Goal: Transaction & Acquisition: Purchase product/service

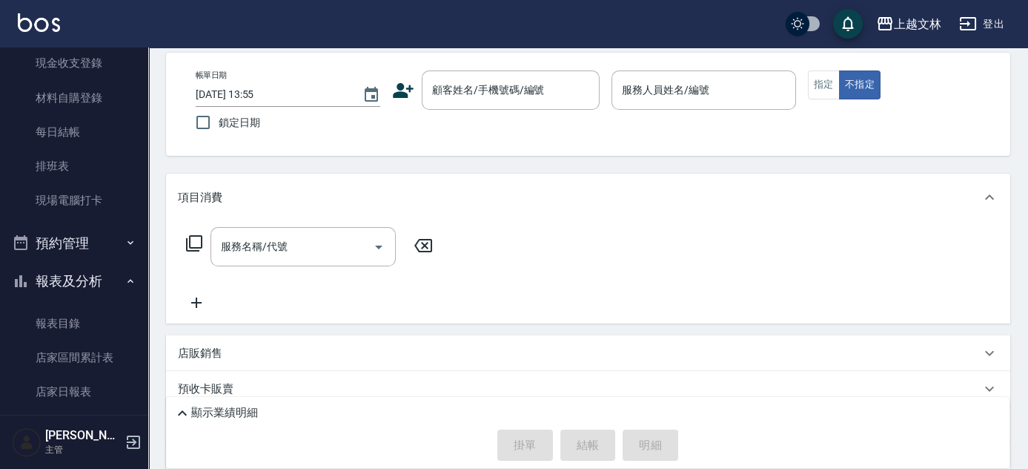
scroll to position [280, 0]
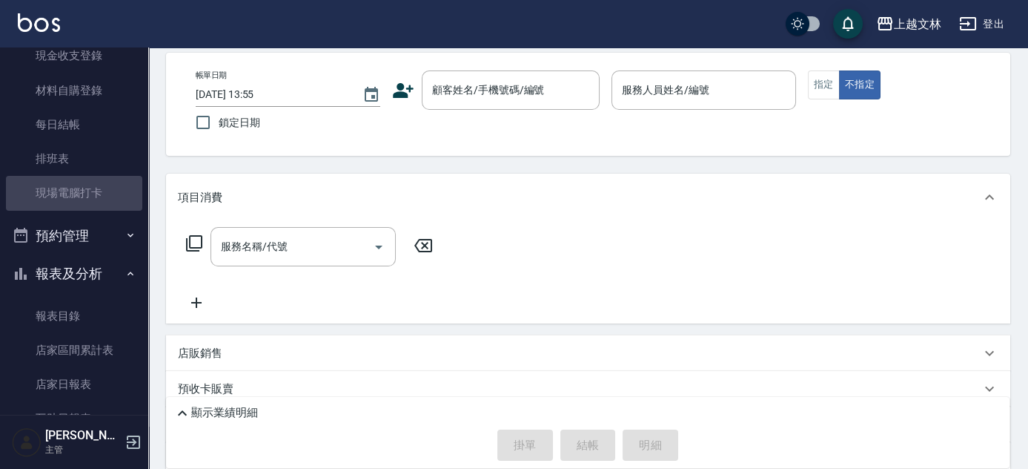
drag, startPoint x: 95, startPoint y: 189, endPoint x: 535, endPoint y: 320, distance: 458.7
click at [96, 189] on link "現場電腦打卡" at bounding box center [74, 193] width 136 height 34
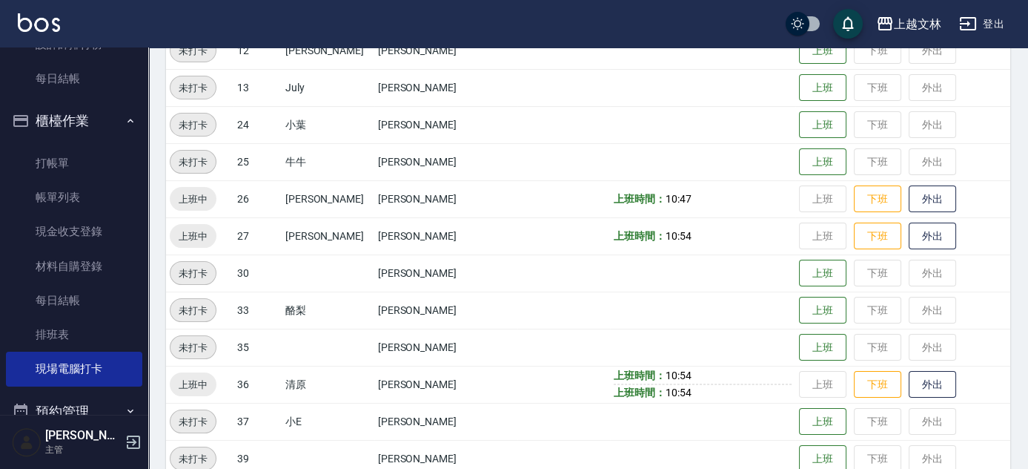
scroll to position [76, 0]
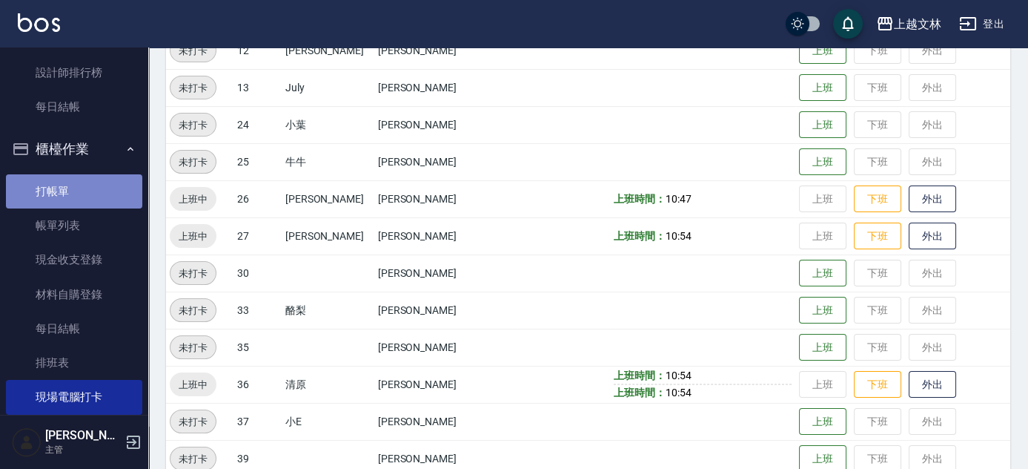
drag, startPoint x: 97, startPoint y: 189, endPoint x: 111, endPoint y: 189, distance: 14.1
click at [99, 188] on link "打帳單" at bounding box center [74, 191] width 136 height 34
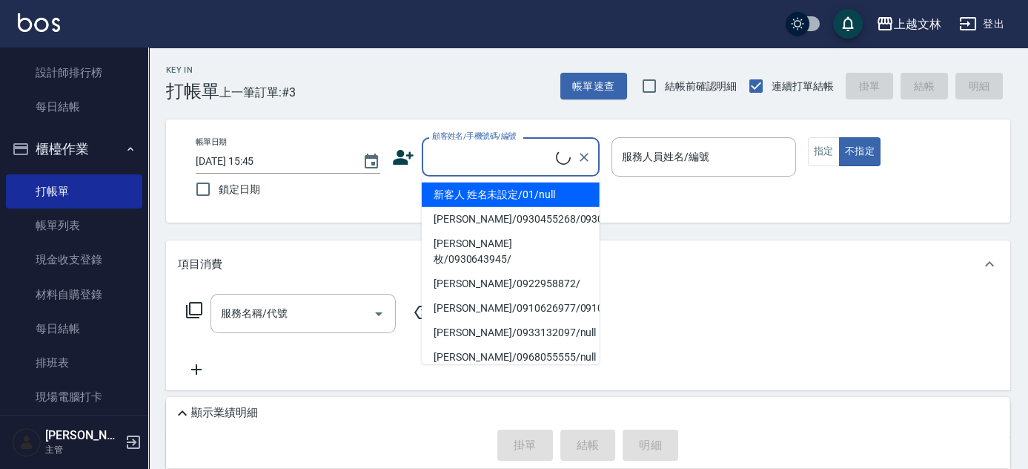
click at [443, 152] on input "顧客姓名/手機號碼/編號" at bounding box center [493, 157] width 128 height 26
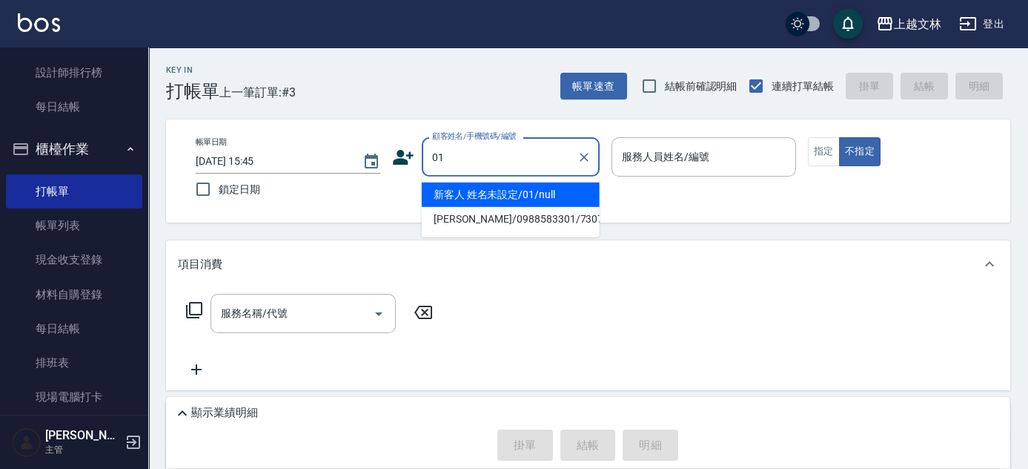
type input "新客人 姓名未設定/01/null"
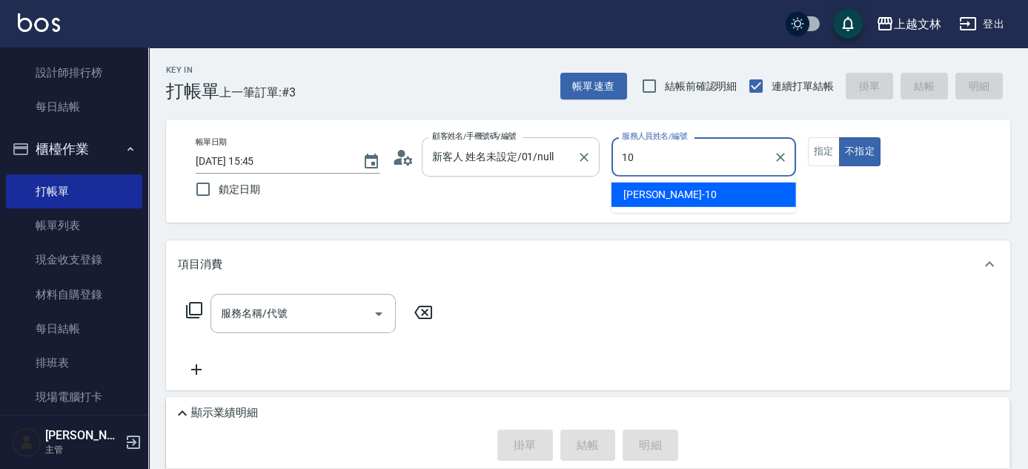
type input "[PERSON_NAME]-10"
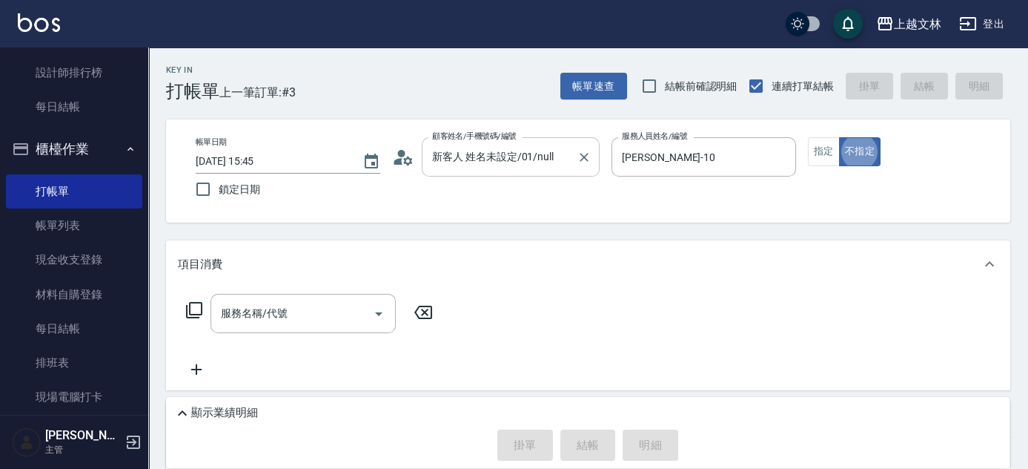
type button "false"
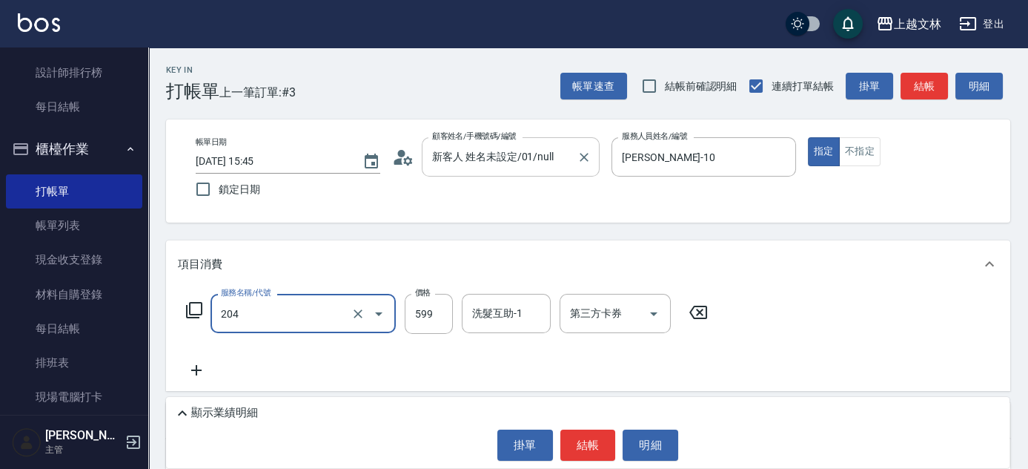
type input "A級洗+剪(204)"
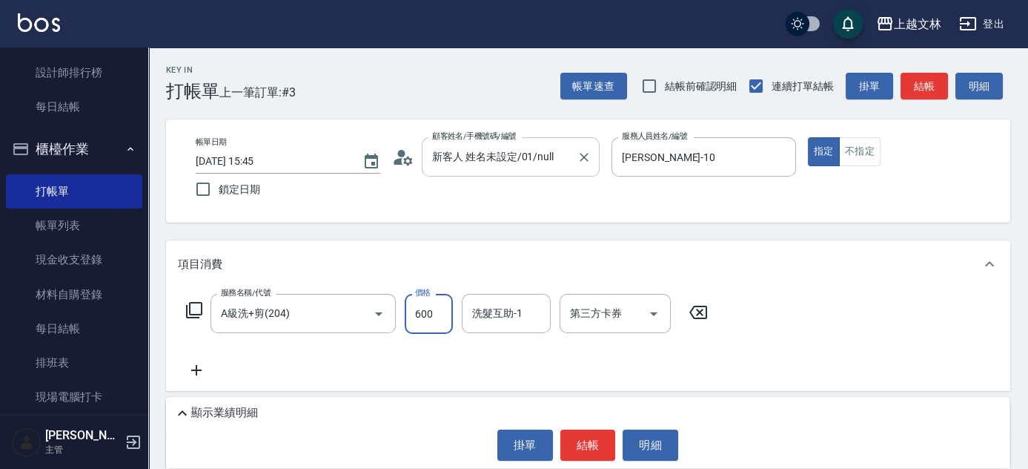
type input "600"
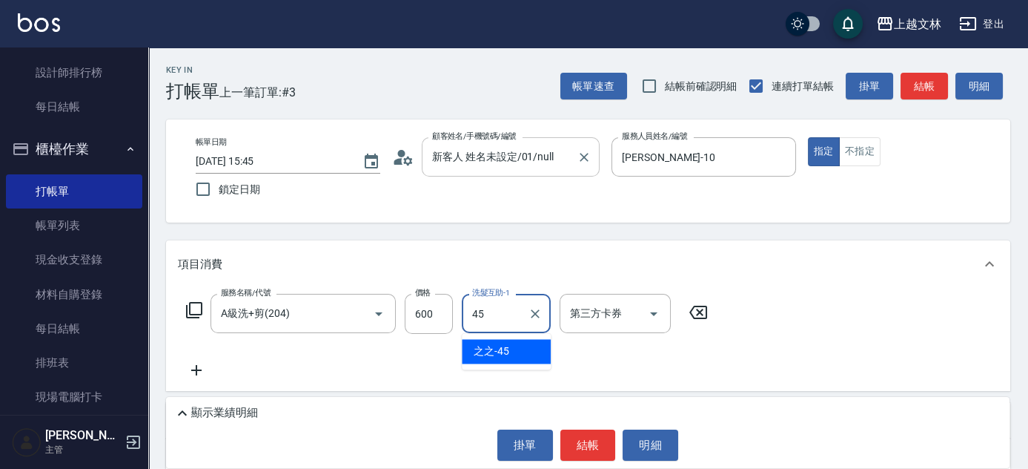
type input "之之-45"
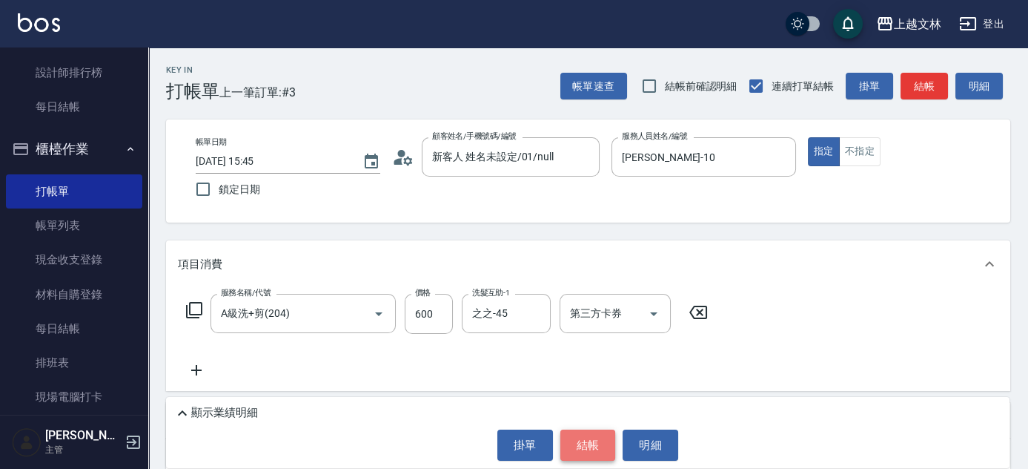
click at [575, 449] on button "結帳" at bounding box center [589, 444] width 56 height 31
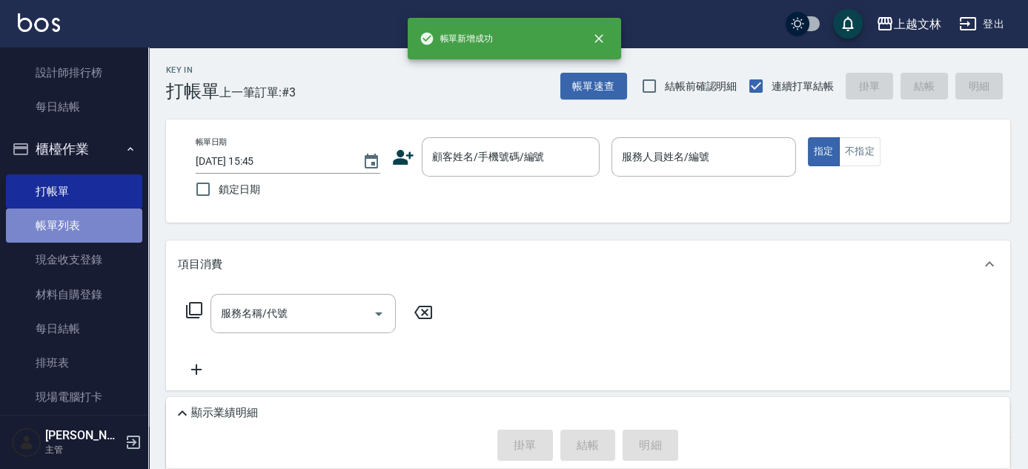
click at [98, 222] on link "帳單列表" at bounding box center [74, 225] width 136 height 34
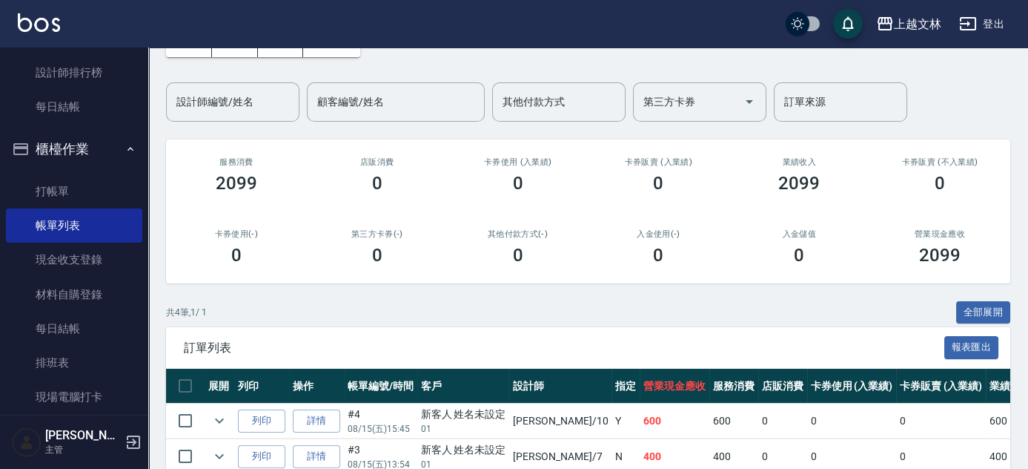
scroll to position [165, 0]
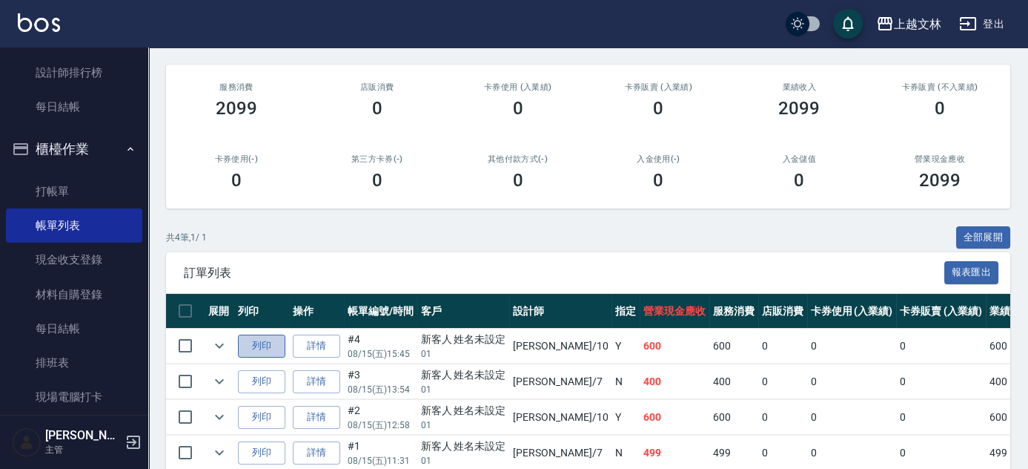
click at [272, 343] on button "列印" at bounding box center [261, 345] width 47 height 23
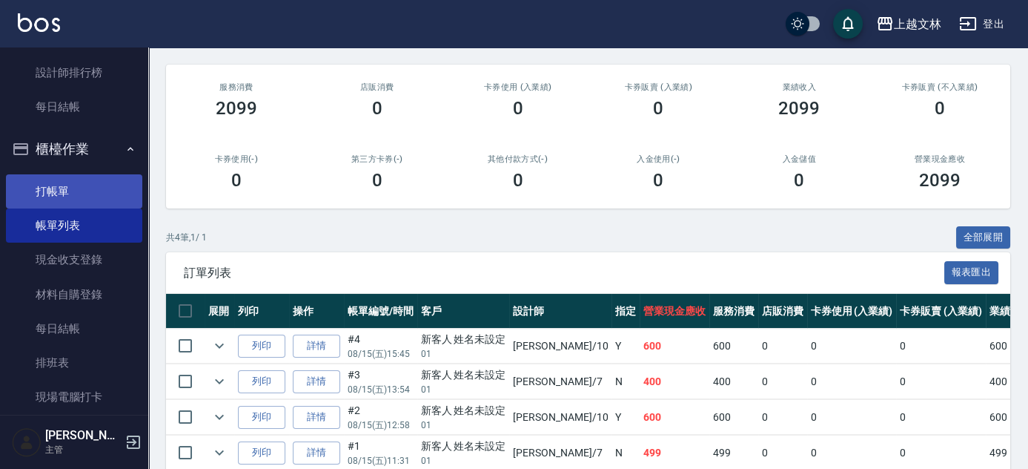
click at [83, 201] on link "打帳單" at bounding box center [74, 191] width 136 height 34
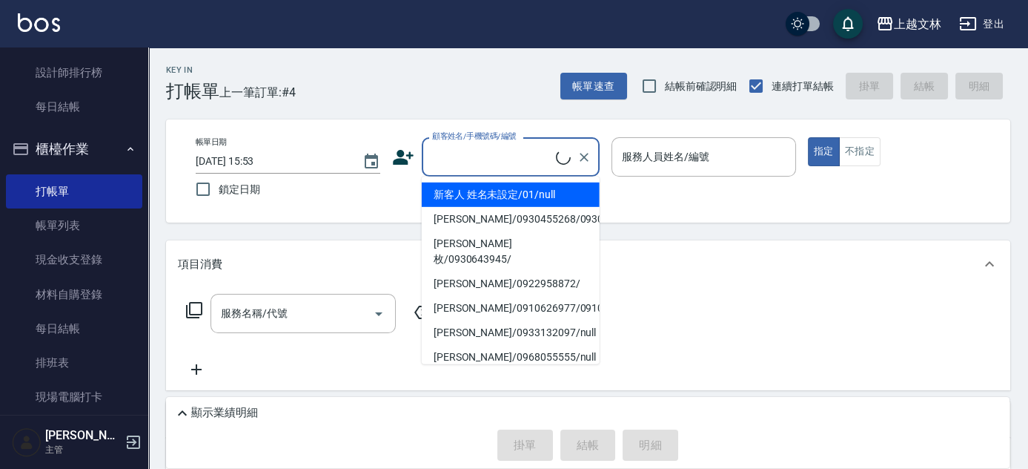
drag, startPoint x: 480, startPoint y: 149, endPoint x: 469, endPoint y: 188, distance: 39.9
click at [480, 150] on input "顧客姓名/手機號碼/編號" at bounding box center [493, 157] width 128 height 26
click at [469, 189] on li "新客人 姓名未設定/01/null" at bounding box center [511, 194] width 178 height 24
type input "新客人 姓名未設定/01/null"
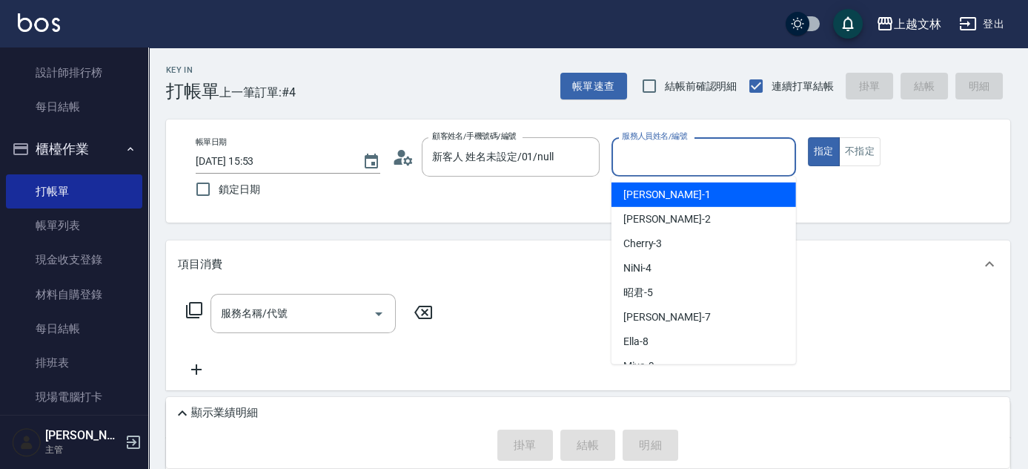
click at [629, 168] on input "服務人員姓名/編號" at bounding box center [703, 157] width 171 height 26
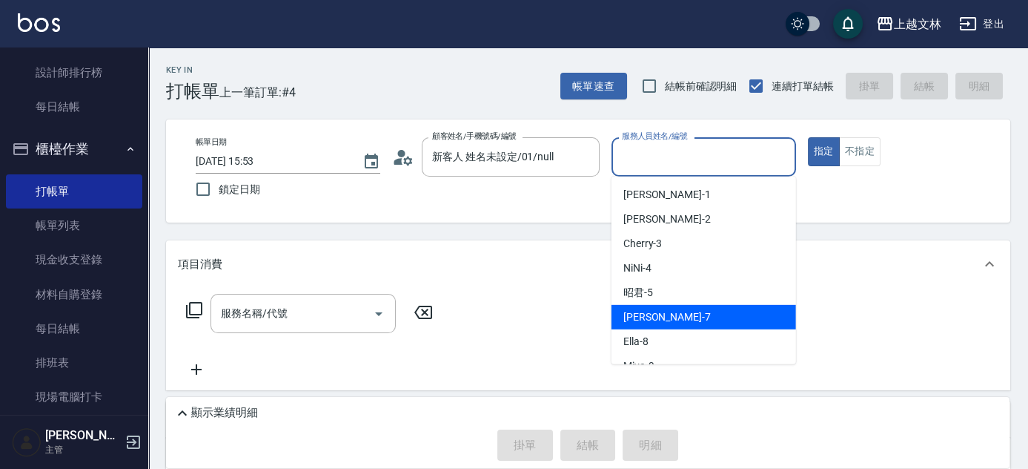
click at [632, 311] on span "Tiffany -7" at bounding box center [667, 317] width 87 height 16
type input "Tiffany-7"
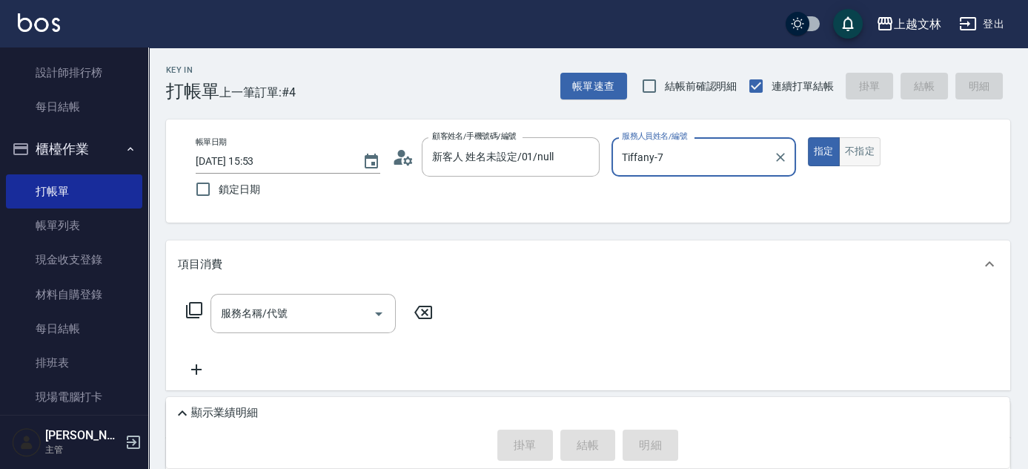
click at [864, 154] on button "不指定" at bounding box center [860, 151] width 42 height 29
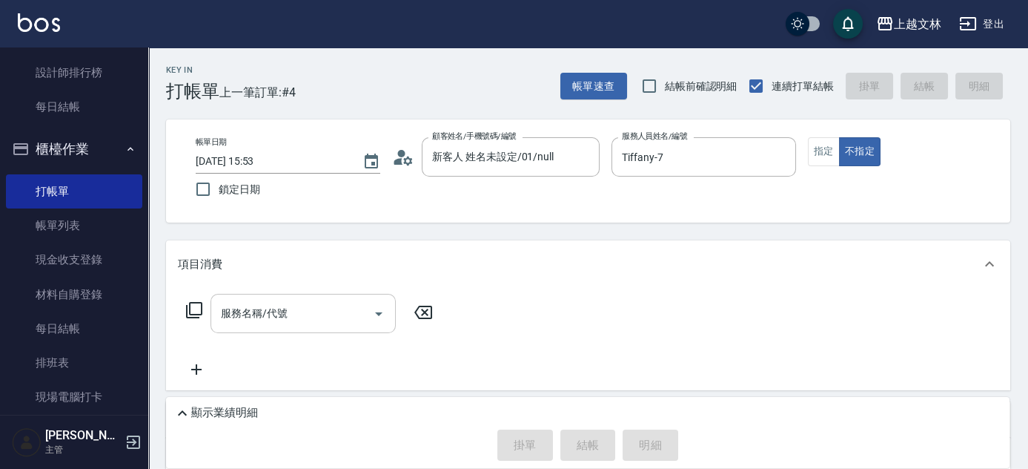
click at [303, 297] on div "服務名稱/代號" at bounding box center [303, 313] width 185 height 39
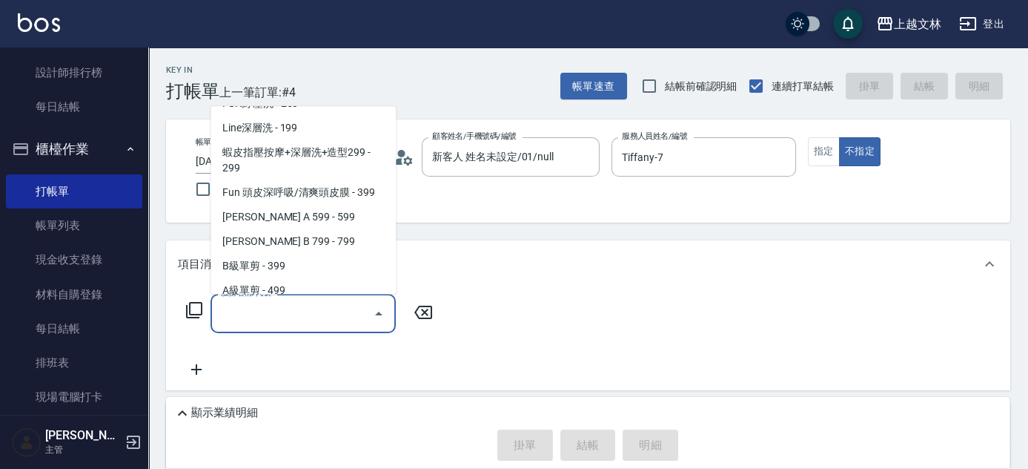
scroll to position [328, 0]
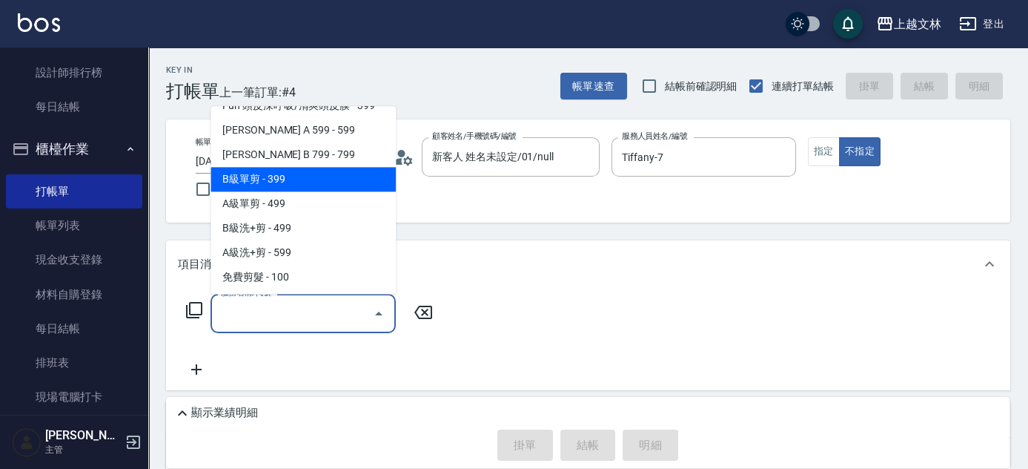
click at [308, 184] on span "B級單剪 - 399" at bounding box center [303, 180] width 185 height 24
type input "B級單剪(201)"
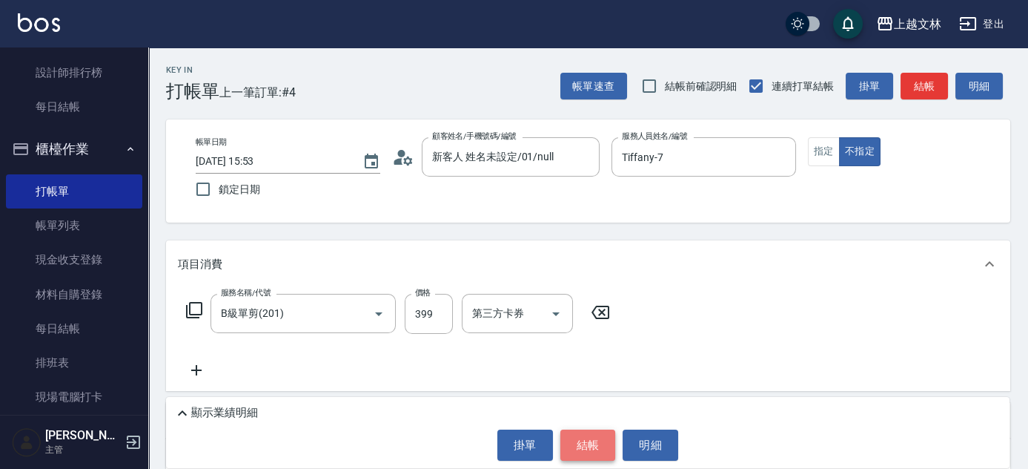
click at [597, 445] on button "結帳" at bounding box center [589, 444] width 56 height 31
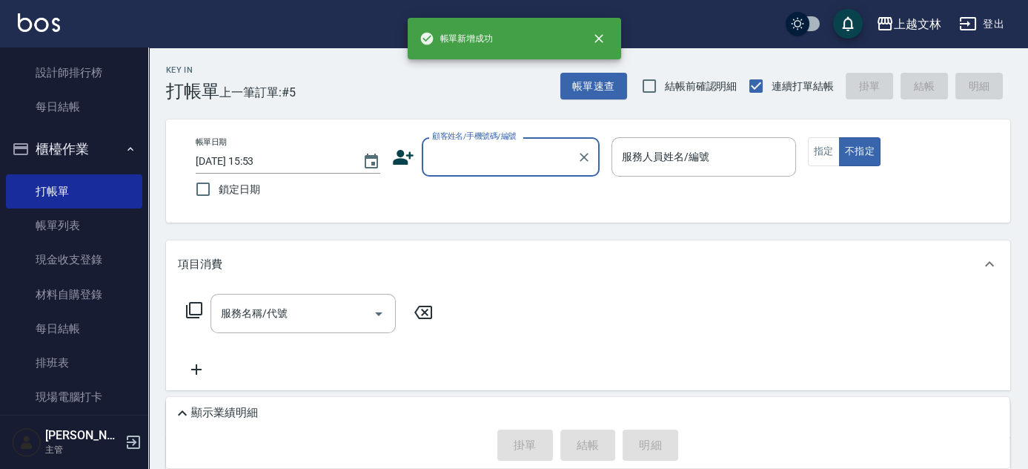
click at [530, 168] on input "顧客姓名/手機號碼/編號" at bounding box center [500, 157] width 142 height 26
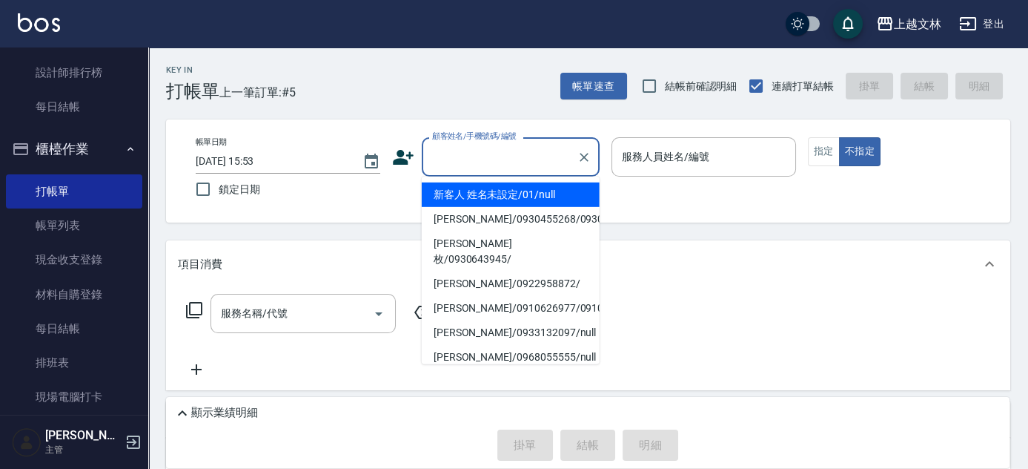
click at [526, 196] on li "新客人 姓名未設定/01/null" at bounding box center [511, 194] width 178 height 24
type input "新客人 姓名未設定/01/null"
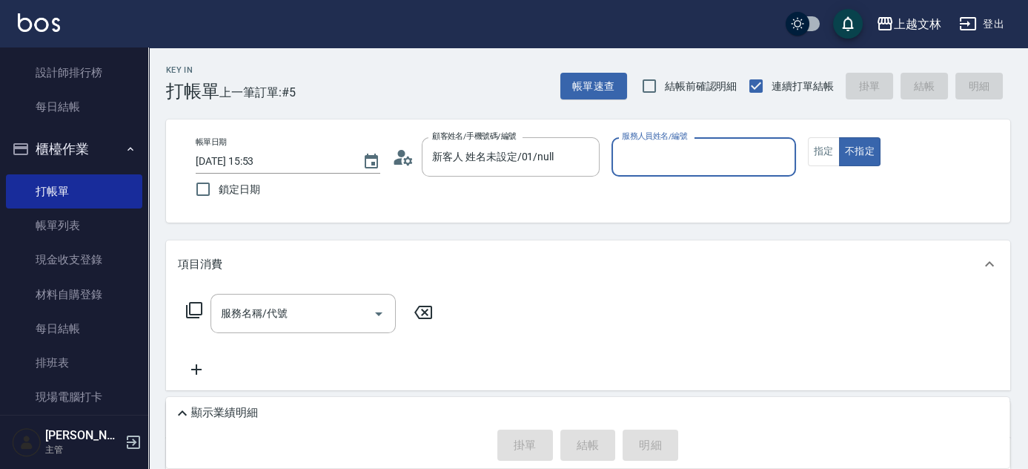
click at [698, 163] on input "服務人員姓名/編號" at bounding box center [703, 157] width 171 height 26
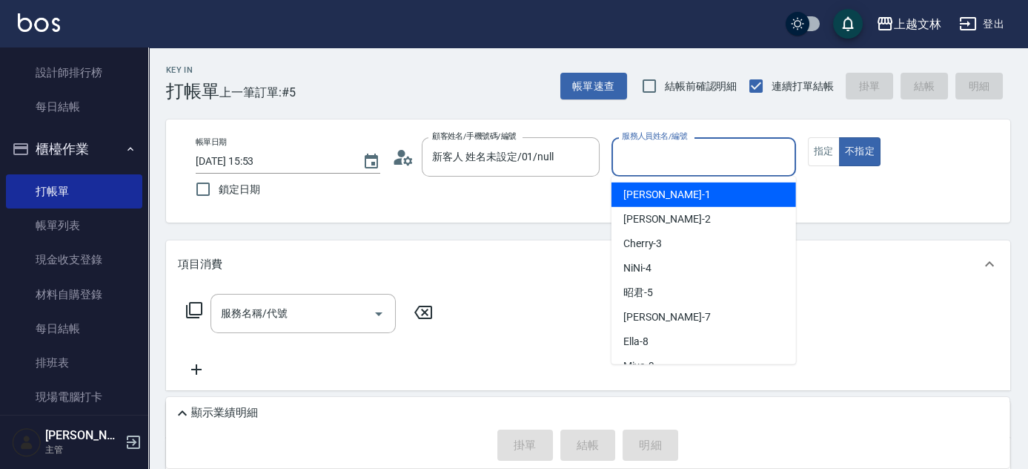
click at [698, 163] on input "服務人員姓名/編號" at bounding box center [703, 157] width 171 height 26
click at [661, 171] on div "服務人員姓名/編號" at bounding box center [704, 156] width 185 height 39
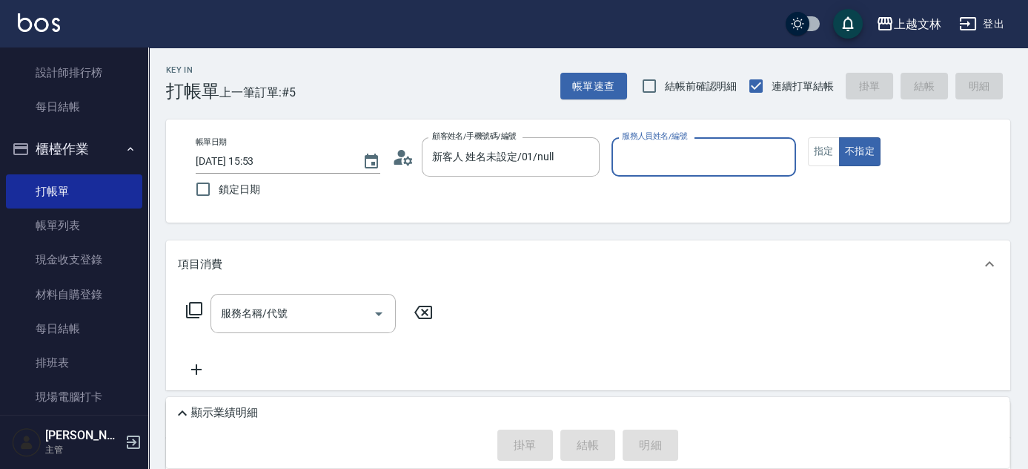
click at [647, 162] on input "服務人員姓名/編號" at bounding box center [703, 157] width 171 height 26
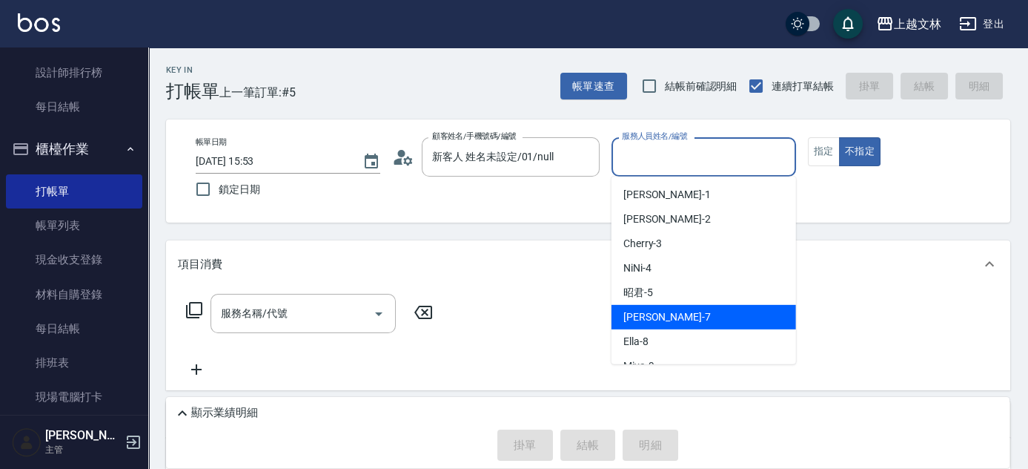
click at [636, 314] on span "Tiffany -7" at bounding box center [667, 317] width 87 height 16
type input "Tiffany-7"
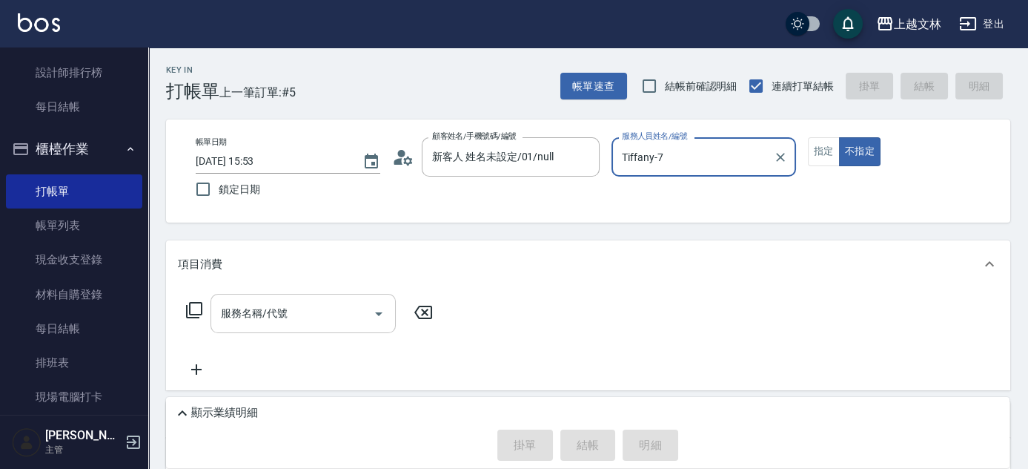
click at [380, 308] on icon "Open" at bounding box center [379, 314] width 18 height 18
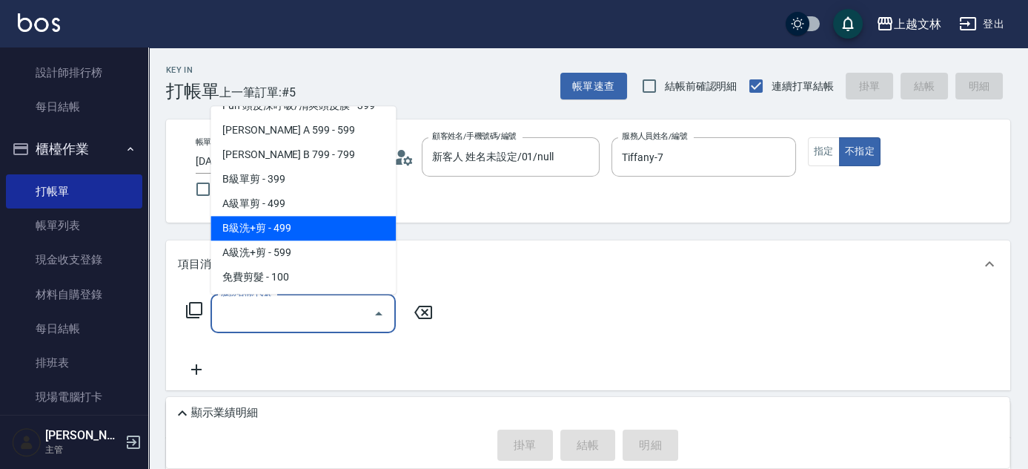
click at [333, 227] on span "B級洗+剪 - 499" at bounding box center [303, 229] width 185 height 24
type input "B級洗+剪(203)"
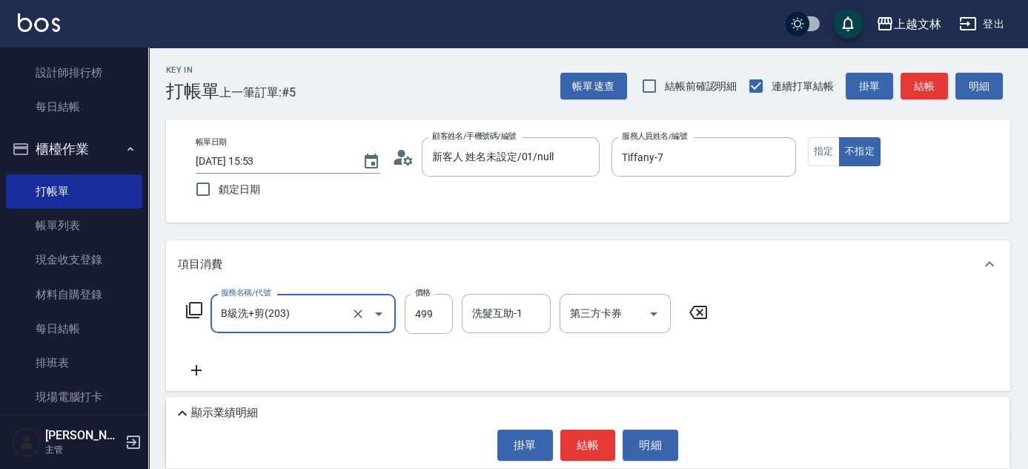
click at [197, 374] on icon at bounding box center [196, 370] width 37 height 18
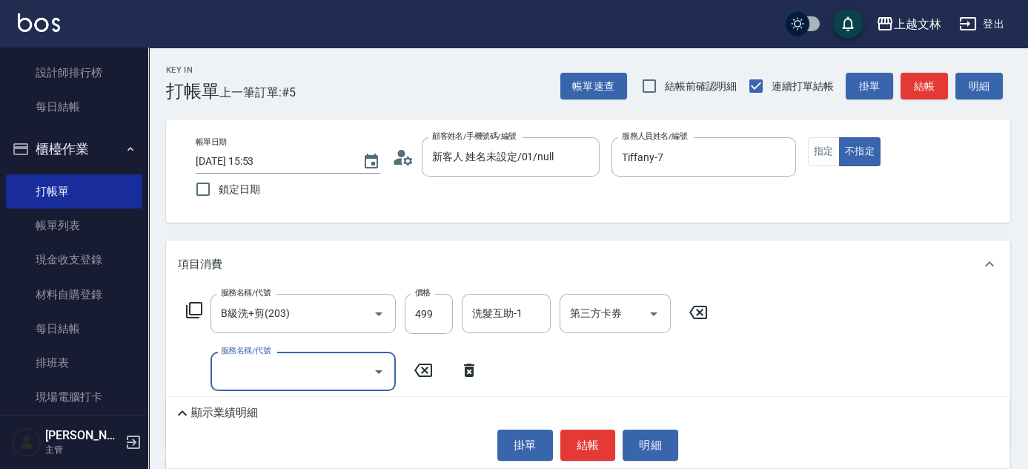
click at [214, 371] on div "服務名稱/代號" at bounding box center [303, 370] width 185 height 39
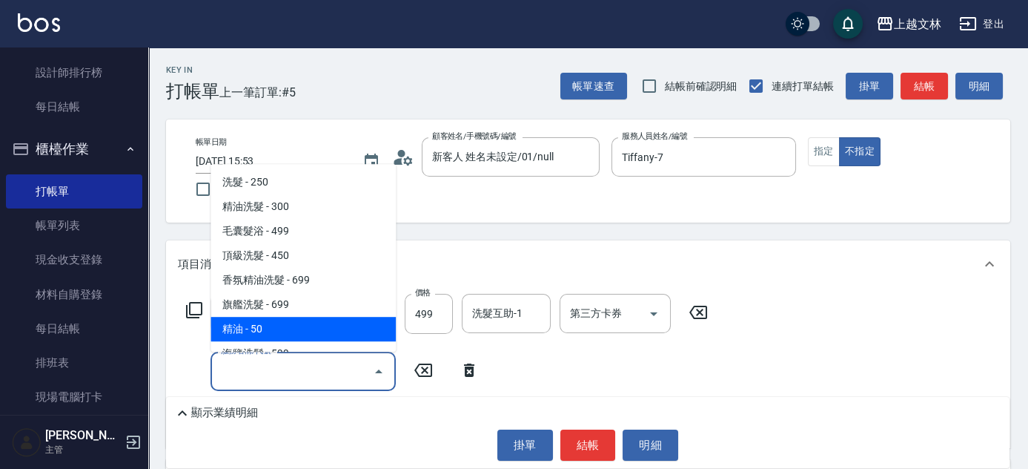
click at [274, 334] on span "精油 - 50" at bounding box center [303, 329] width 185 height 24
type input "精油(107)"
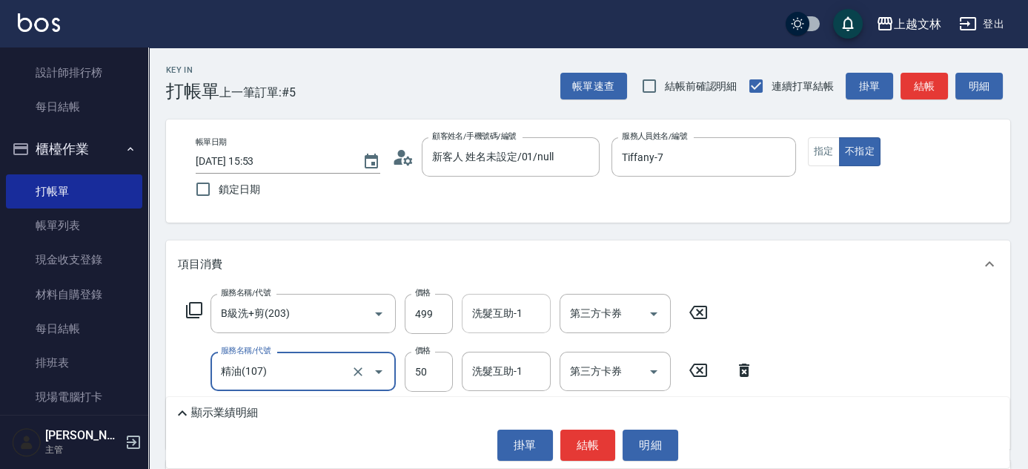
click at [480, 302] on input "洗髮互助-1" at bounding box center [507, 313] width 76 height 26
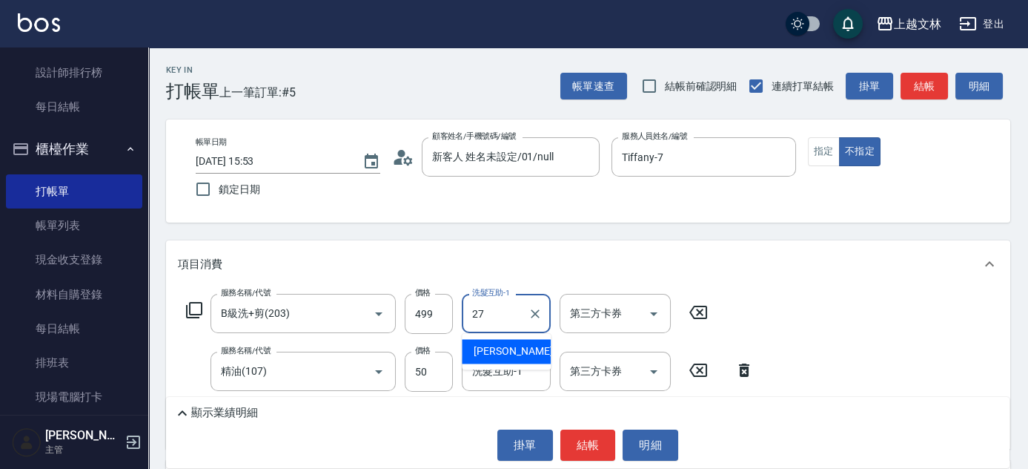
click at [496, 354] on span "[PERSON_NAME] -27" at bounding box center [520, 351] width 93 height 16
type input "[PERSON_NAME]-27"
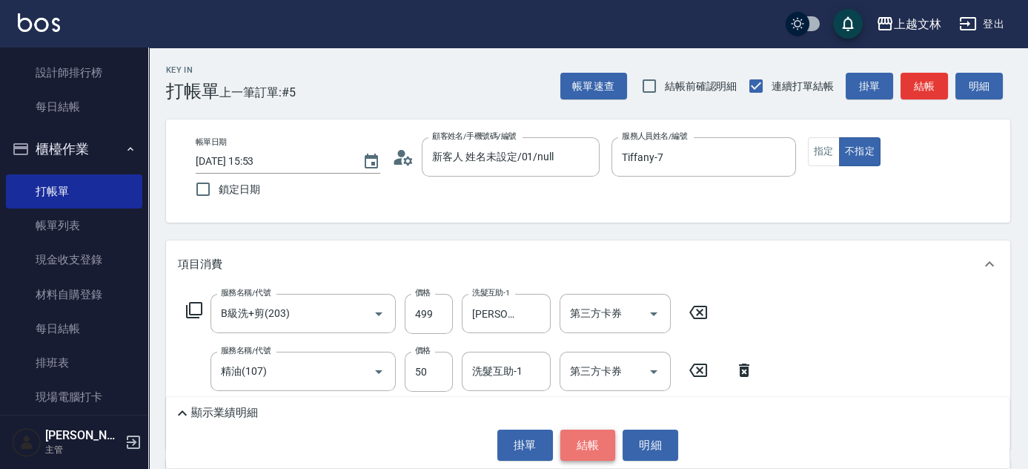
click at [597, 446] on button "結帳" at bounding box center [589, 444] width 56 height 31
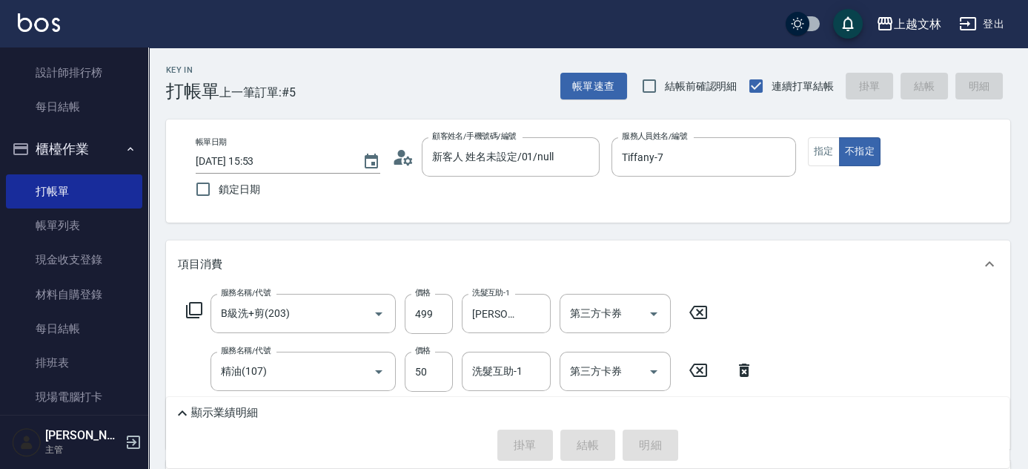
type input "[DATE] 15:54"
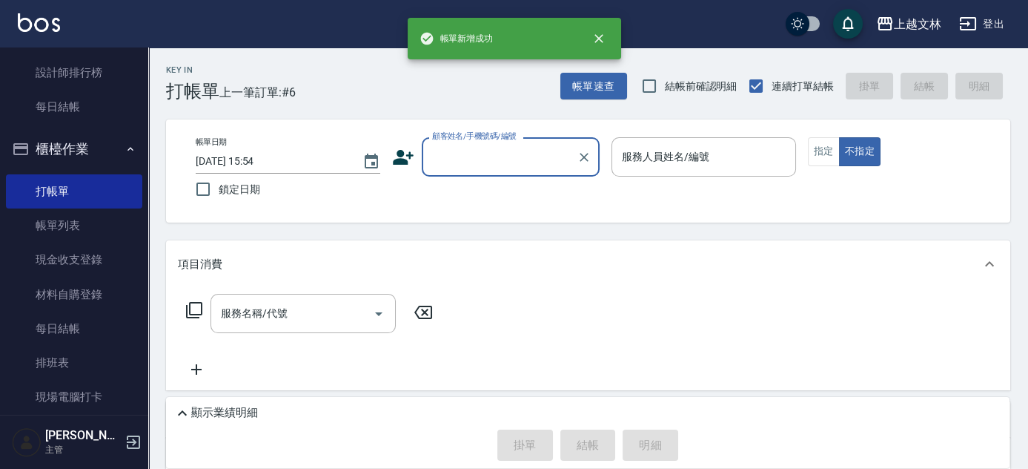
click at [512, 162] on input "顧客姓名/手機號碼/編號" at bounding box center [500, 157] width 142 height 26
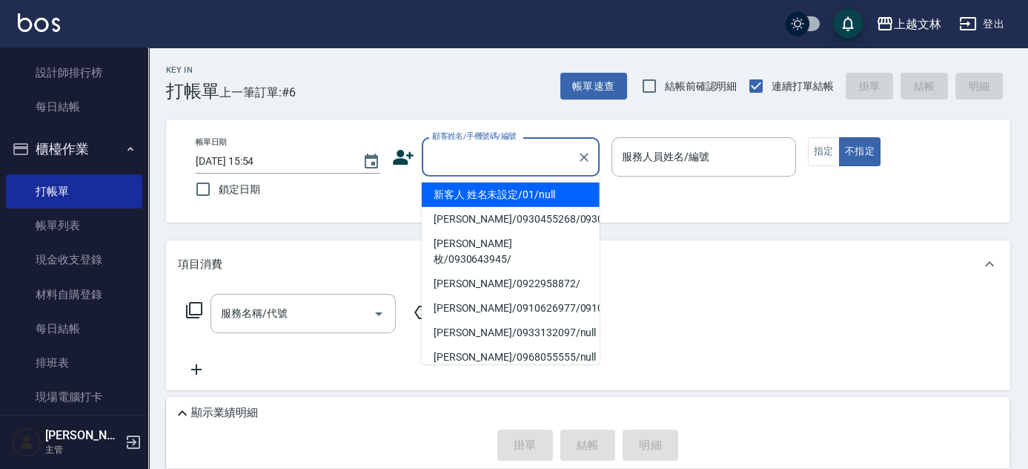
drag, startPoint x: 512, startPoint y: 201, endPoint x: 575, endPoint y: 168, distance: 72.0
click at [512, 201] on li "新客人 姓名未設定/01/null" at bounding box center [511, 194] width 178 height 24
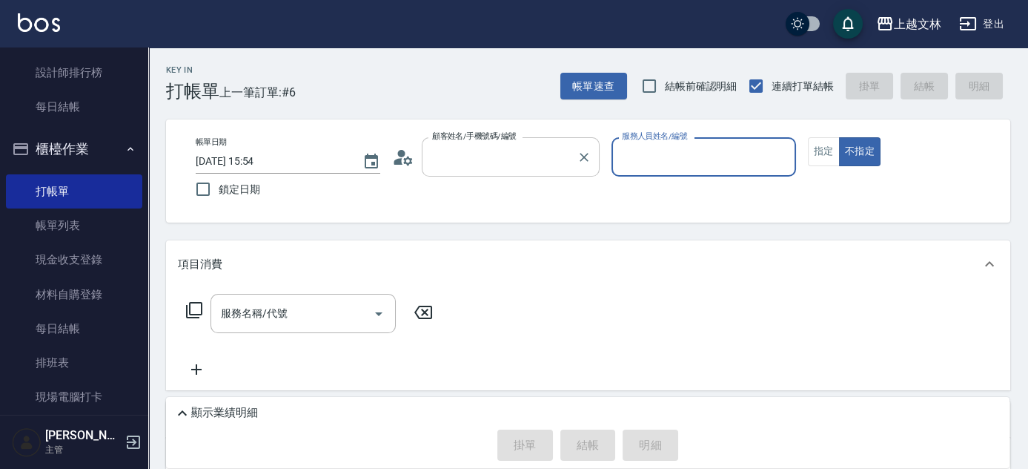
type input "新客人 姓名未設定/01/null"
click at [609, 155] on div "帳單日期 [DATE] 15:54 鎖定日期 顧客姓名/手機號碼/編號 新客人 姓名未設定/01/null 顧客姓名/手機號碼/編號 服務人員姓名/編號 服務…" at bounding box center [588, 170] width 809 height 67
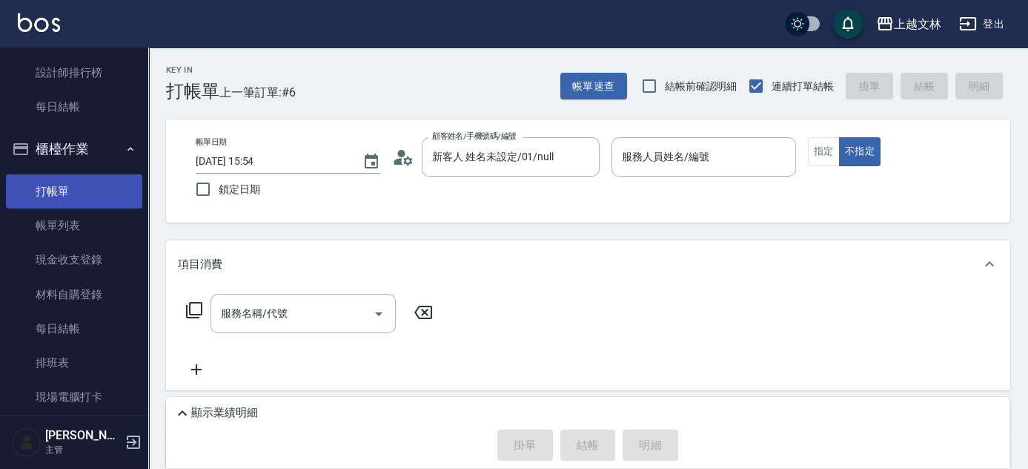
click at [120, 194] on link "打帳單" at bounding box center [74, 191] width 136 height 34
click at [486, 173] on div "新客人 姓名未設定/01/null 顧客姓名/手機號碼/編號" at bounding box center [511, 156] width 178 height 39
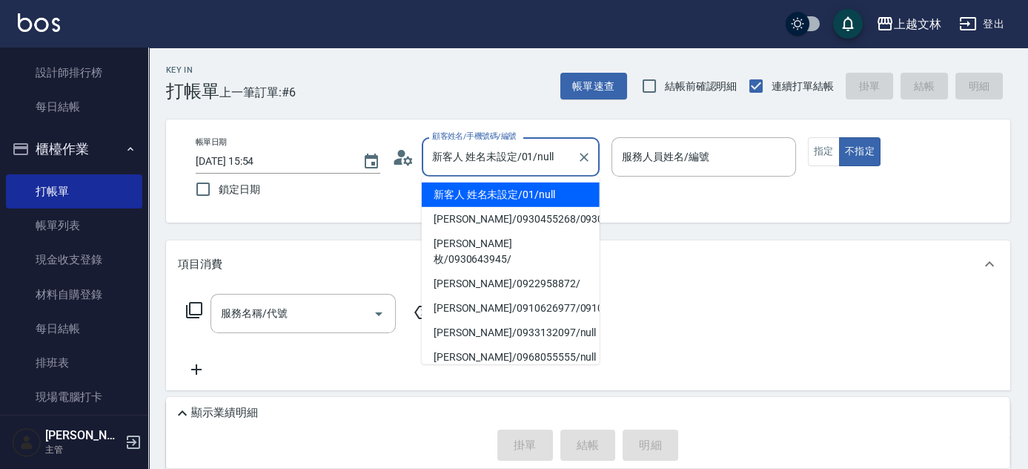
click at [528, 199] on li "新客人 姓名未設定/01/null" at bounding box center [511, 194] width 178 height 24
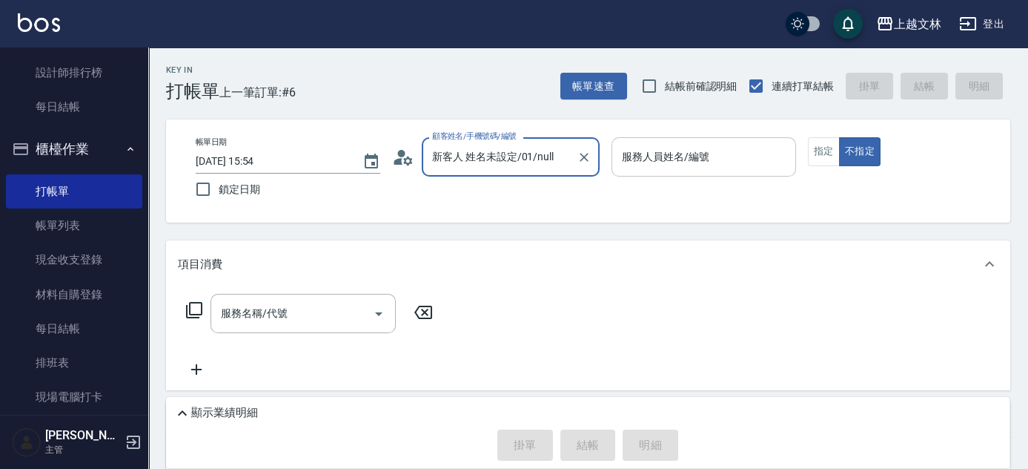
click at [670, 153] on div "服務人員姓名/編號 服務人員姓名/編號" at bounding box center [704, 156] width 185 height 39
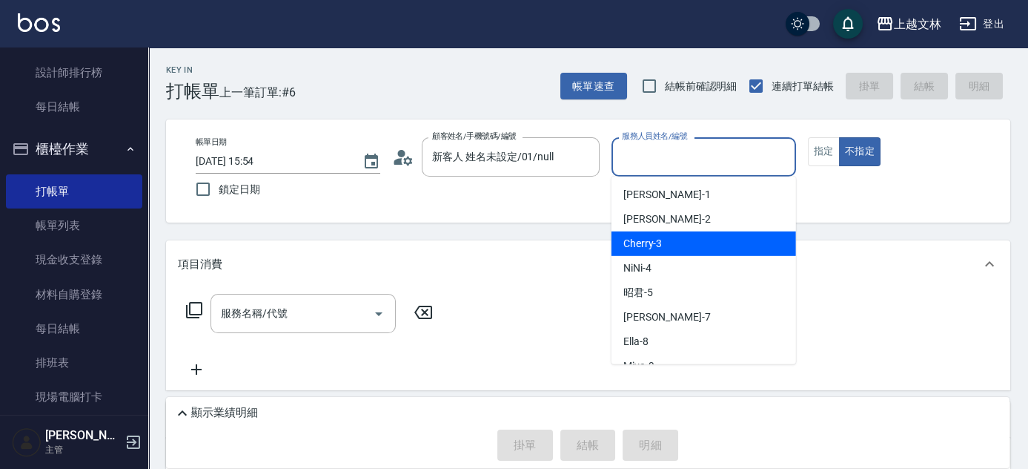
click at [703, 240] on div "Cherry -3" at bounding box center [704, 243] width 185 height 24
type input "Cherry-3"
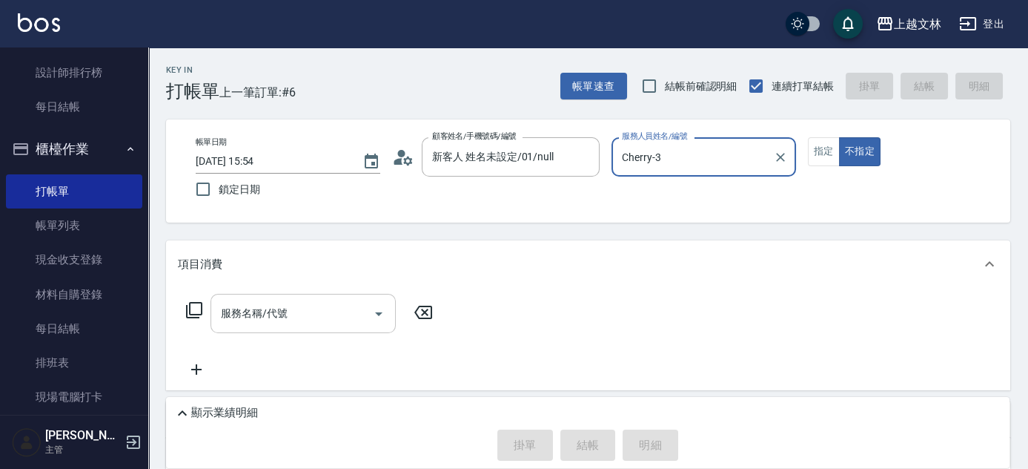
click at [352, 316] on input "服務名稱/代號" at bounding box center [292, 313] width 150 height 26
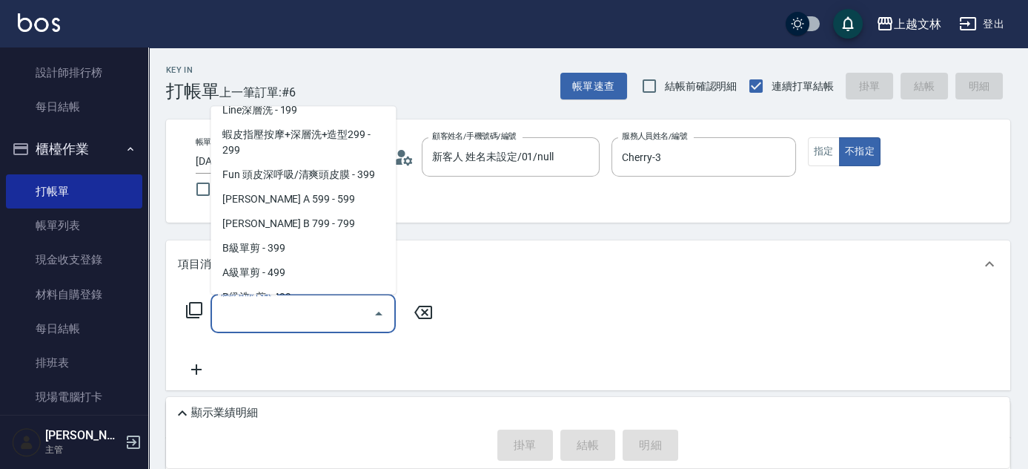
scroll to position [306, 0]
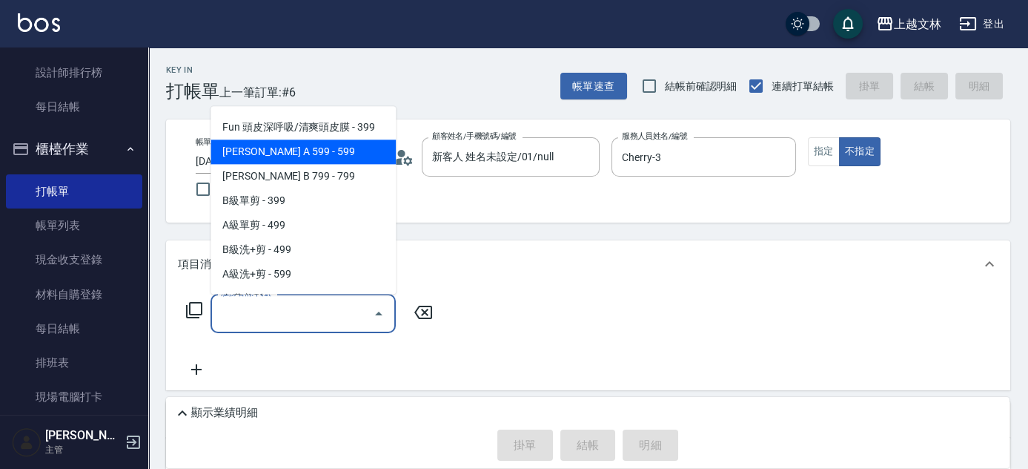
click at [291, 153] on span "[PERSON_NAME] A 599 - 599" at bounding box center [303, 152] width 185 height 24
type input "[PERSON_NAME] A 599(118)"
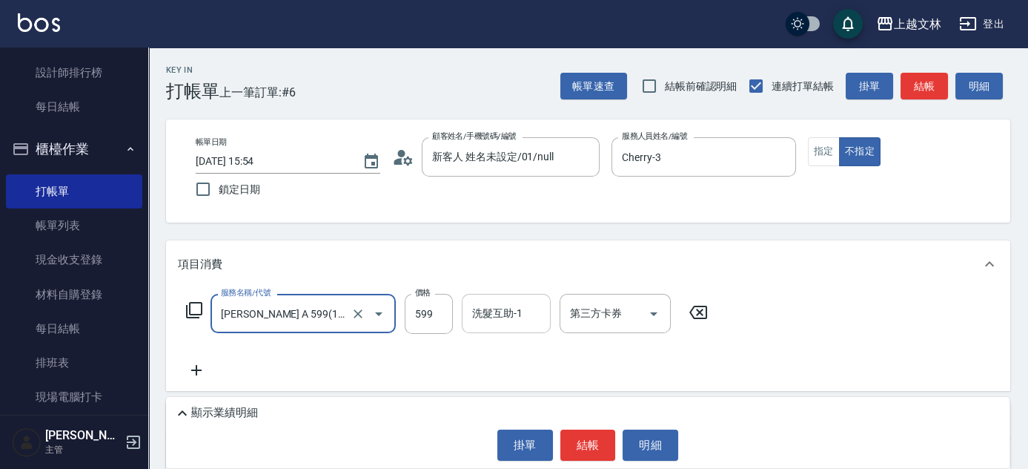
click at [488, 311] on div "洗髮互助-1 洗髮互助-1" at bounding box center [506, 313] width 89 height 39
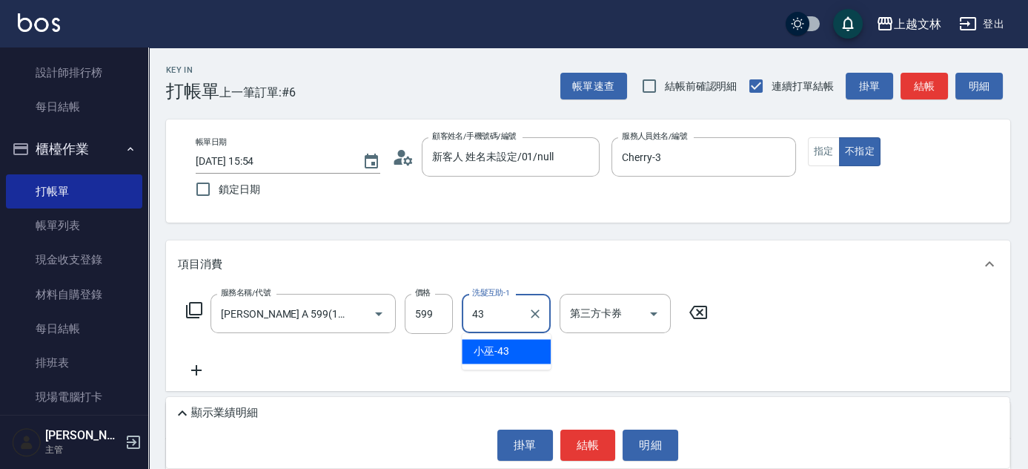
type input "小巫-43"
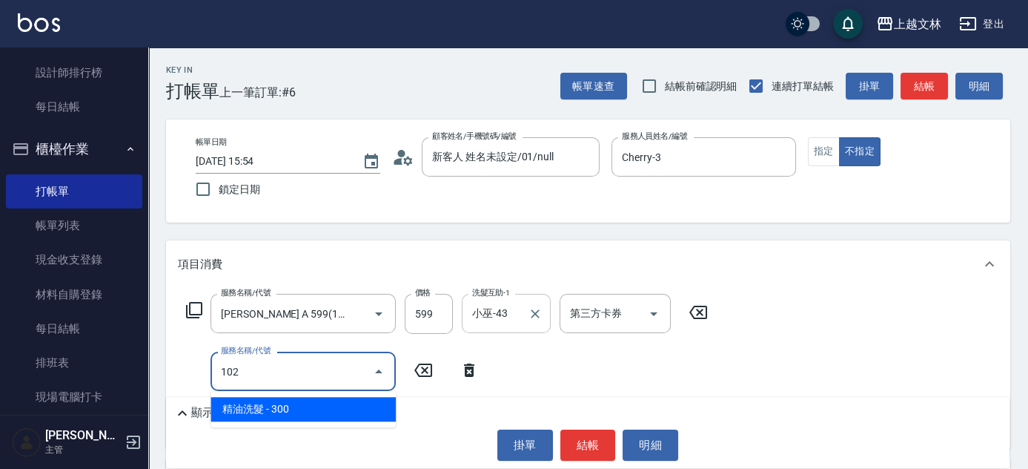
type input "精油洗髮(102)"
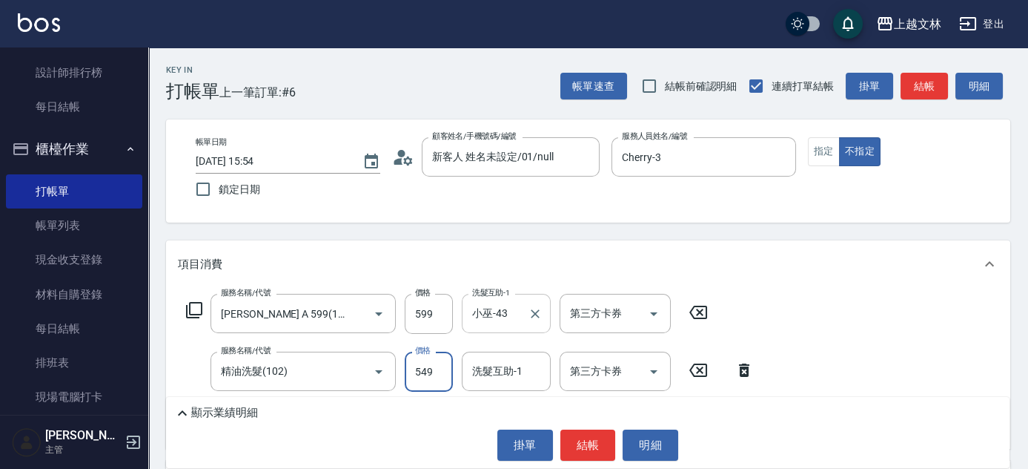
type input "549"
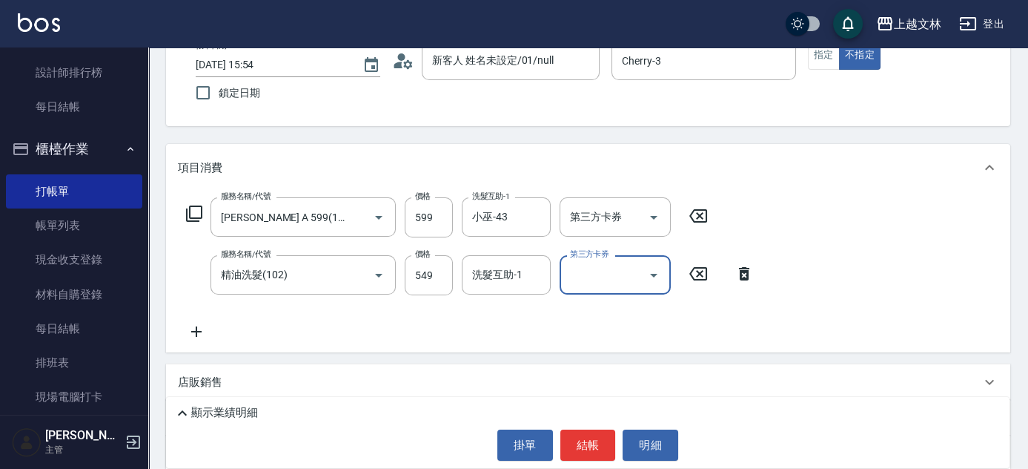
scroll to position [98, 0]
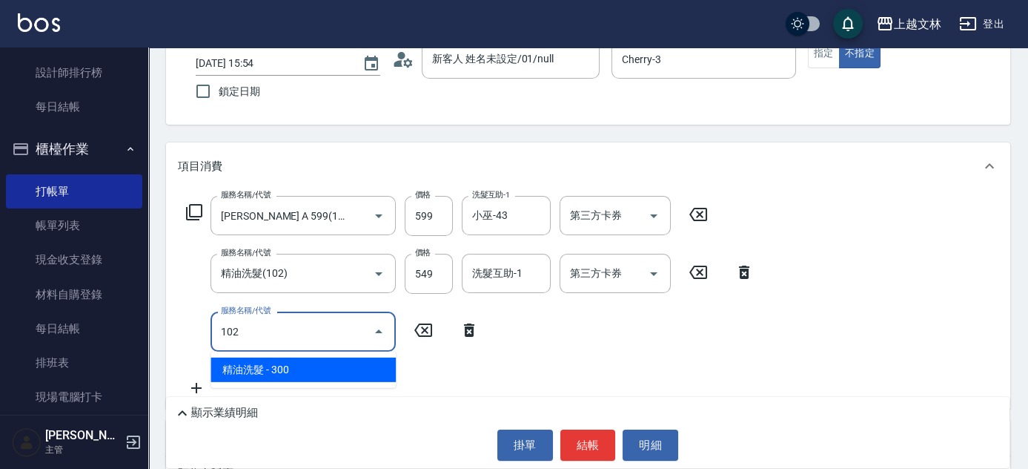
type input "精油洗髮(102)"
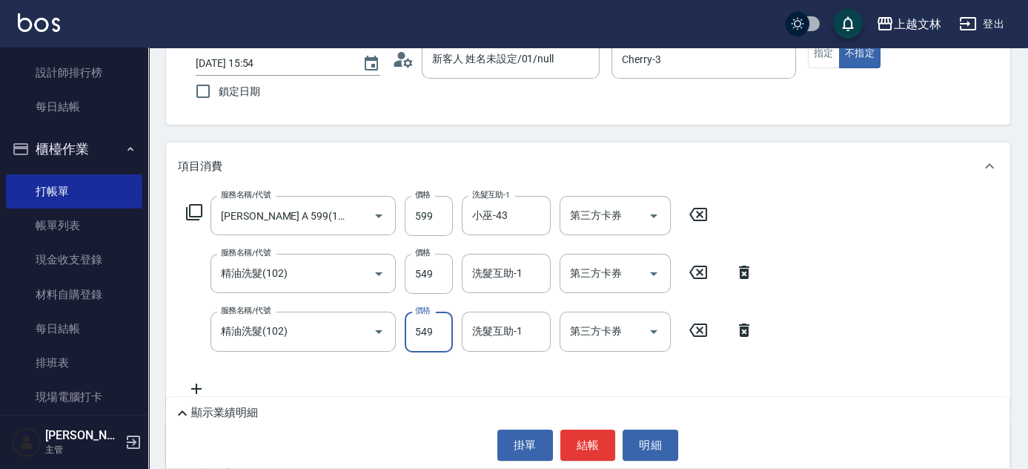
type input "549"
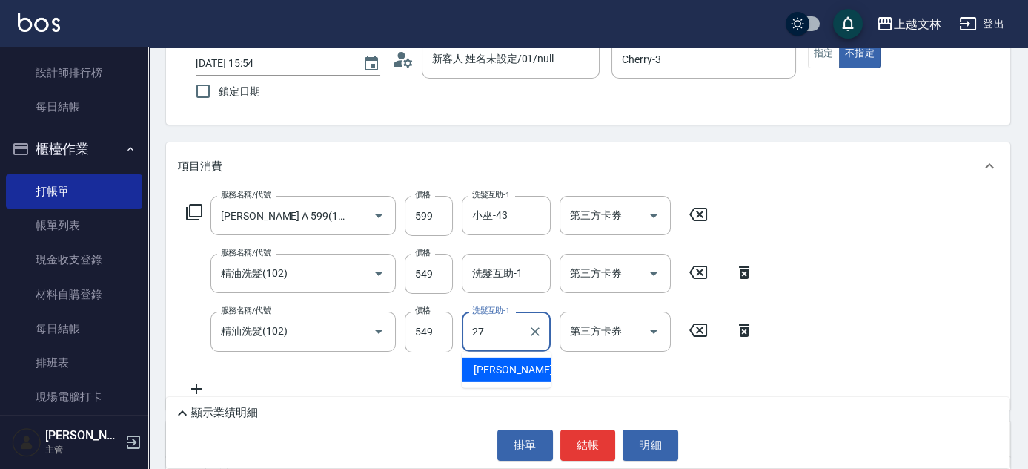
type input "[PERSON_NAME]-27"
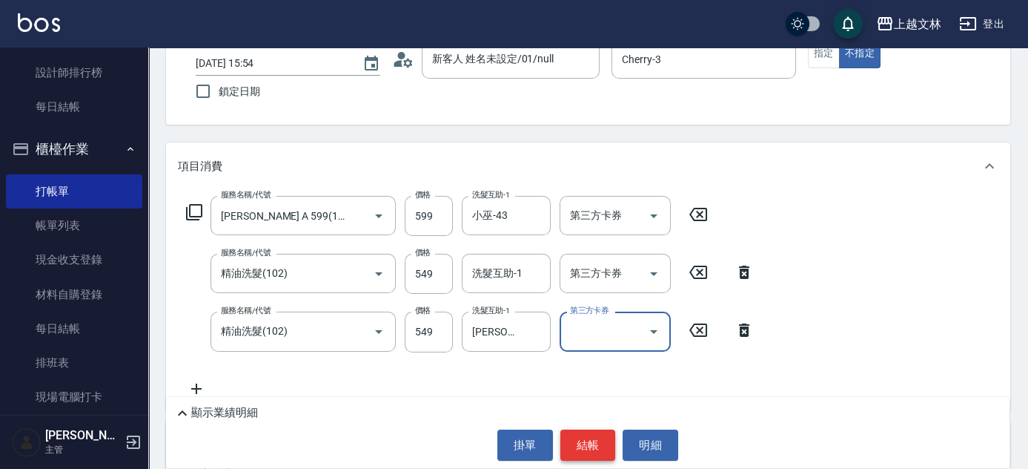
click at [584, 437] on button "結帳" at bounding box center [589, 444] width 56 height 31
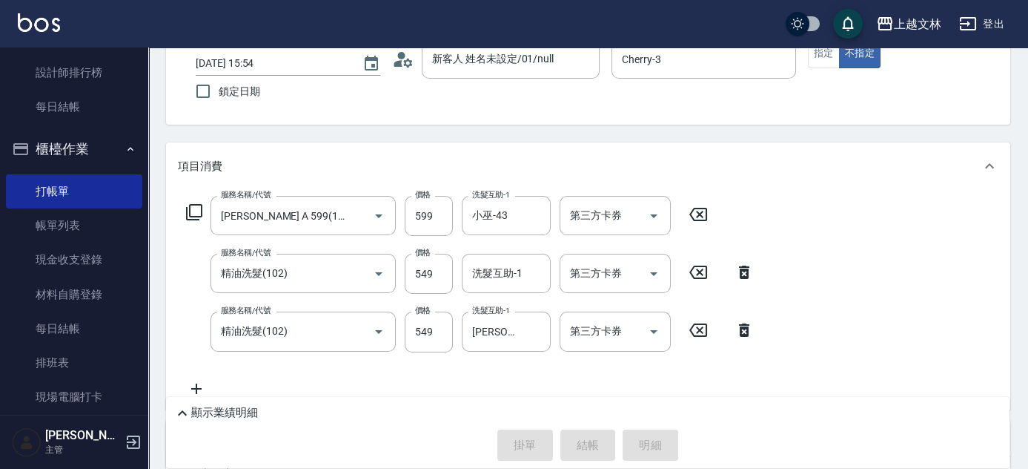
type input "[DATE] 16:19"
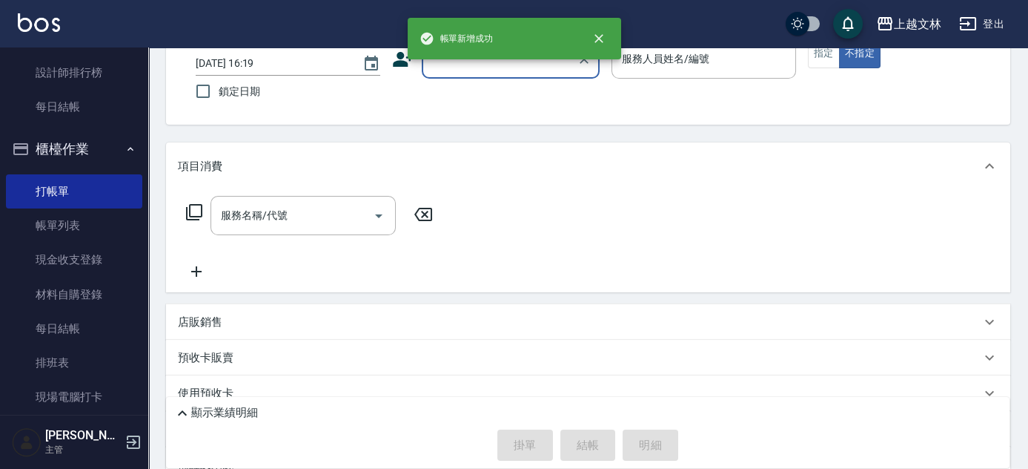
click at [485, 70] on input "顧客姓名/手機號碼/編號" at bounding box center [500, 59] width 142 height 26
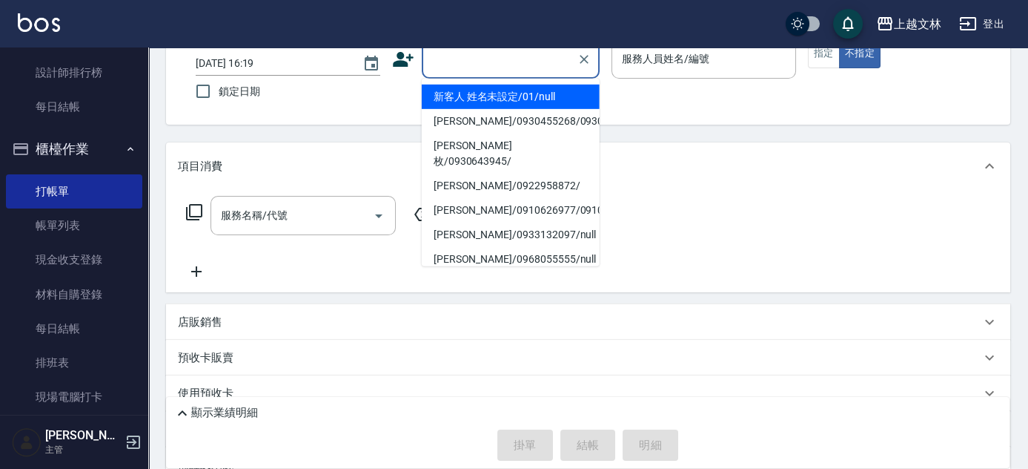
click at [493, 92] on li "新客人 姓名未設定/01/null" at bounding box center [511, 97] width 178 height 24
type input "新客人 姓名未設定/01/null"
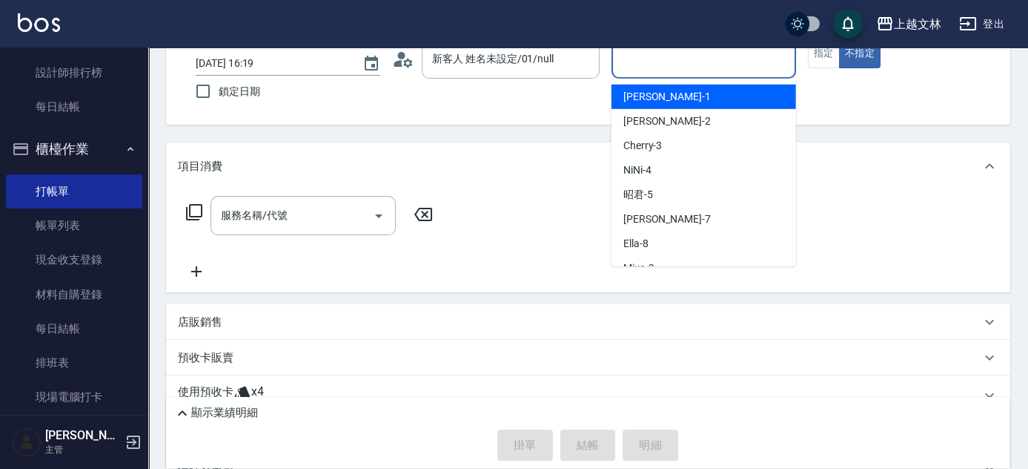
drag, startPoint x: 669, startPoint y: 56, endPoint x: 666, endPoint y: 79, distance: 22.4
click at [670, 56] on input "服務人員姓名/編號" at bounding box center [703, 59] width 171 height 26
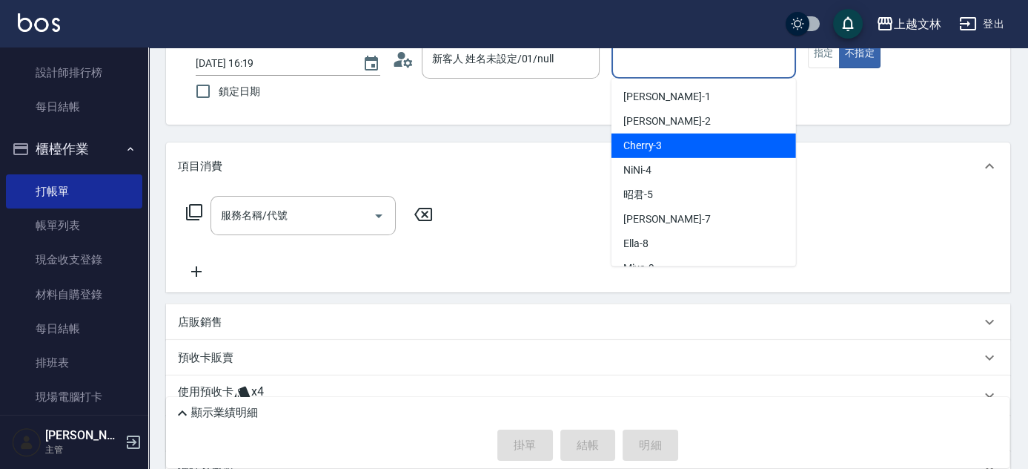
click at [691, 148] on div "Cherry -3" at bounding box center [704, 145] width 185 height 24
type input "Cherry-3"
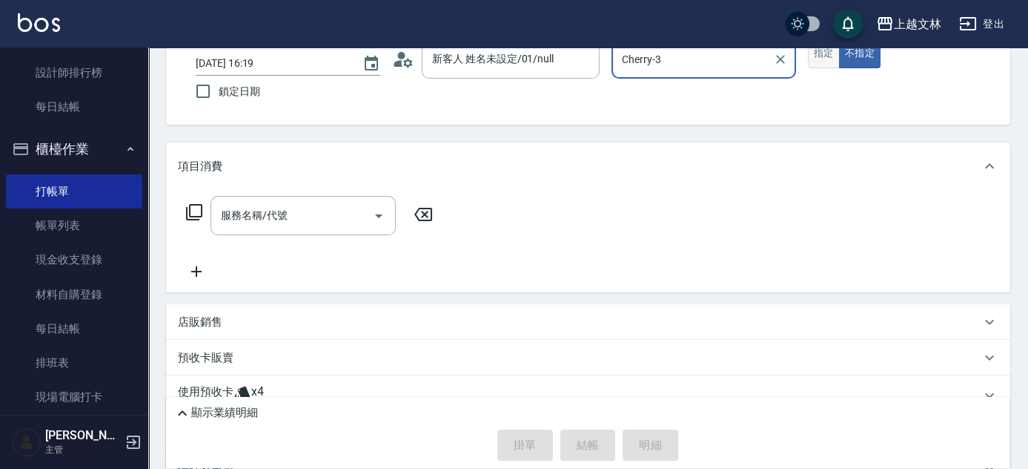
click at [818, 62] on button "指定" at bounding box center [824, 53] width 32 height 29
click at [346, 214] on input "服務名稱/代號" at bounding box center [292, 215] width 150 height 26
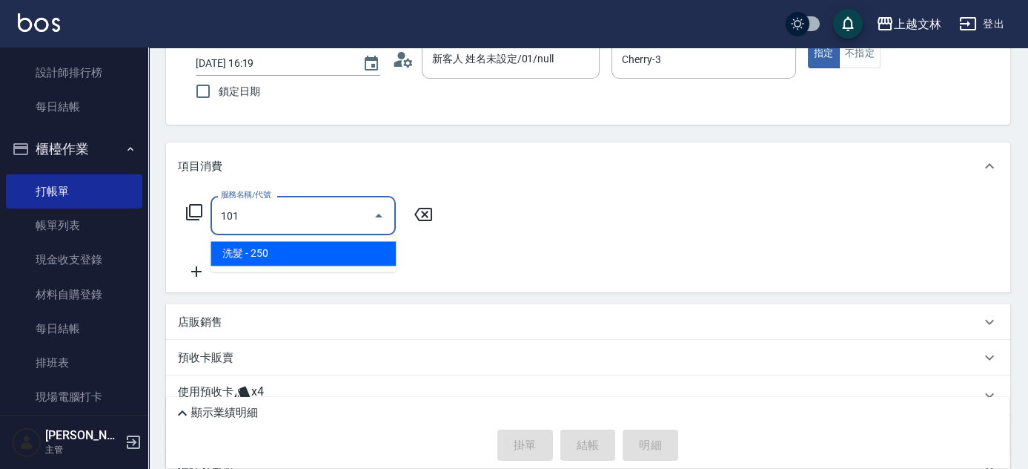
type input "洗髮(101)"
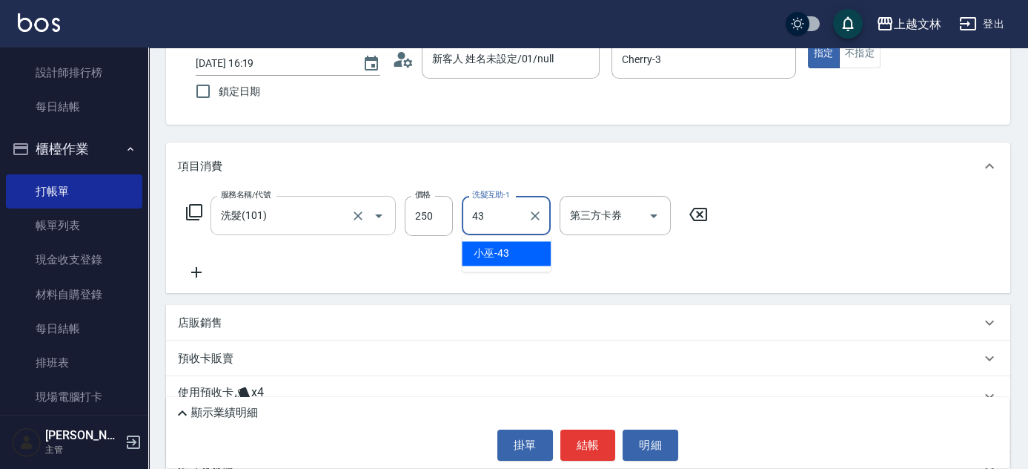
type input "小巫-43"
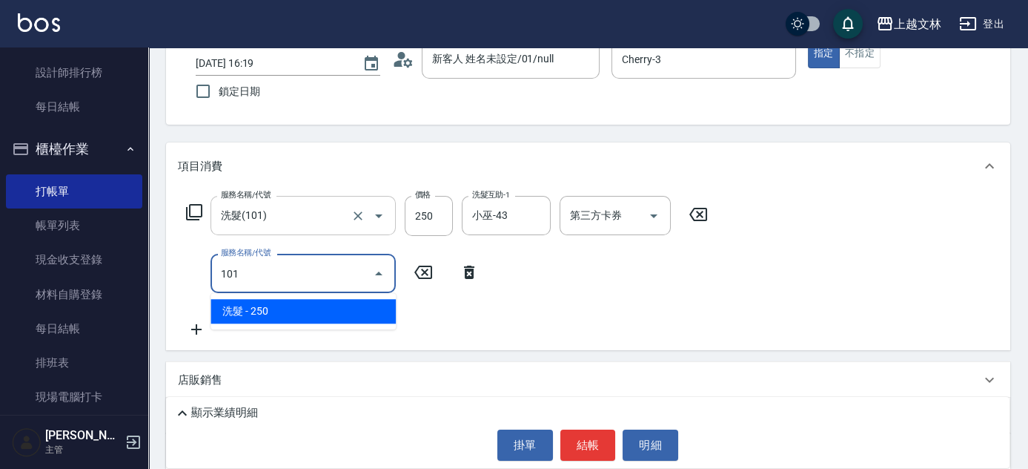
type input "洗髮(101)"
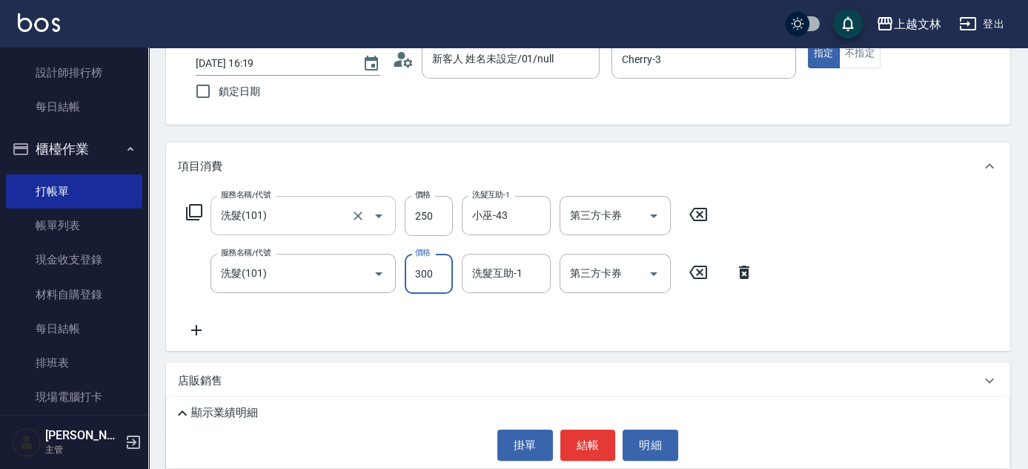
type input "300"
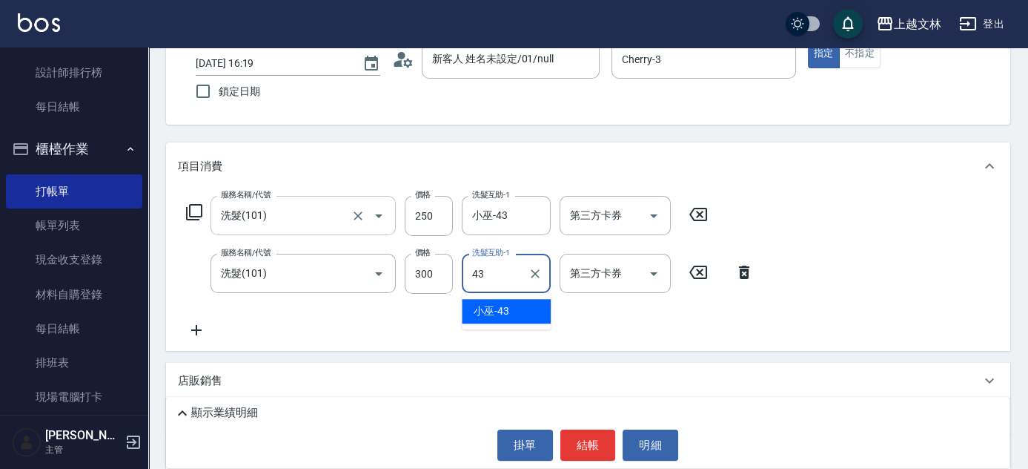
type input "小巫-43"
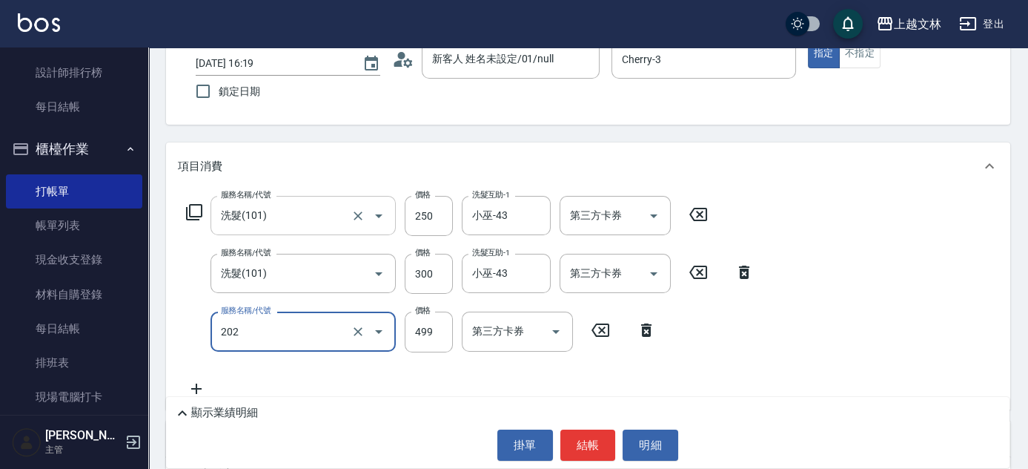
type input "A級單剪(202)"
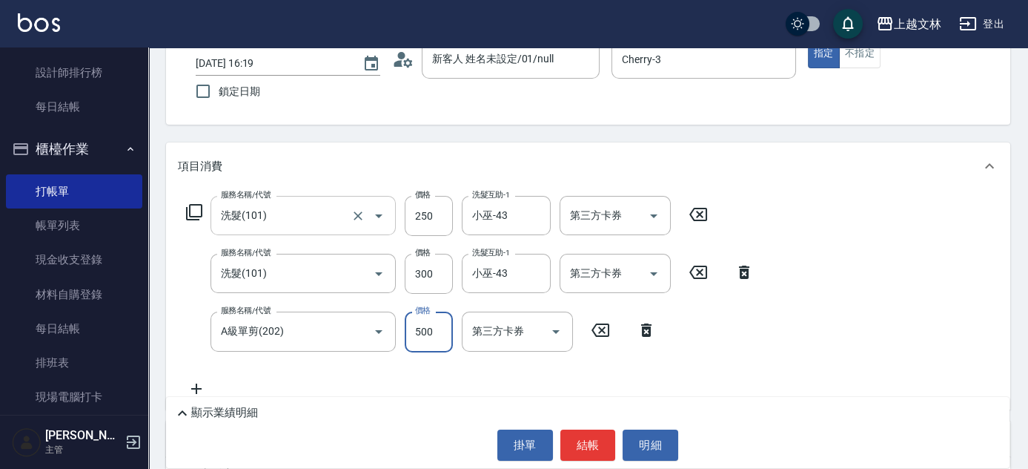
type input "500"
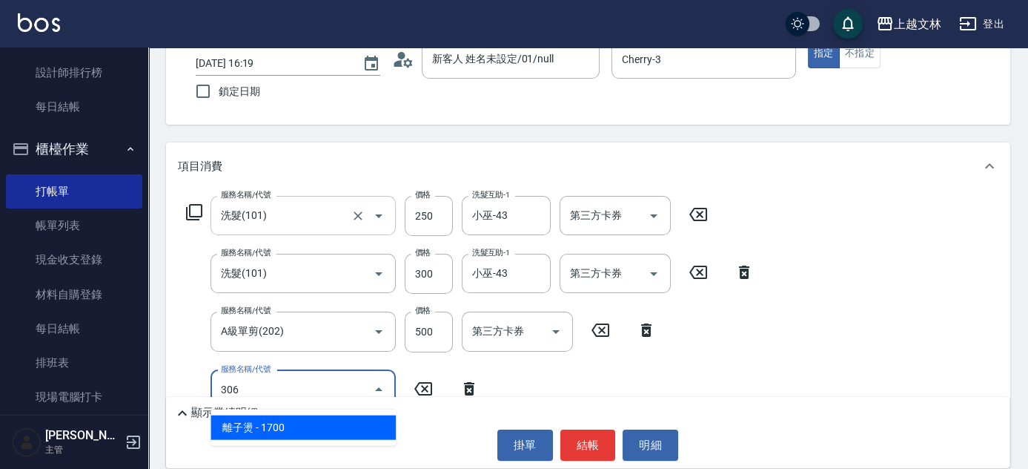
type input "離子燙(306)"
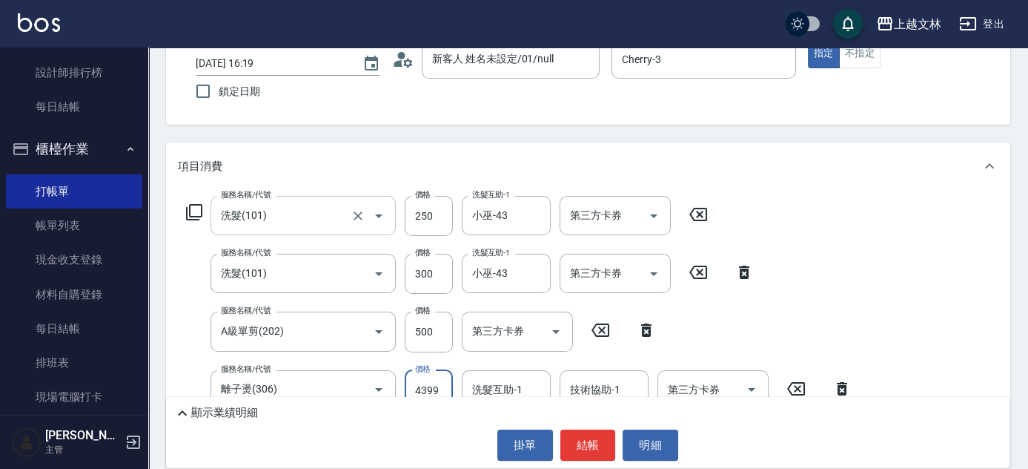
type input "4399"
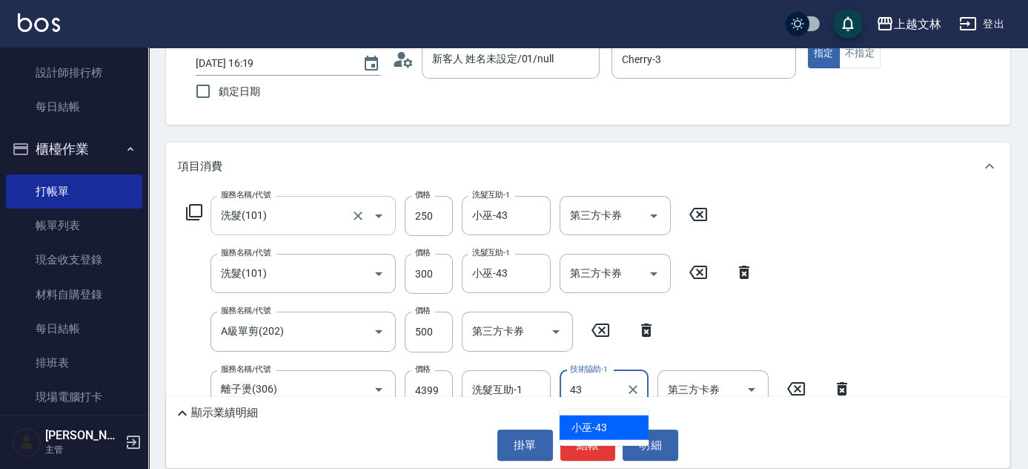
type input "小巫-43"
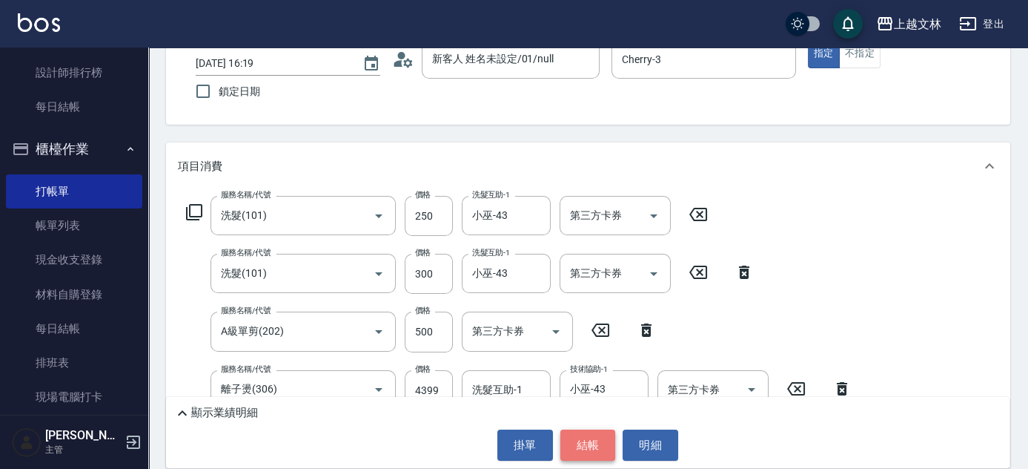
click at [592, 448] on button "結帳" at bounding box center [589, 444] width 56 height 31
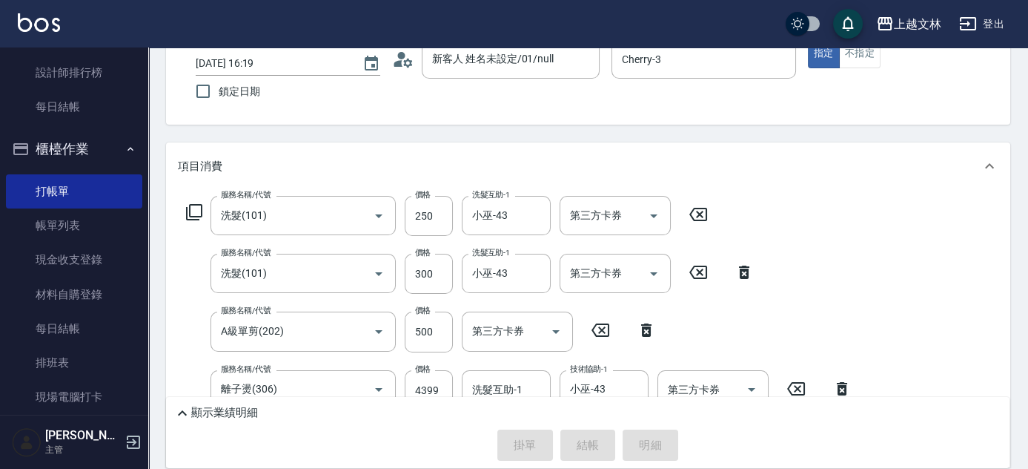
type input "[DATE] 16:20"
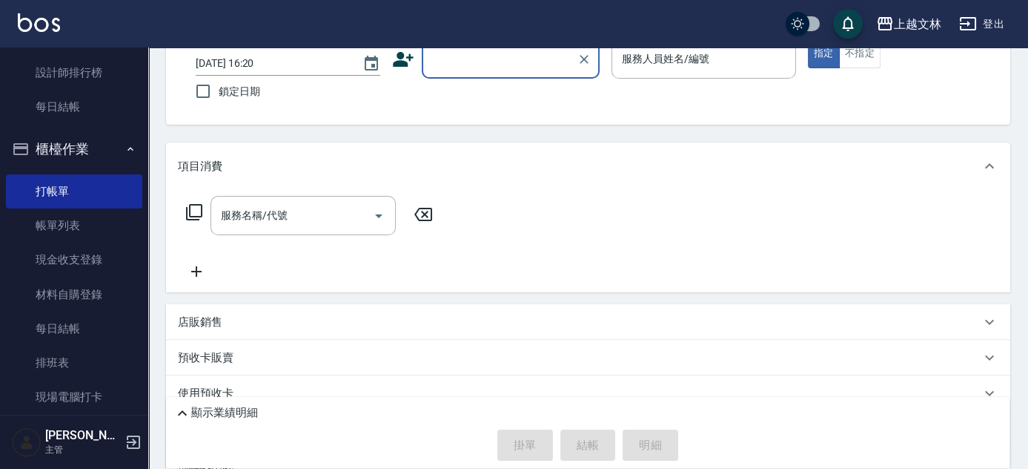
click at [467, 64] on input "顧客姓名/手機號碼/編號" at bounding box center [500, 59] width 142 height 26
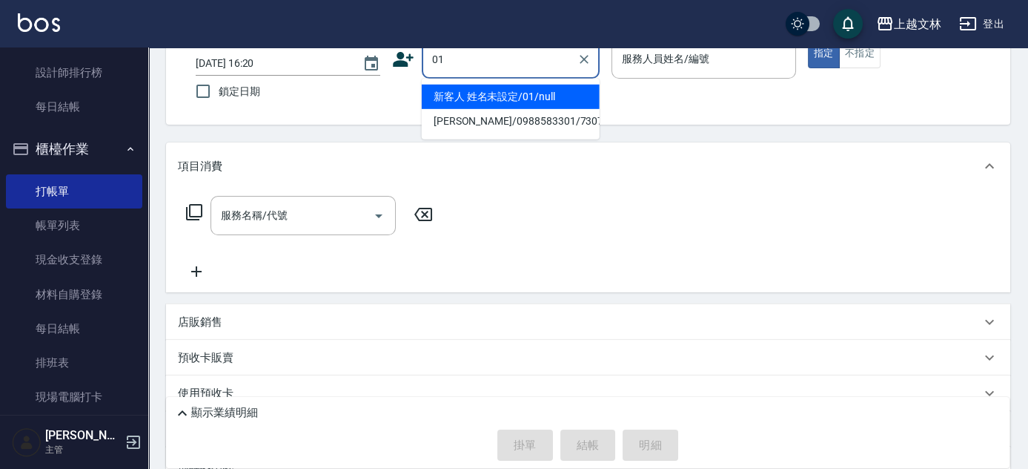
type input "新客人 姓名未設定/01/null"
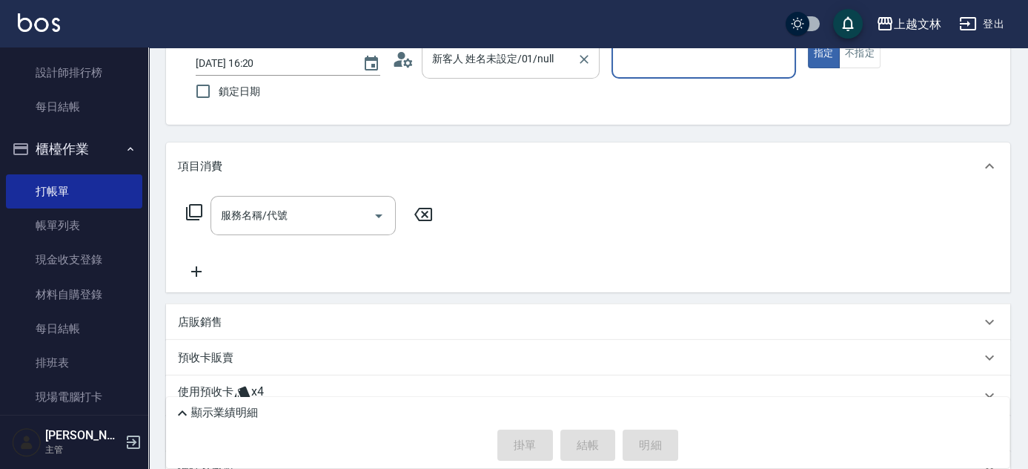
type input "0"
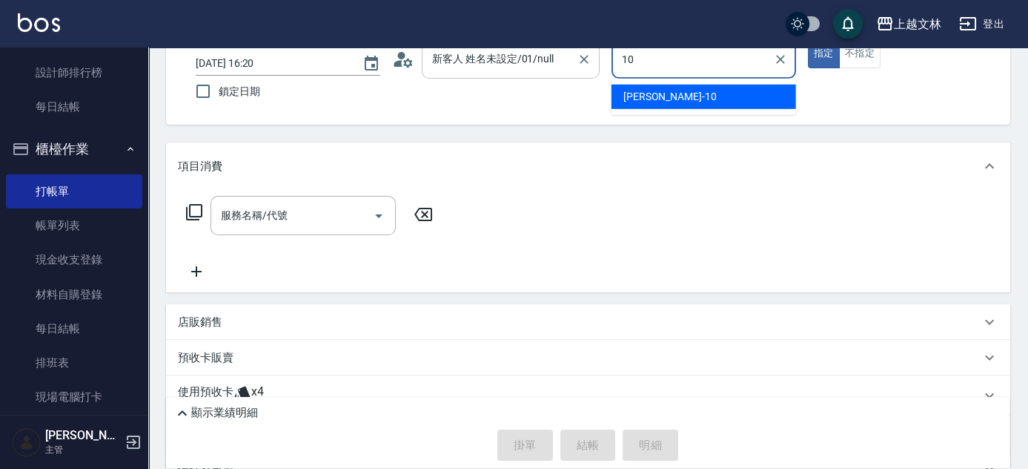
type input "[PERSON_NAME]-10"
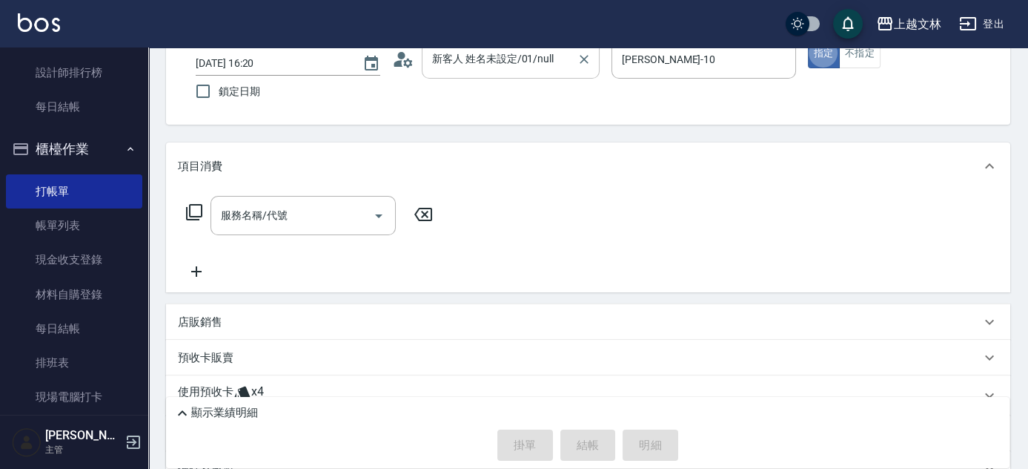
type button "true"
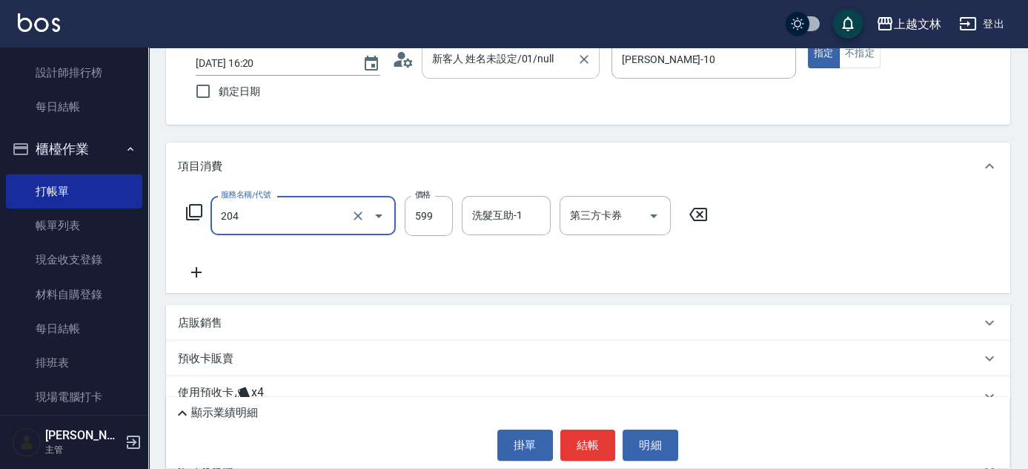
type input "A級洗+剪(204)"
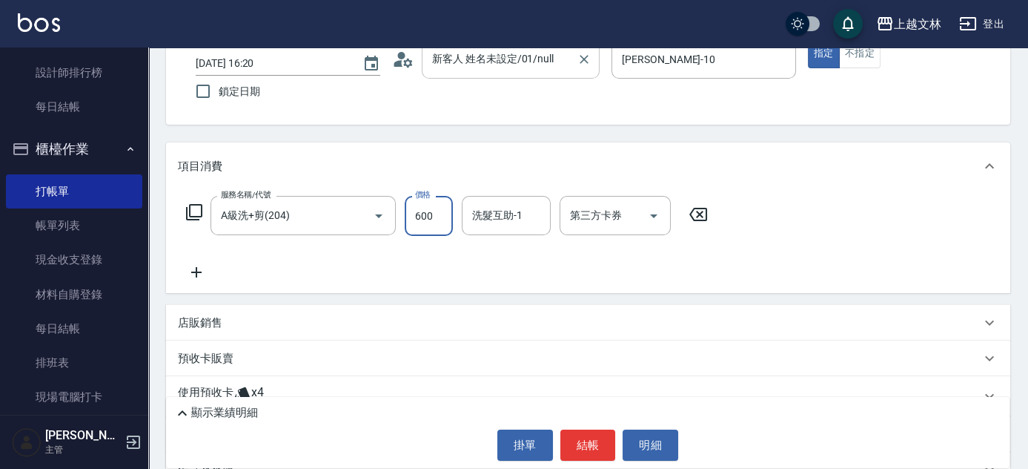
type input "600"
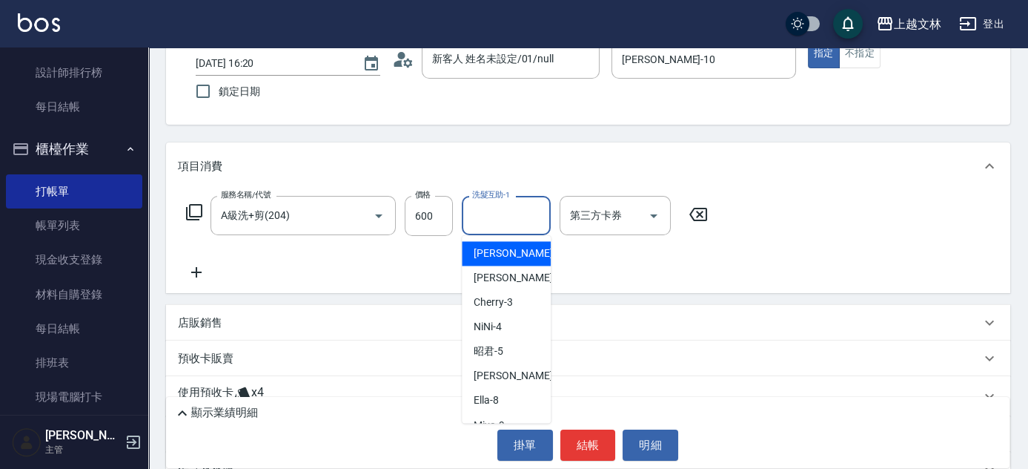
click at [533, 214] on input "洗髮互助-1" at bounding box center [507, 215] width 76 height 26
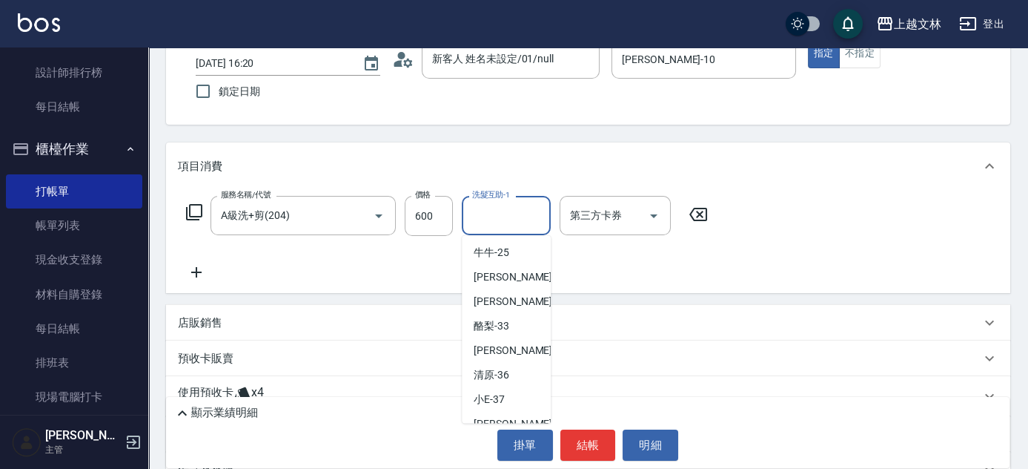
scroll to position [314, 0]
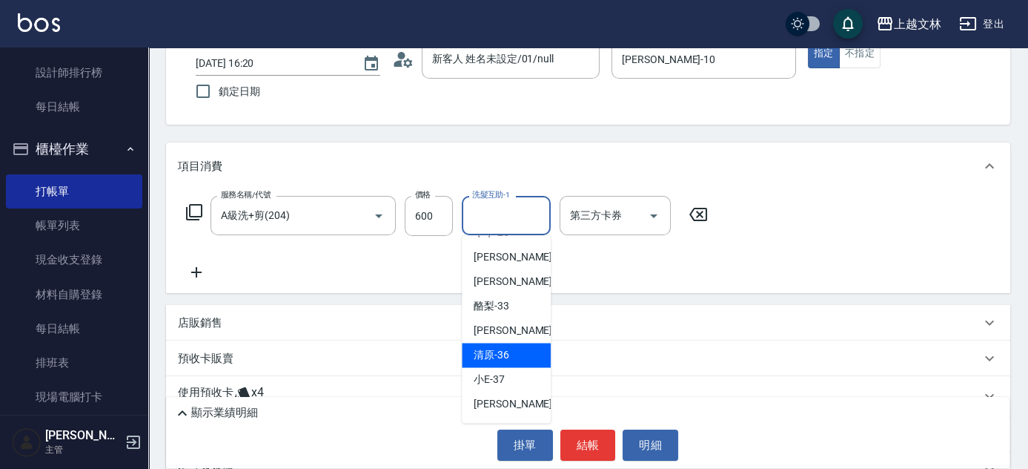
click at [492, 350] on span "清原 -36" at bounding box center [492, 355] width 36 height 16
type input "清原-36"
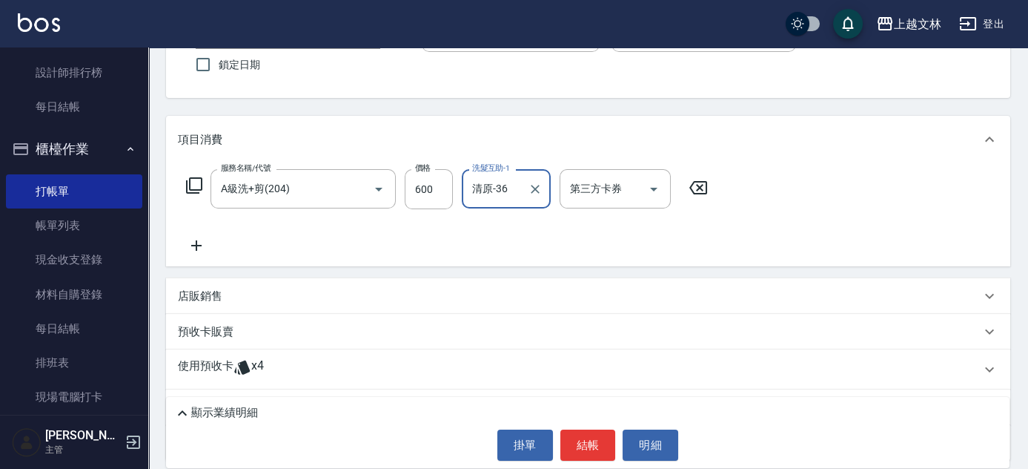
scroll to position [130, 0]
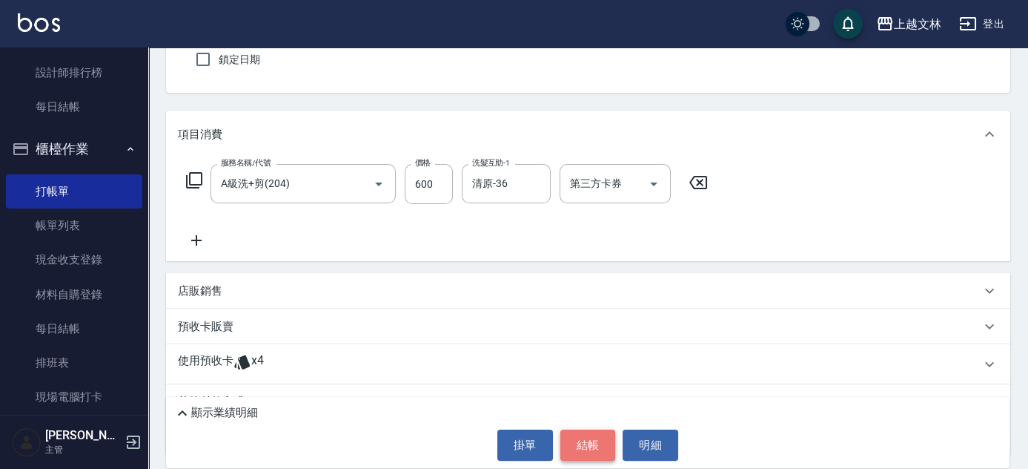
click at [588, 439] on button "結帳" at bounding box center [589, 444] width 56 height 31
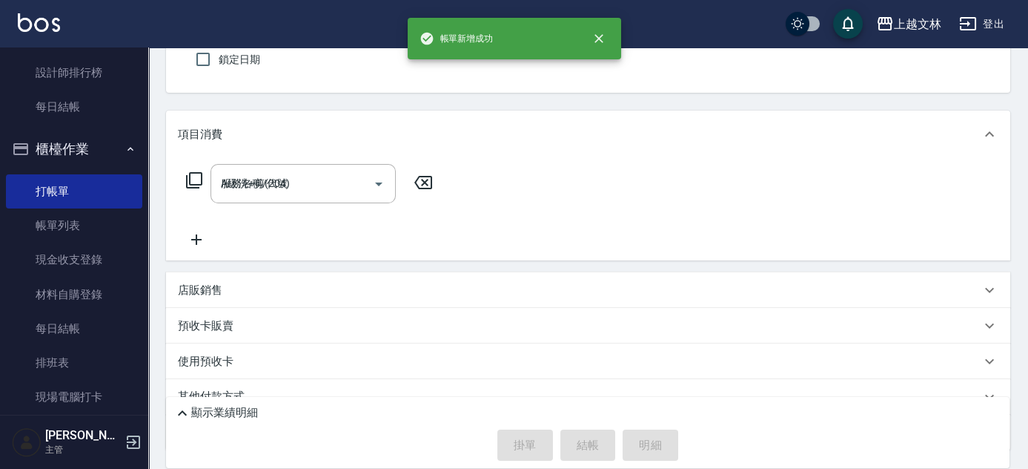
type input "[DATE] 16:22"
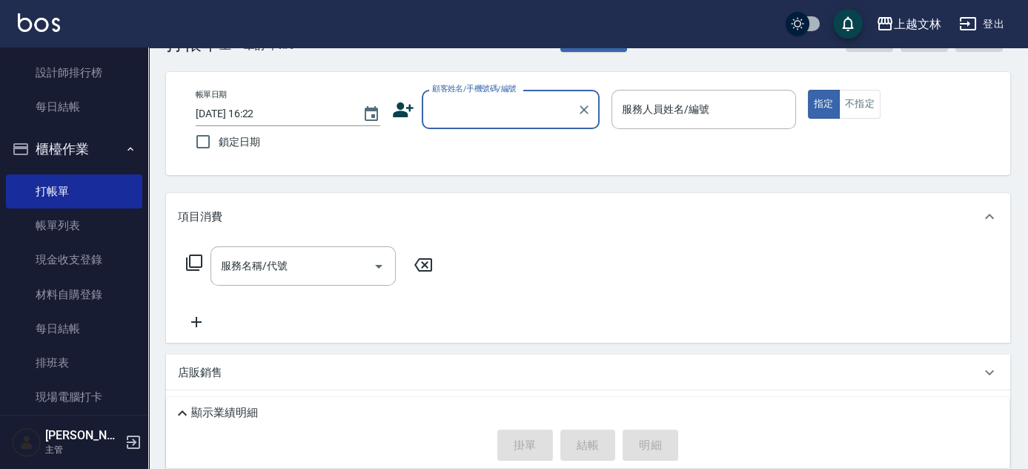
scroll to position [35, 0]
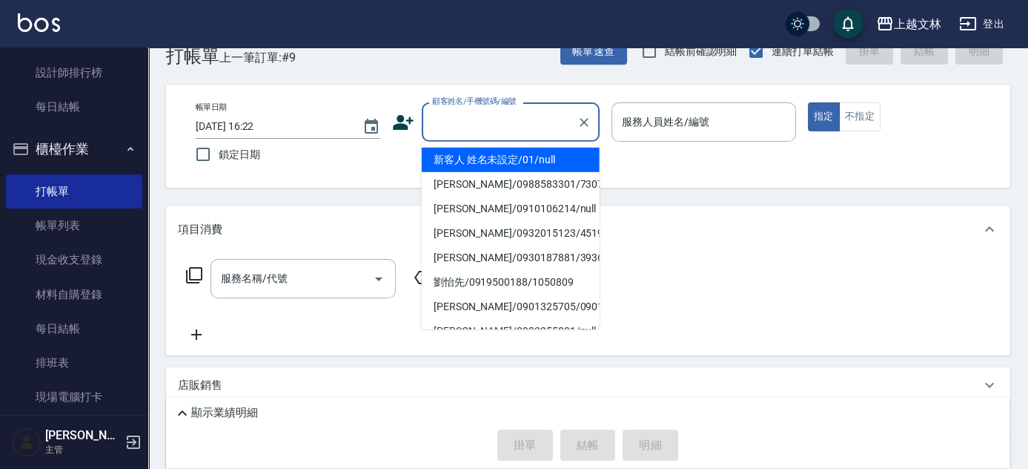
click at [476, 120] on input "顧客姓名/手機號碼/編號" at bounding box center [500, 122] width 142 height 26
type input "新客人 姓名未設定/01/null"
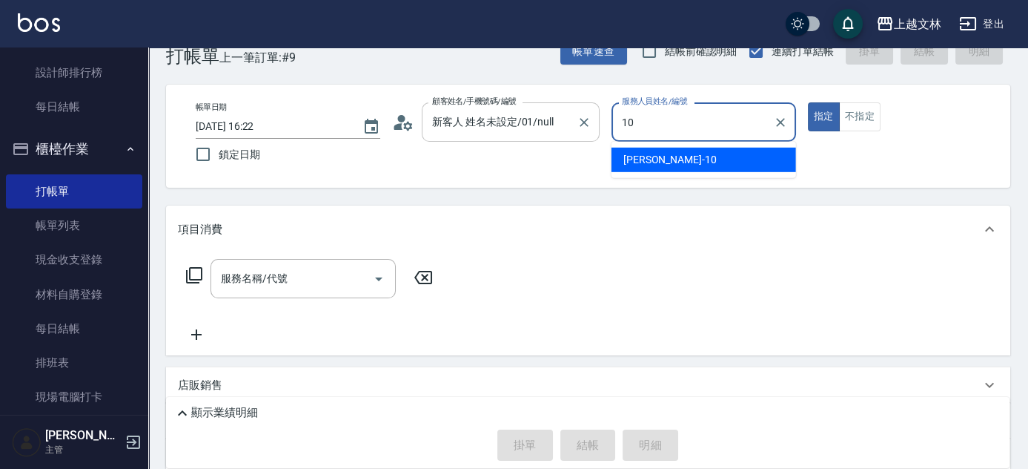
type input "[PERSON_NAME]-10"
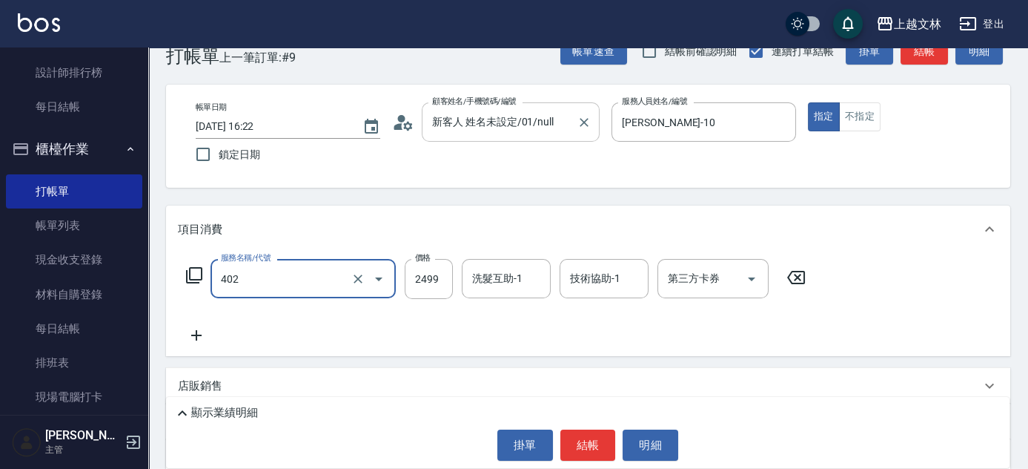
type input "嚴選染髮(402)"
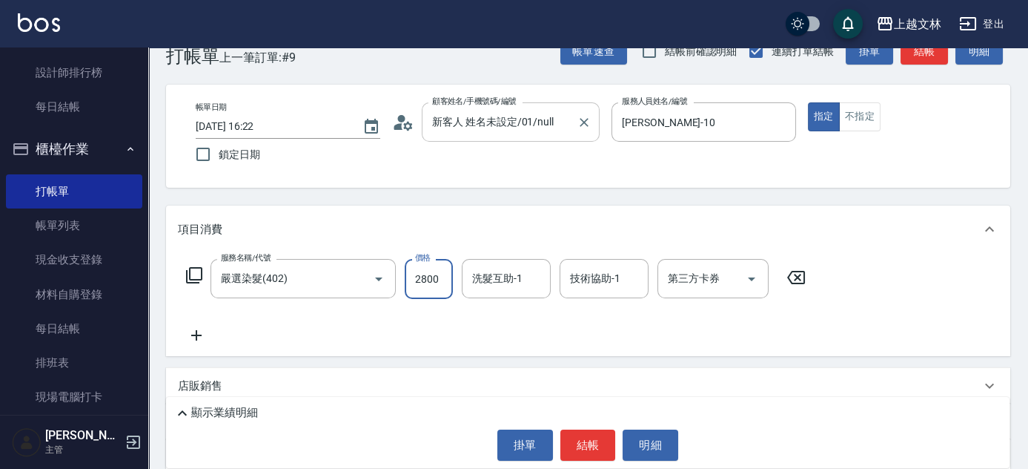
type input "2800"
click at [190, 273] on icon at bounding box center [194, 275] width 16 height 16
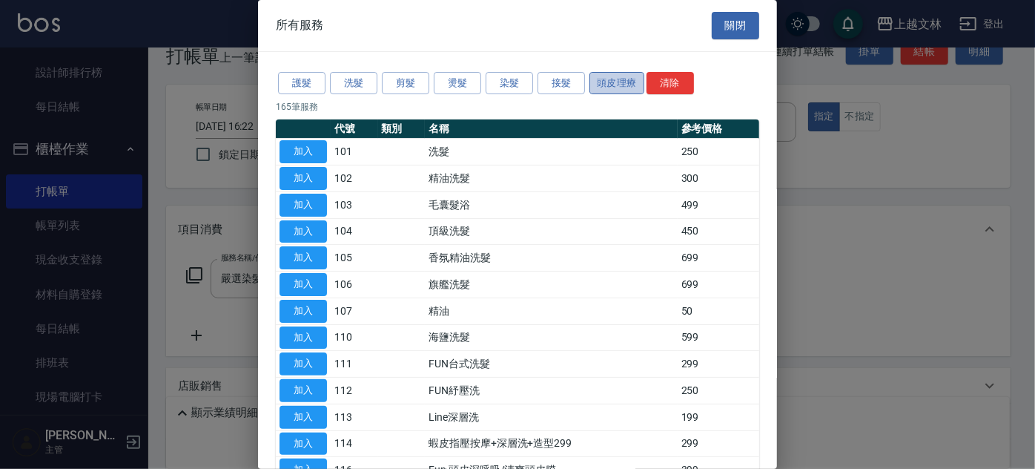
click at [603, 85] on button "頭皮理療" at bounding box center [616, 83] width 55 height 23
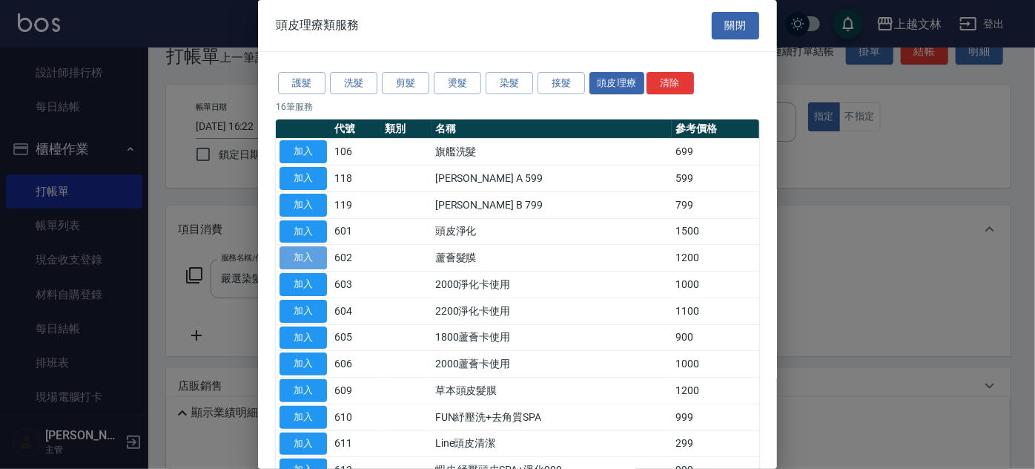
click at [308, 251] on button "加入" at bounding box center [303, 257] width 47 height 23
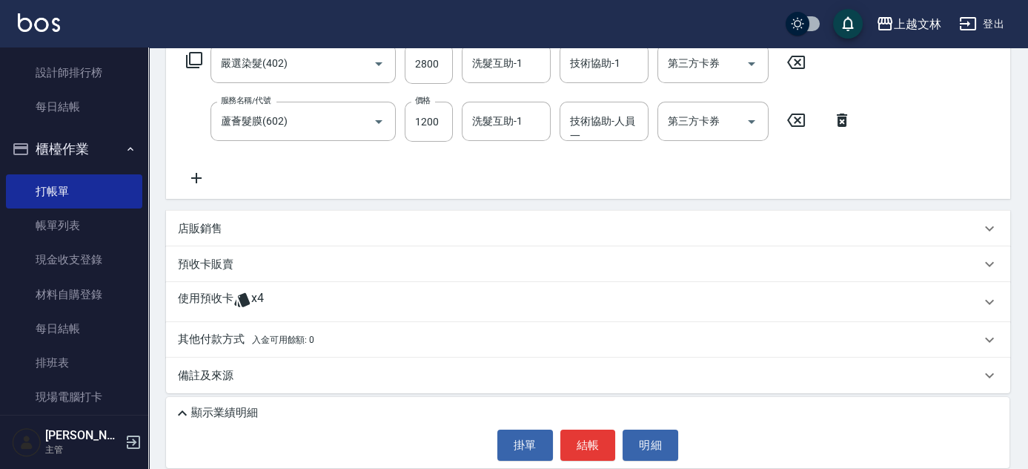
scroll to position [251, 0]
click at [188, 225] on p "店販銷售" at bounding box center [200, 227] width 44 height 16
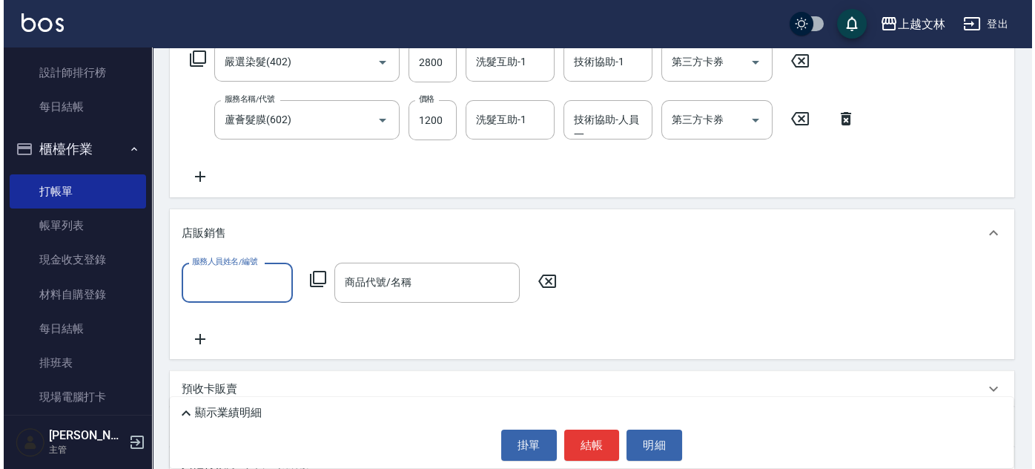
scroll to position [0, 0]
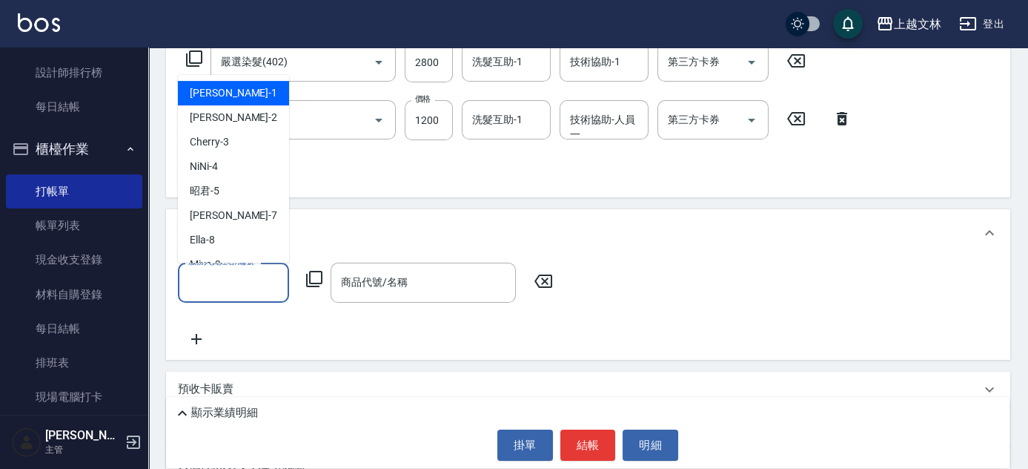
click at [223, 274] on input "服務人員姓名/編號" at bounding box center [234, 282] width 98 height 26
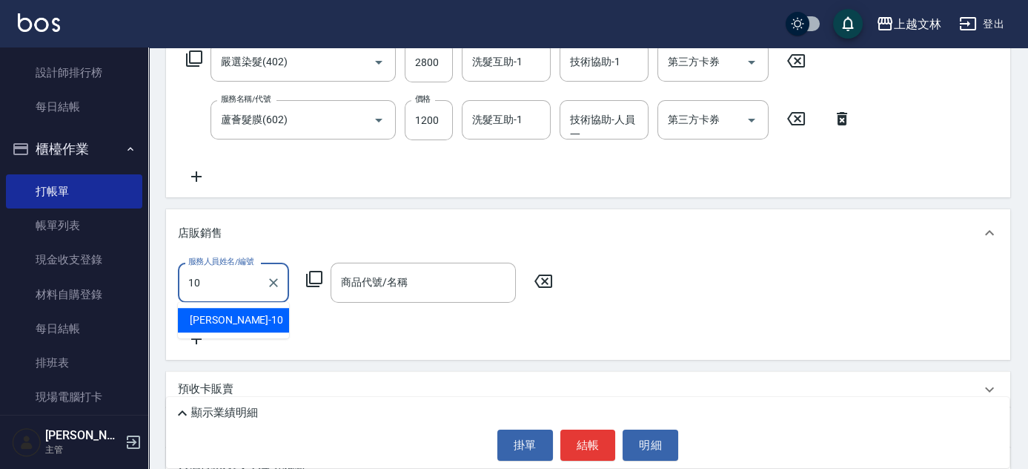
type input "[PERSON_NAME]-10"
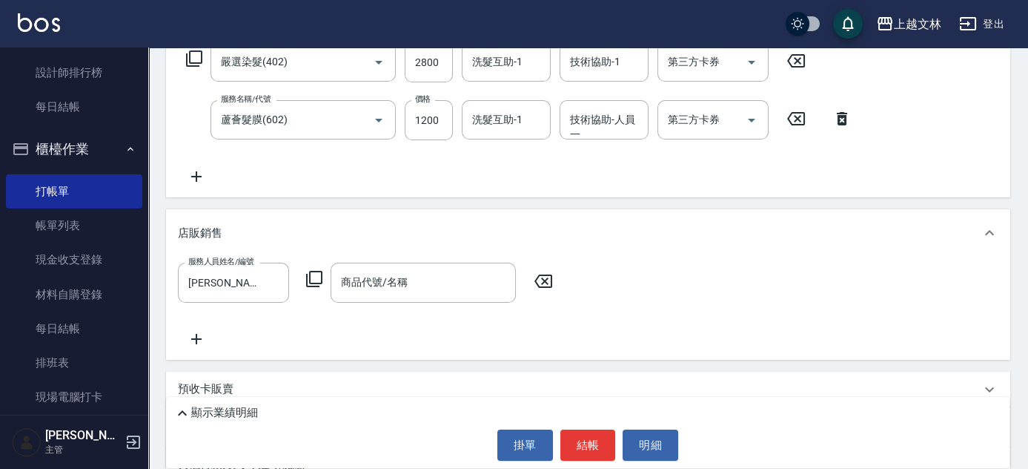
click at [316, 278] on icon at bounding box center [314, 279] width 18 height 18
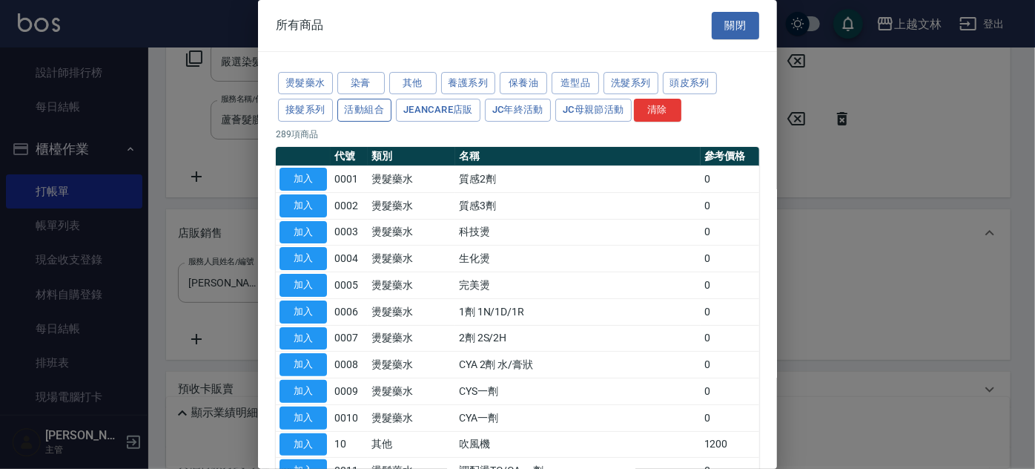
click at [366, 106] on button "活動組合" at bounding box center [364, 110] width 55 height 23
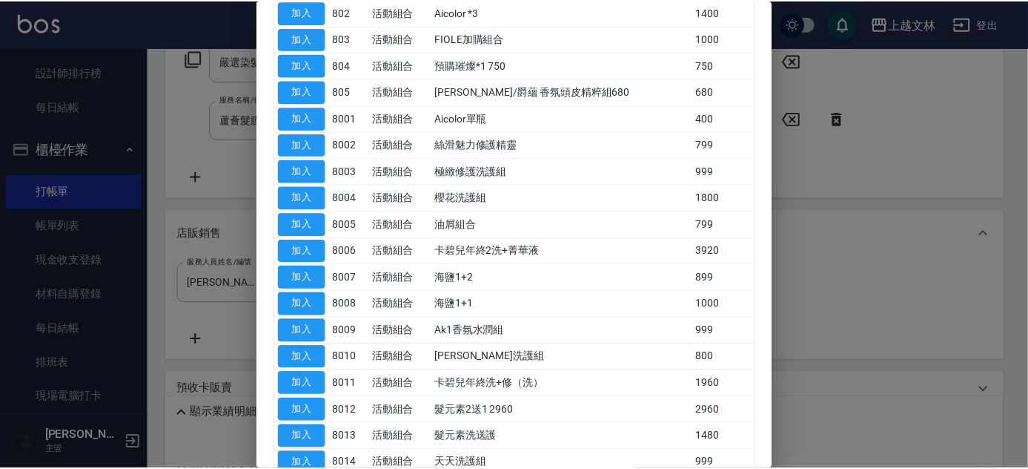
scroll to position [162, 0]
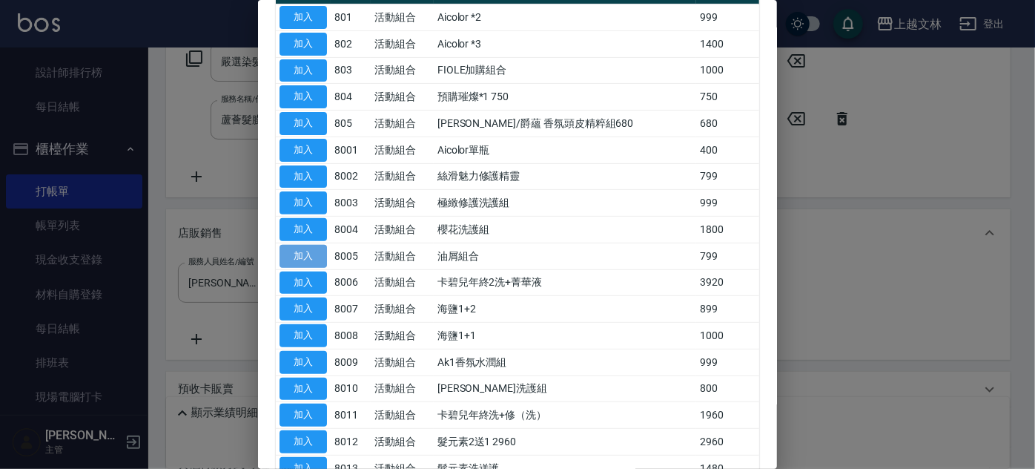
click at [303, 250] on button "加入" at bounding box center [303, 256] width 47 height 23
type input "油屑組合"
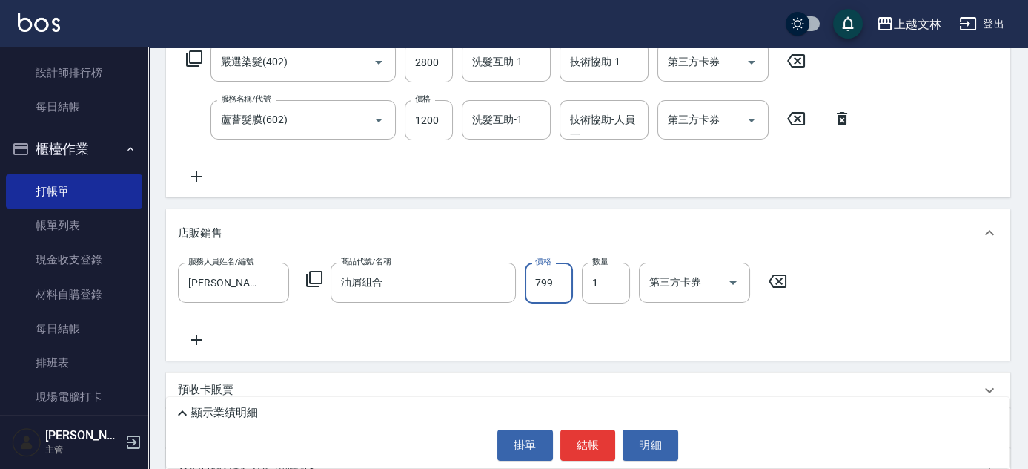
click at [558, 284] on input "799" at bounding box center [549, 282] width 48 height 40
type input "899"
click at [595, 440] on button "結帳" at bounding box center [589, 444] width 56 height 31
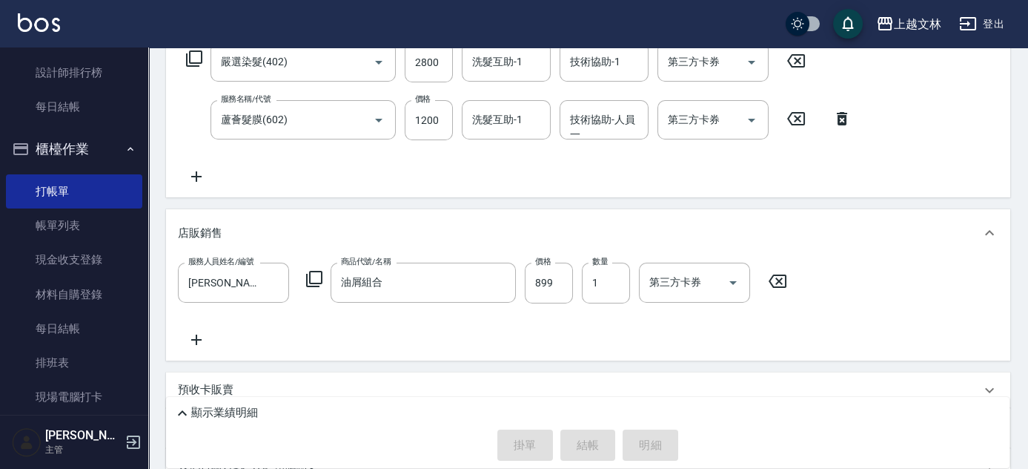
type input "[DATE] 16:24"
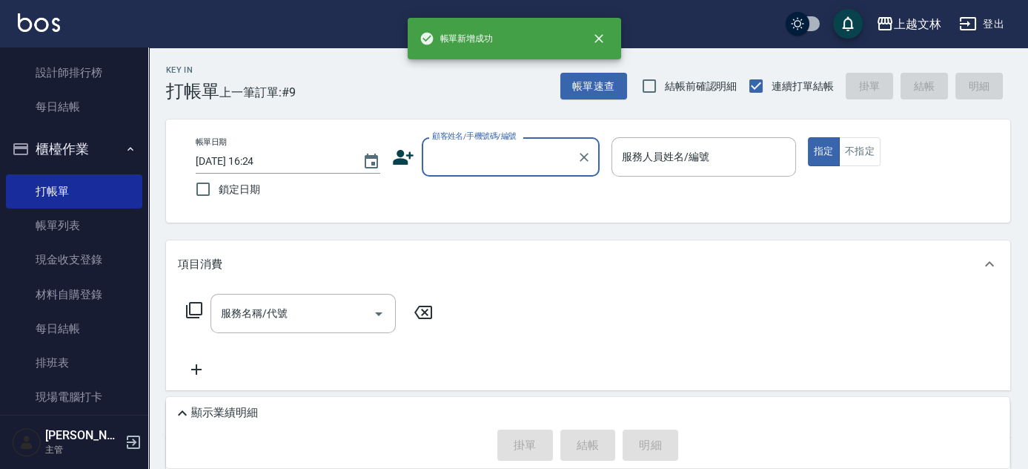
scroll to position [0, 0]
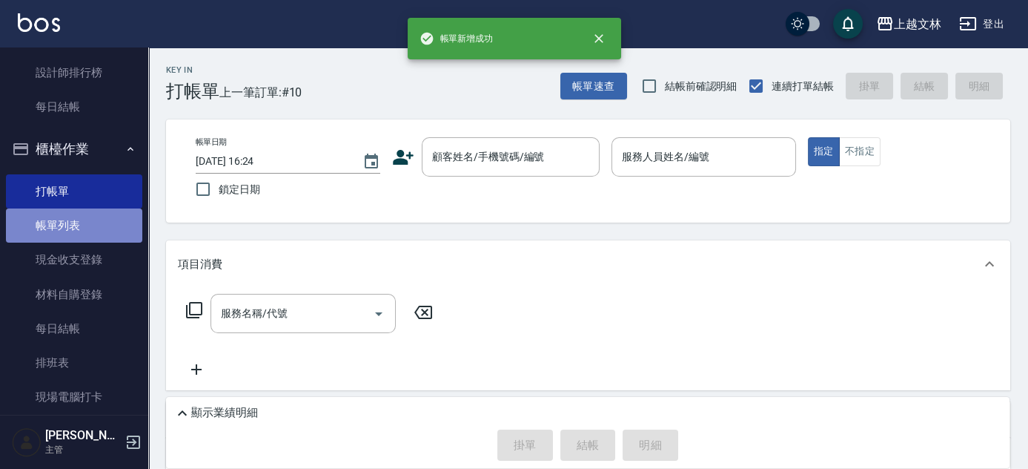
click at [79, 218] on link "帳單列表" at bounding box center [74, 225] width 136 height 34
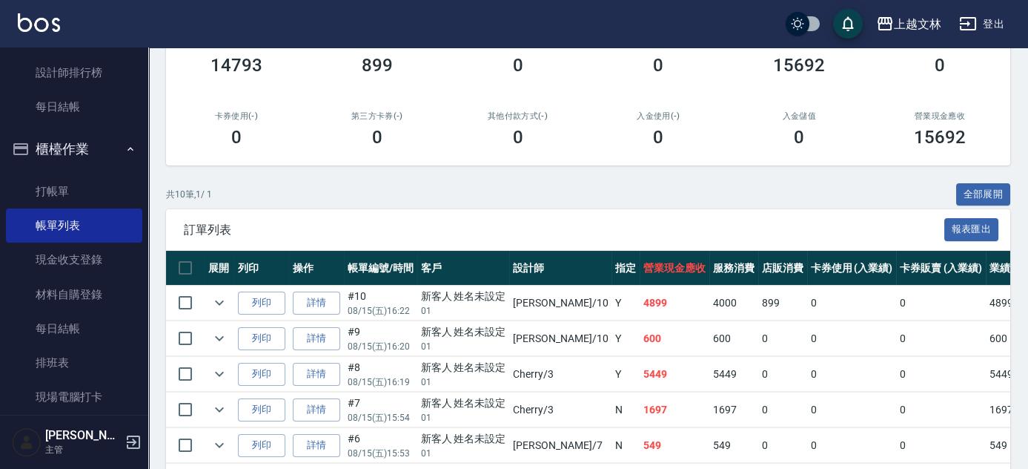
scroll to position [209, 0]
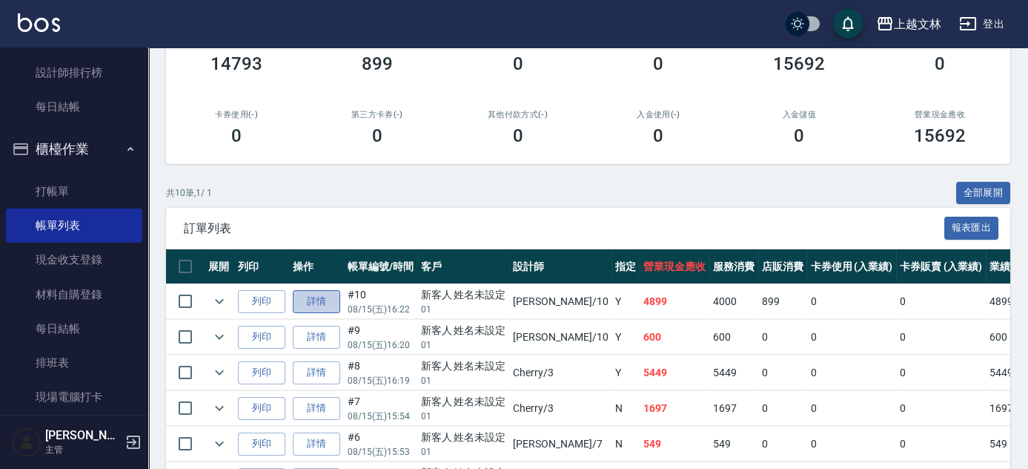
click at [320, 302] on link "詳情" at bounding box center [316, 301] width 47 height 23
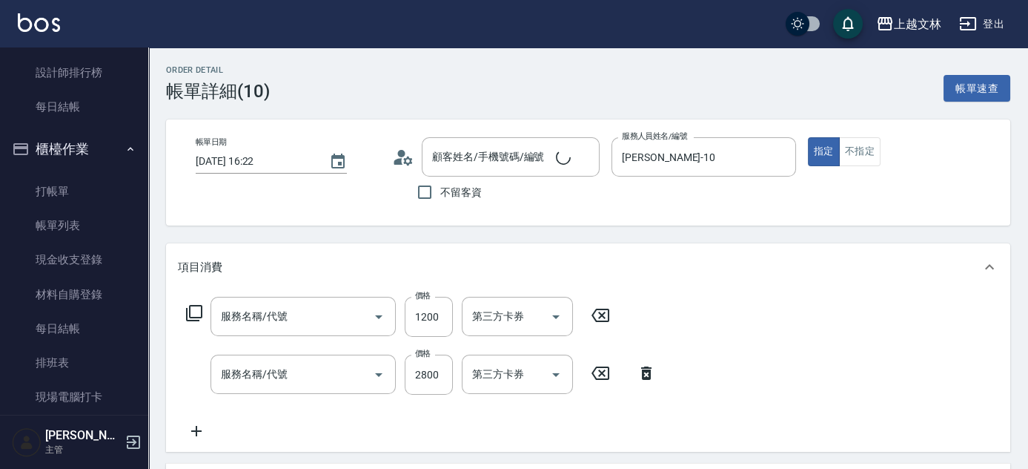
type input "[DATE] 16:22"
type input "[PERSON_NAME]-10"
type input "新客人 姓名未設定/01/null"
type input "蘆薈髮膜(602)"
type input "嚴選染髮(402)"
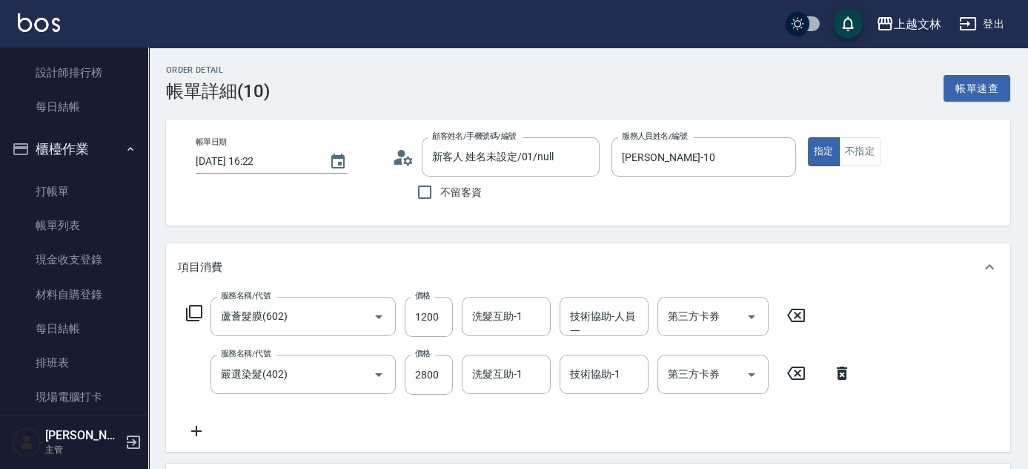
type input "油屑組合"
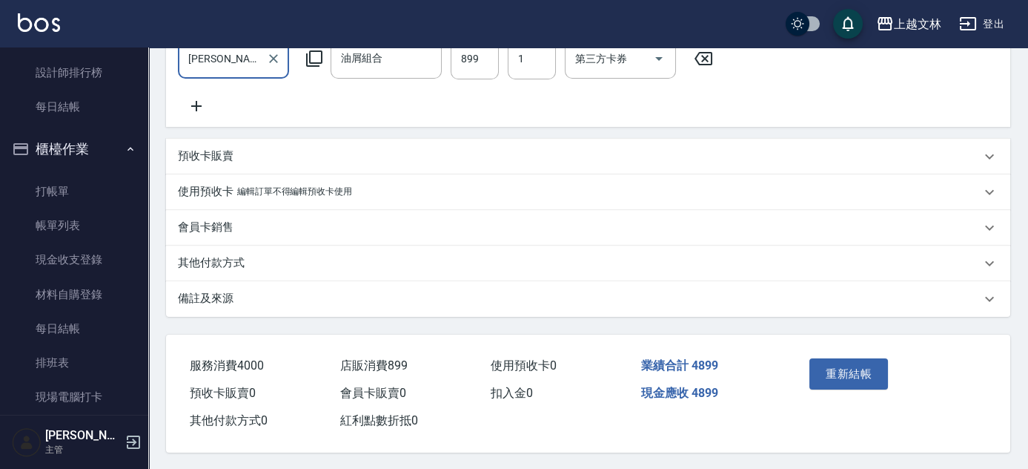
scroll to position [478, 0]
click at [201, 271] on p "其他付款方式" at bounding box center [211, 263] width 67 height 16
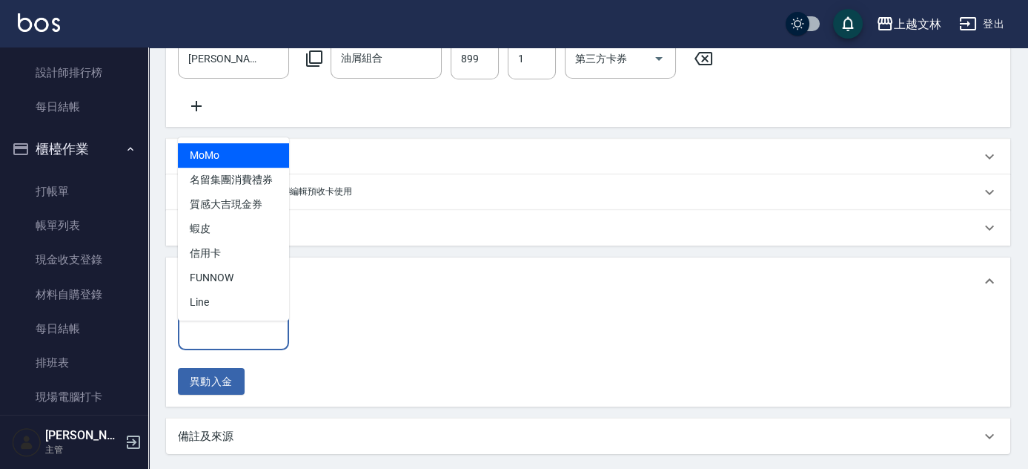
click at [227, 343] on input "其他付款方式" at bounding box center [234, 330] width 98 height 26
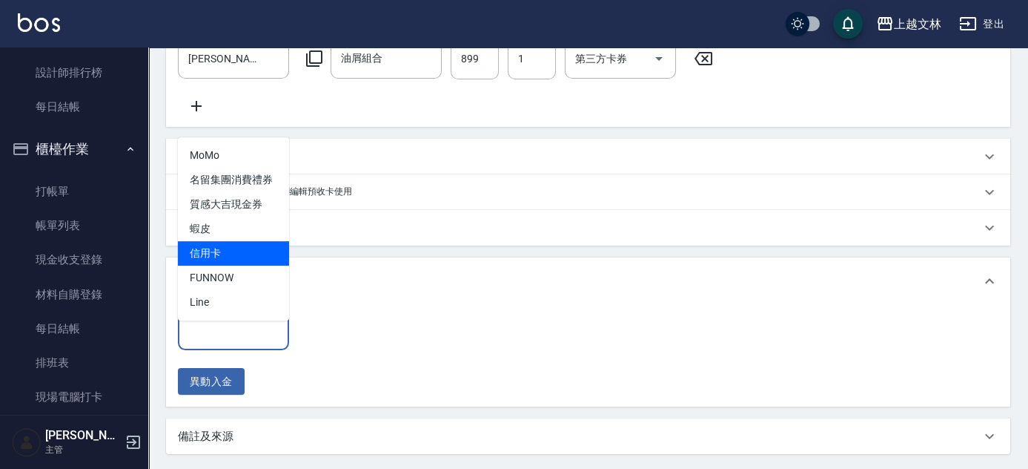
click at [211, 251] on span "信用卡" at bounding box center [233, 253] width 111 height 24
type input "信用卡"
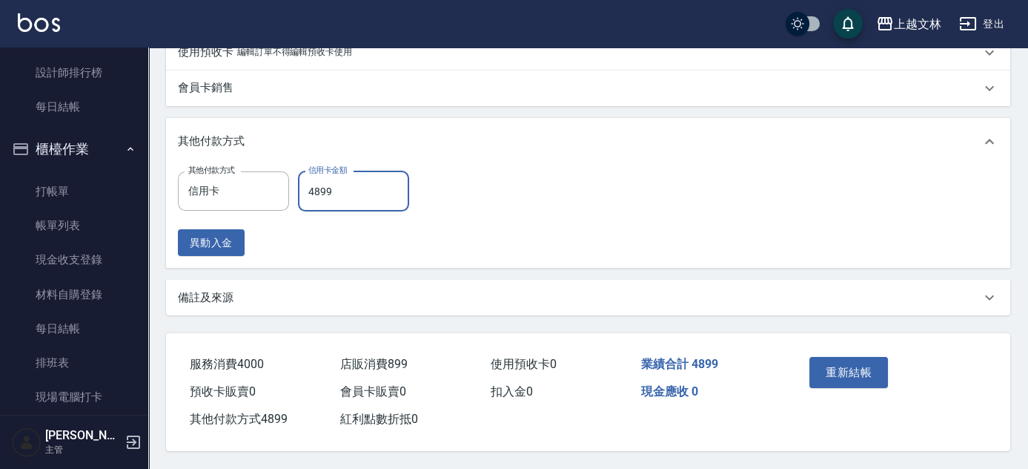
scroll to position [632, 0]
type input "4899"
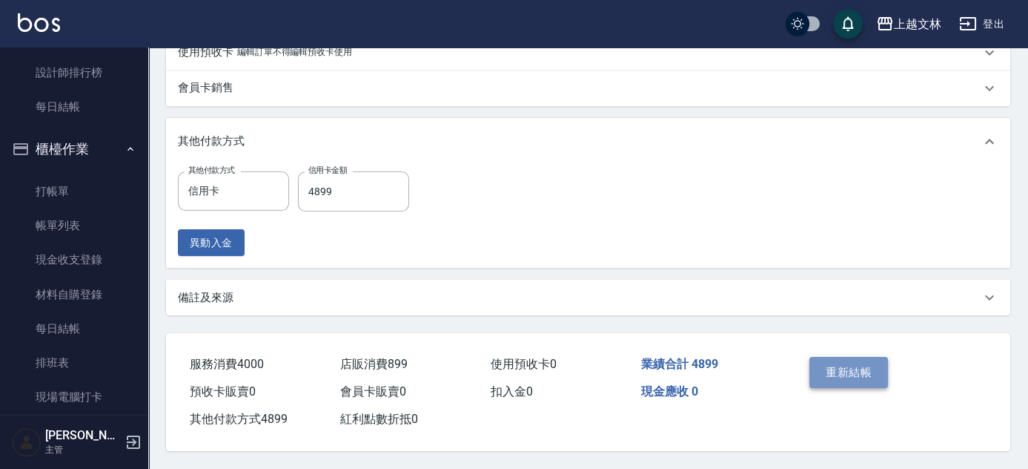
click at [839, 366] on button "重新結帳" at bounding box center [849, 372] width 79 height 31
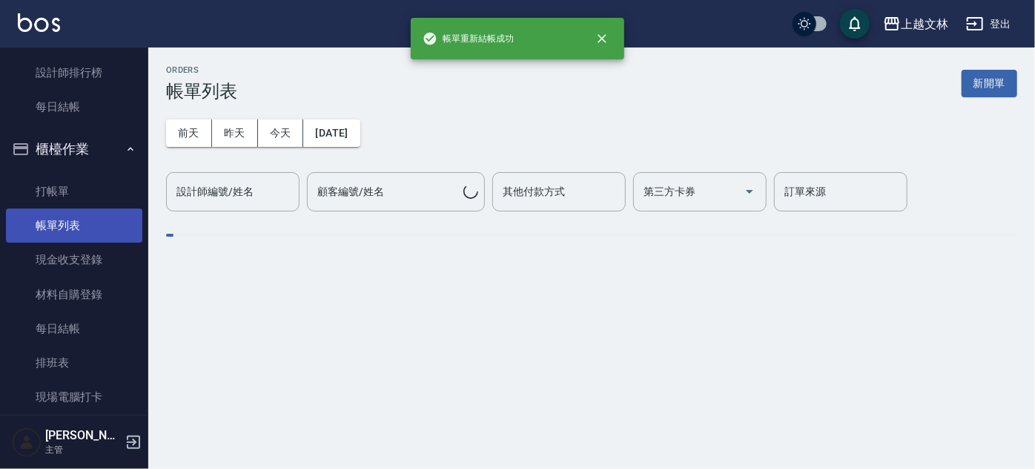
click at [36, 221] on link "帳單列表" at bounding box center [74, 225] width 136 height 34
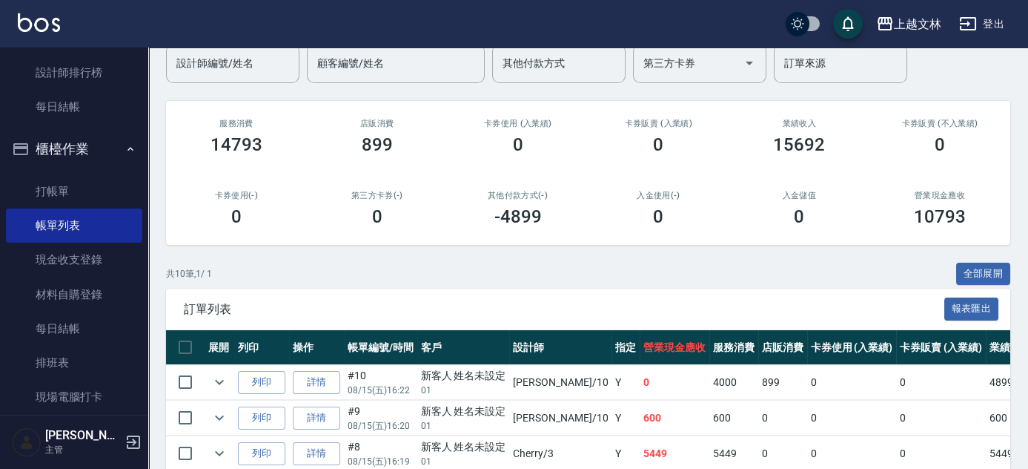
scroll to position [129, 0]
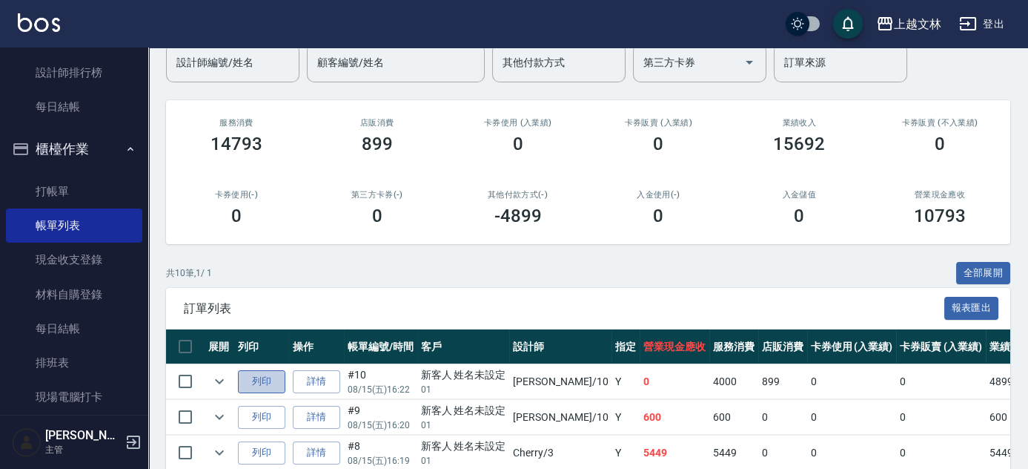
click at [255, 380] on button "列印" at bounding box center [261, 381] width 47 height 23
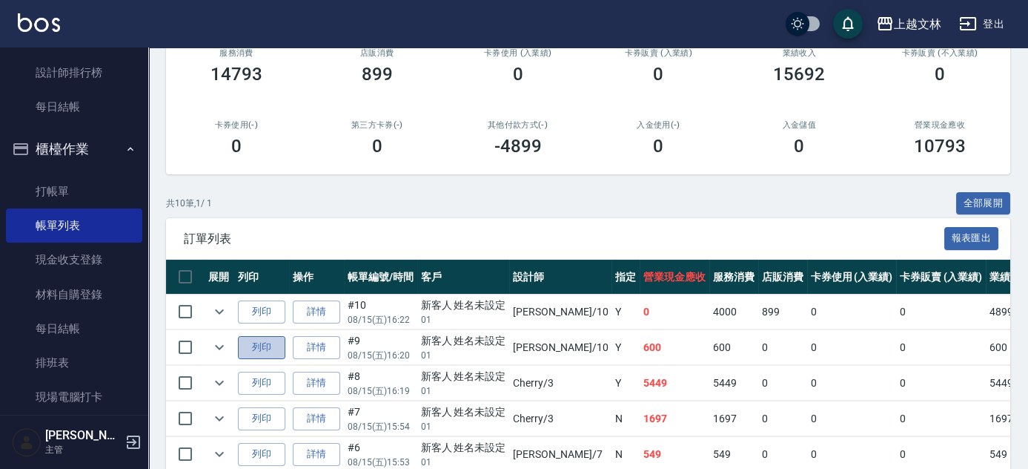
click at [255, 340] on button "列印" at bounding box center [261, 347] width 47 height 23
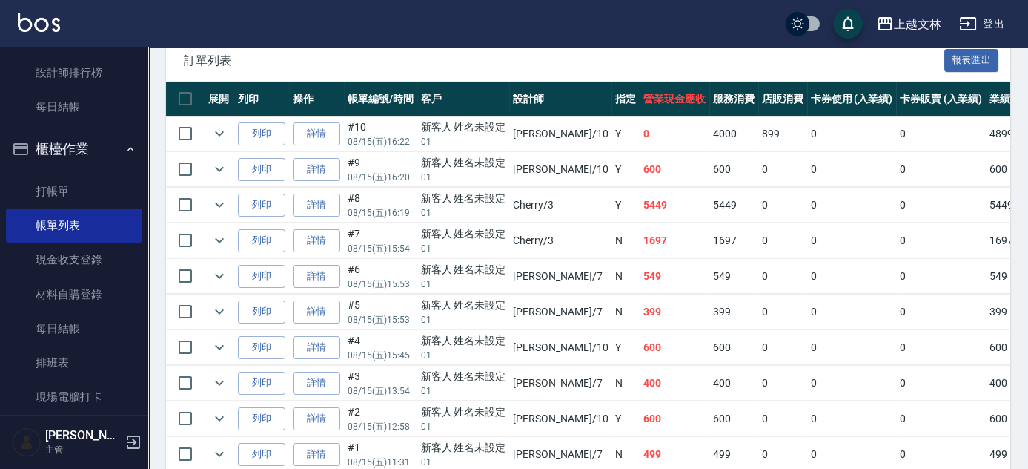
scroll to position [371, 0]
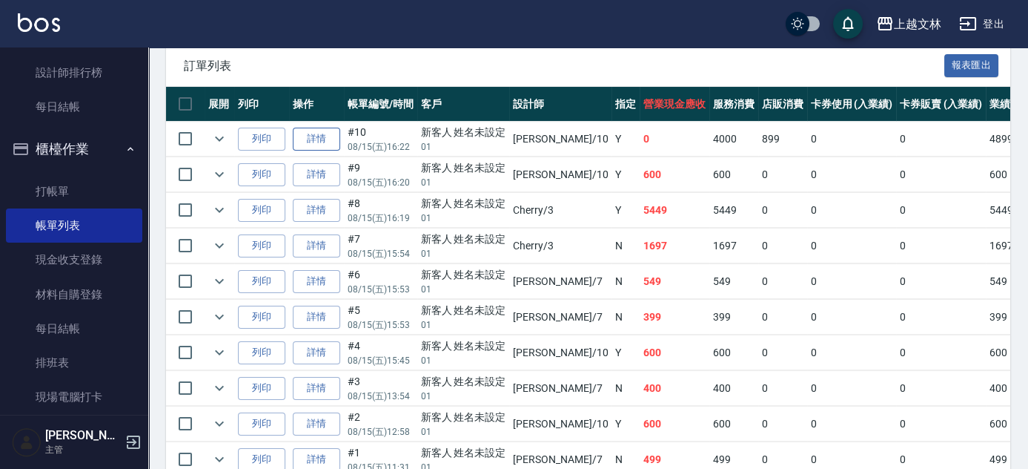
click at [329, 138] on link "詳情" at bounding box center [316, 139] width 47 height 23
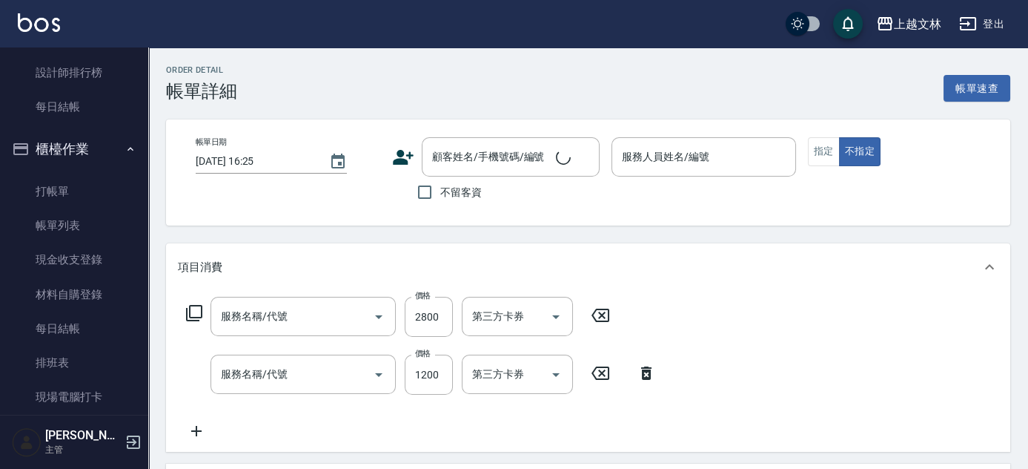
type input "[DATE] 16:22"
type input "[PERSON_NAME]-10"
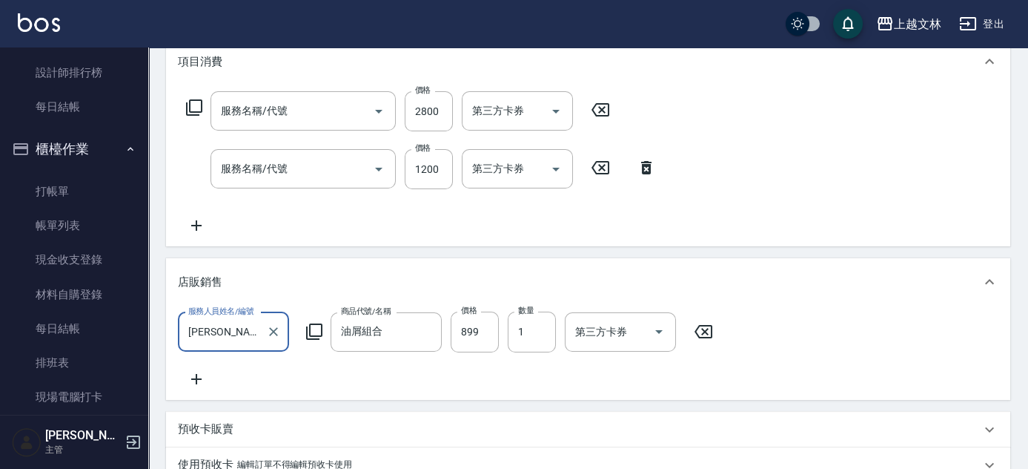
type input "嚴選染髮(402)"
type input "蘆薈髮膜(602)"
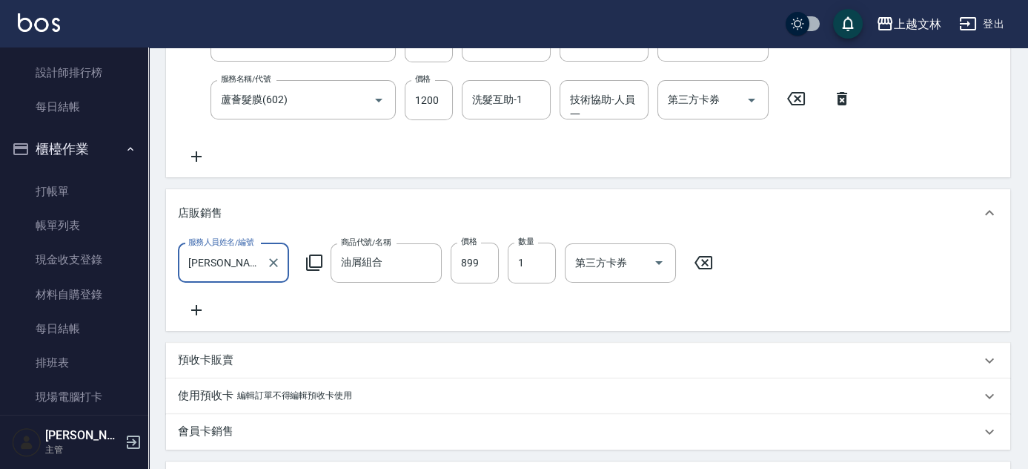
type input "新客人 姓名未設定/01/null"
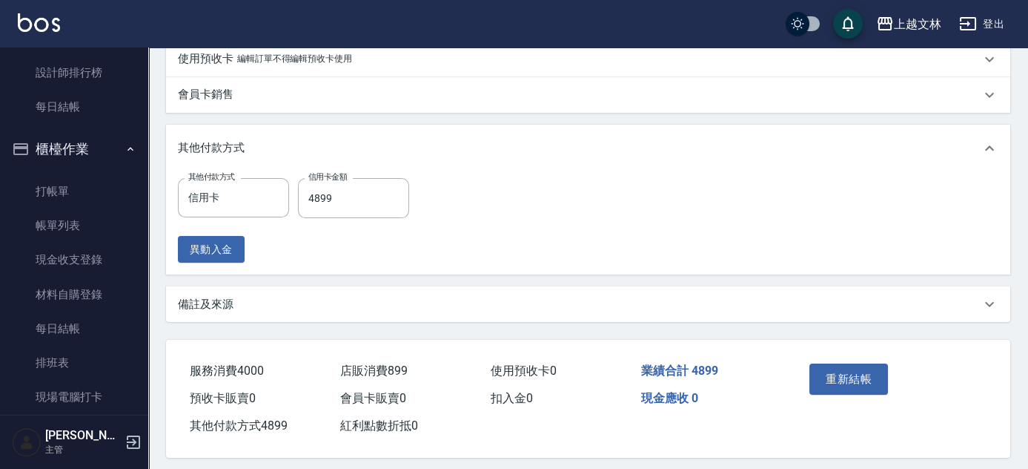
scroll to position [632, 0]
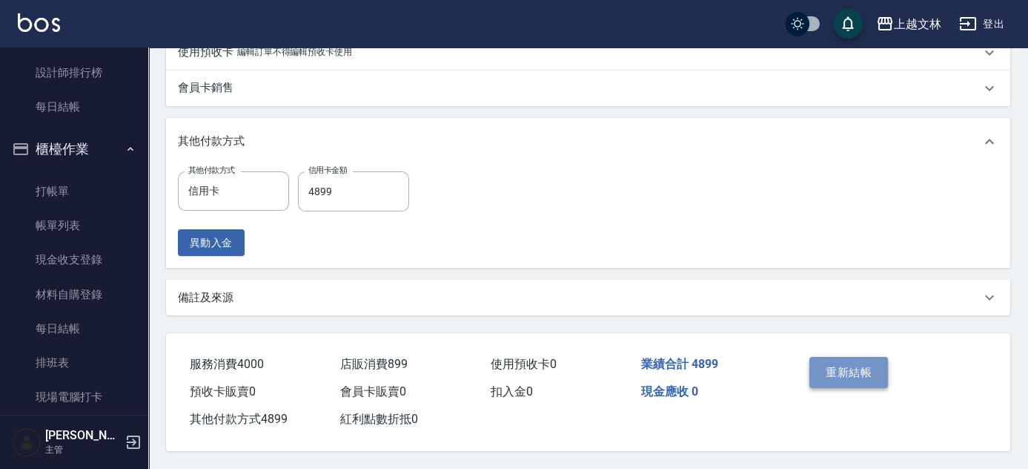
click at [877, 366] on button "重新結帳" at bounding box center [849, 372] width 79 height 31
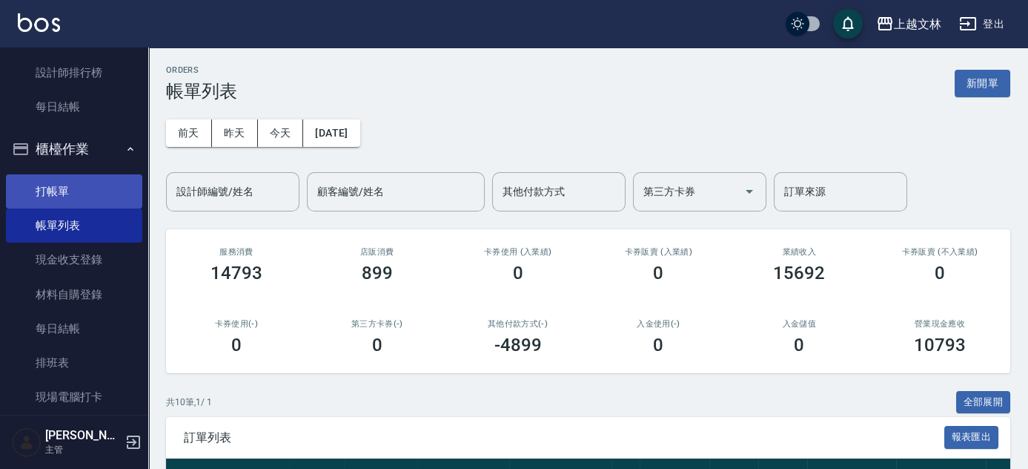
click at [47, 191] on link "打帳單" at bounding box center [74, 191] width 136 height 34
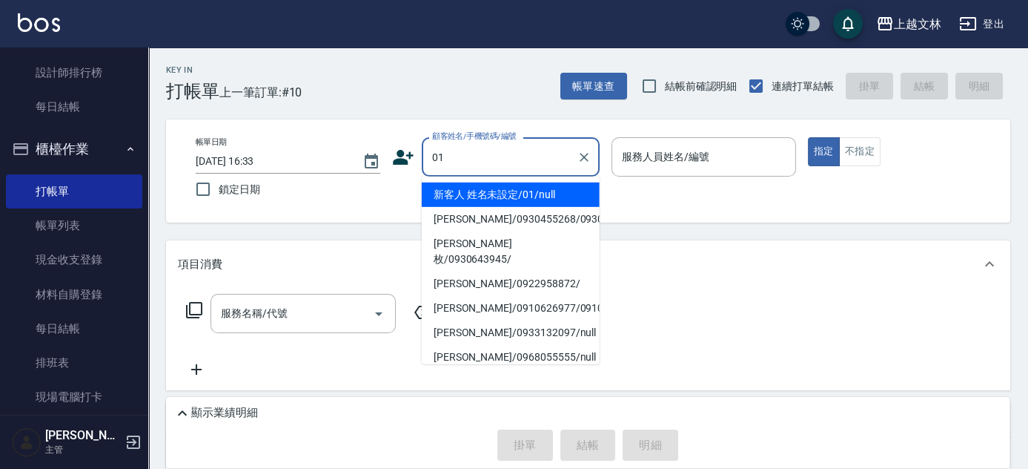
type input "新客人 姓名未設定/01/null"
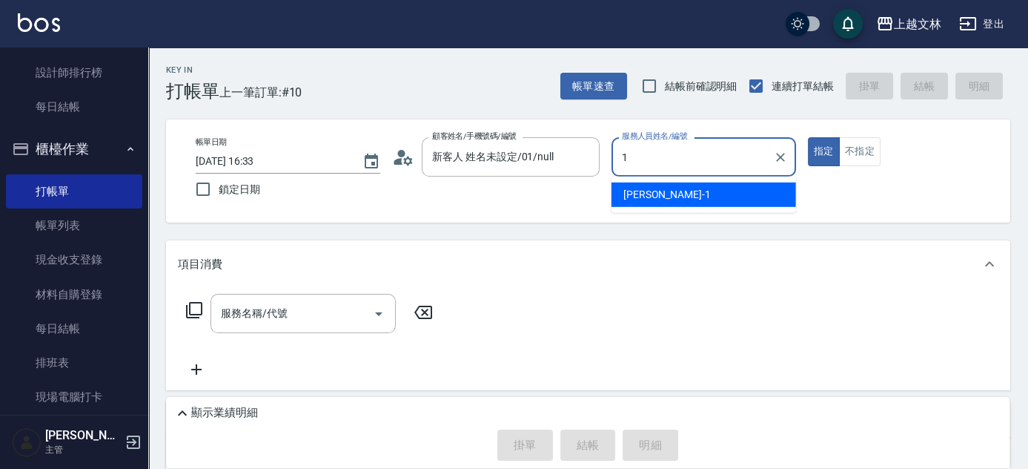
type input "1"
type button "true"
type input "[PERSON_NAME]-1"
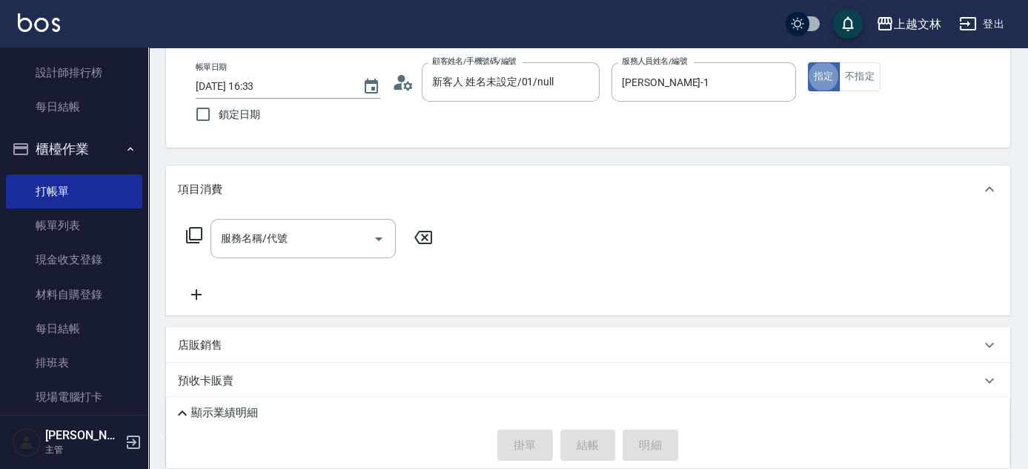
scroll to position [136, 0]
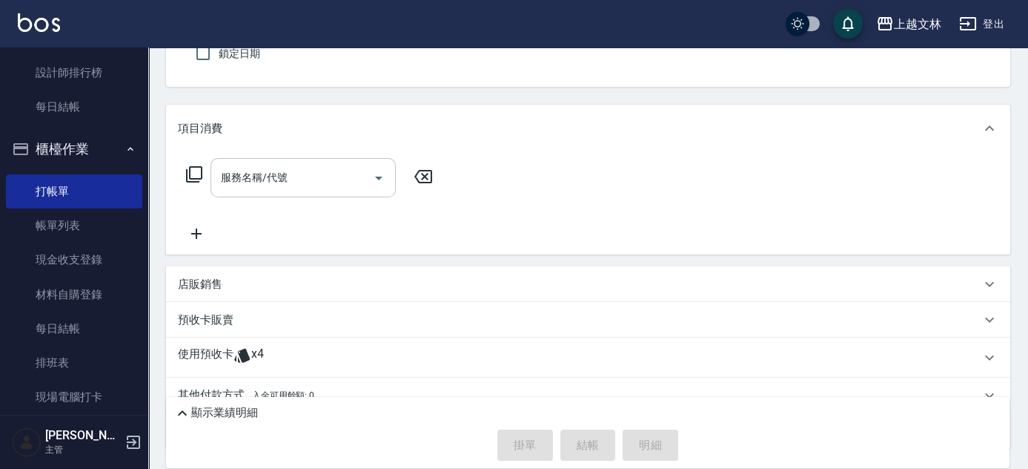
click at [359, 174] on input "服務名稱/代號" at bounding box center [292, 178] width 150 height 26
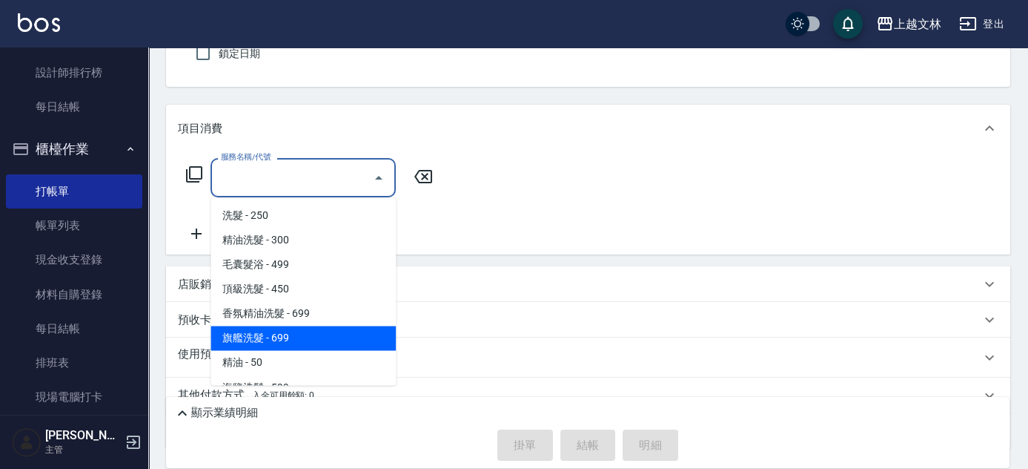
click at [304, 334] on span "旗艦洗髮 - 699" at bounding box center [303, 338] width 185 height 24
type input "旗艦洗髮(106)"
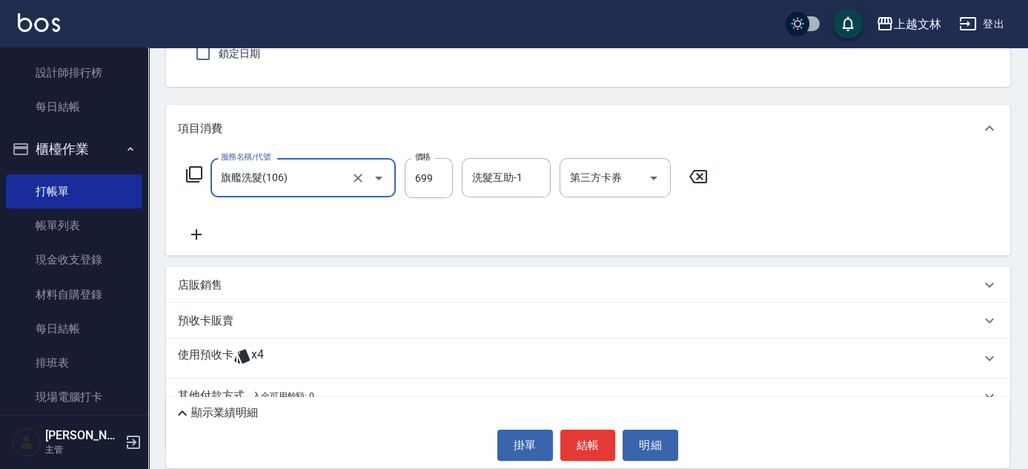
click at [423, 180] on input "699" at bounding box center [429, 178] width 48 height 40
type input "1199"
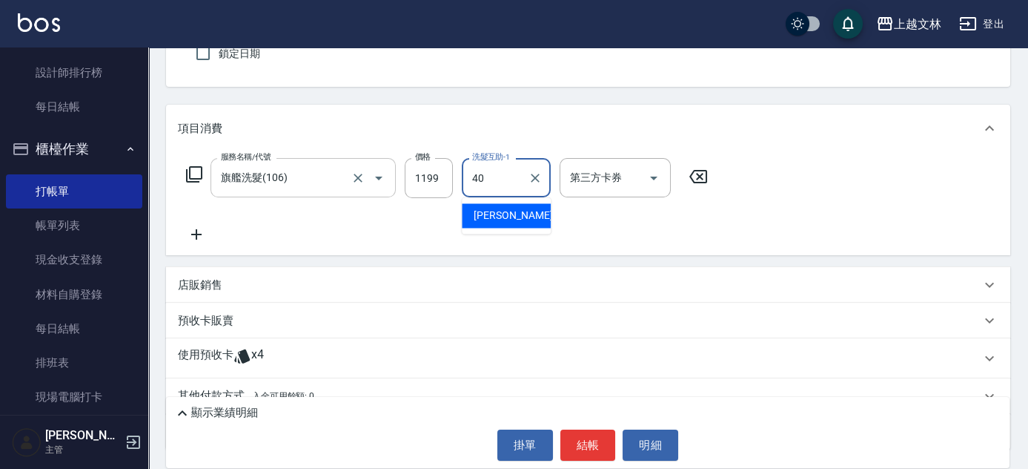
type input "[PERSON_NAME]-40"
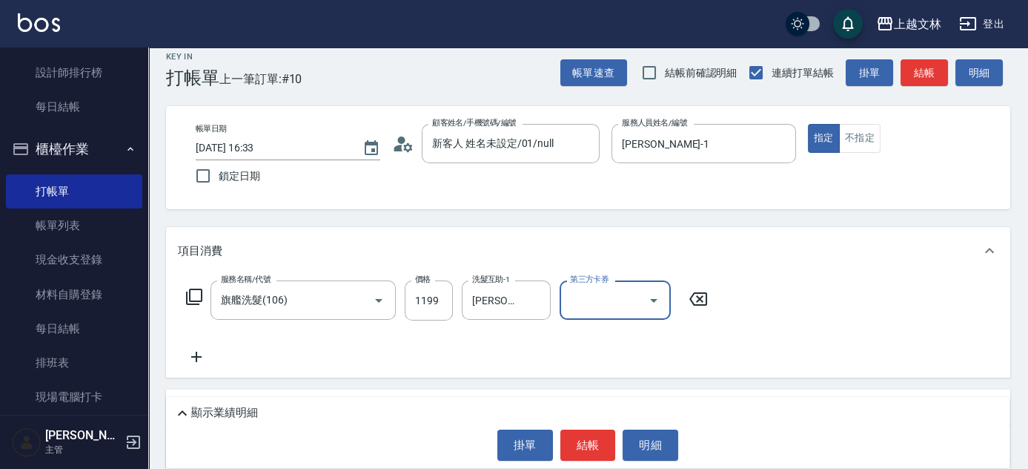
scroll to position [0, 0]
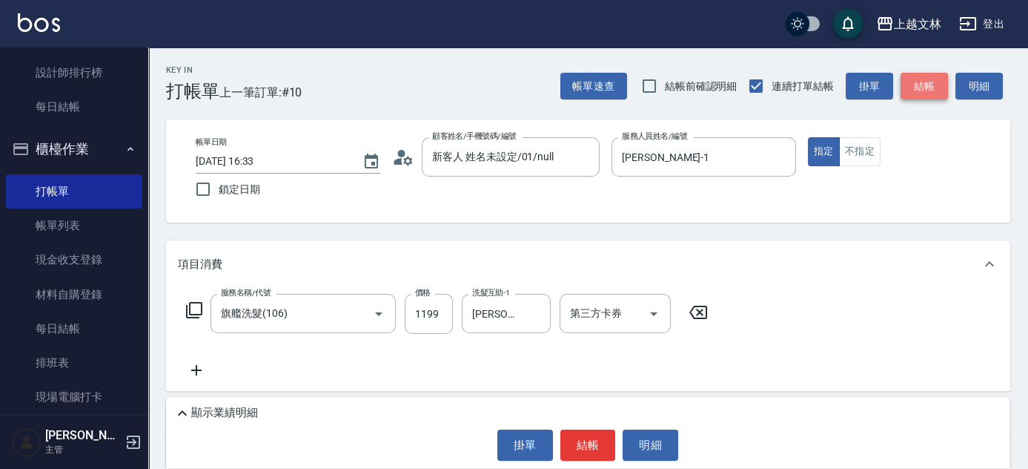
click at [924, 85] on button "結帳" at bounding box center [924, 86] width 47 height 27
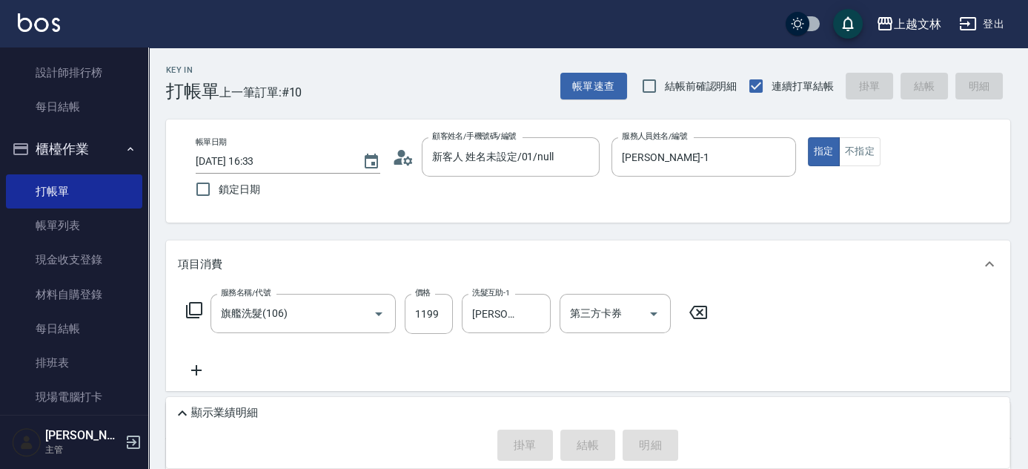
type input "[DATE] 16:43"
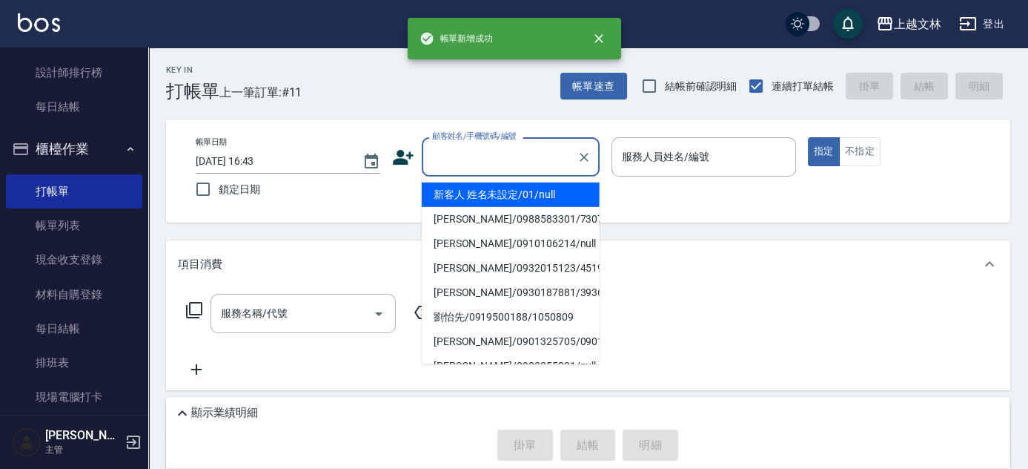
drag, startPoint x: 492, startPoint y: 149, endPoint x: 479, endPoint y: 148, distance: 13.4
click at [492, 149] on input "顧客姓名/手機號碼/編號" at bounding box center [500, 157] width 142 height 26
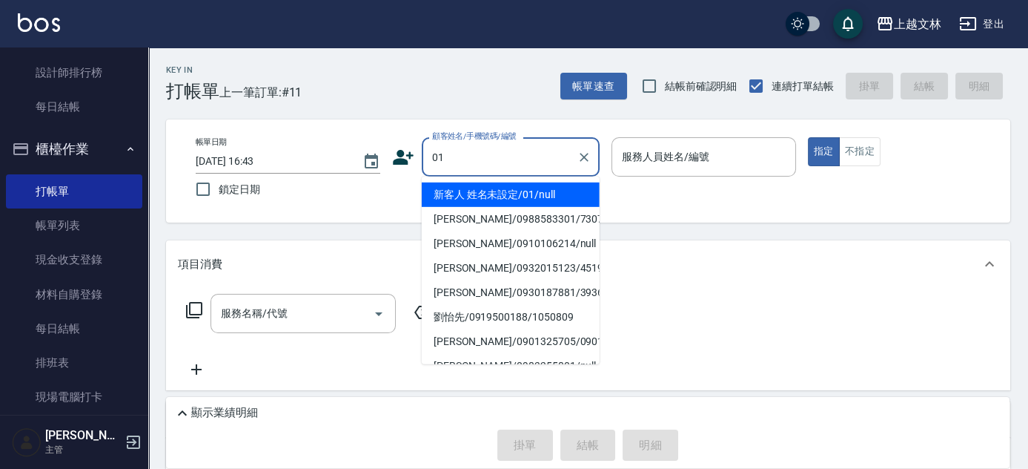
type input "新客人 姓名未設定/01/null"
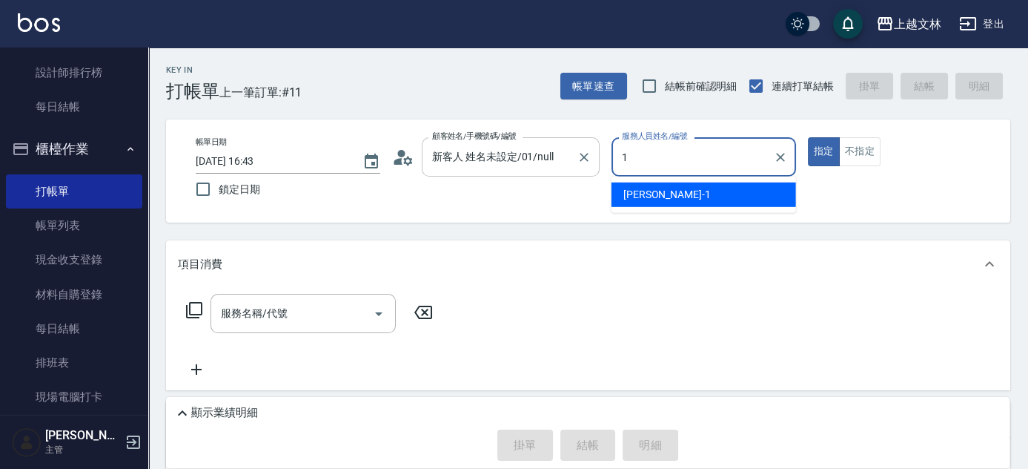
type input "[PERSON_NAME]-1"
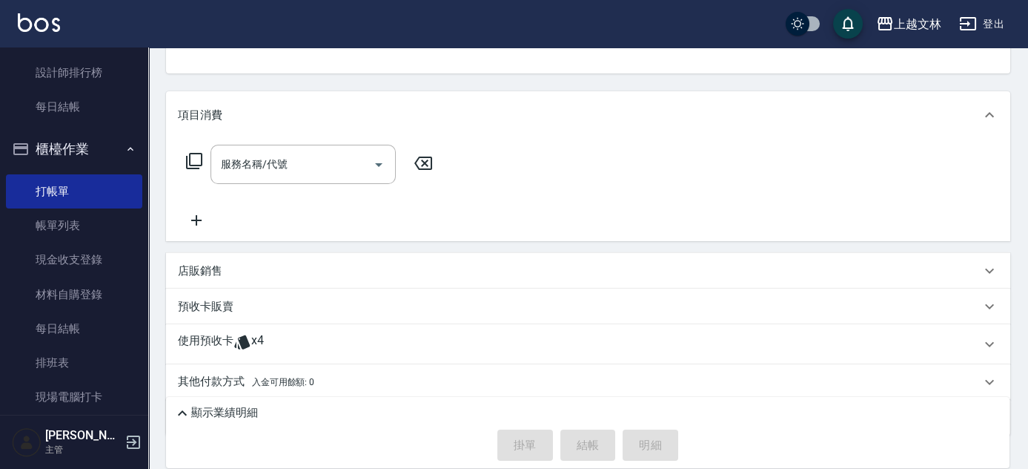
scroll to position [197, 0]
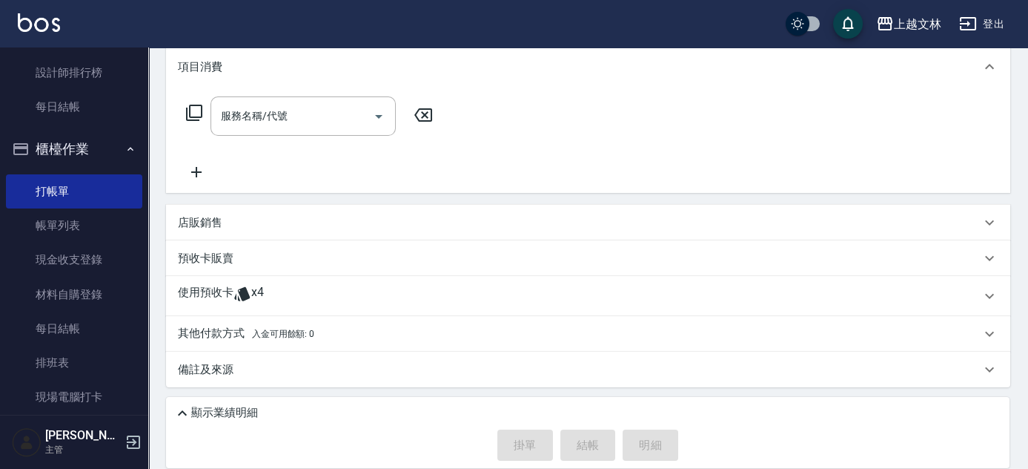
click at [195, 168] on icon at bounding box center [196, 172] width 37 height 18
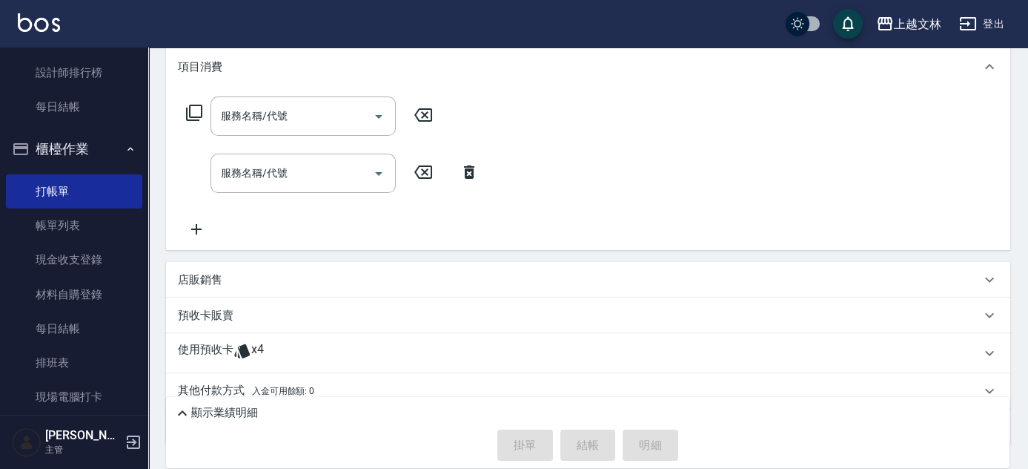
click at [197, 228] on icon at bounding box center [196, 229] width 10 height 10
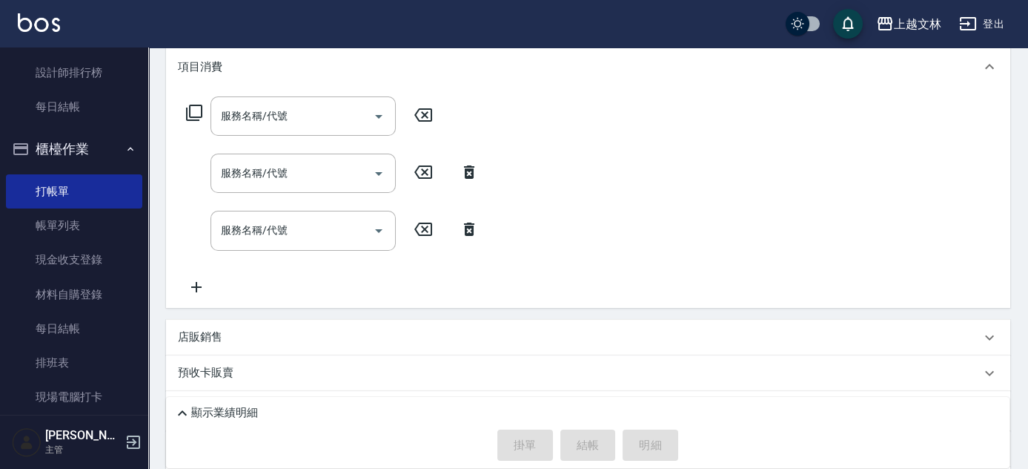
click at [199, 282] on icon at bounding box center [196, 287] width 37 height 18
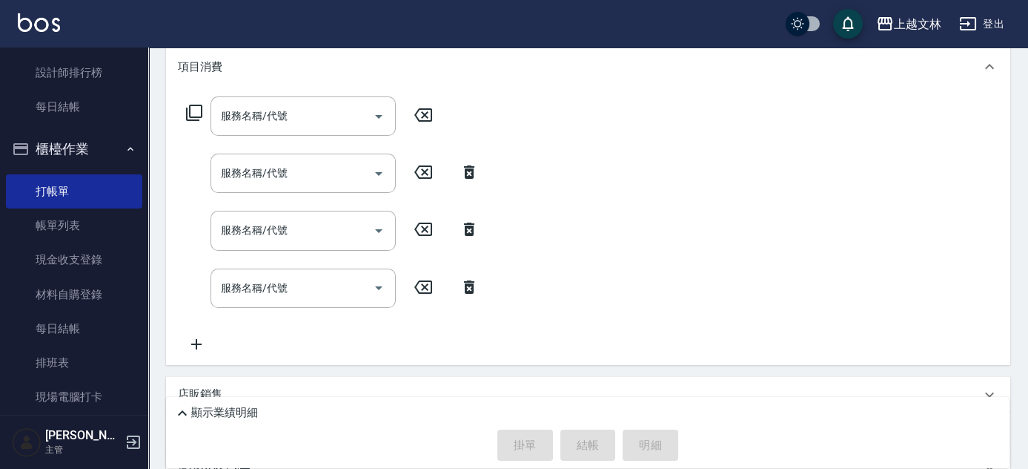
click at [196, 337] on icon at bounding box center [196, 344] width 37 height 18
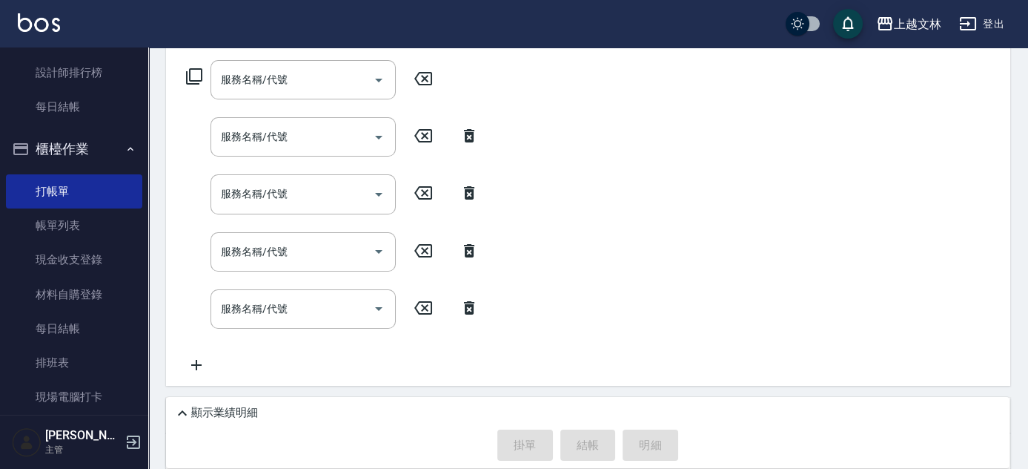
scroll to position [235, 0]
click at [196, 359] on icon at bounding box center [196, 363] width 10 height 10
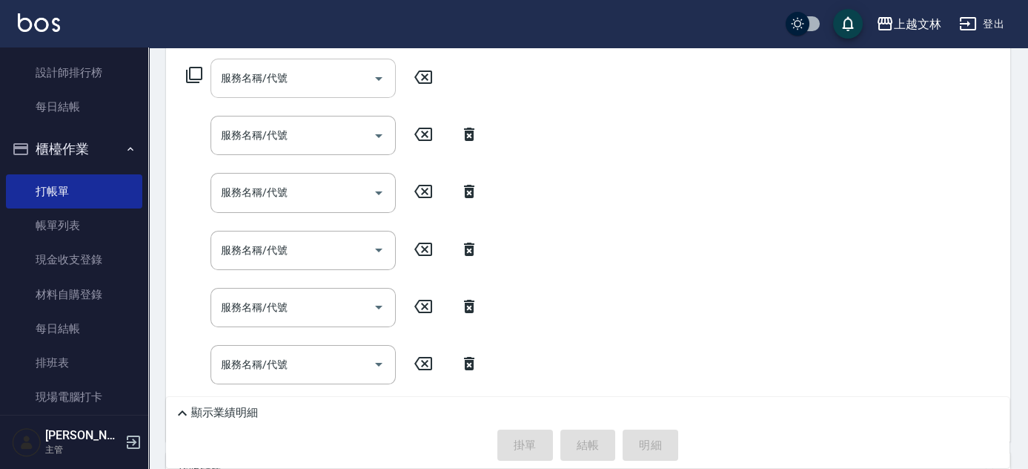
click at [279, 62] on div "服務名稱/代號" at bounding box center [303, 78] width 185 height 39
click at [274, 79] on div "服務名稱/代號 服務名稱/代號" at bounding box center [303, 78] width 185 height 39
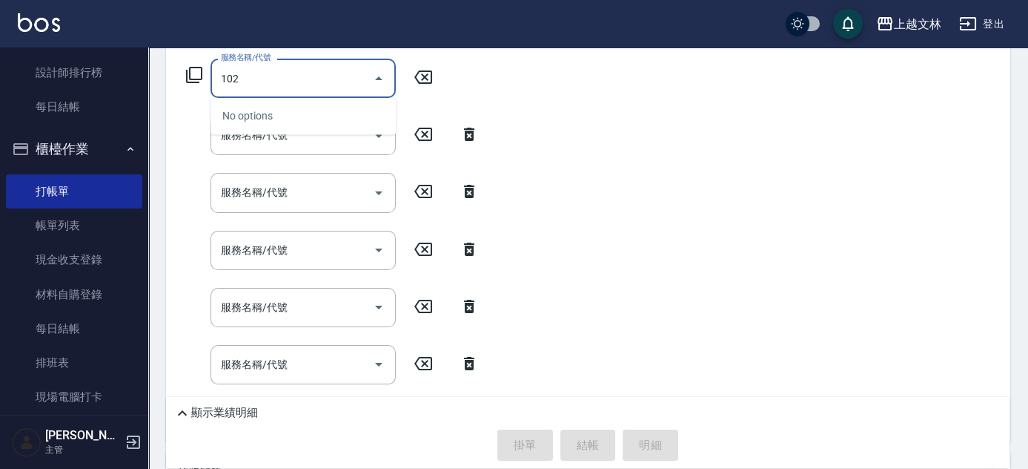
type input "精油洗髮(102)"
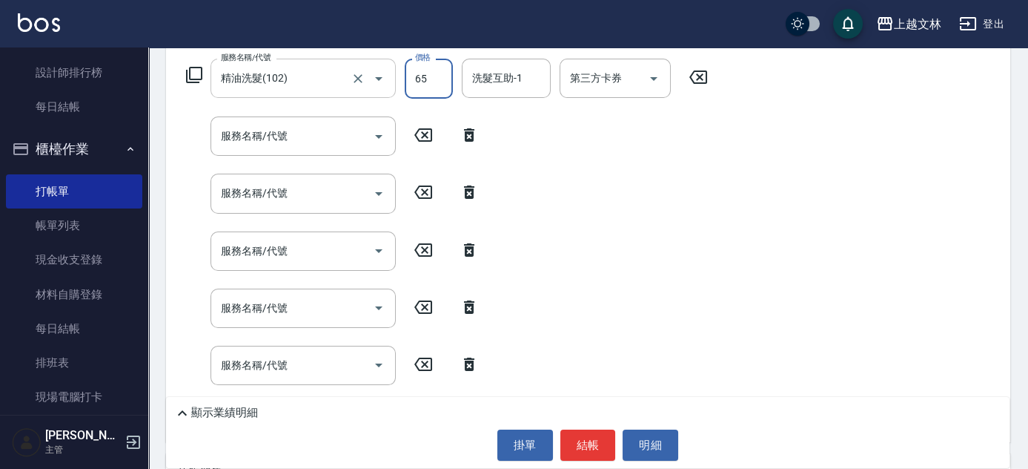
type input "650"
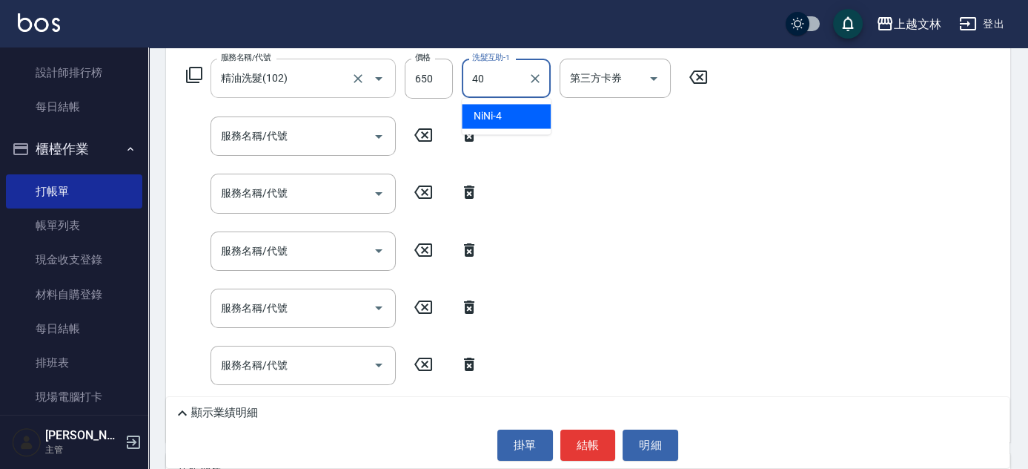
type input "[PERSON_NAME]-40"
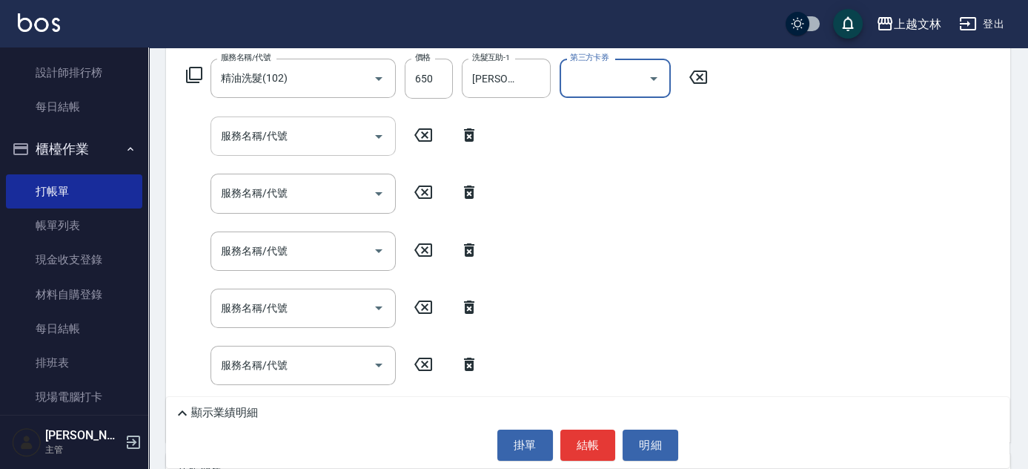
click at [291, 134] on input "服務名稱/代號" at bounding box center [292, 136] width 150 height 26
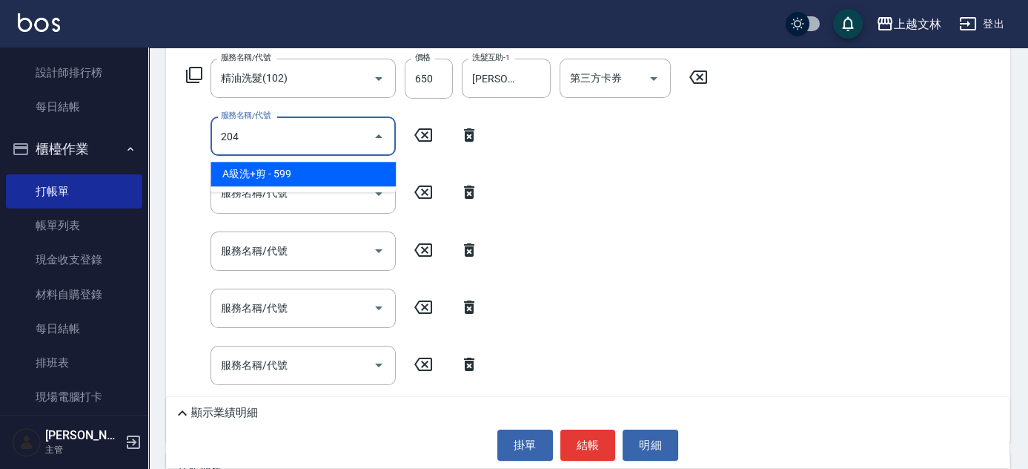
type input "A級洗+剪(204)"
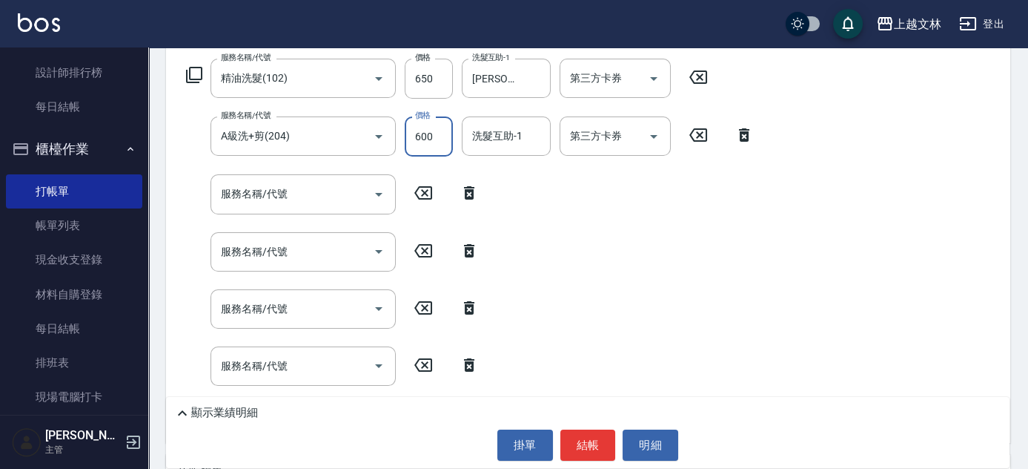
type input "600"
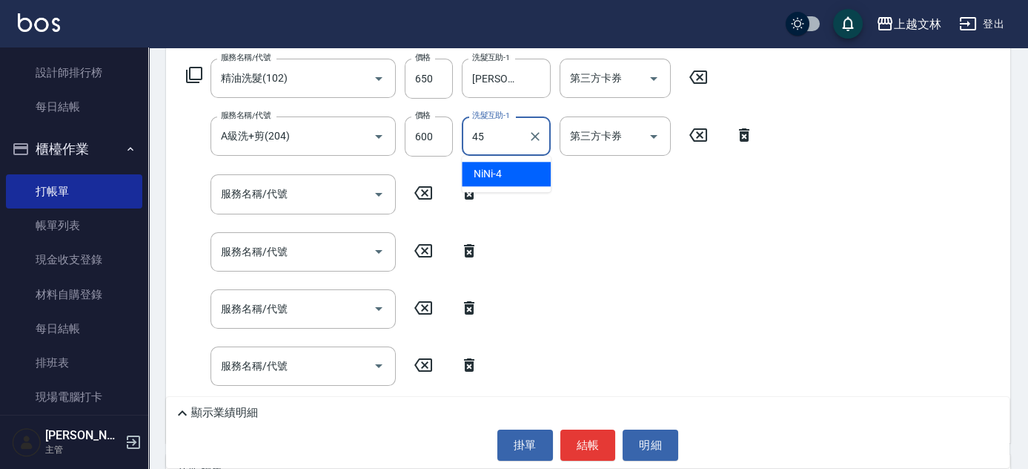
type input "之之-45"
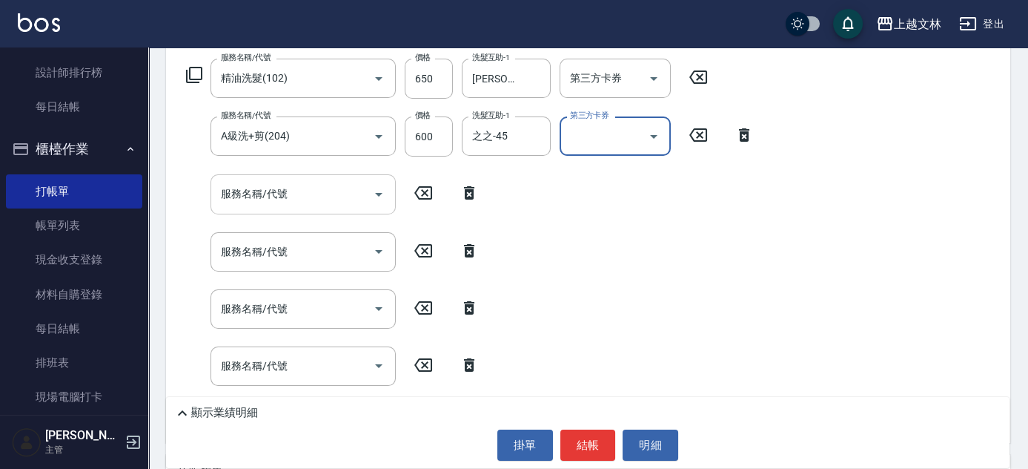
click at [301, 198] on input "服務名稱/代號" at bounding box center [292, 194] width 150 height 26
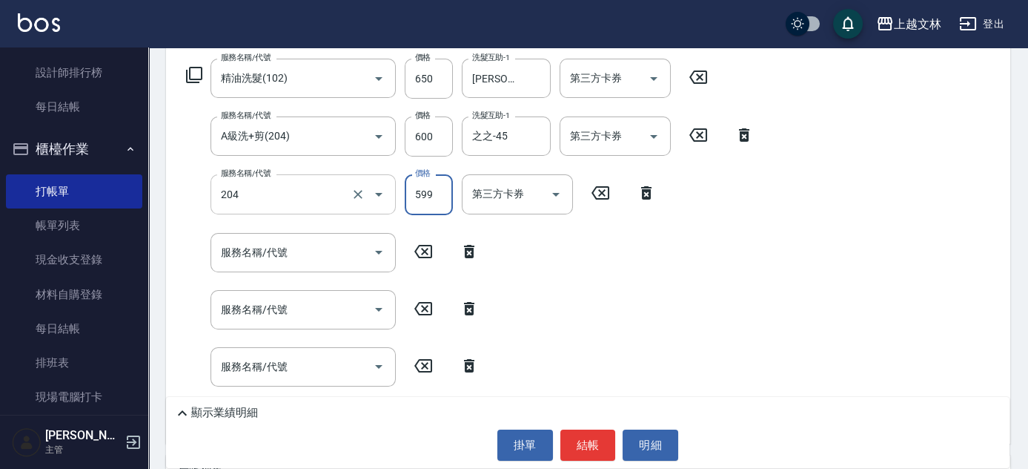
type input "A級洗+剪(204)"
type input "600"
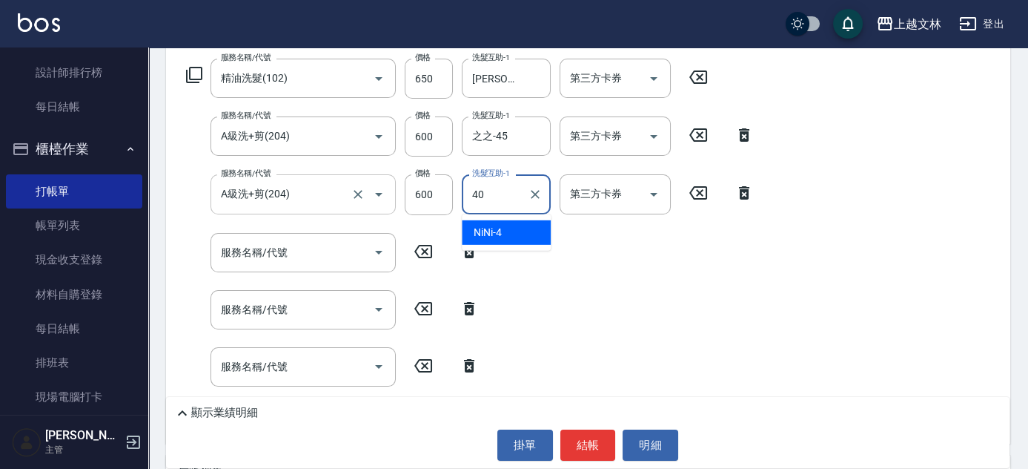
type input "[PERSON_NAME]-40"
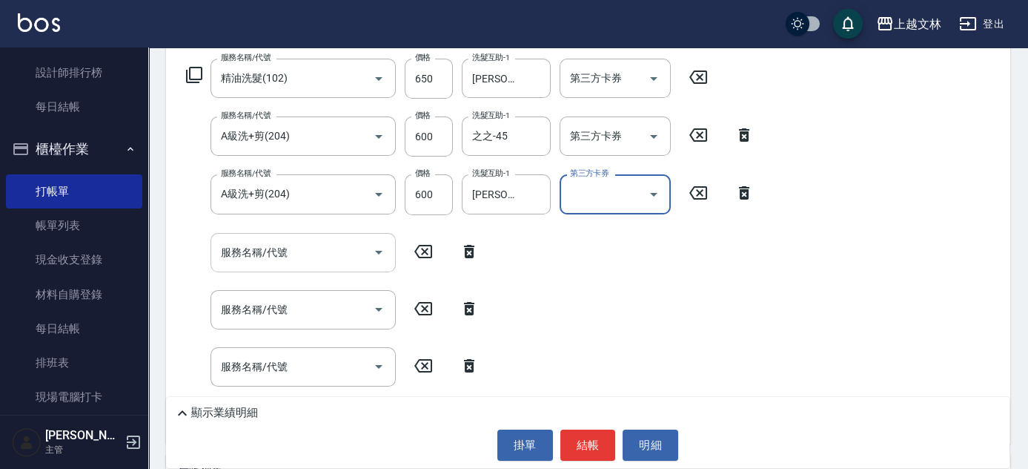
click at [291, 252] on input "服務名稱/代號" at bounding box center [292, 252] width 150 height 26
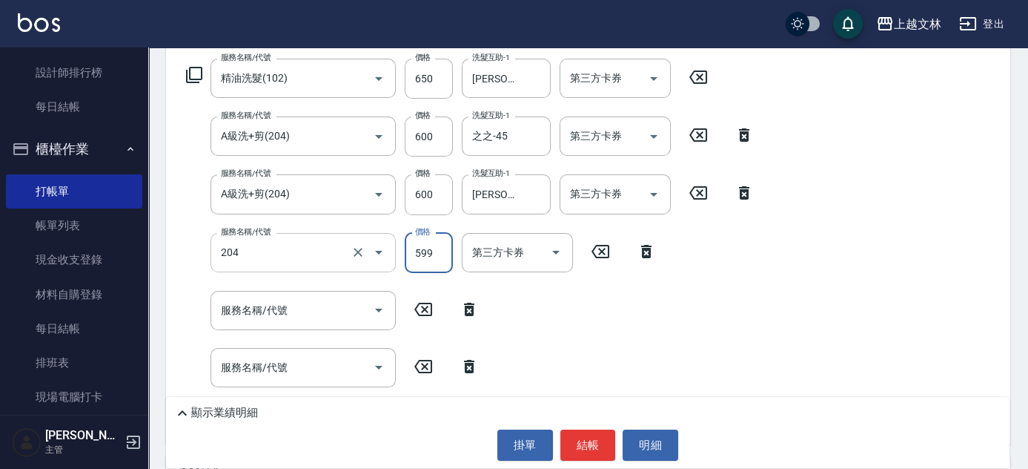
type input "A級洗+剪(204)"
type input "600"
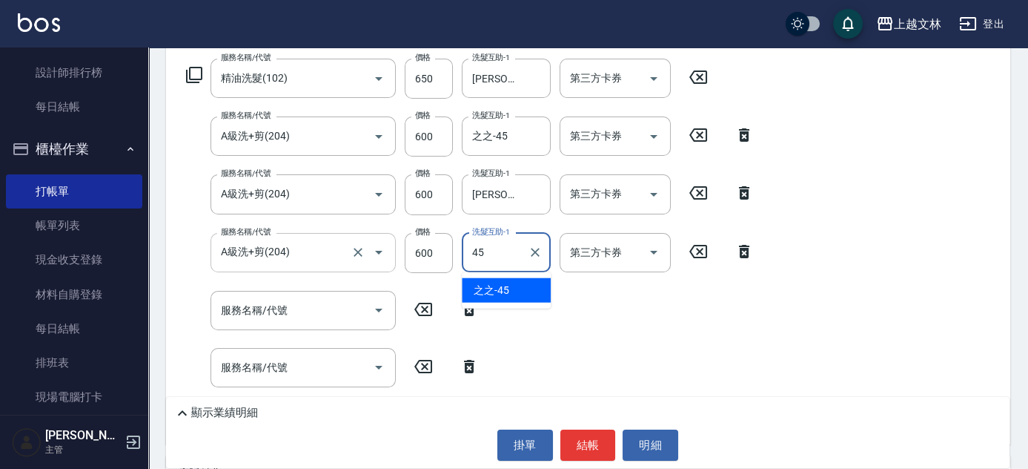
type input "之之-45"
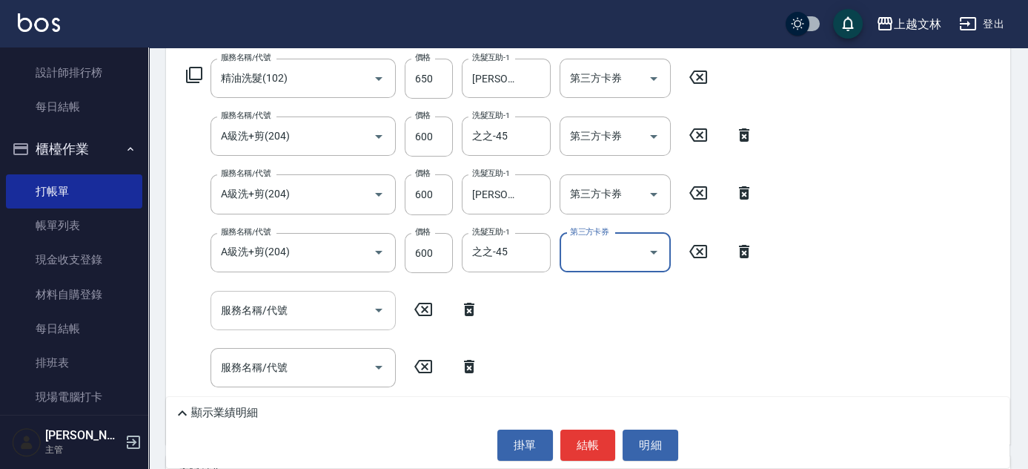
drag, startPoint x: 331, startPoint y: 305, endPoint x: 228, endPoint y: 274, distance: 107.5
click at [331, 305] on input "服務名稱/代號" at bounding box center [292, 310] width 150 height 26
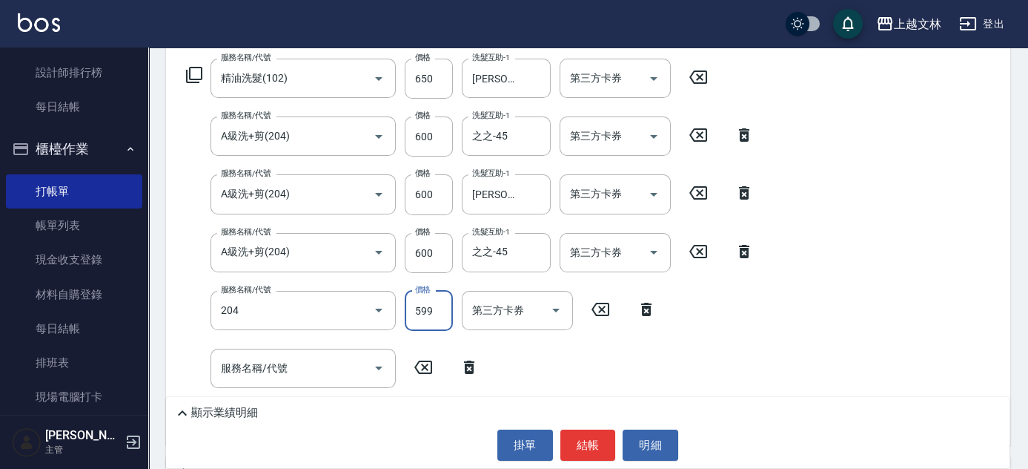
type input "A級洗+剪(204)"
type input "600"
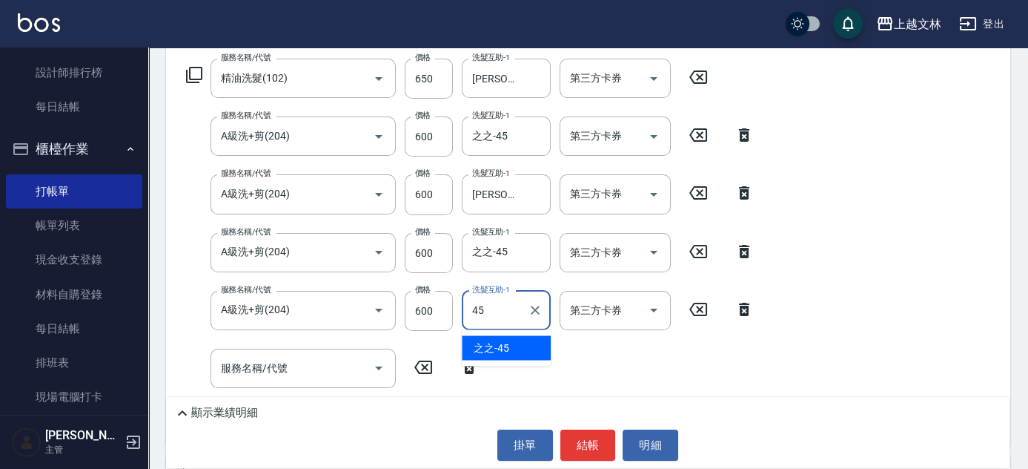
type input "之之-45"
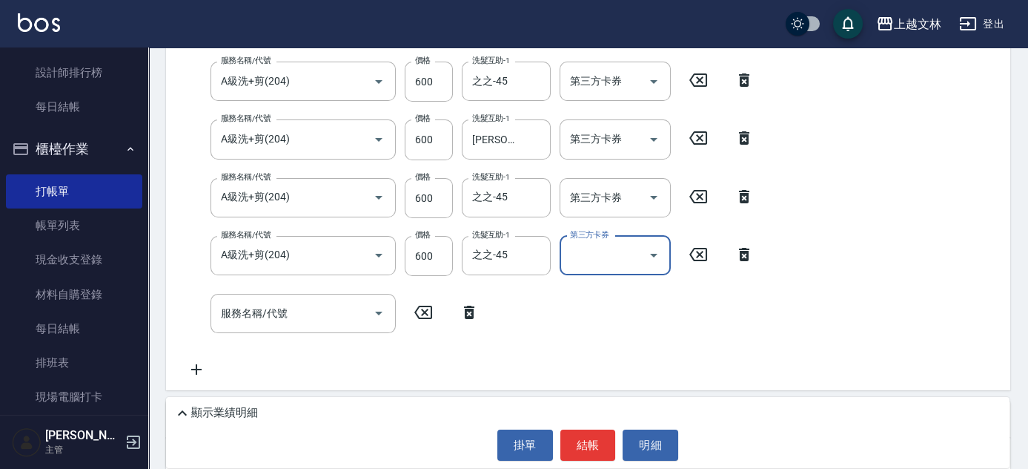
scroll to position [292, 0]
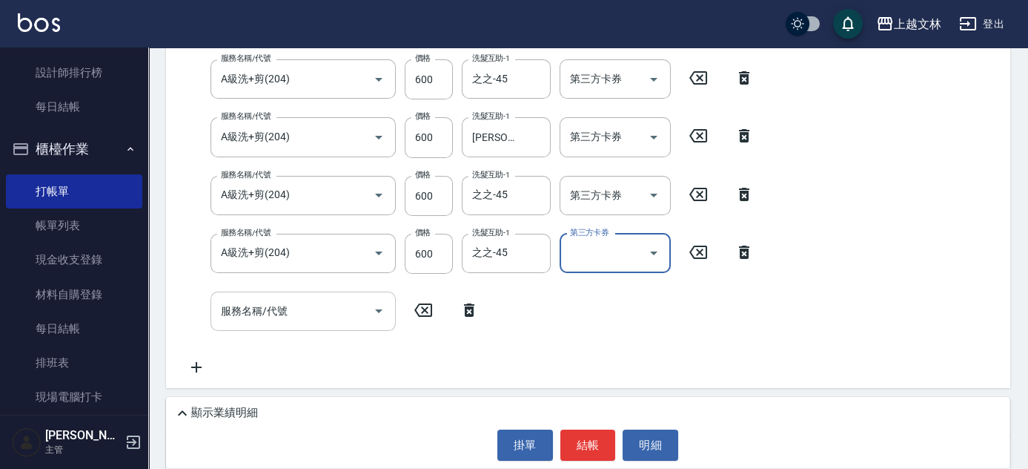
click at [326, 308] on input "服務名稱/代號" at bounding box center [292, 311] width 150 height 26
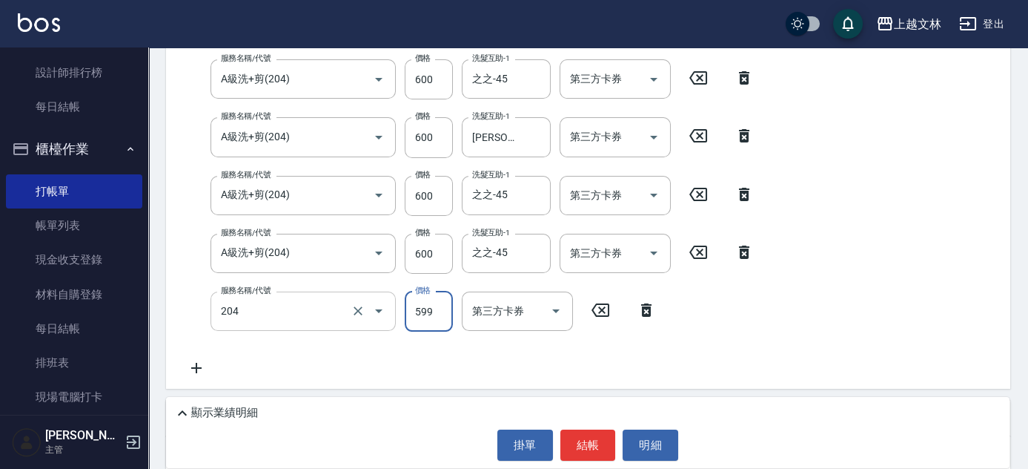
type input "A級洗+剪(204)"
type input "600"
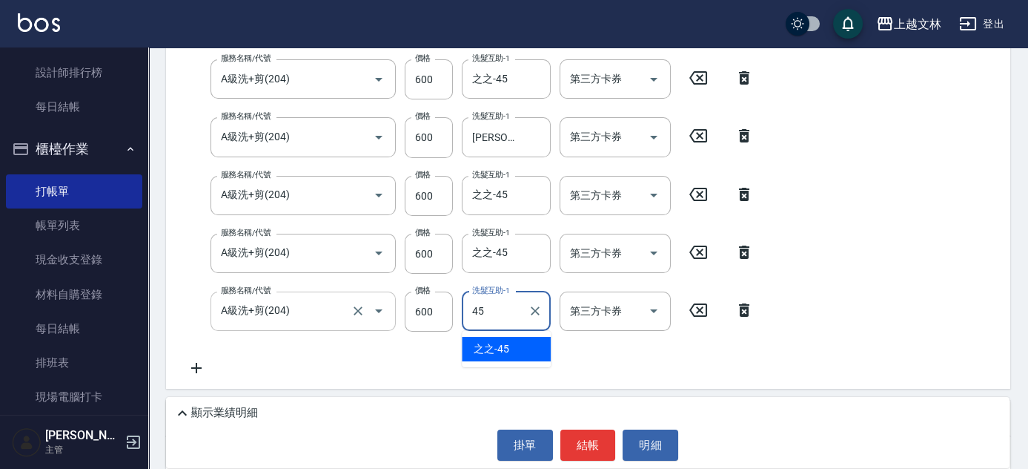
type input "之之-45"
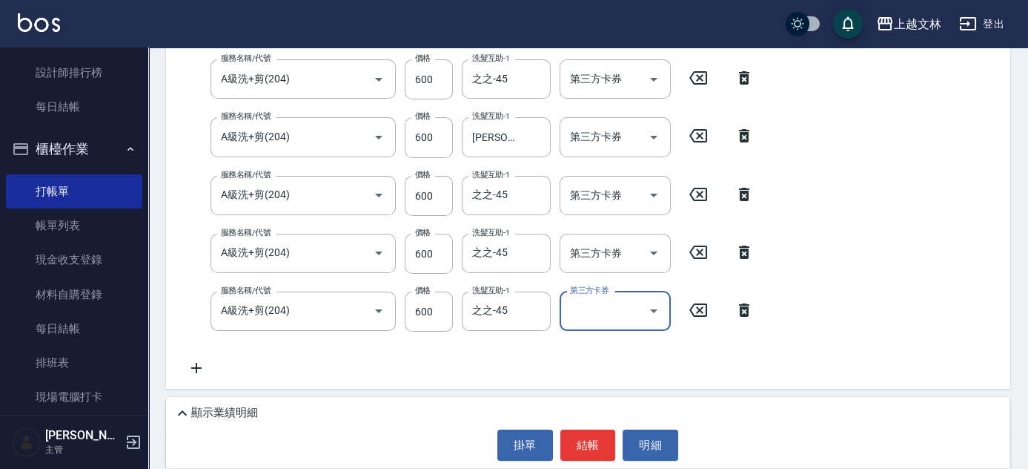
scroll to position [0, 0]
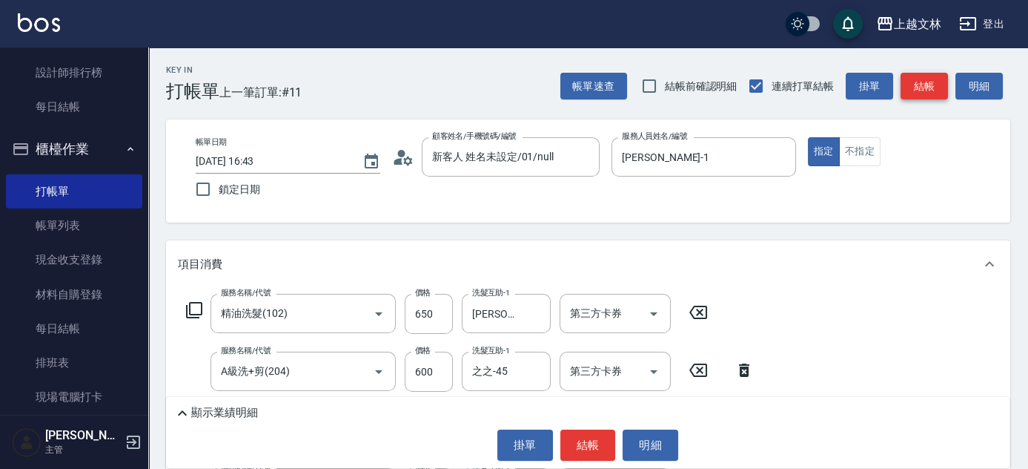
click at [919, 97] on button "結帳" at bounding box center [924, 86] width 47 height 27
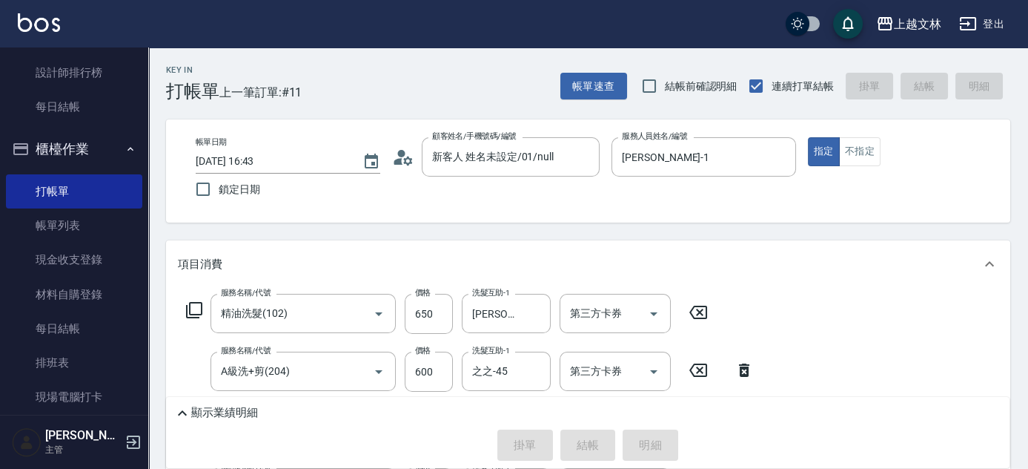
type input "[DATE] 16:44"
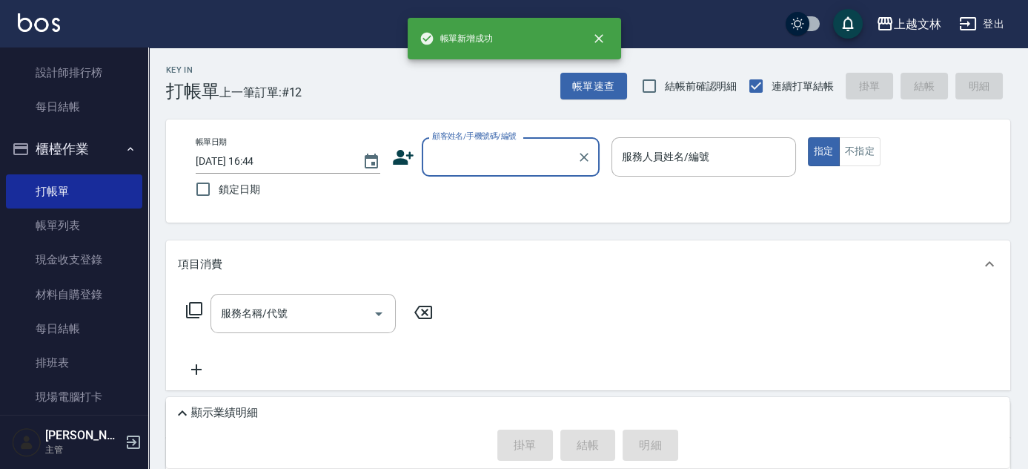
click at [532, 156] on input "顧客姓名/手機號碼/編號" at bounding box center [500, 157] width 142 height 26
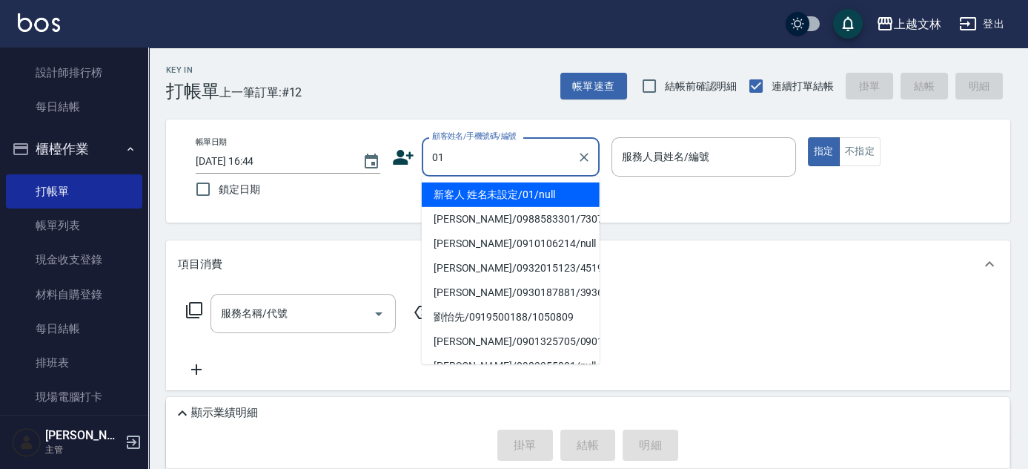
type input "新客人 姓名未設定/01/null"
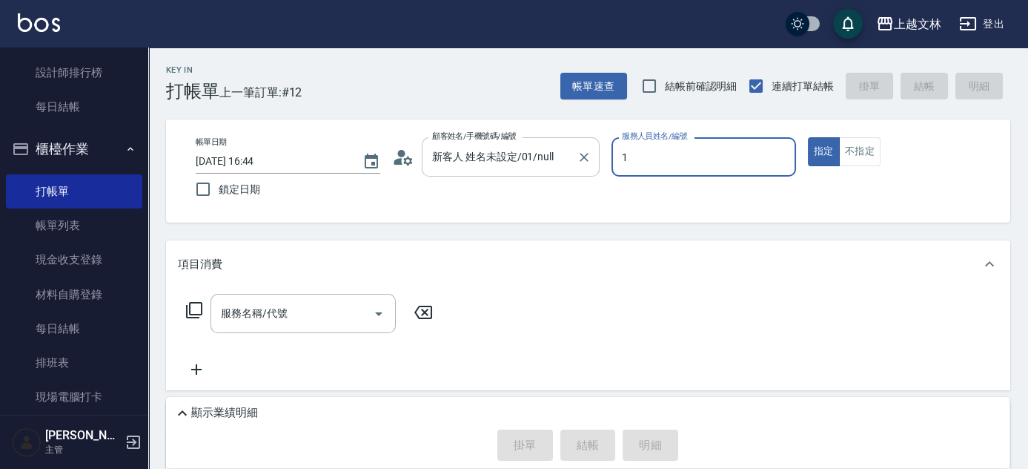
type input "[PERSON_NAME]-1"
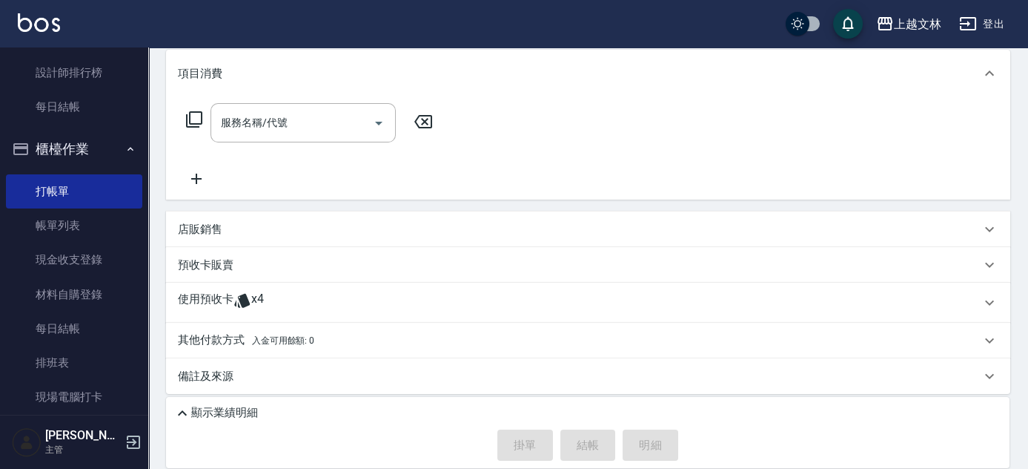
scroll to position [197, 0]
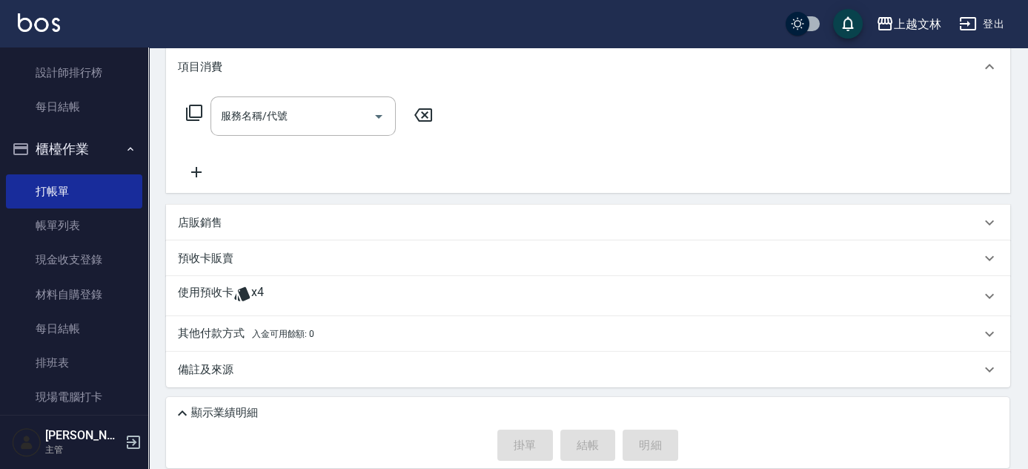
drag, startPoint x: 188, startPoint y: 161, endPoint x: 195, endPoint y: 174, distance: 14.6
click at [188, 162] on div "服務名稱/代號 服務名稱/代號" at bounding box center [310, 138] width 264 height 85
click at [196, 174] on icon at bounding box center [196, 172] width 10 height 10
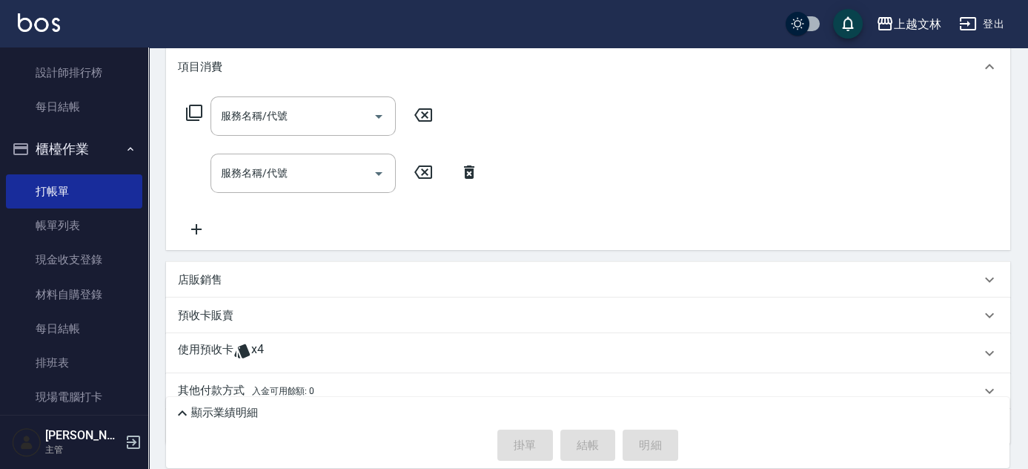
click at [200, 231] on icon at bounding box center [196, 229] width 37 height 18
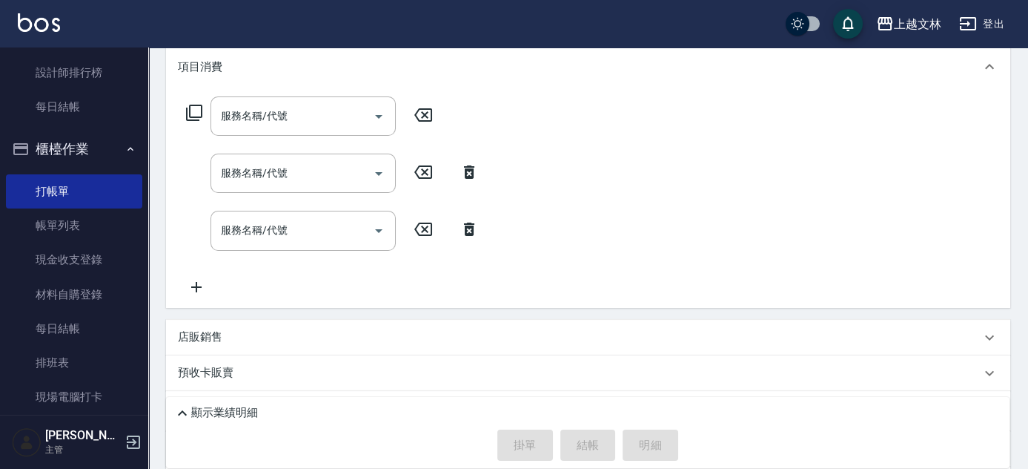
click at [204, 283] on icon at bounding box center [196, 287] width 37 height 18
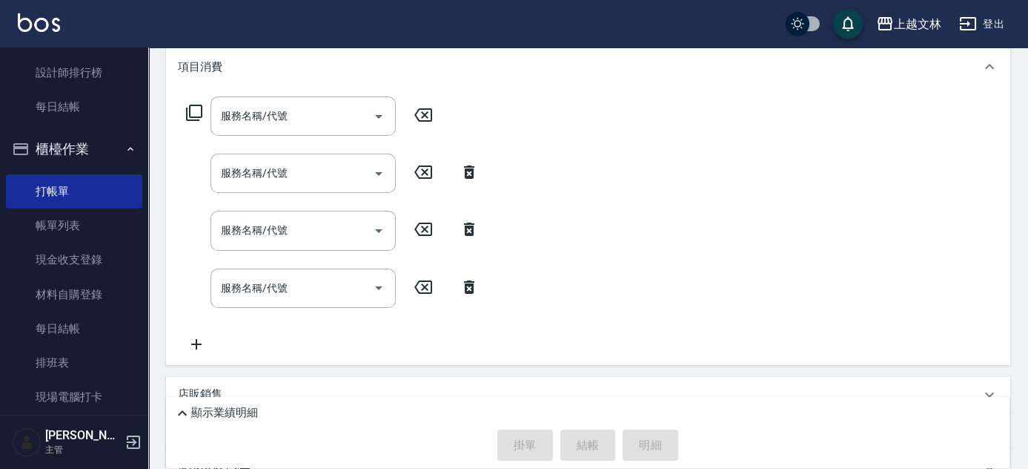
click at [184, 340] on icon at bounding box center [196, 344] width 37 height 18
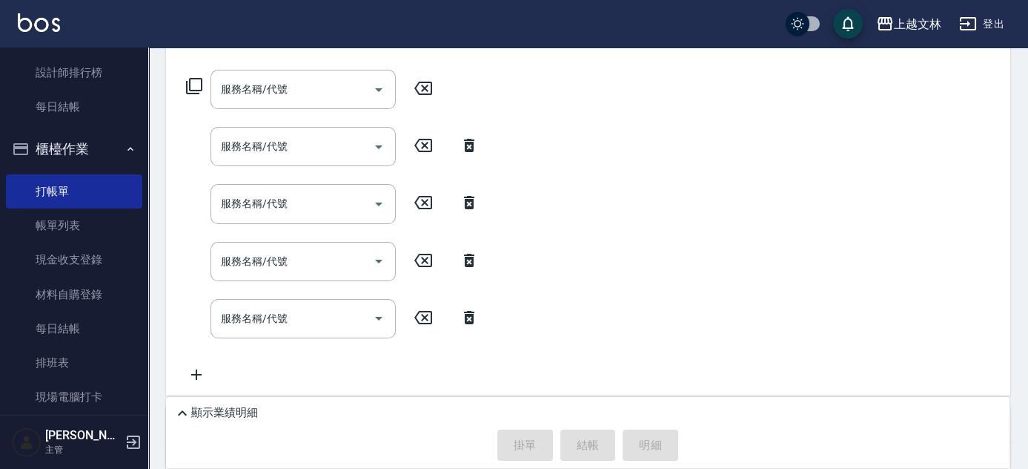
scroll to position [239, 0]
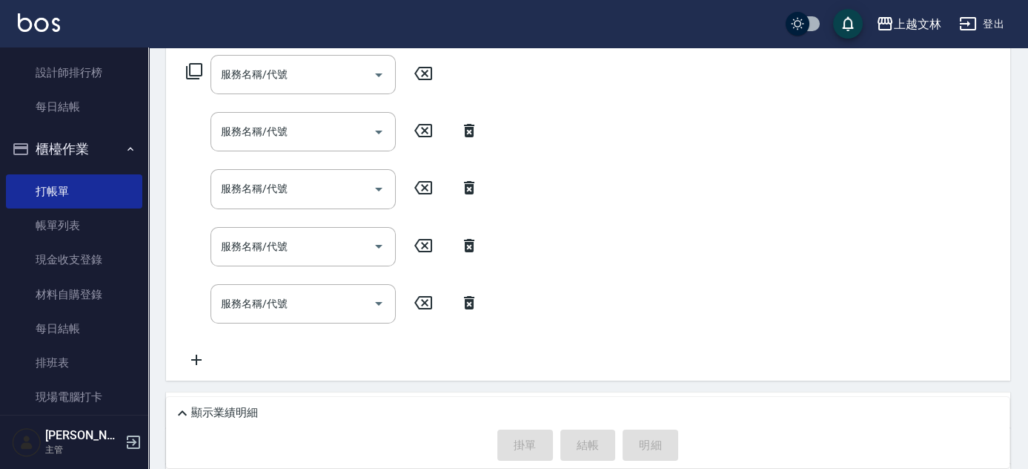
drag, startPoint x: 196, startPoint y: 362, endPoint x: 176, endPoint y: 355, distance: 21.1
click at [196, 362] on icon at bounding box center [196, 359] width 10 height 10
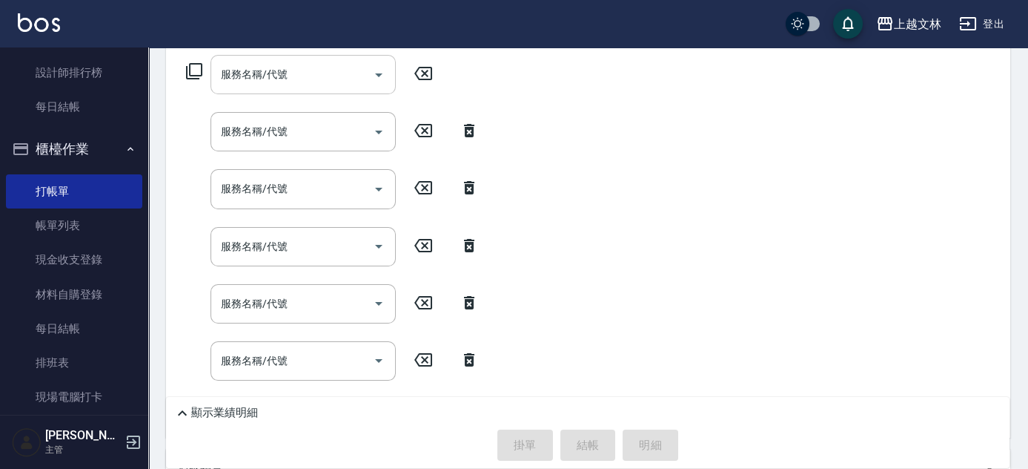
click at [303, 80] on input "服務名稱/代號" at bounding box center [292, 75] width 150 height 26
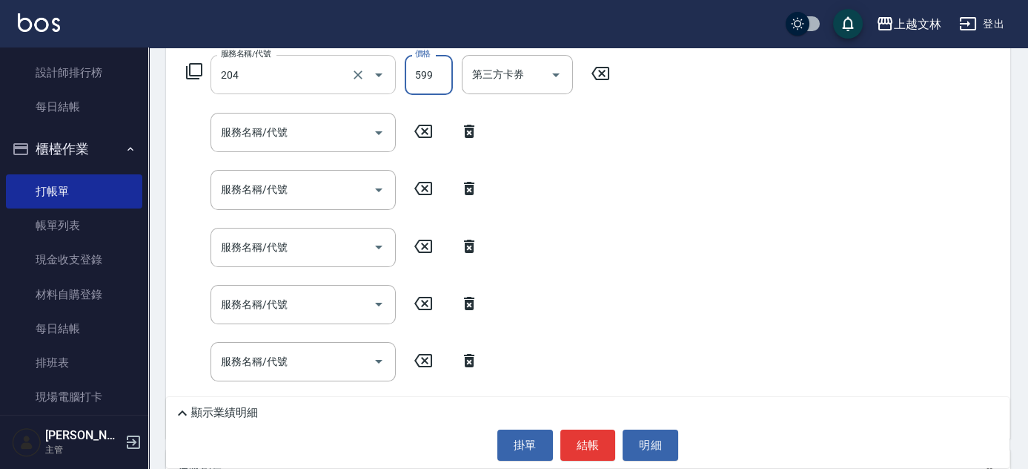
type input "A級洗+剪(204)"
type input "500"
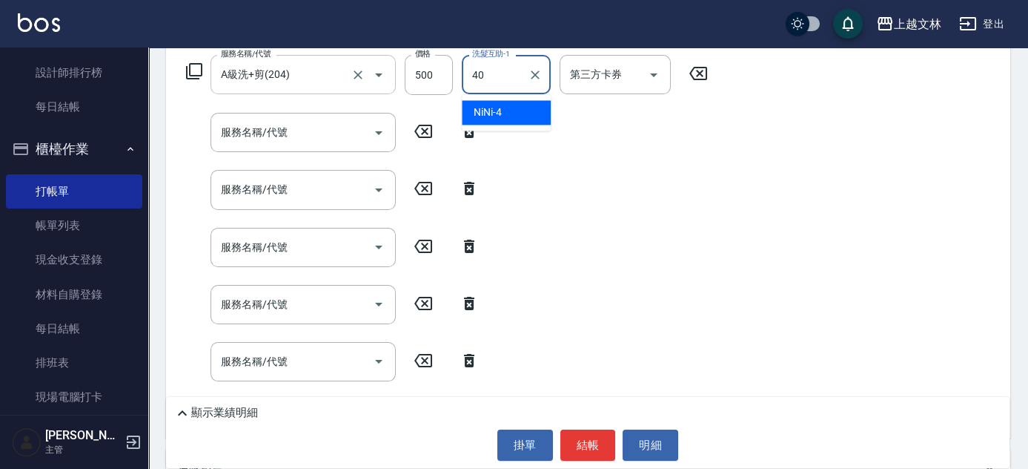
type input "[PERSON_NAME]-40"
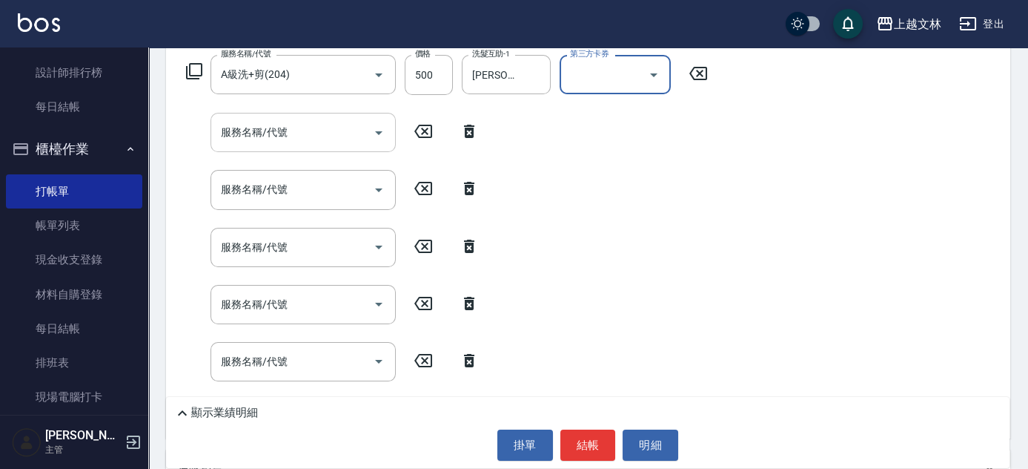
click at [285, 130] on input "服務名稱/代號" at bounding box center [292, 132] width 150 height 26
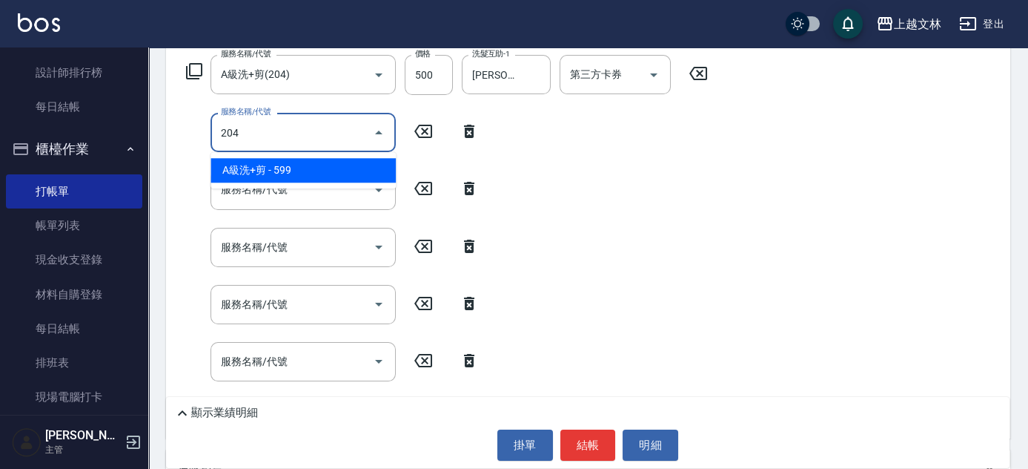
type input "A級洗+剪(204)"
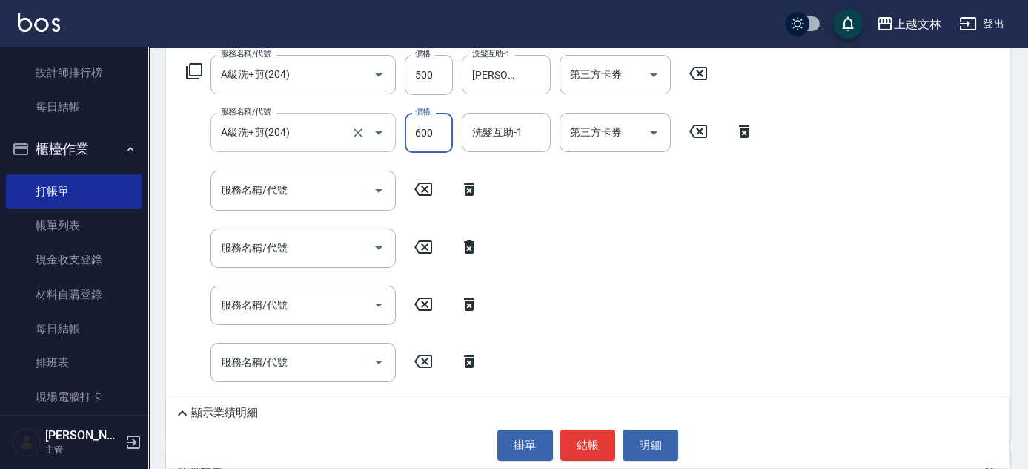
type input "600"
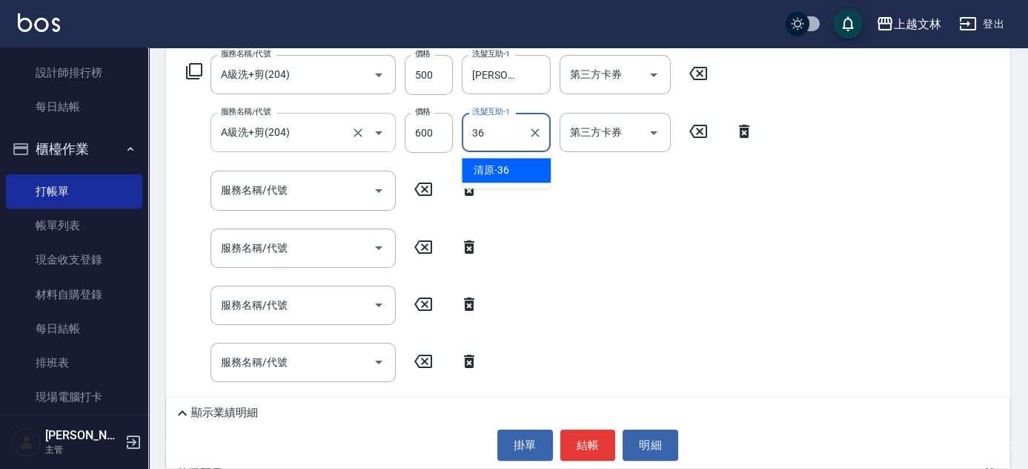
type input "清原-36"
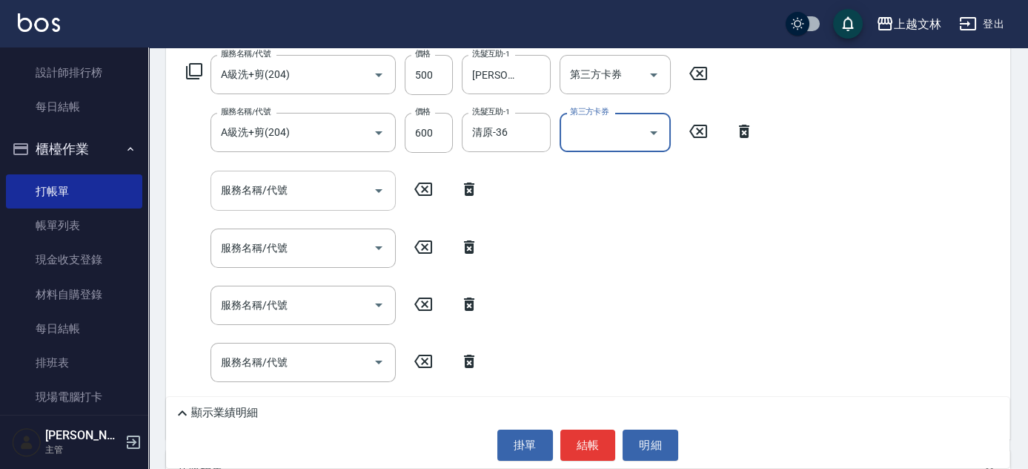
click at [273, 204] on div "服務名稱/代號" at bounding box center [303, 190] width 185 height 39
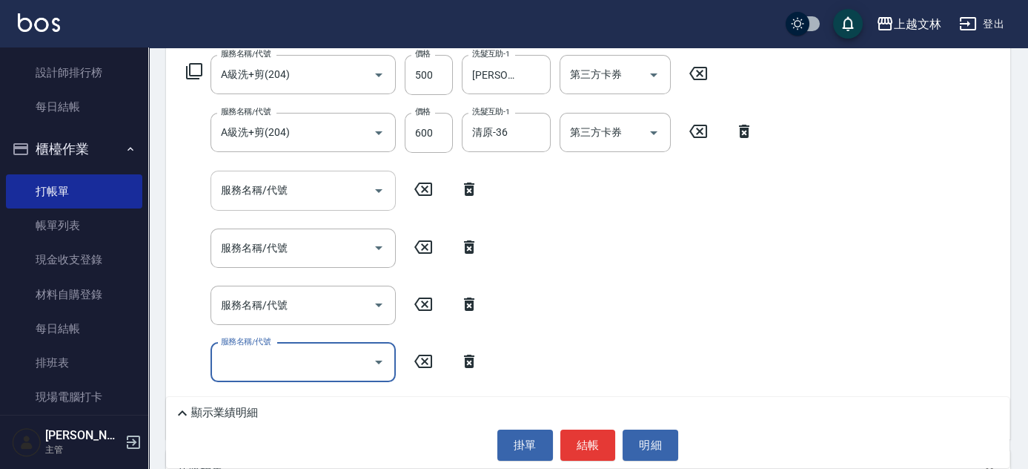
click at [288, 190] on input "服務名稱/代號" at bounding box center [292, 190] width 150 height 26
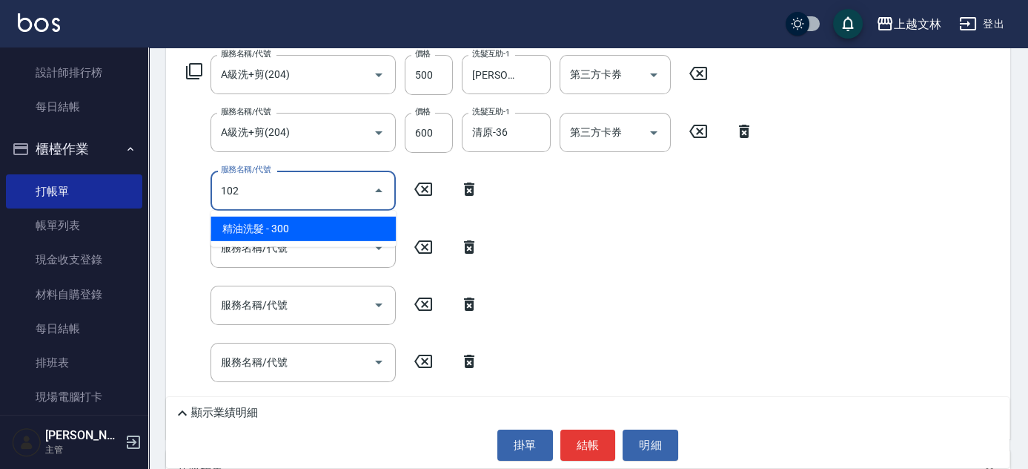
type input "精油洗髮(102)"
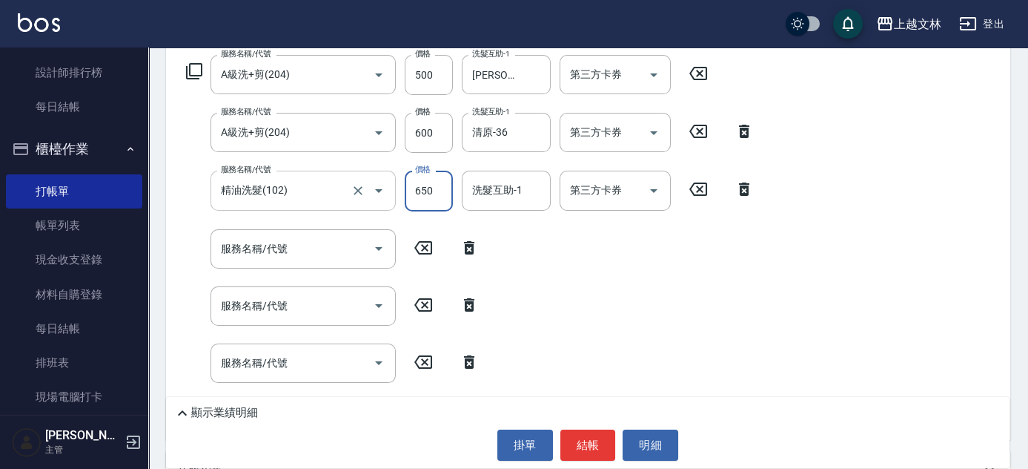
type input "650"
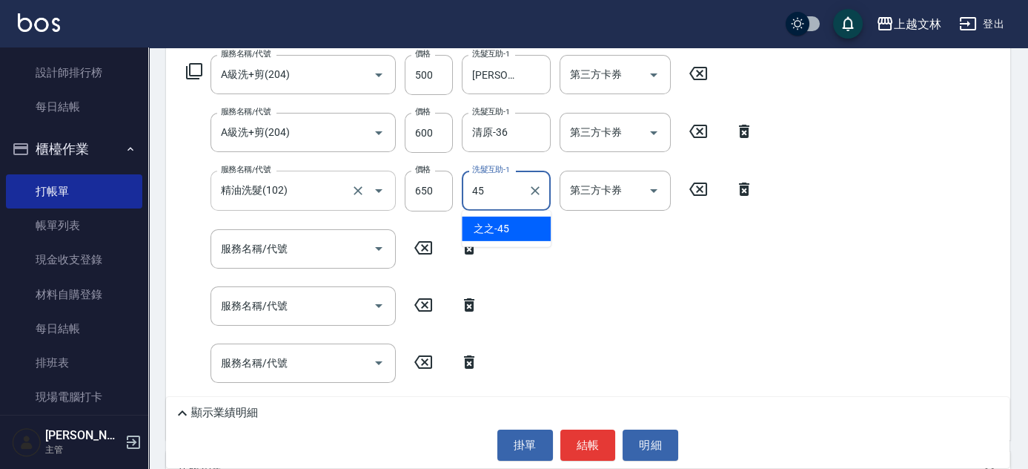
type input "之之-45"
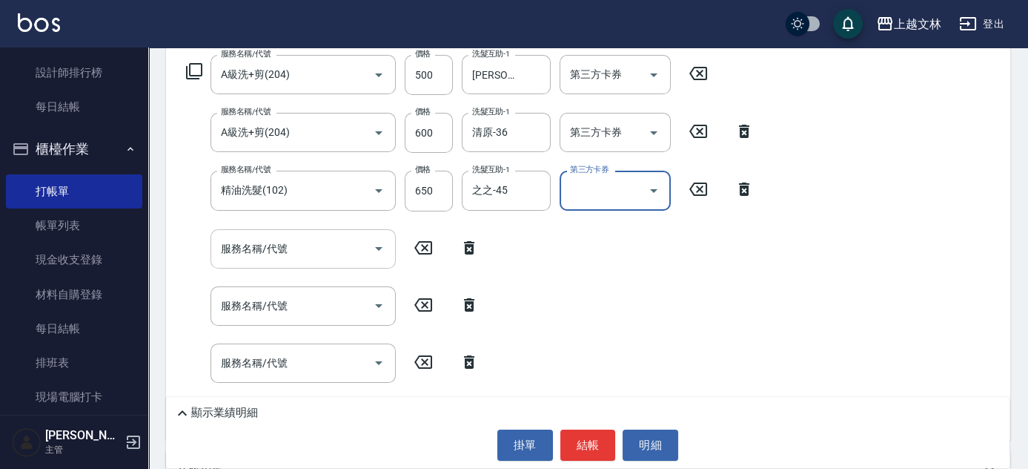
click at [284, 240] on input "服務名稱/代號" at bounding box center [292, 249] width 150 height 26
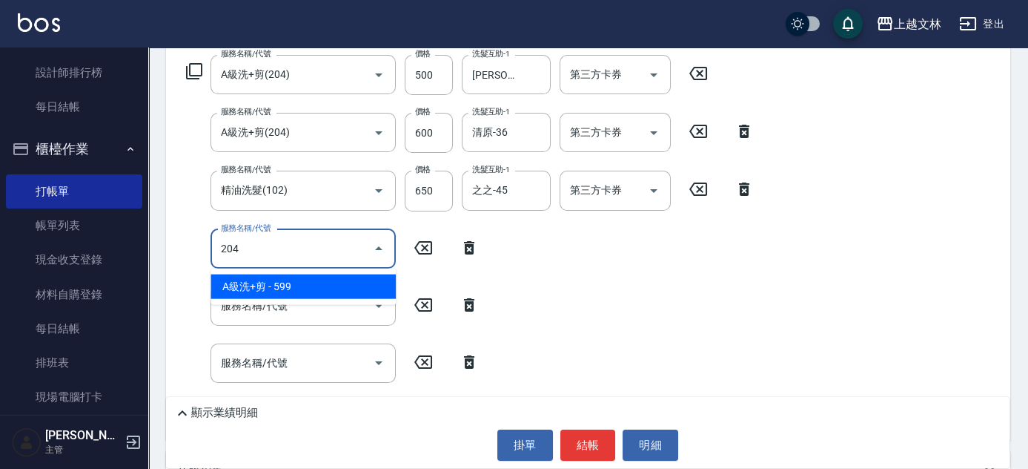
type input "A級洗+剪(204)"
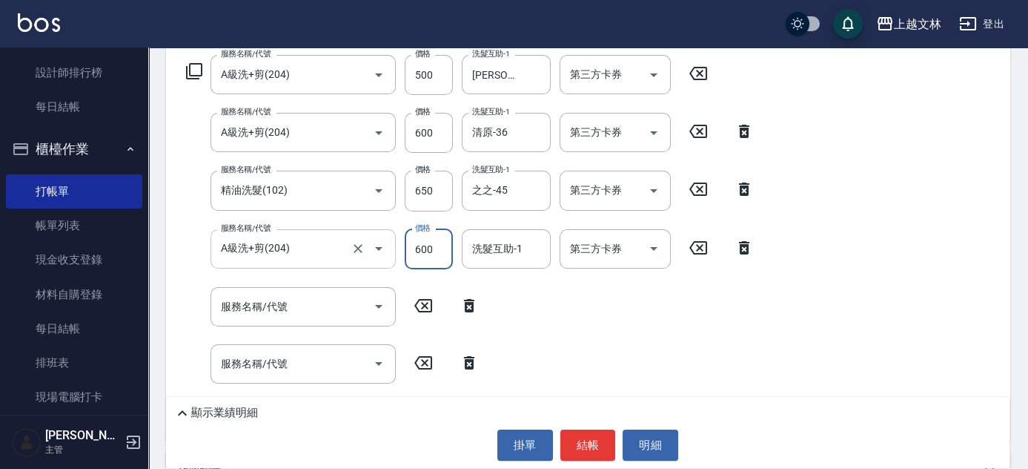
type input "600"
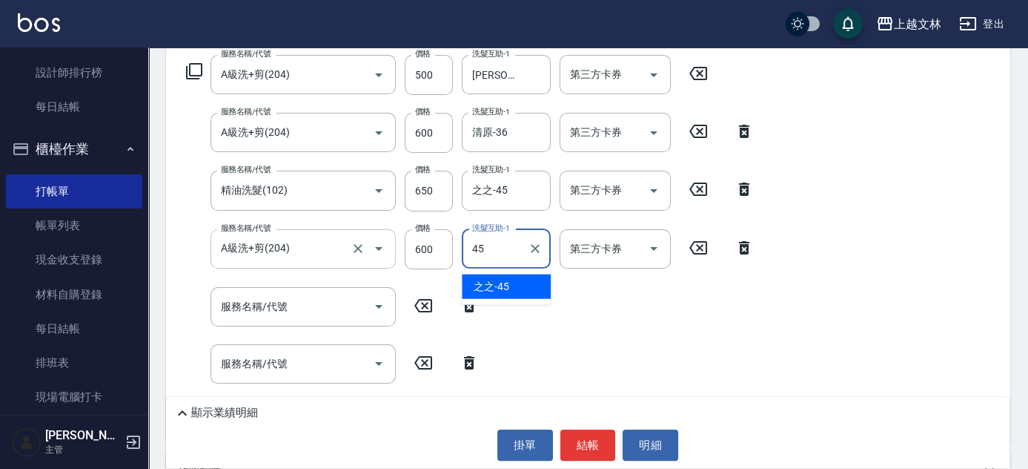
type input "之之-45"
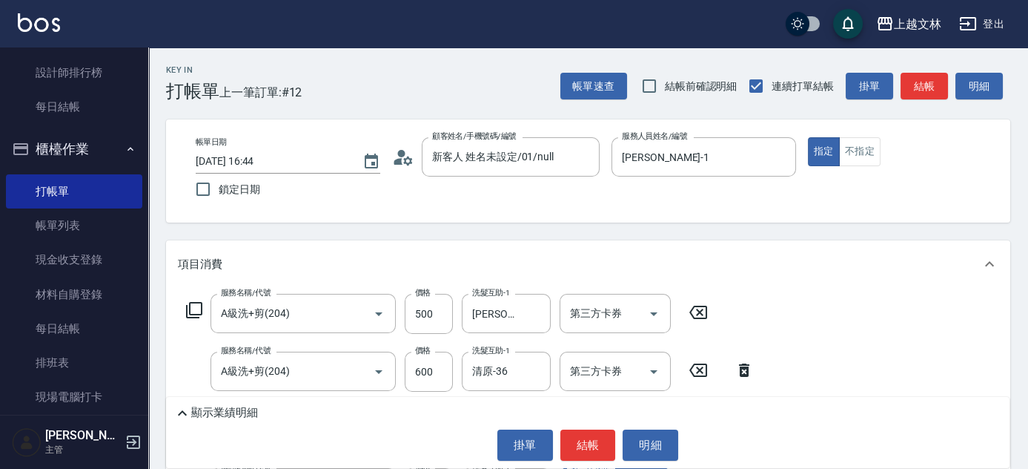
scroll to position [486, 0]
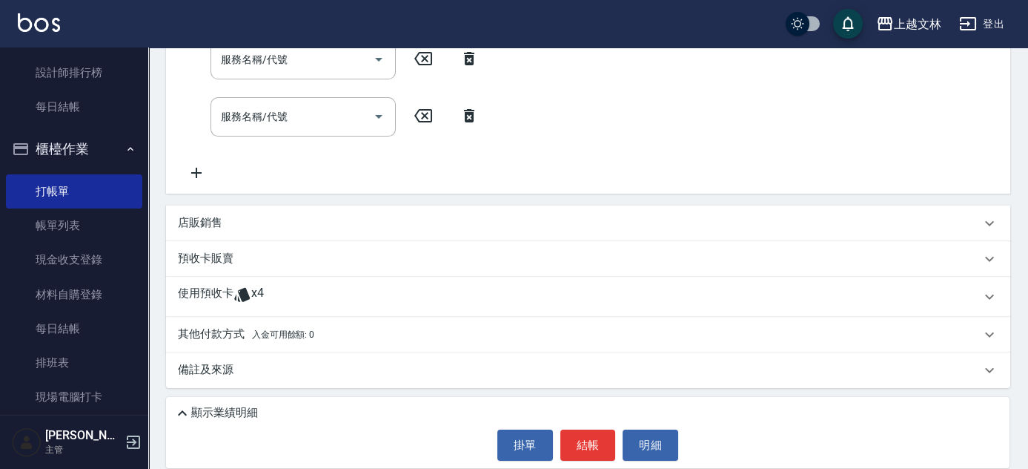
click at [251, 231] on div "店販銷售" at bounding box center [579, 223] width 803 height 16
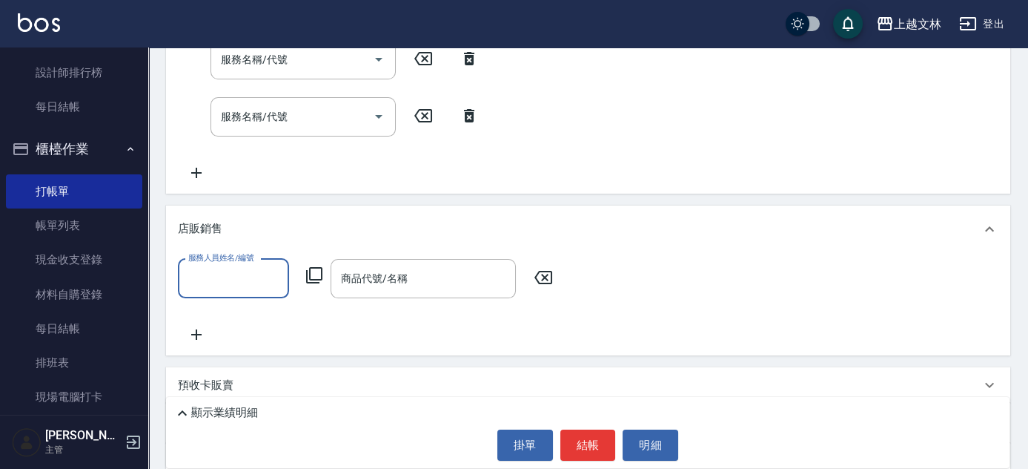
scroll to position [0, 0]
click at [244, 284] on input "服務人員姓名/編號" at bounding box center [234, 278] width 98 height 26
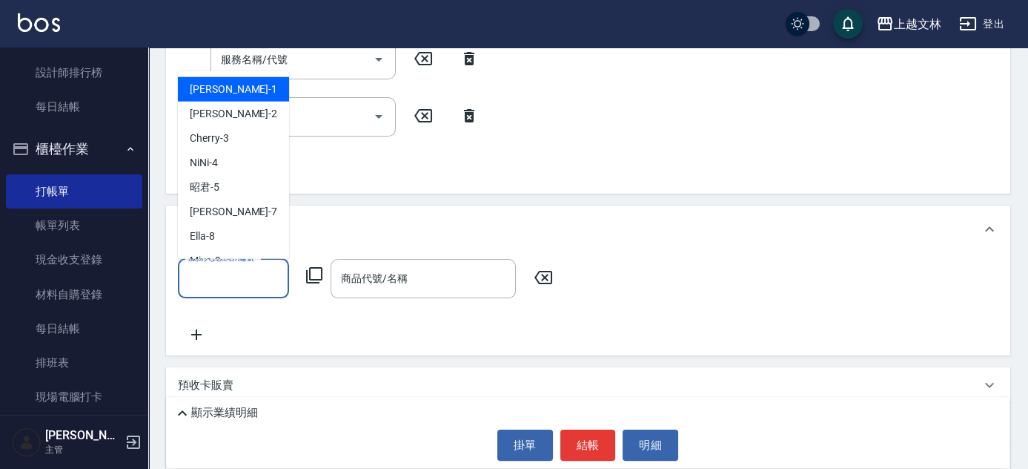
click at [257, 96] on div "[PERSON_NAME] -1" at bounding box center [233, 89] width 111 height 24
type input "[PERSON_NAME]-1"
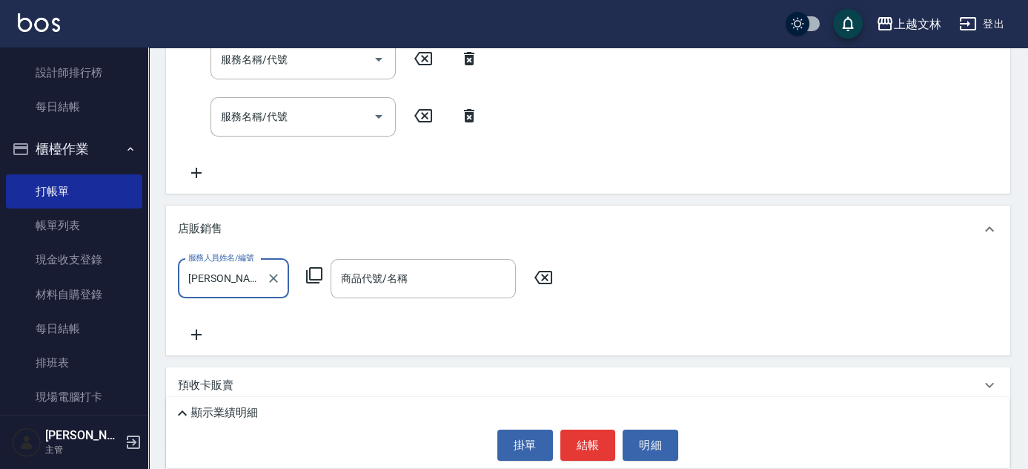
click at [314, 267] on icon at bounding box center [314, 275] width 16 height 16
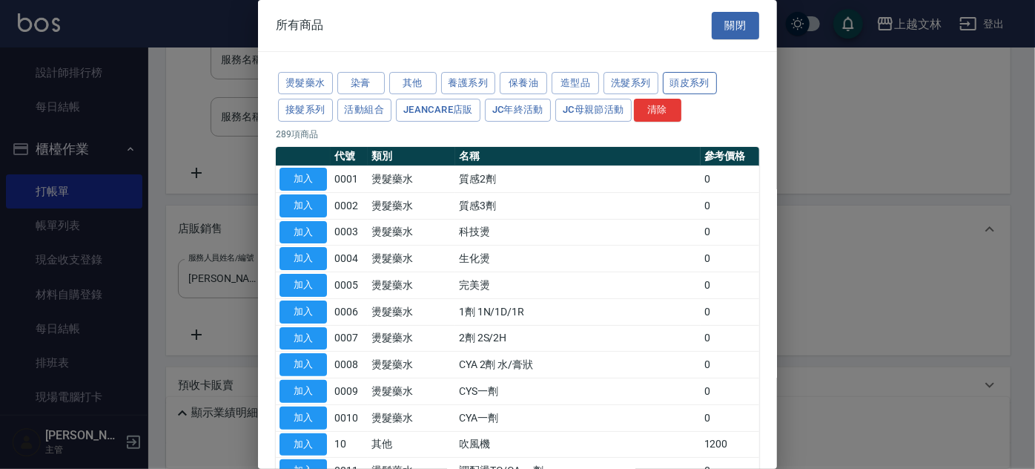
click at [686, 83] on button "頭皮系列" at bounding box center [690, 83] width 55 height 23
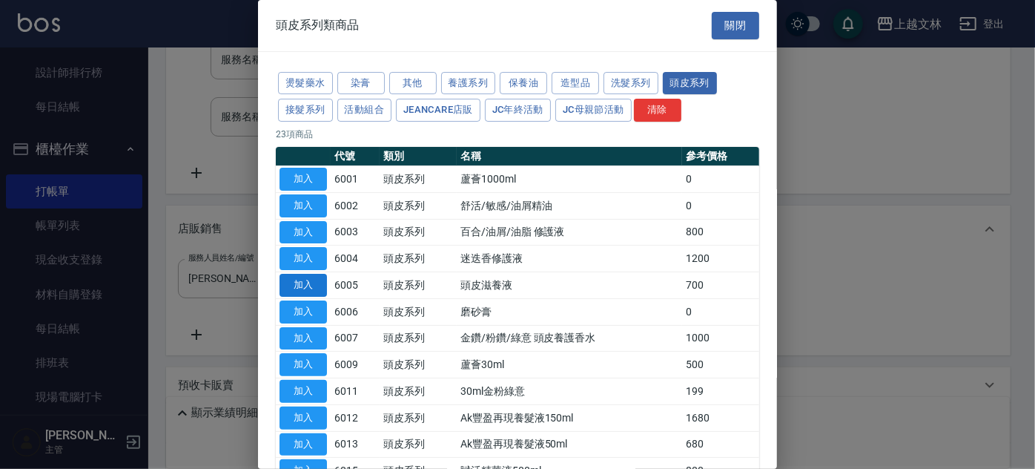
click at [298, 284] on button "加入" at bounding box center [303, 285] width 47 height 23
type input "頭皮滋養液"
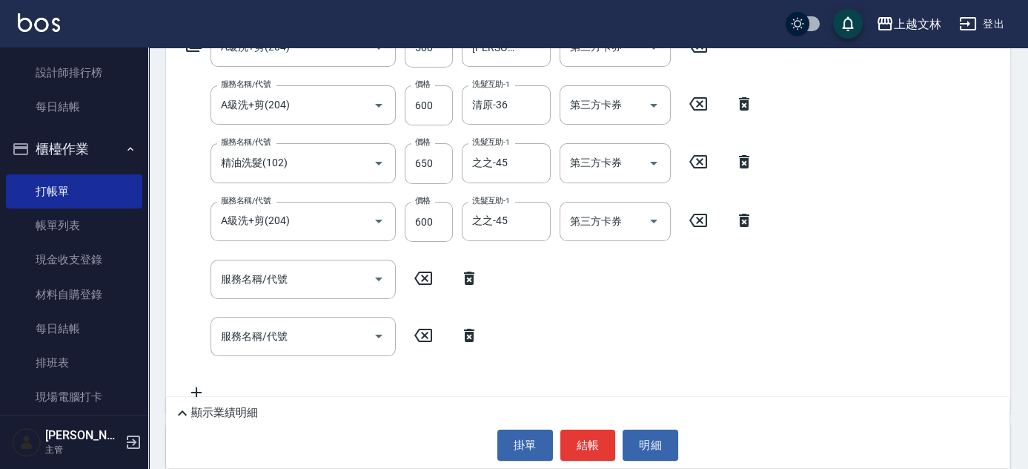
scroll to position [263, 0]
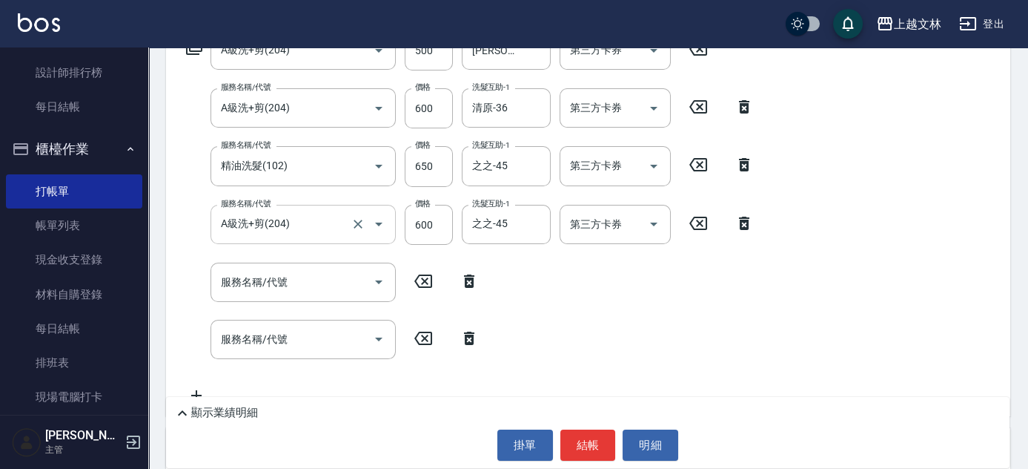
click at [300, 233] on input "A級洗+剪(204)" at bounding box center [282, 224] width 131 height 26
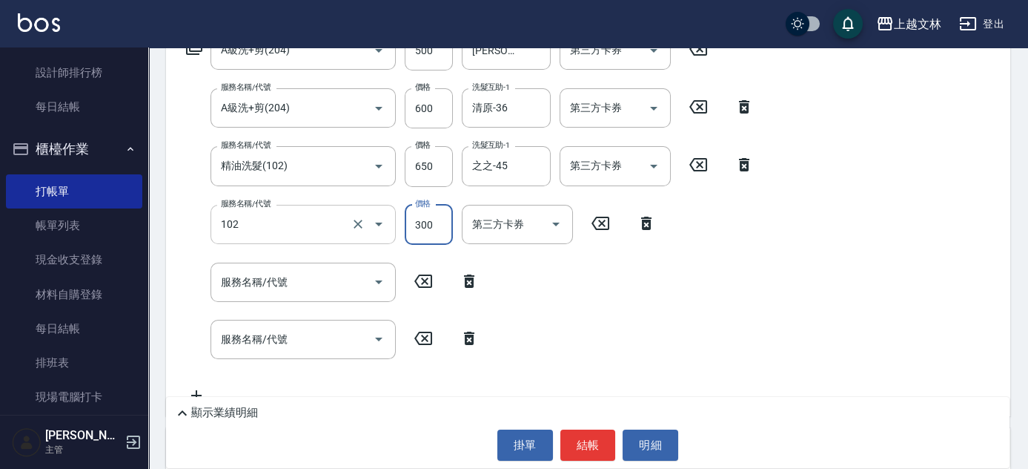
type input "精油洗髮(102)"
type input "650"
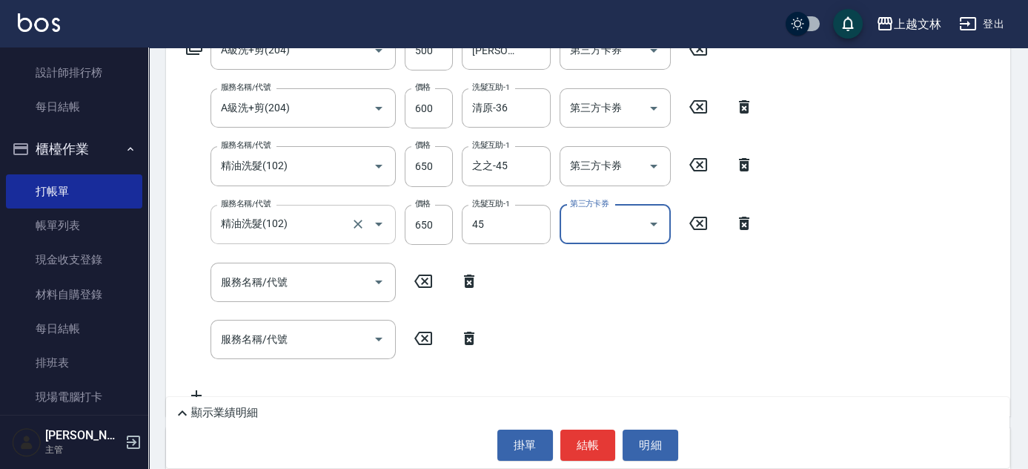
type input "之之-45"
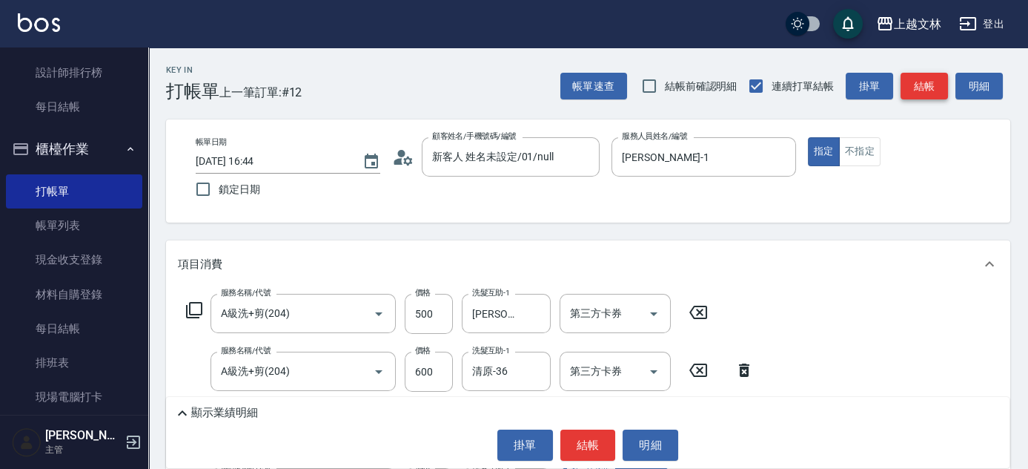
click at [939, 89] on button "結帳" at bounding box center [924, 86] width 47 height 27
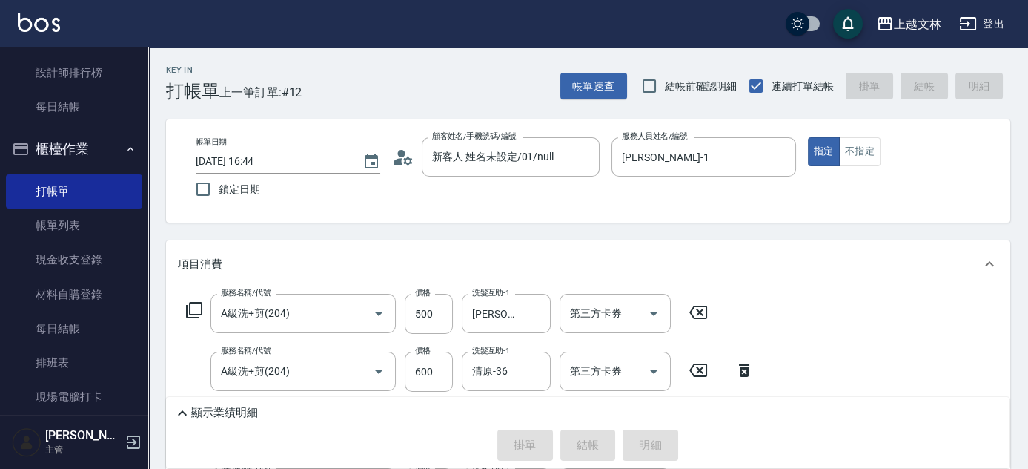
type input "[DATE] 16:45"
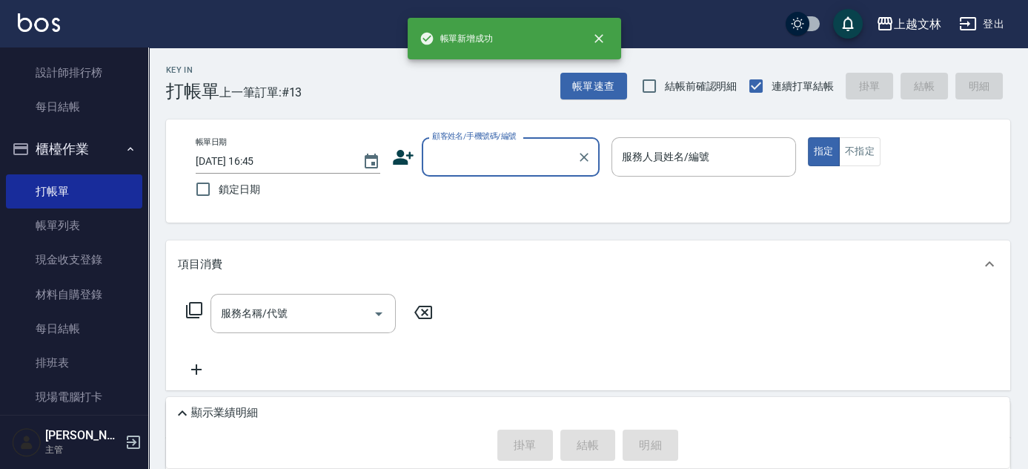
drag, startPoint x: 476, startPoint y: 156, endPoint x: 444, endPoint y: 150, distance: 32.6
click at [475, 157] on input "顧客姓名/手機號碼/編號" at bounding box center [500, 157] width 142 height 26
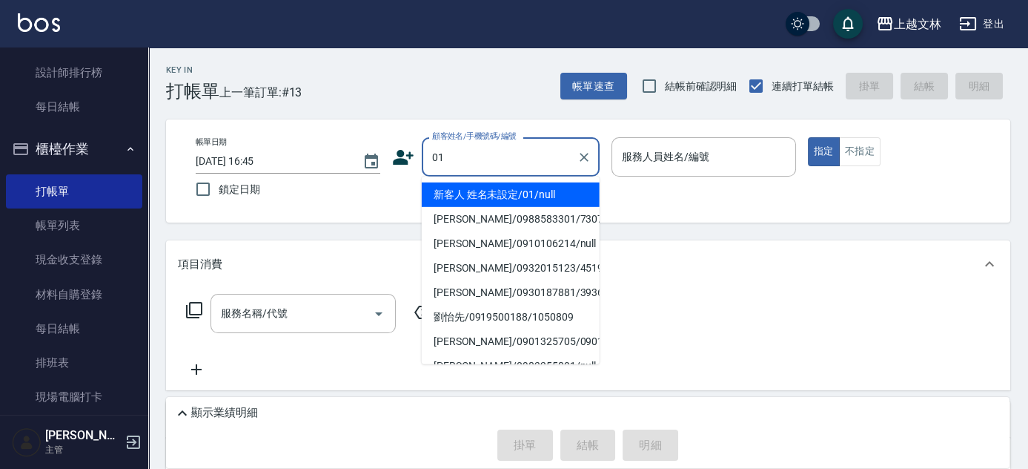
type input "新客人 姓名未設定/01/null"
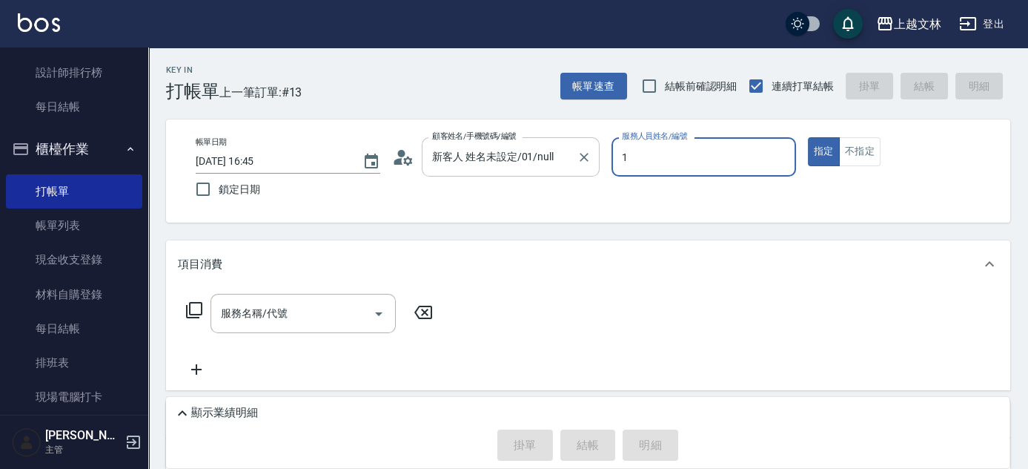
type input "[PERSON_NAME]-1"
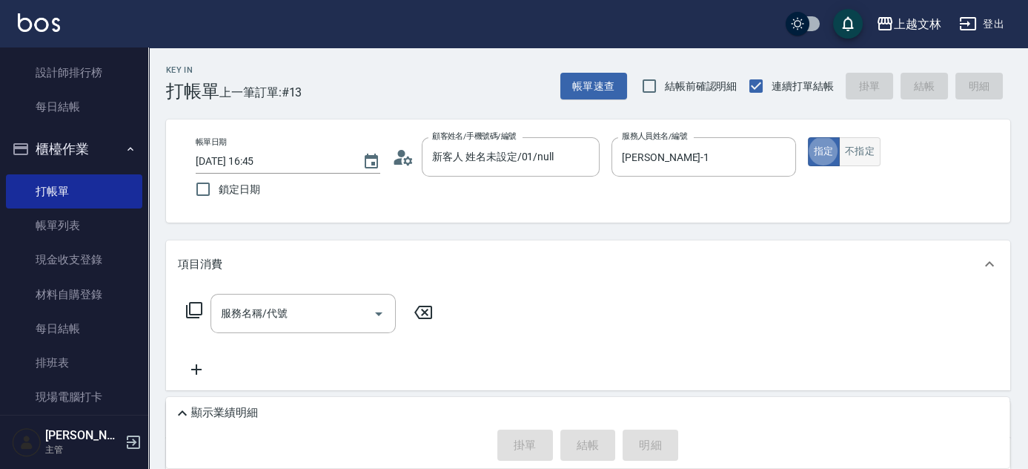
click at [872, 158] on button "不指定" at bounding box center [860, 151] width 42 height 29
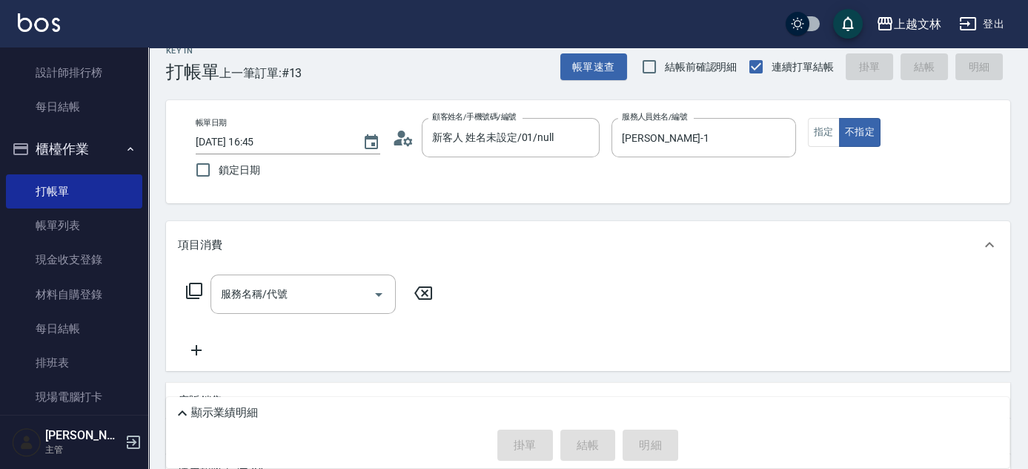
scroll to position [146, 0]
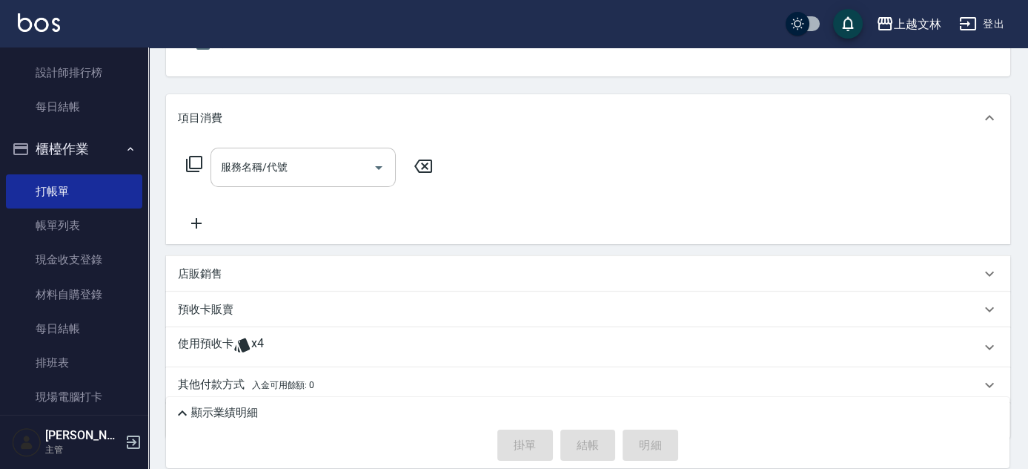
click at [299, 165] on input "服務名稱/代號" at bounding box center [292, 167] width 150 height 26
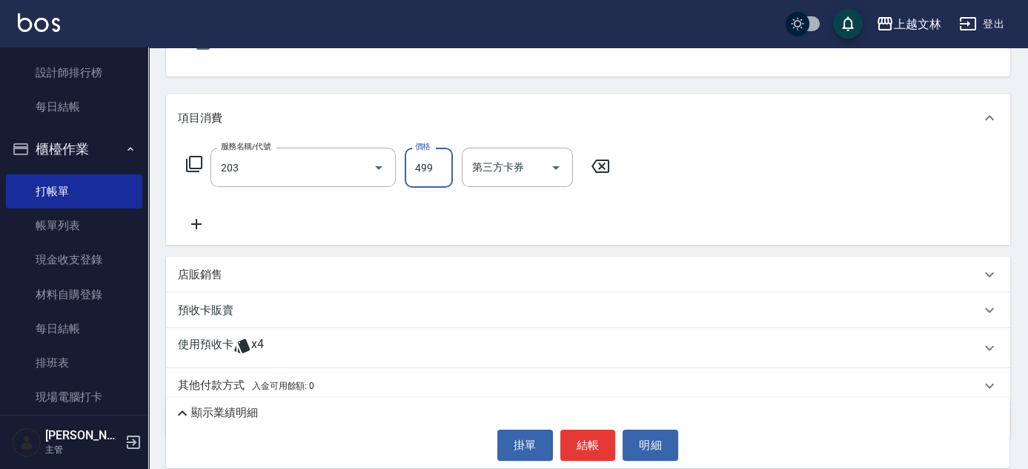
type input "B級洗+剪(203)"
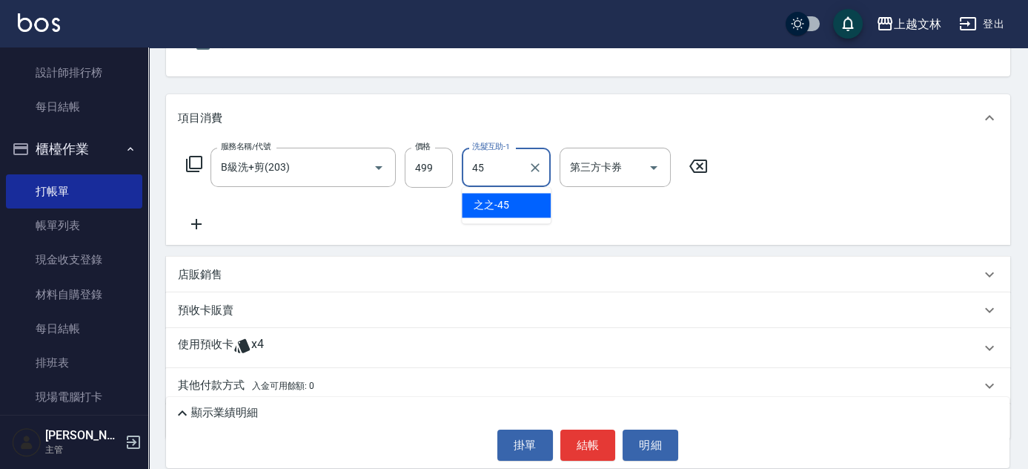
type input "之之-45"
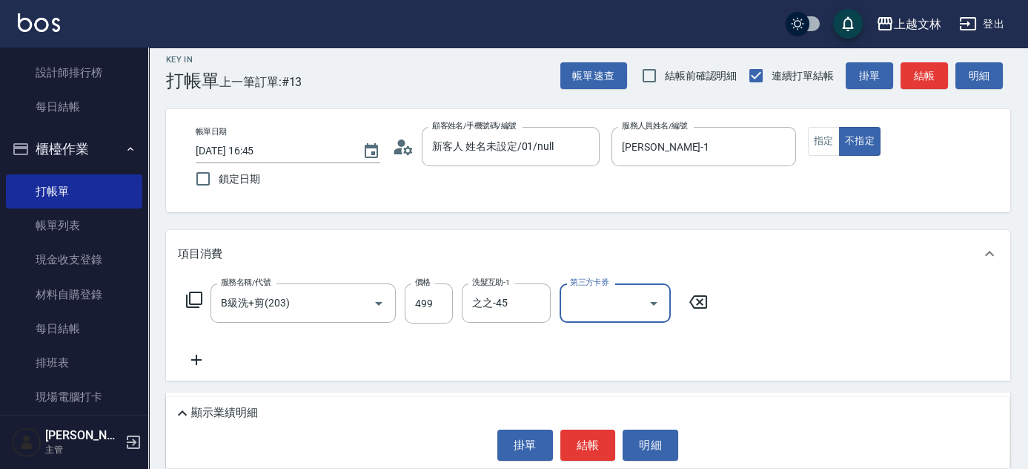
scroll to position [0, 0]
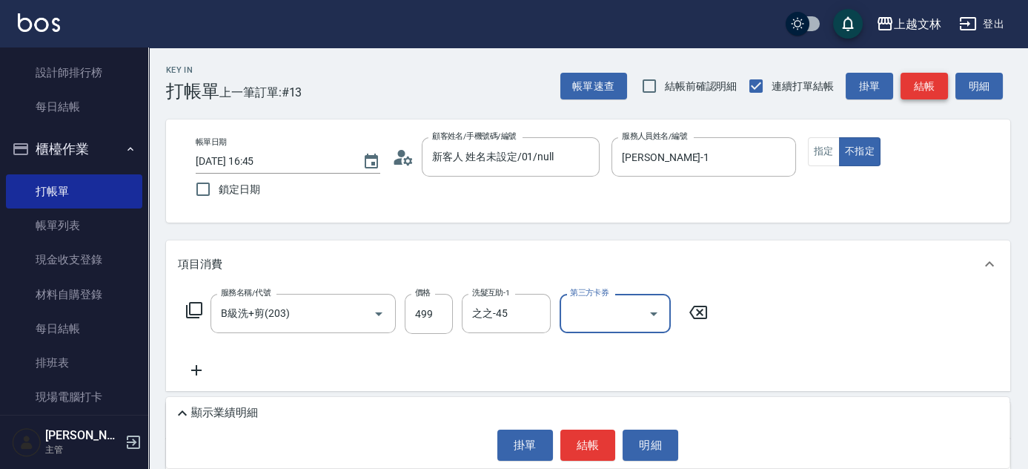
click at [925, 90] on button "結帳" at bounding box center [924, 86] width 47 height 27
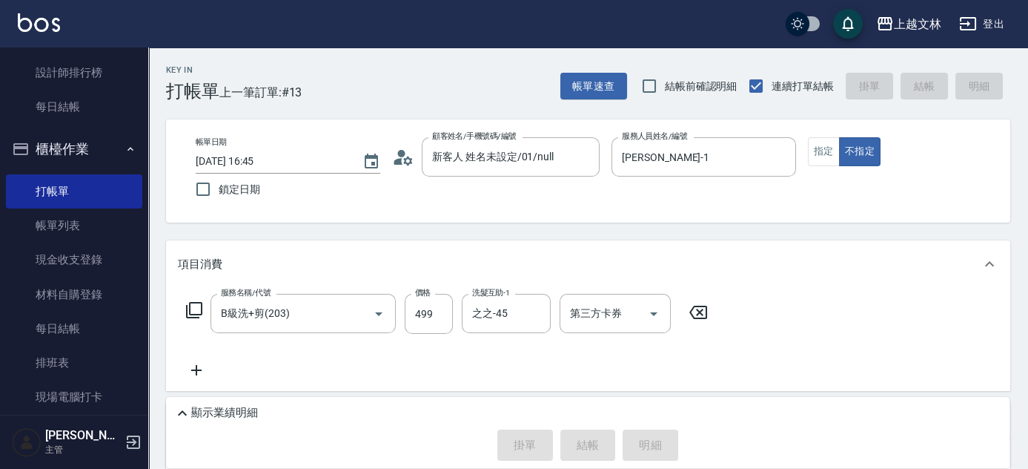
type input "[DATE] 16:46"
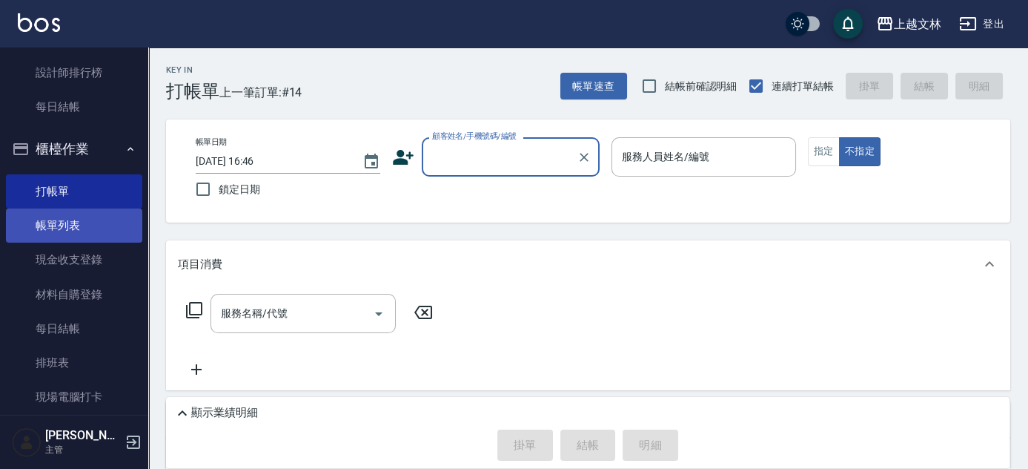
click at [52, 224] on link "帳單列表" at bounding box center [74, 225] width 136 height 34
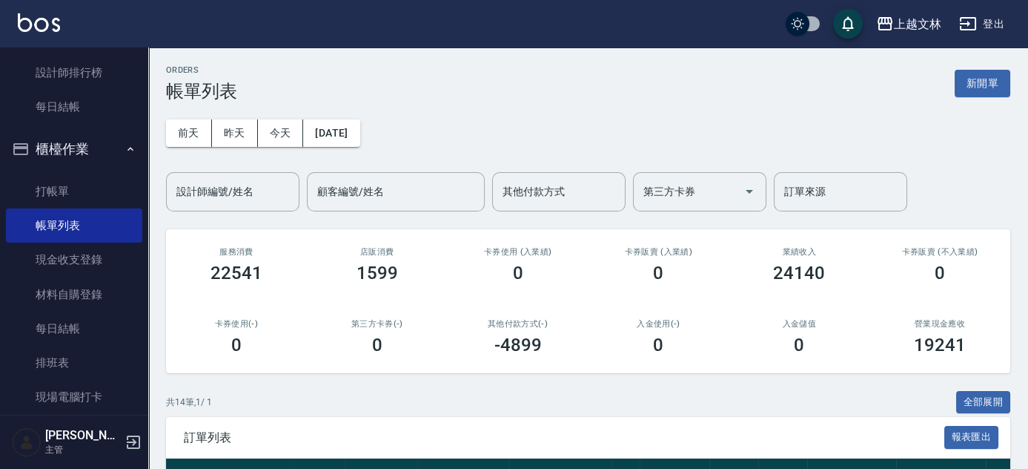
click at [209, 191] on div "設計師編號/姓名 設計師編號/姓名" at bounding box center [232, 191] width 133 height 39
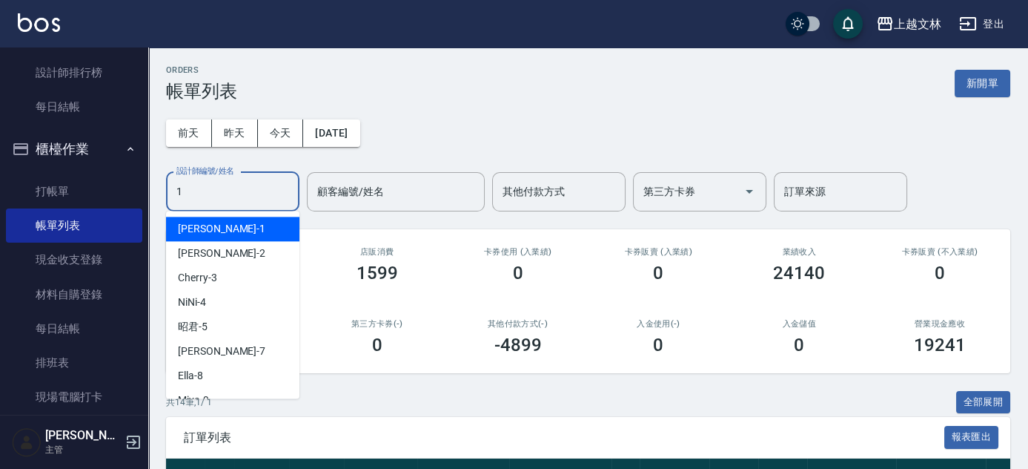
type input "[PERSON_NAME]-1"
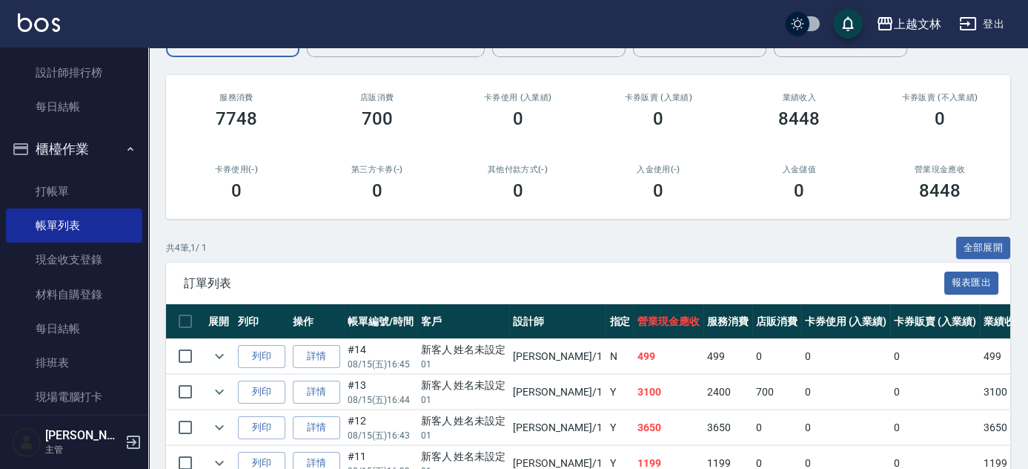
scroll to position [156, 0]
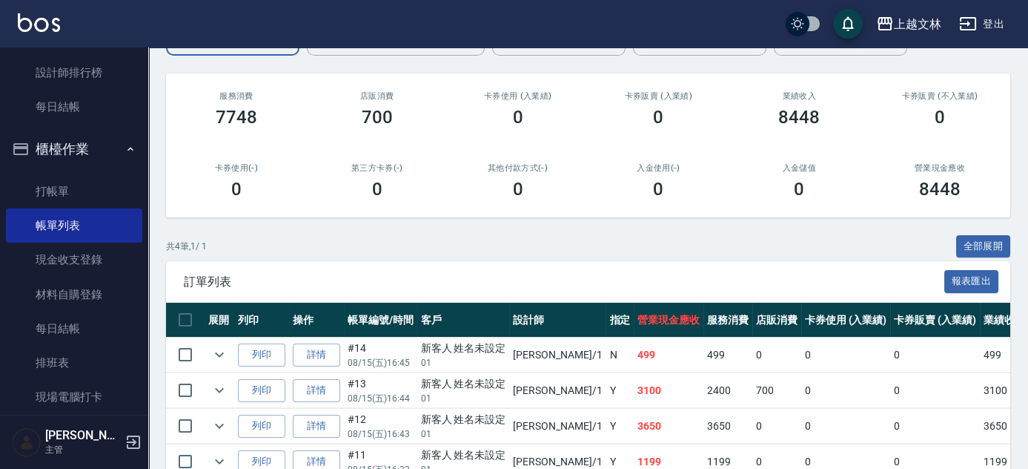
drag, startPoint x: 85, startPoint y: 188, endPoint x: 77, endPoint y: 166, distance: 23.4
click at [86, 188] on link "打帳單" at bounding box center [74, 191] width 136 height 34
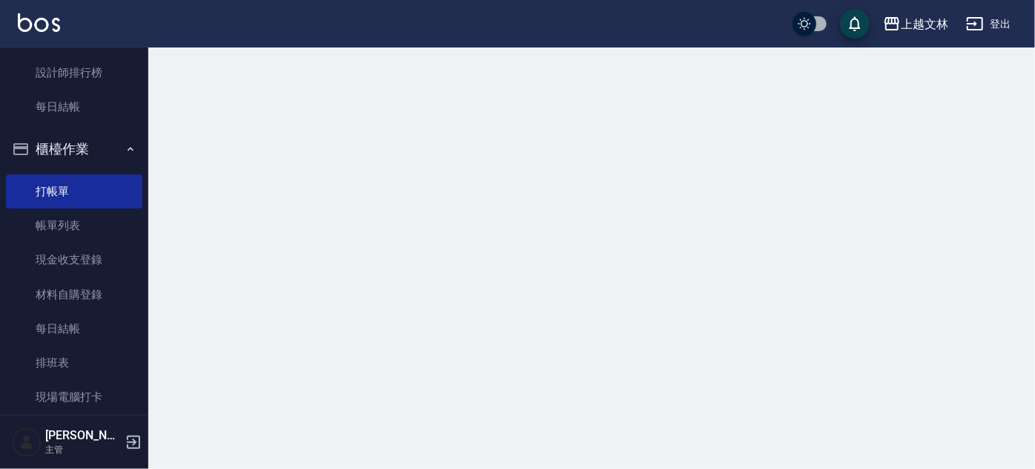
click at [77, 142] on button "櫃檯作業" at bounding box center [74, 149] width 136 height 39
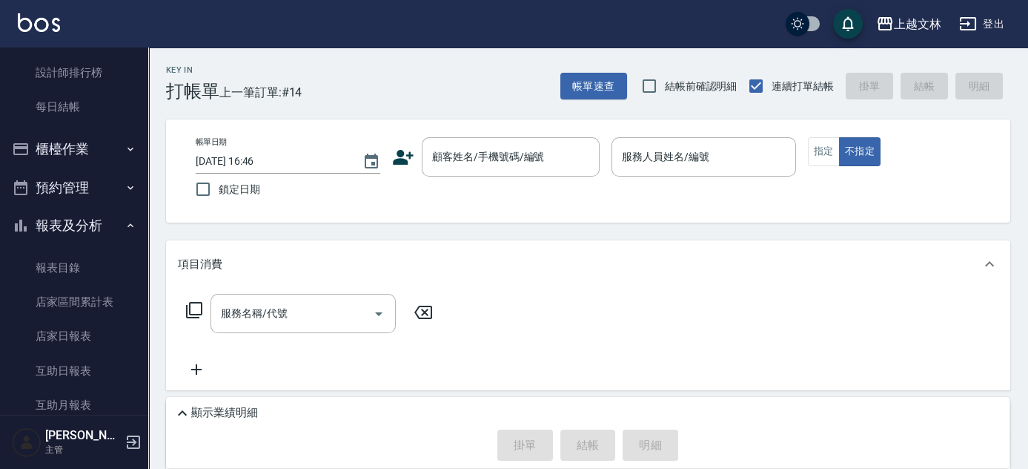
click at [96, 220] on button "報表及分析" at bounding box center [74, 225] width 136 height 39
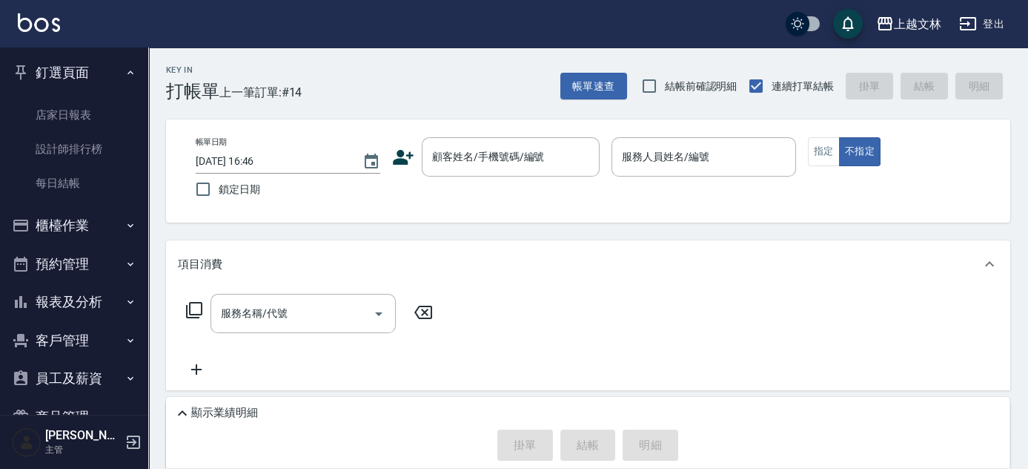
click at [100, 74] on button "釘選頁面" at bounding box center [74, 72] width 136 height 39
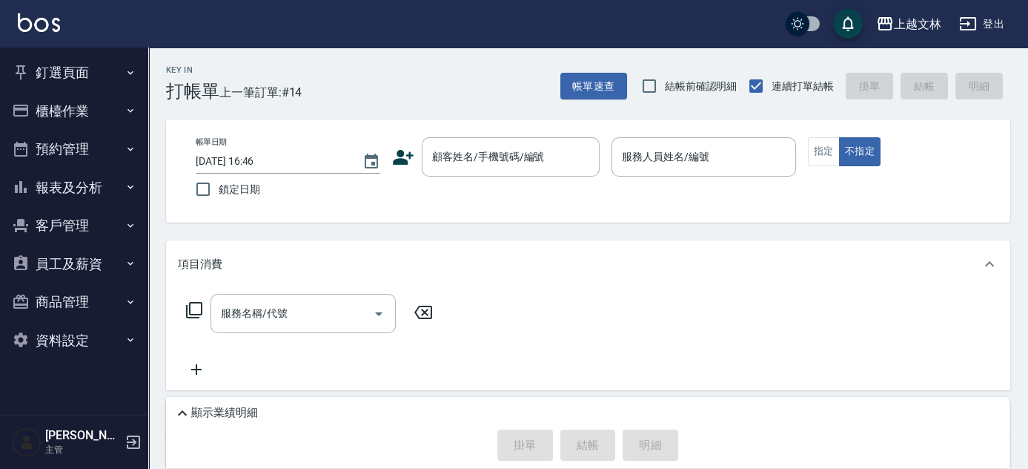
click at [85, 119] on button "櫃檯作業" at bounding box center [74, 111] width 136 height 39
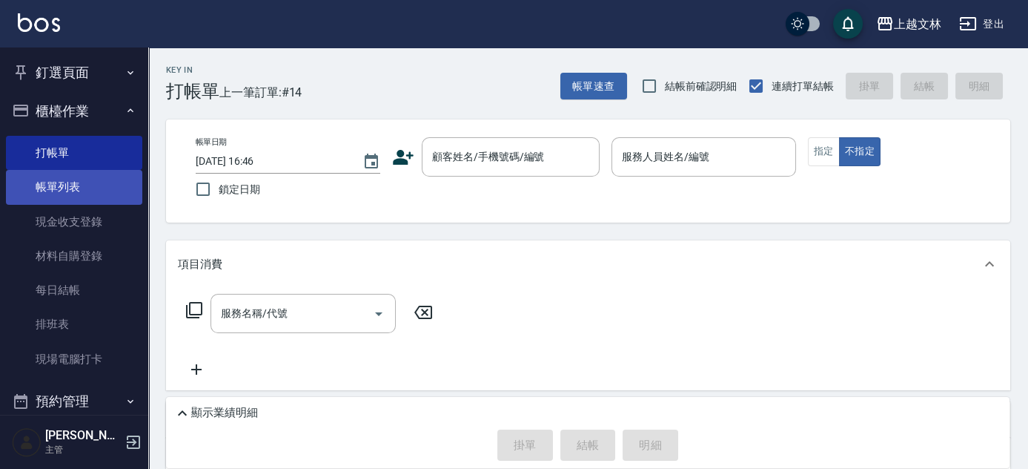
click at [88, 199] on link "帳單列表" at bounding box center [74, 187] width 136 height 34
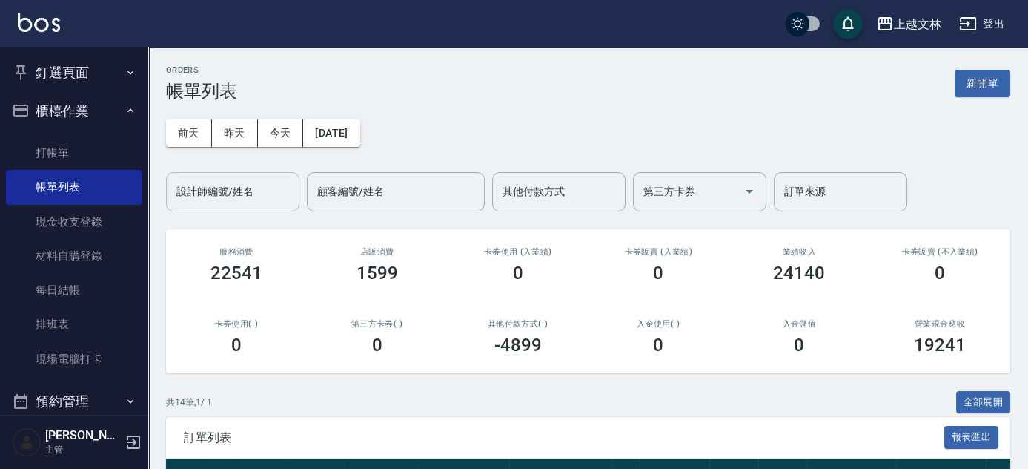
click at [252, 191] on input "設計師編號/姓名" at bounding box center [233, 192] width 120 height 26
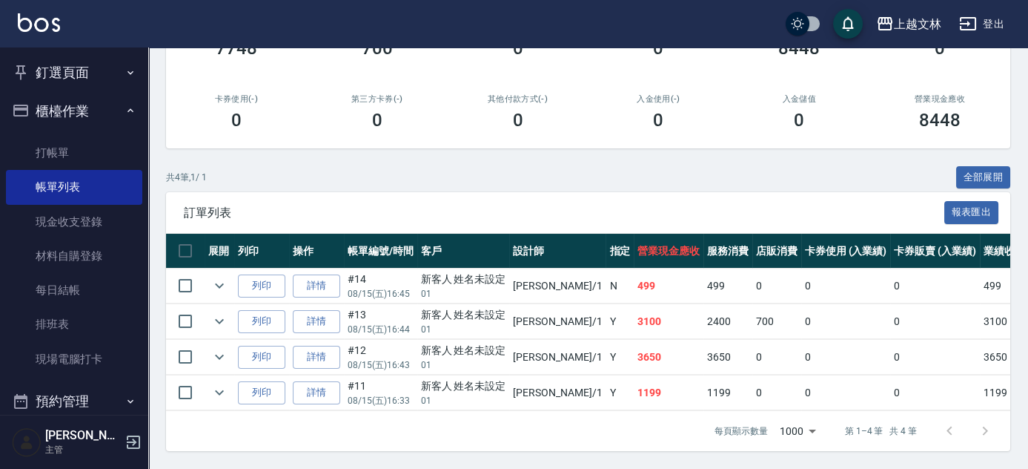
scroll to position [233, 0]
type input "[PERSON_NAME]-1"
click at [219, 317] on icon "expand row" at bounding box center [220, 321] width 18 height 18
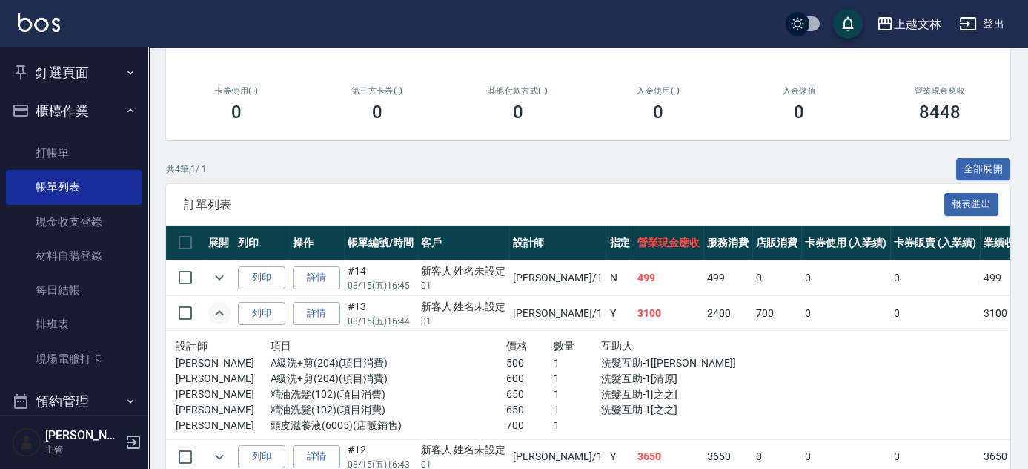
click at [219, 317] on icon "expand row" at bounding box center [220, 313] width 18 height 18
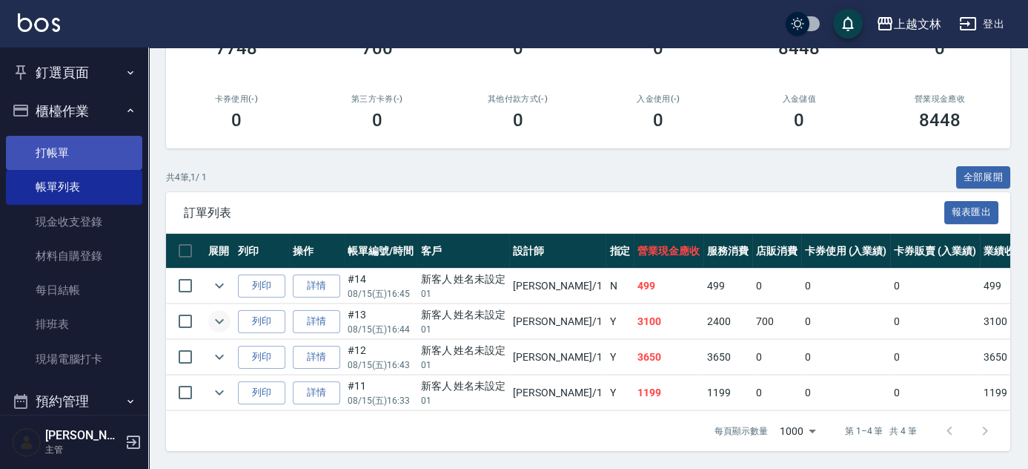
click at [84, 160] on link "打帳單" at bounding box center [74, 153] width 136 height 34
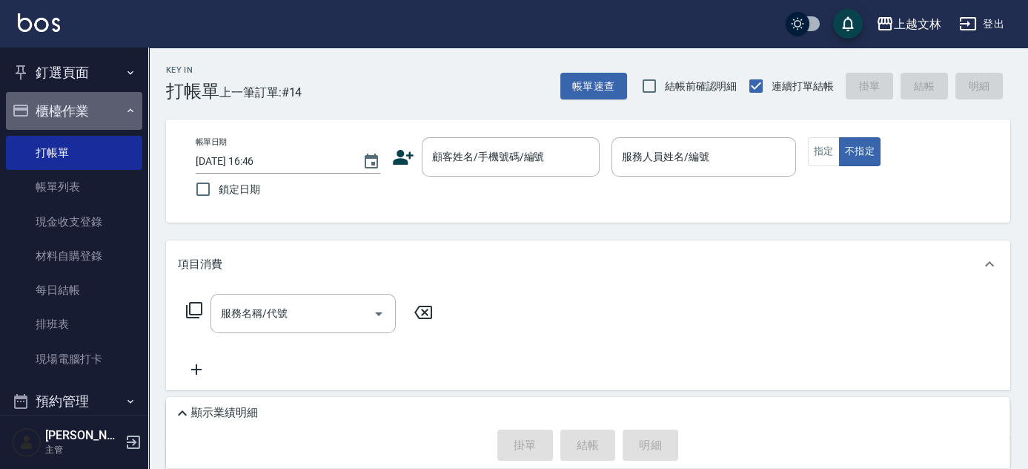
click at [90, 114] on button "櫃檯作業" at bounding box center [74, 111] width 136 height 39
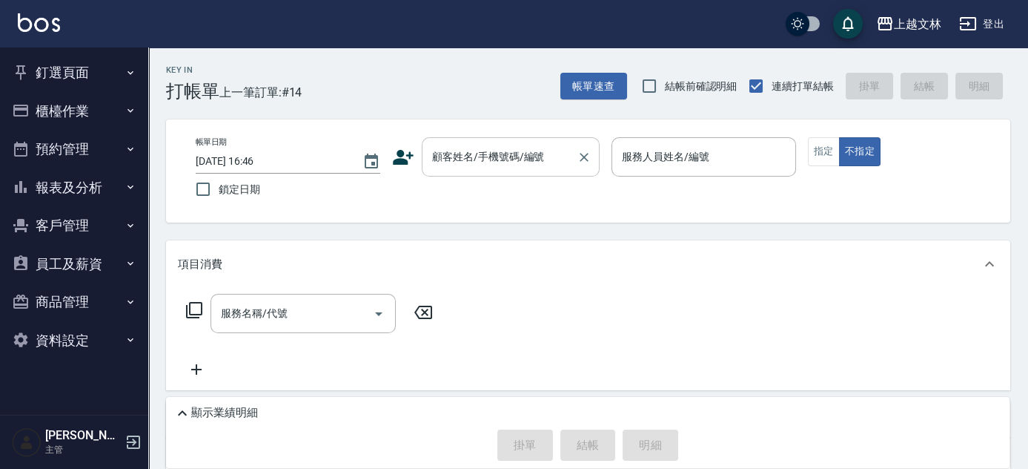
click at [484, 148] on div "顧客姓名/手機號碼/編號 顧客姓名/手機號碼/編號" at bounding box center [511, 156] width 178 height 39
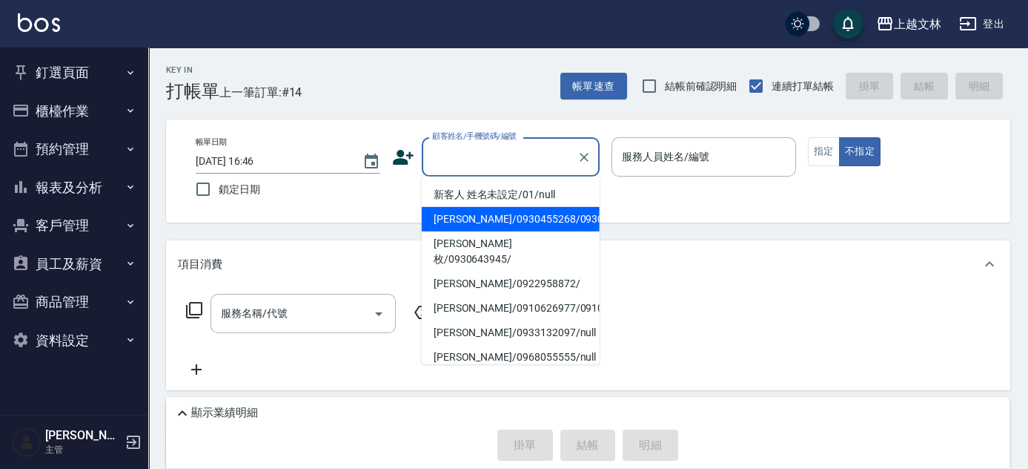
click at [492, 211] on li "[PERSON_NAME]/0930455268/0930455268" at bounding box center [511, 219] width 178 height 24
type input "[PERSON_NAME]/0930455268/0930455268"
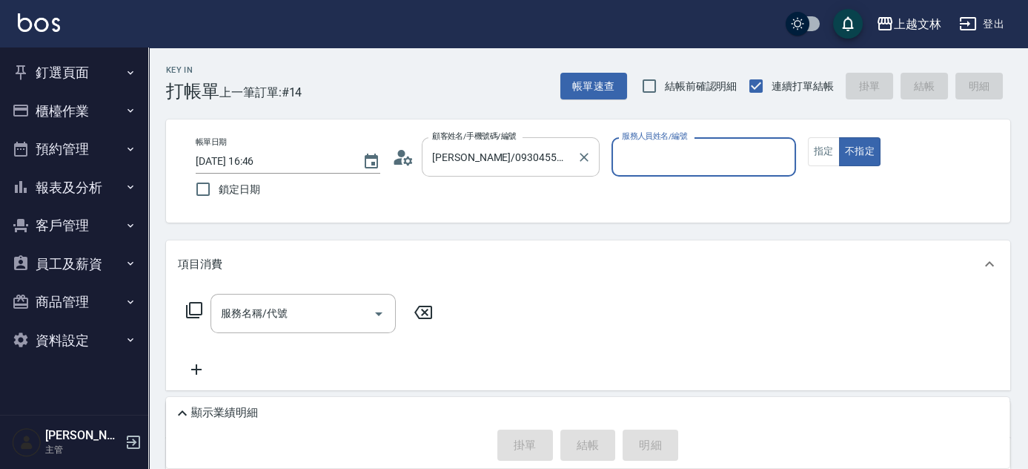
type input "July-13"
click at [589, 155] on icon "Clear" at bounding box center [584, 157] width 15 height 15
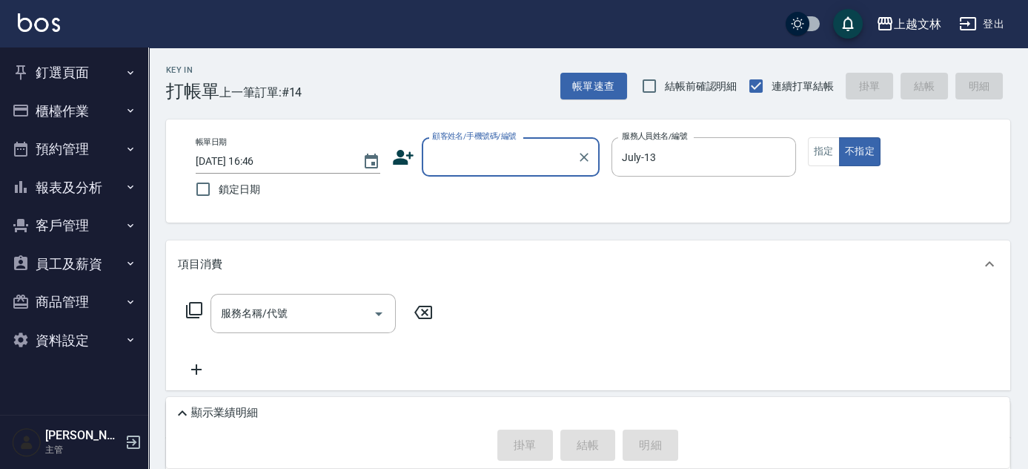
click at [544, 157] on input "顧客姓名/手機號碼/編號" at bounding box center [500, 157] width 142 height 26
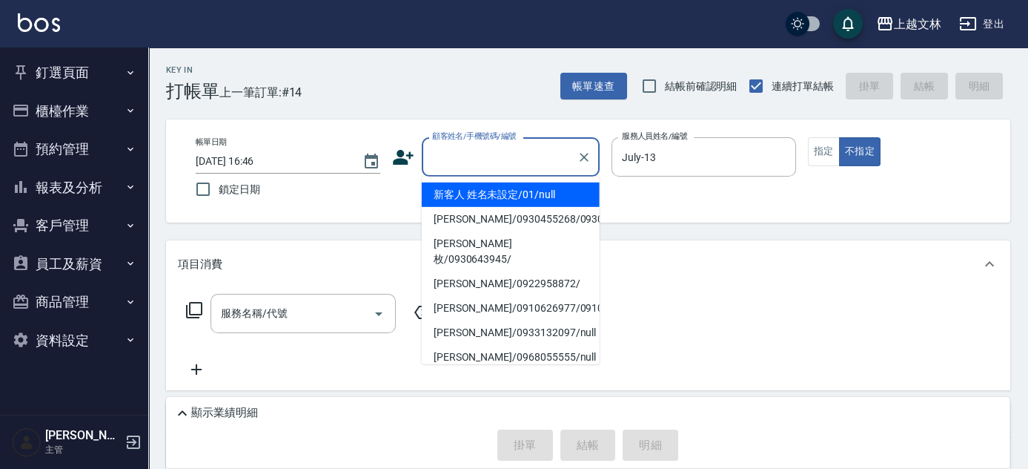
click at [528, 200] on li "新客人 姓名未設定/01/null" at bounding box center [511, 194] width 178 height 24
type input "新客人 姓名未設定/01/null"
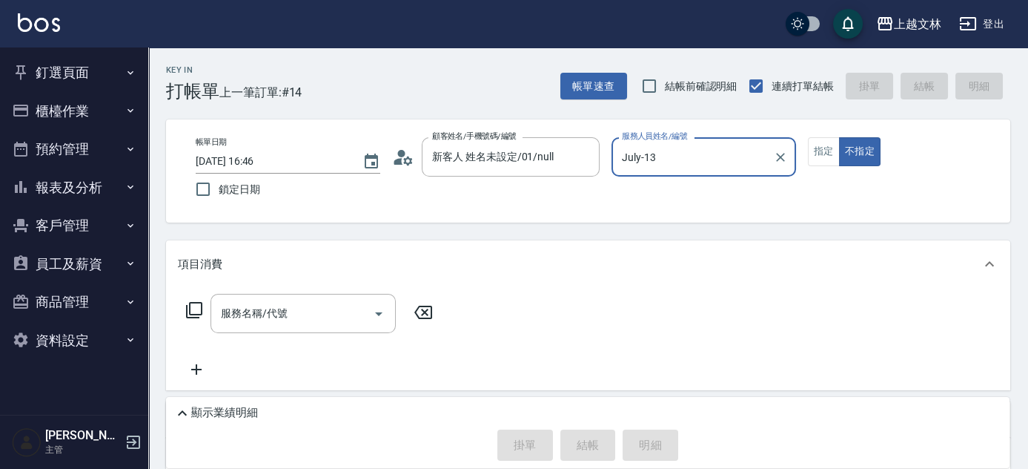
click at [715, 159] on input "July-13" at bounding box center [692, 157] width 149 height 26
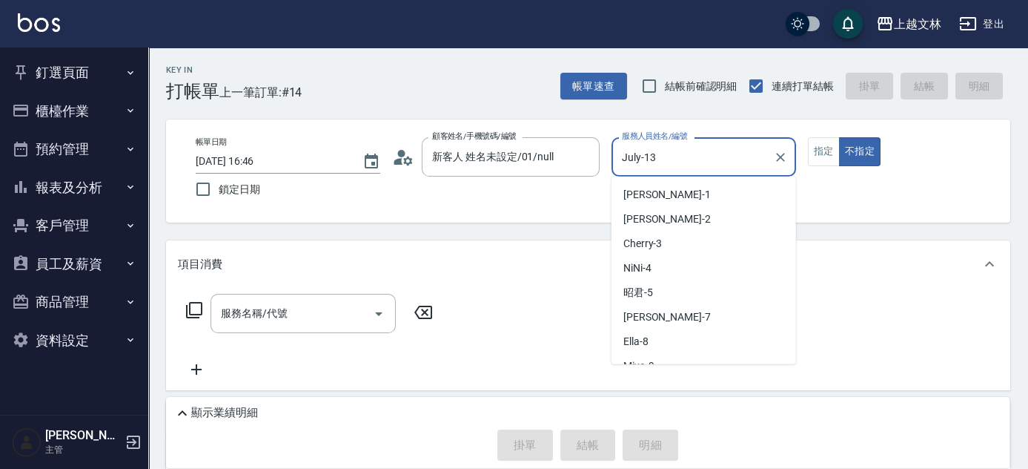
scroll to position [87, 0]
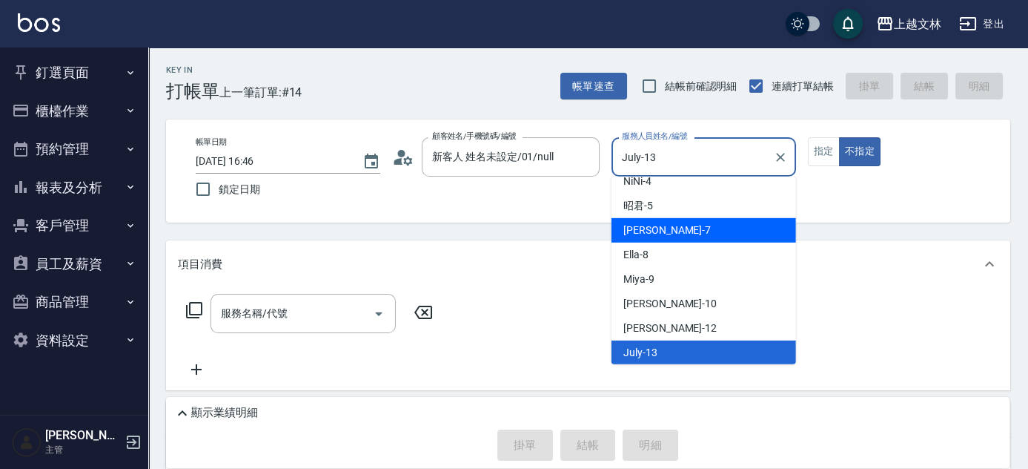
click at [739, 236] on div "Tiffany -7" at bounding box center [704, 230] width 185 height 24
type input "Tiffany-7"
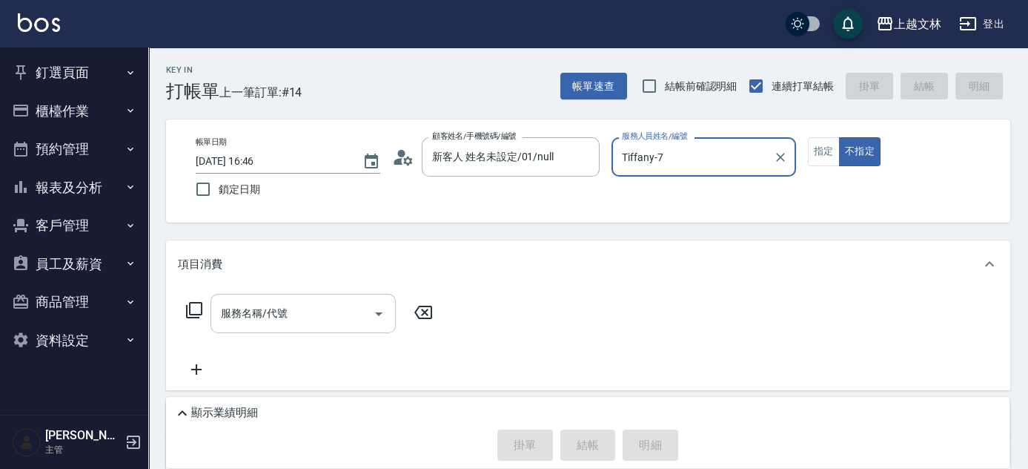
click at [254, 326] on input "服務名稱/代號" at bounding box center [292, 313] width 150 height 26
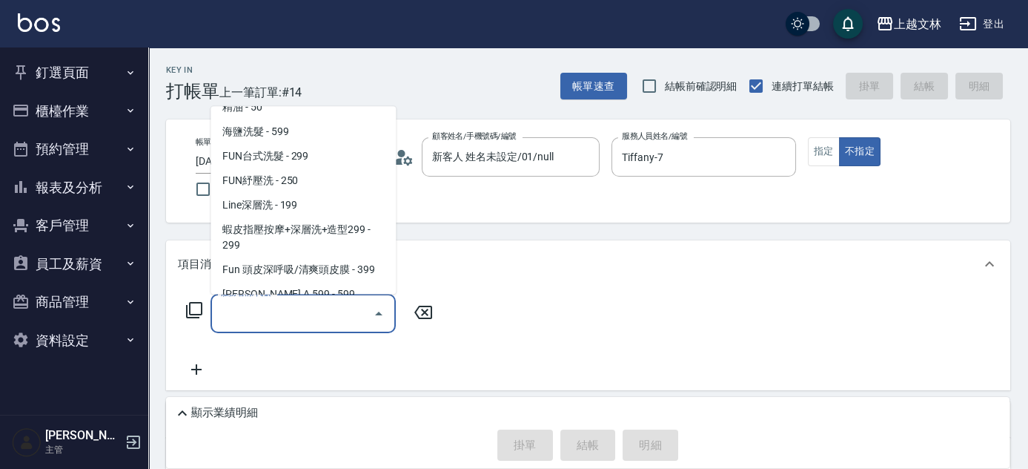
scroll to position [328, 0]
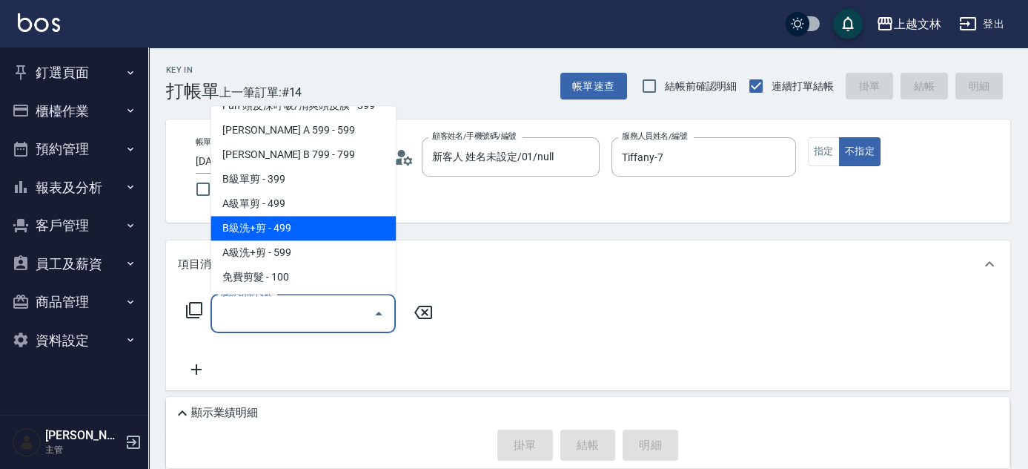
click at [376, 228] on span "B級洗+剪 - 499" at bounding box center [303, 229] width 185 height 24
type input "B級洗+剪(203)"
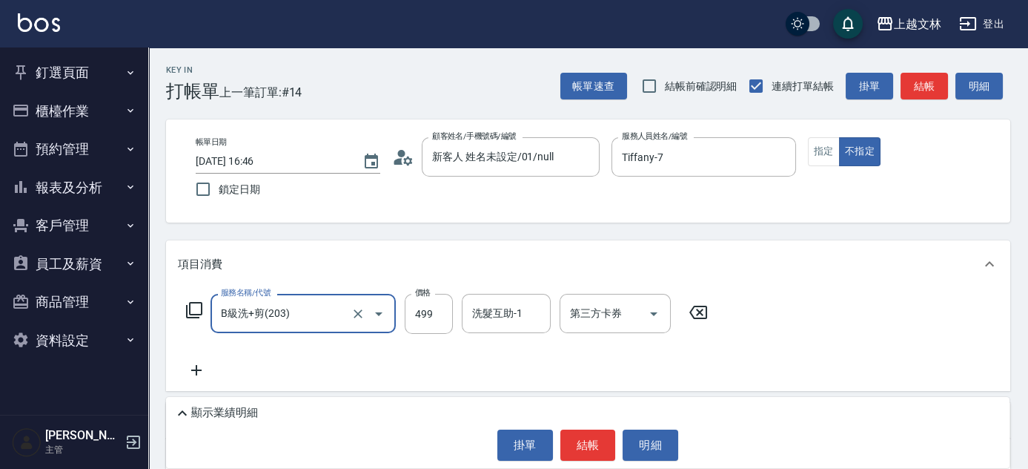
click at [494, 314] on div "洗髮互助-1 洗髮互助-1" at bounding box center [506, 313] width 89 height 39
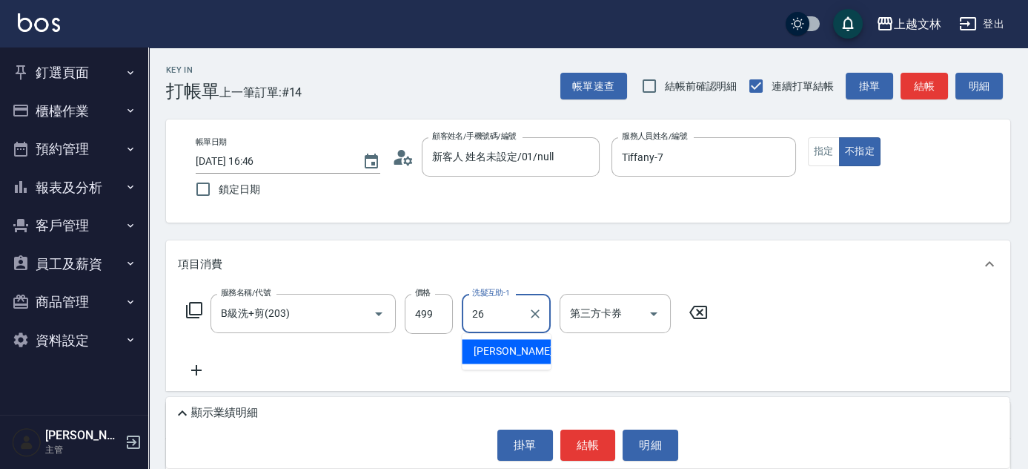
click at [489, 355] on span "[PERSON_NAME] -26" at bounding box center [520, 351] width 93 height 16
type input "[PERSON_NAME]-26"
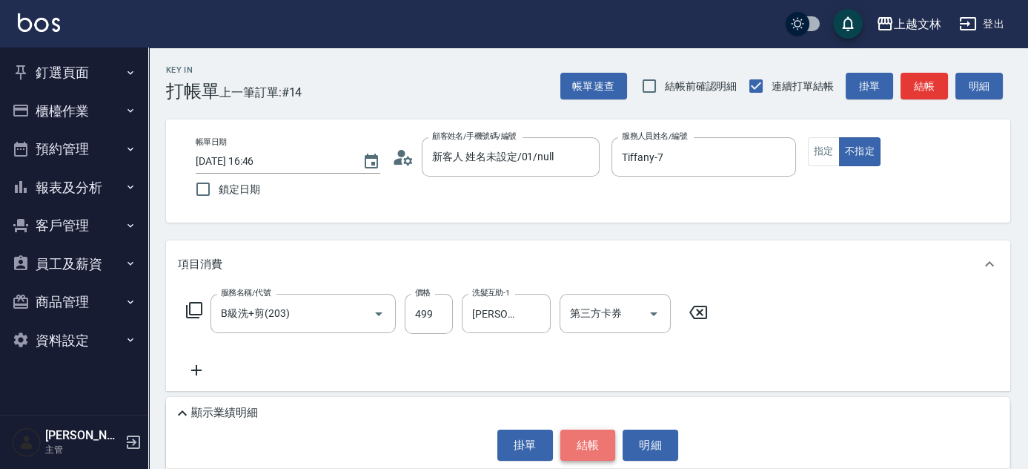
click at [598, 444] on button "結帳" at bounding box center [589, 444] width 56 height 31
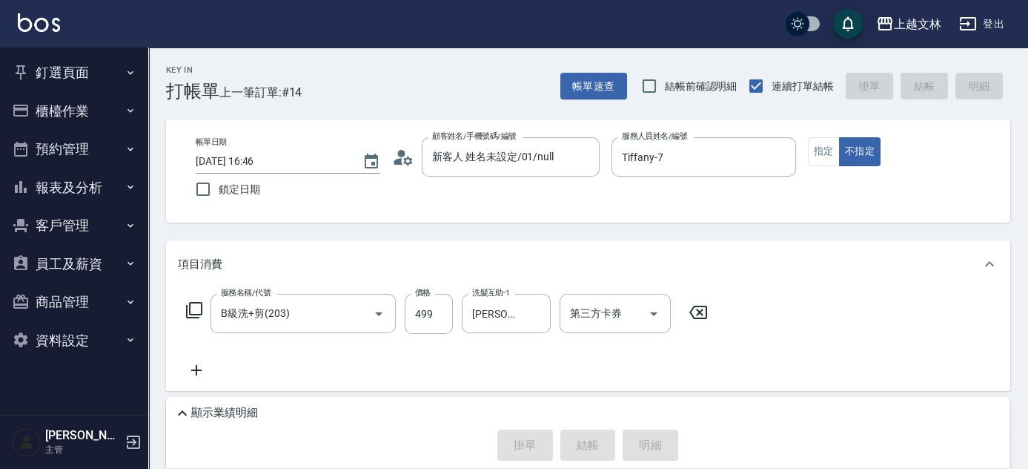
type input "[DATE] 16:52"
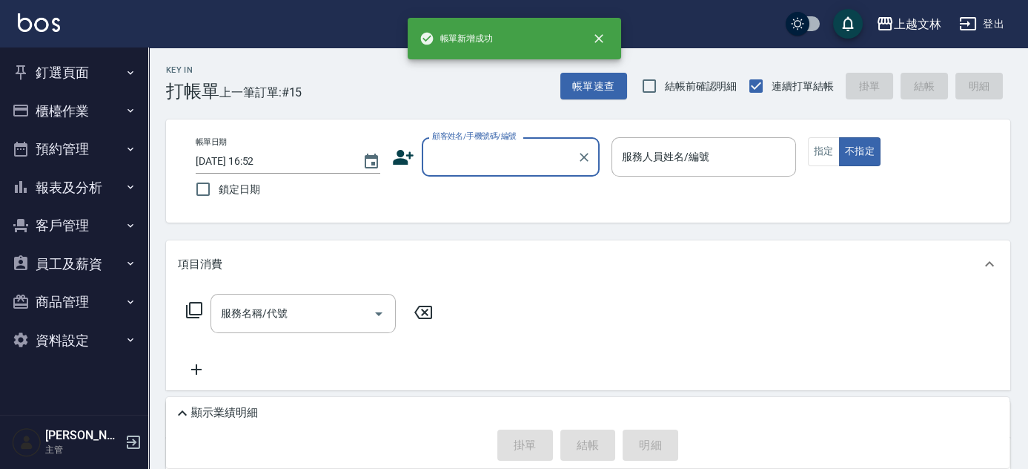
click at [538, 162] on input "顧客姓名/手機號碼/編號" at bounding box center [500, 157] width 142 height 26
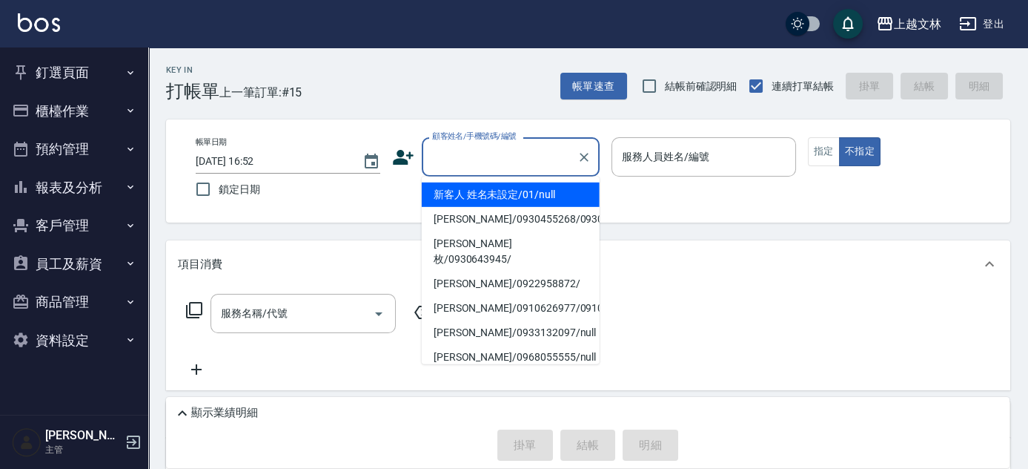
click at [538, 190] on li "新客人 姓名未設定/01/null" at bounding box center [511, 194] width 178 height 24
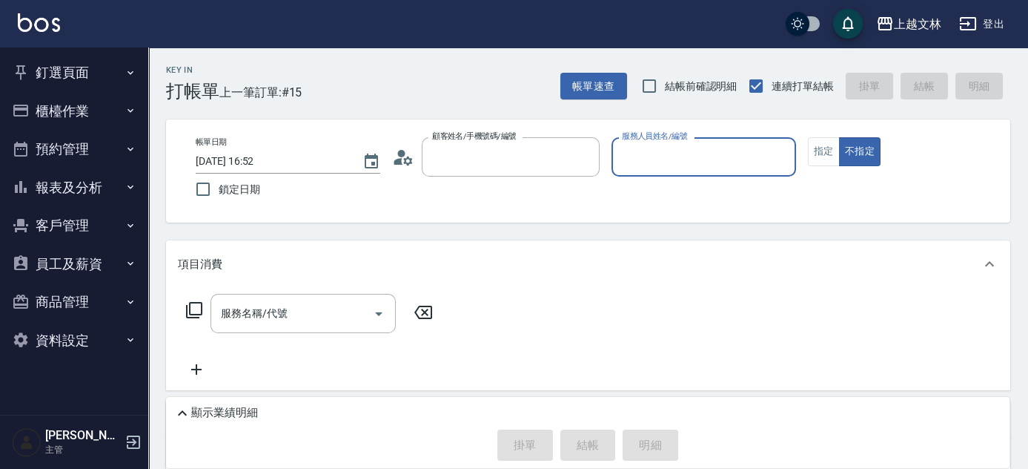
type input "新客人 姓名未設定/01/null"
click at [686, 174] on div "服務人員姓名/編號" at bounding box center [704, 156] width 185 height 39
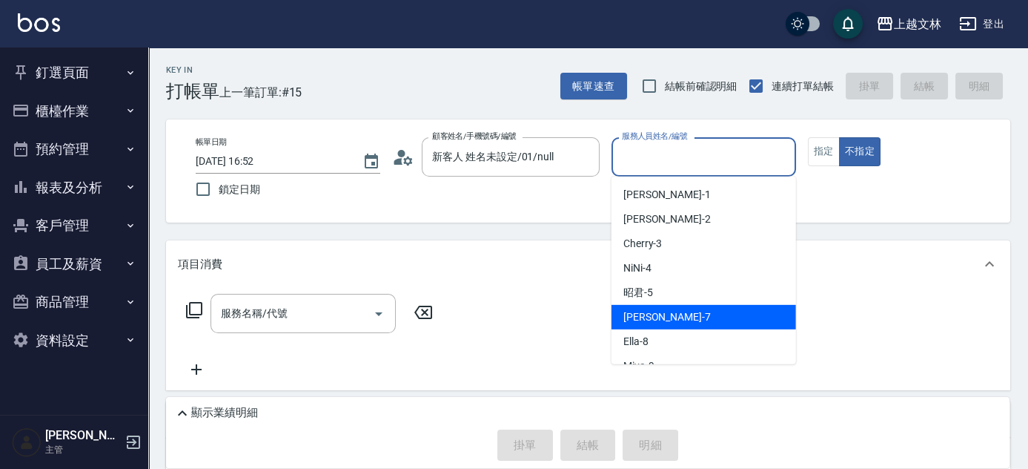
click at [685, 317] on div "Tiffany -7" at bounding box center [704, 317] width 185 height 24
type input "Tiffany-7"
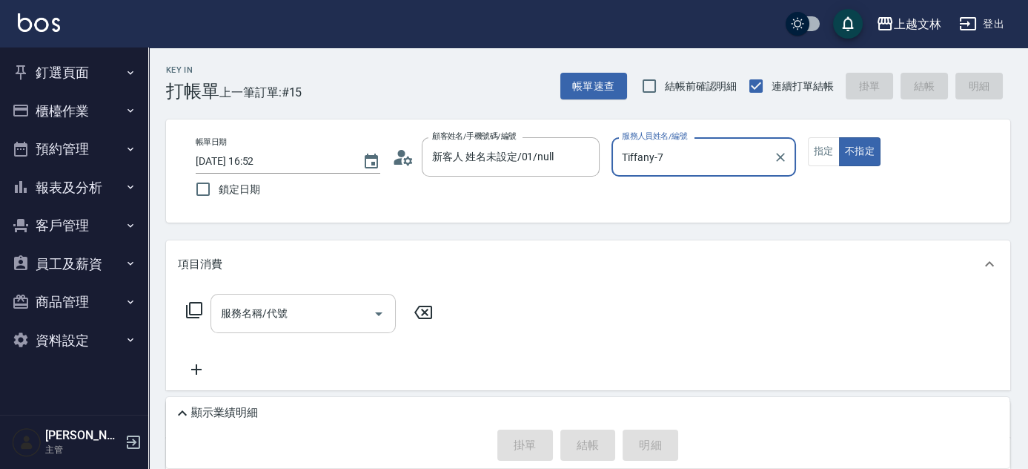
click at [327, 323] on input "服務名稱/代號" at bounding box center [292, 313] width 150 height 26
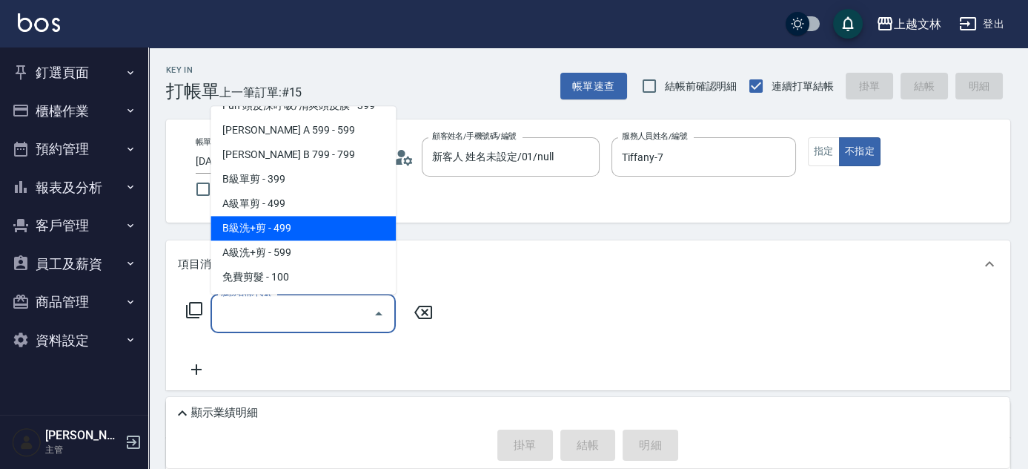
click at [338, 233] on span "B級洗+剪 - 499" at bounding box center [303, 229] width 185 height 24
type input "B級洗+剪(203)"
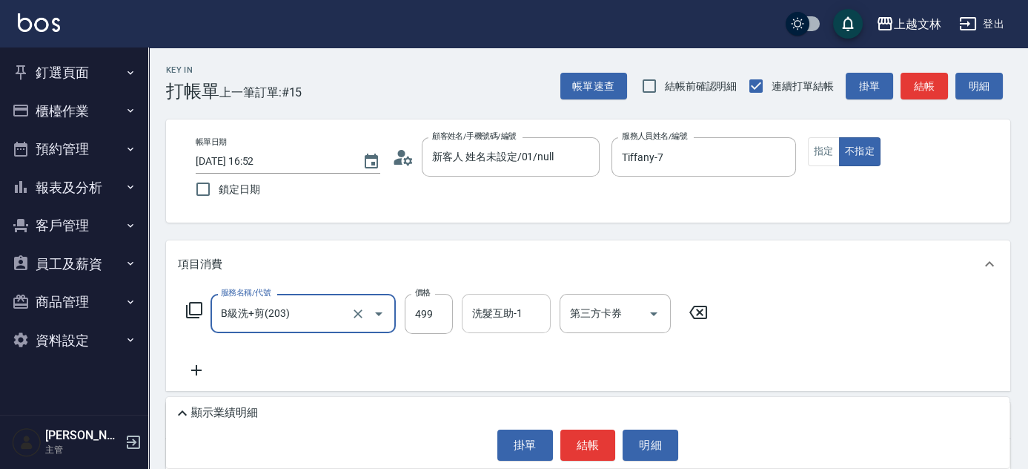
click at [509, 320] on div "洗髮互助-1 洗髮互助-1" at bounding box center [506, 313] width 89 height 39
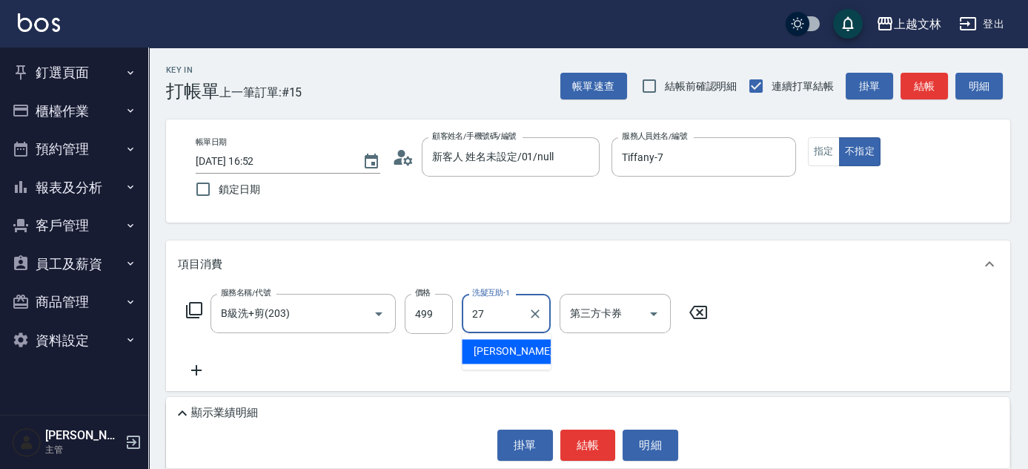
click at [503, 354] on span "[PERSON_NAME] -27" at bounding box center [520, 351] width 93 height 16
type input "[PERSON_NAME]-27"
click at [599, 446] on button "結帳" at bounding box center [589, 444] width 56 height 31
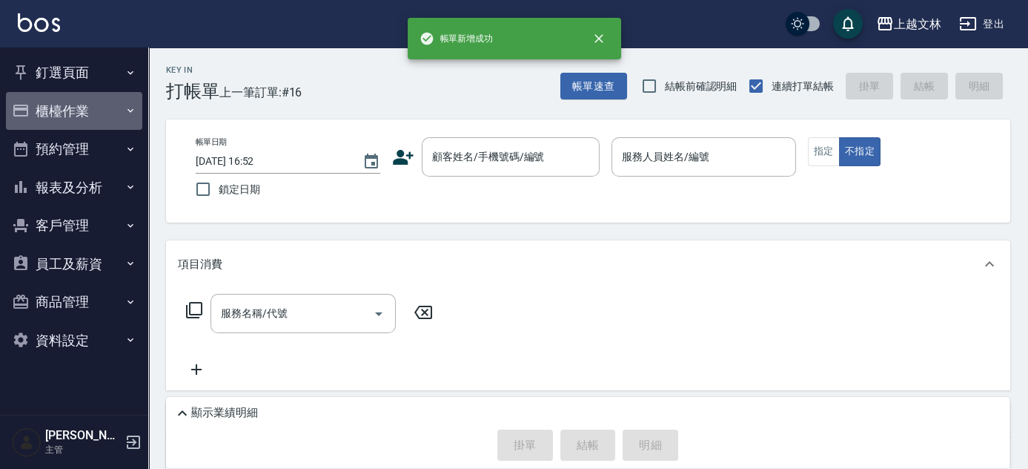
click at [84, 115] on button "櫃檯作業" at bounding box center [74, 111] width 136 height 39
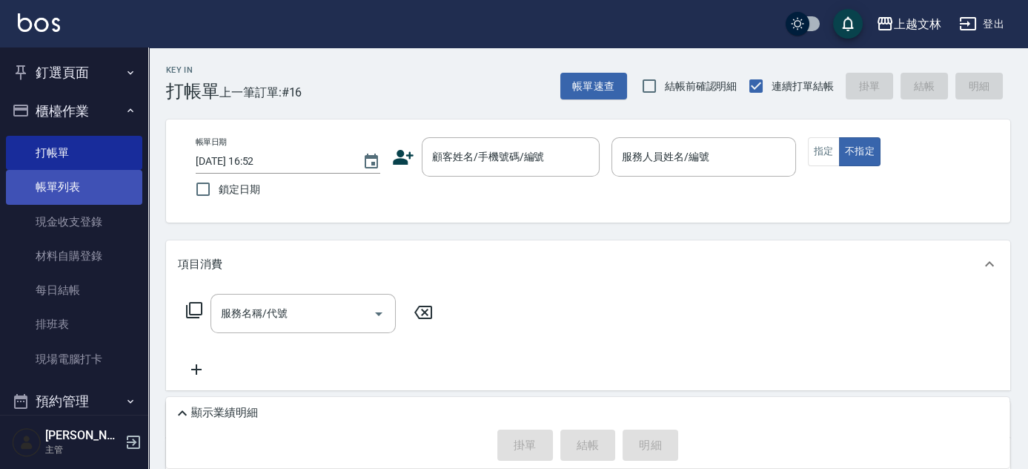
click at [69, 188] on link "帳單列表" at bounding box center [74, 187] width 136 height 34
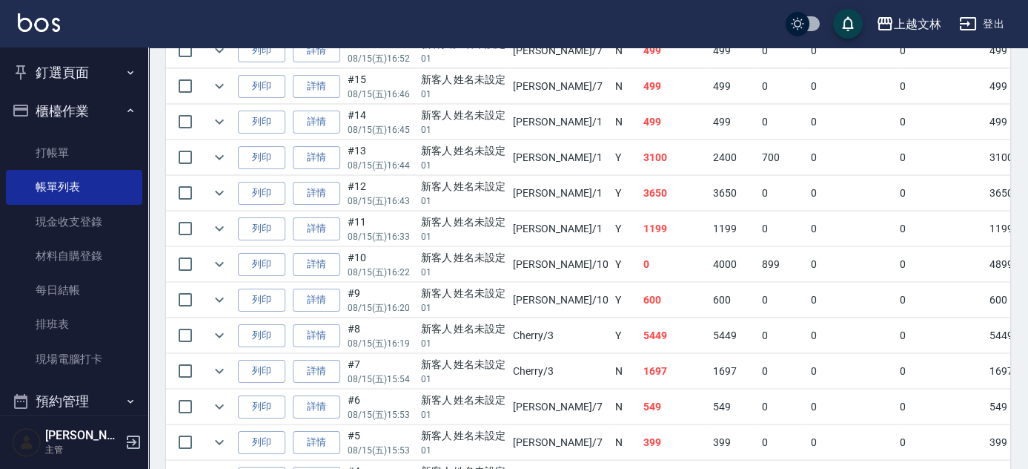
scroll to position [386, 0]
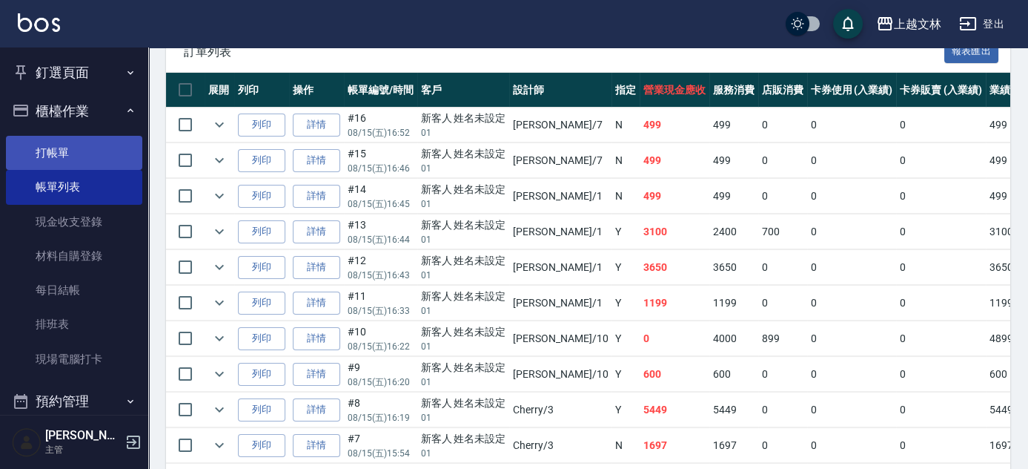
drag, startPoint x: 27, startPoint y: 136, endPoint x: 14, endPoint y: 136, distance: 12.6
click at [27, 136] on link "打帳單" at bounding box center [74, 153] width 136 height 34
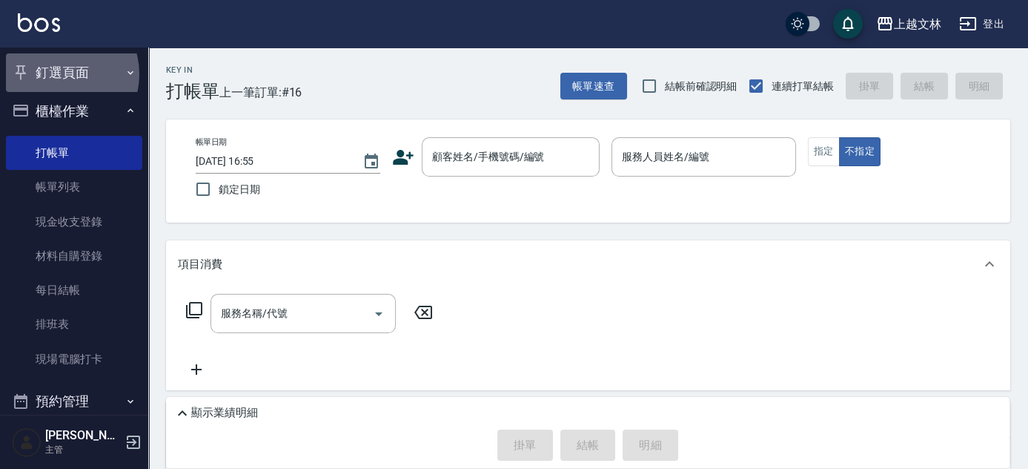
click at [57, 73] on button "釘選頁面" at bounding box center [74, 72] width 136 height 39
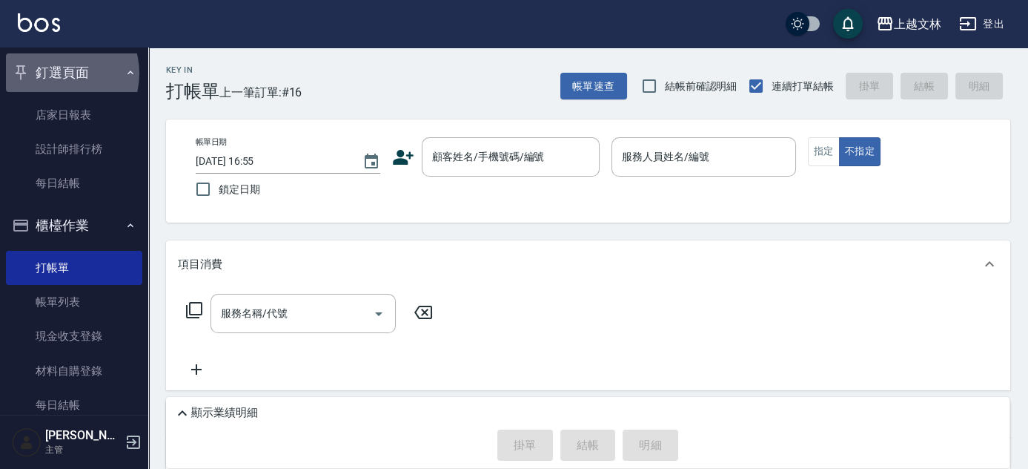
click at [57, 73] on button "釘選頁面" at bounding box center [74, 72] width 136 height 39
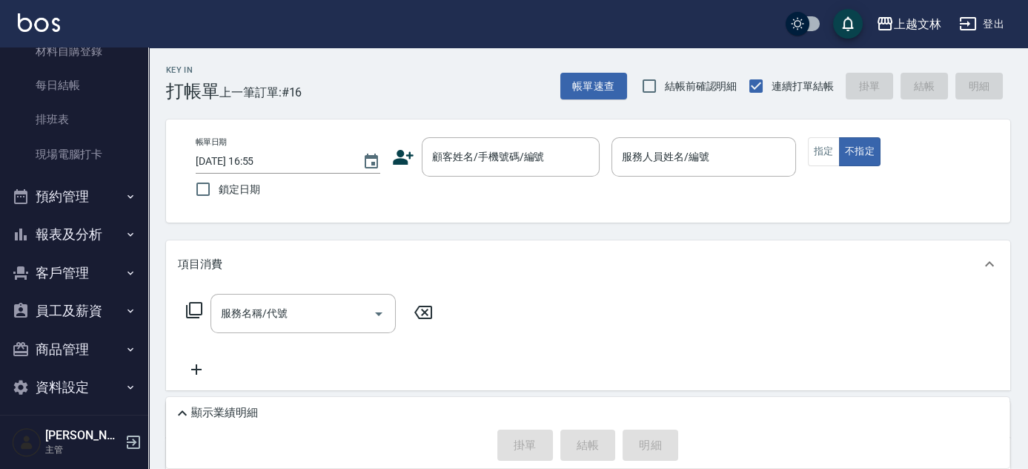
scroll to position [214, 0]
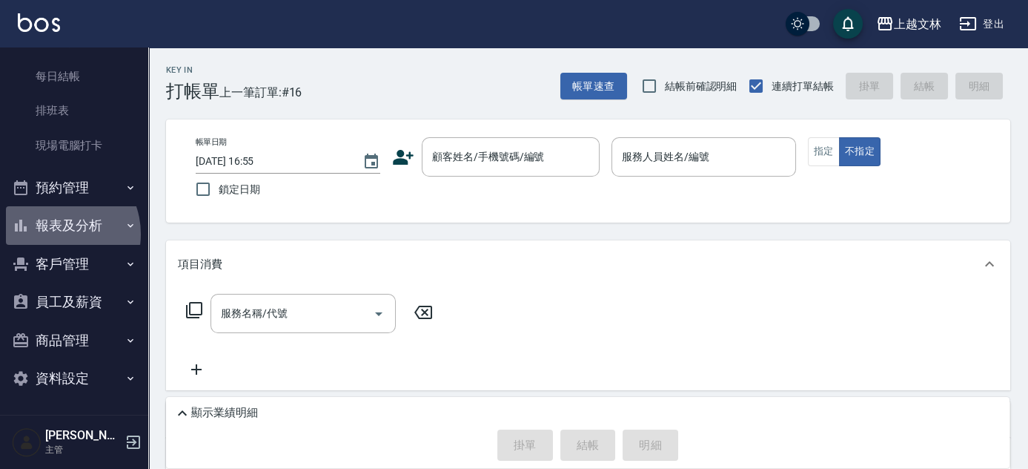
click at [56, 234] on button "報表及分析" at bounding box center [74, 225] width 136 height 39
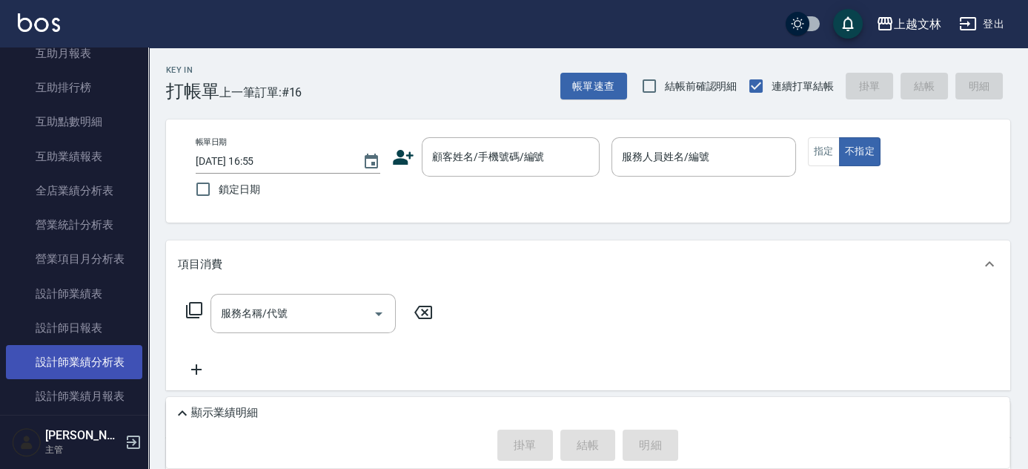
scroll to position [551, 0]
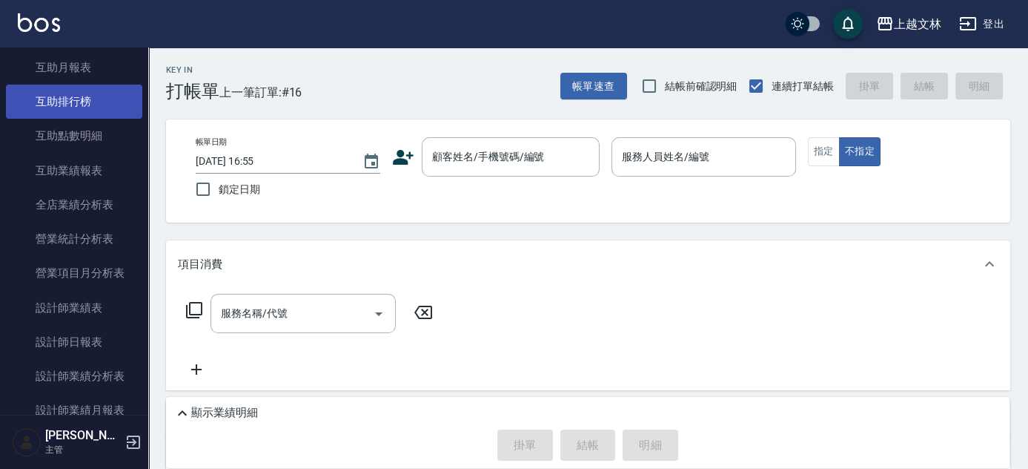
click at [69, 105] on link "互助排行榜" at bounding box center [74, 102] width 136 height 34
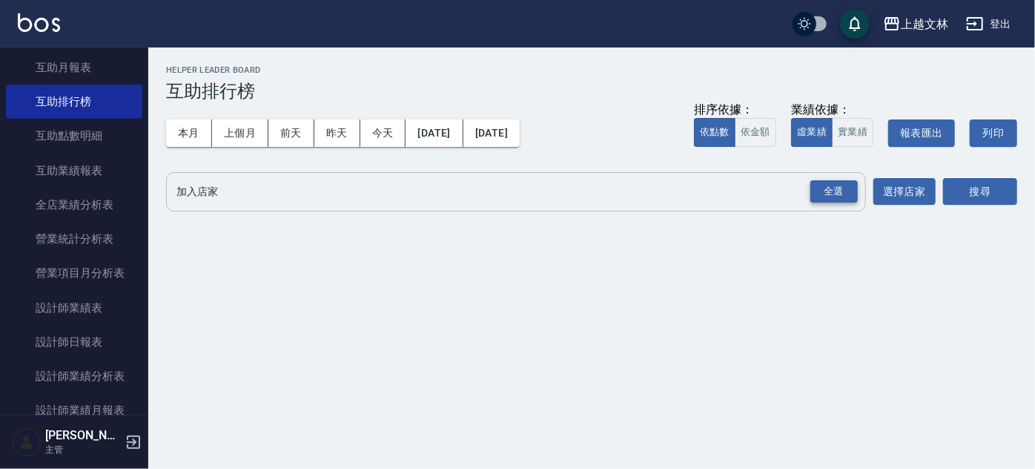
click at [836, 191] on div "全選" at bounding box center [833, 191] width 47 height 23
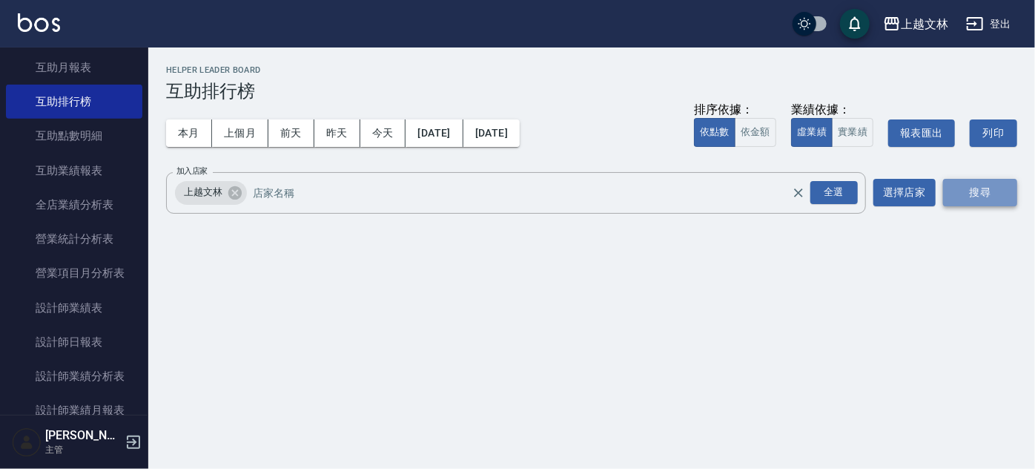
click at [987, 194] on button "搜尋" at bounding box center [980, 192] width 74 height 27
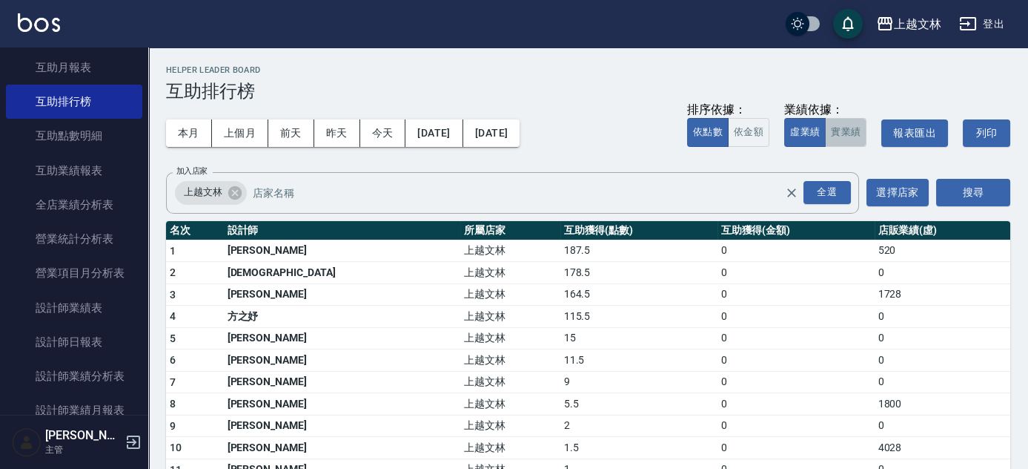
click at [839, 128] on button "實業績" at bounding box center [846, 132] width 42 height 29
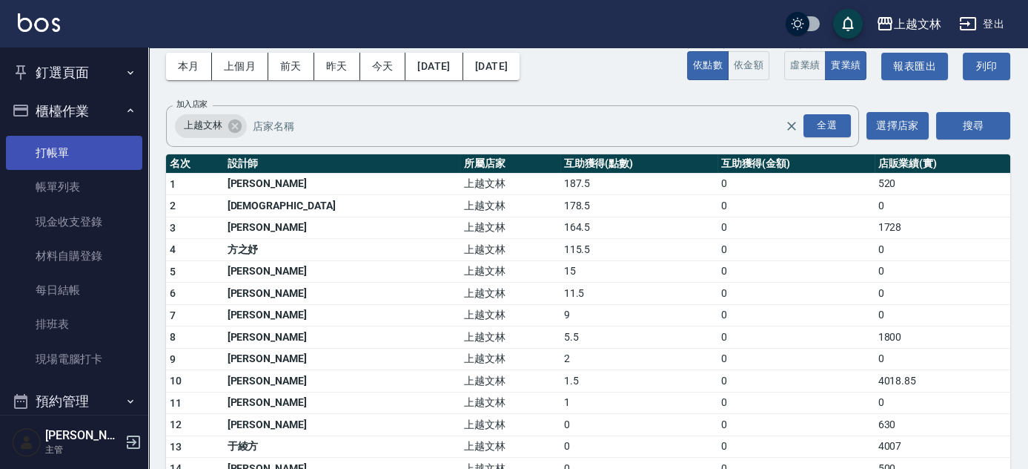
click at [79, 144] on link "打帳單" at bounding box center [74, 153] width 136 height 34
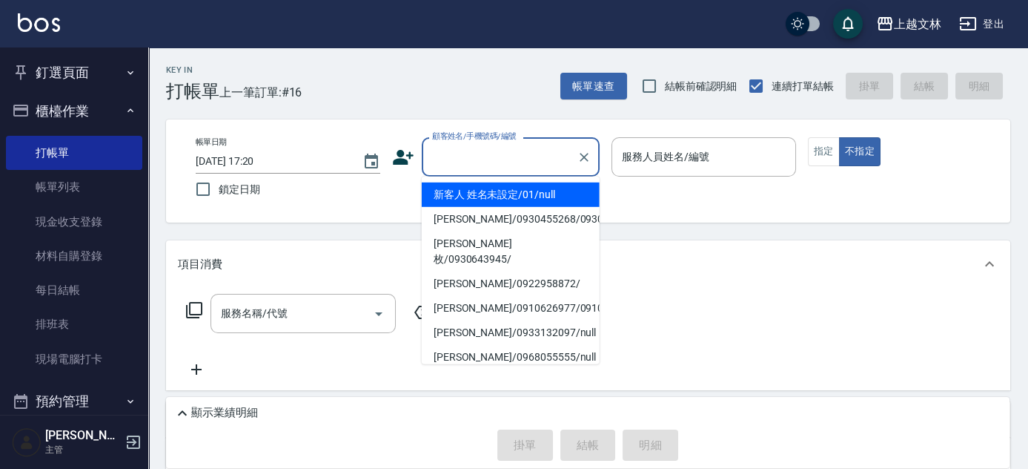
click at [459, 159] on input "顧客姓名/手機號碼/編號" at bounding box center [500, 157] width 142 height 26
click at [463, 201] on li "新客人 姓名未設定/01/null" at bounding box center [511, 194] width 178 height 24
type input "新客人 姓名未設定/01/null"
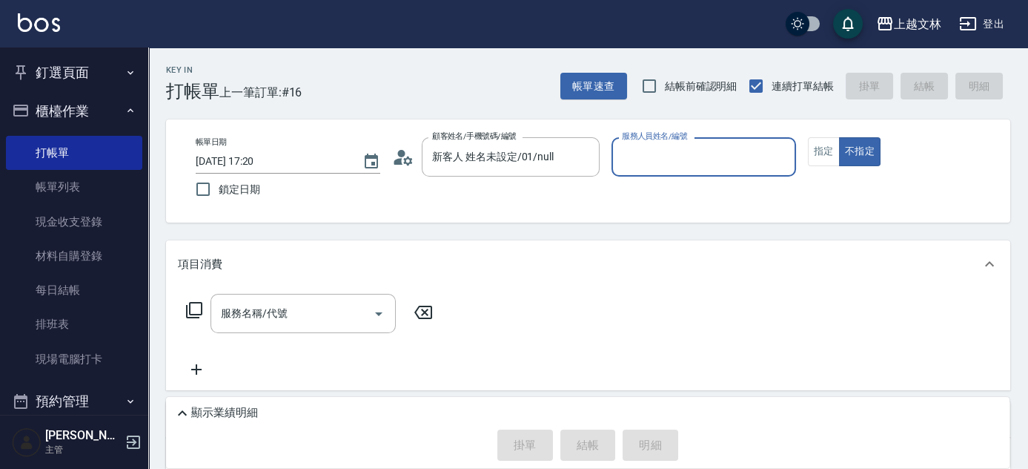
click at [624, 165] on input "服務人員姓名/編號" at bounding box center [703, 157] width 171 height 26
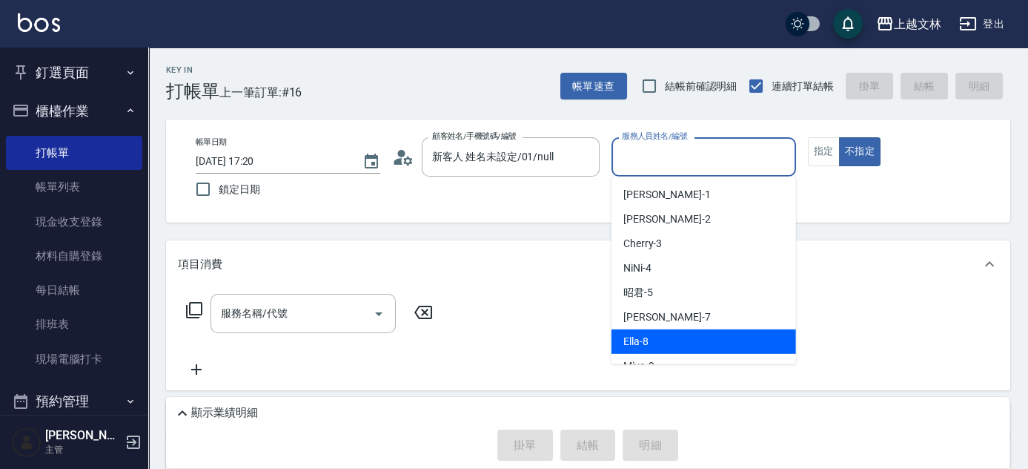
click at [665, 340] on div "Ella -8" at bounding box center [704, 341] width 185 height 24
type input "Ella-8"
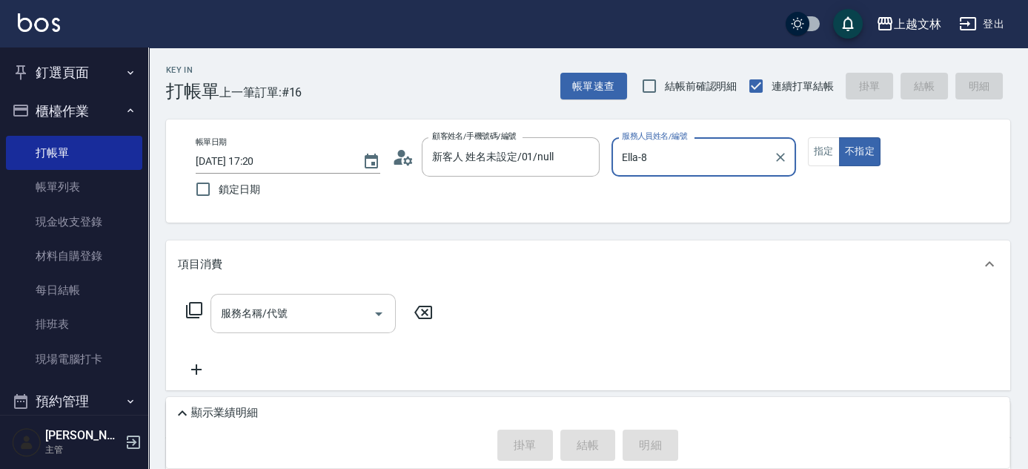
click at [317, 314] on input "服務名稱/代號" at bounding box center [292, 313] width 150 height 26
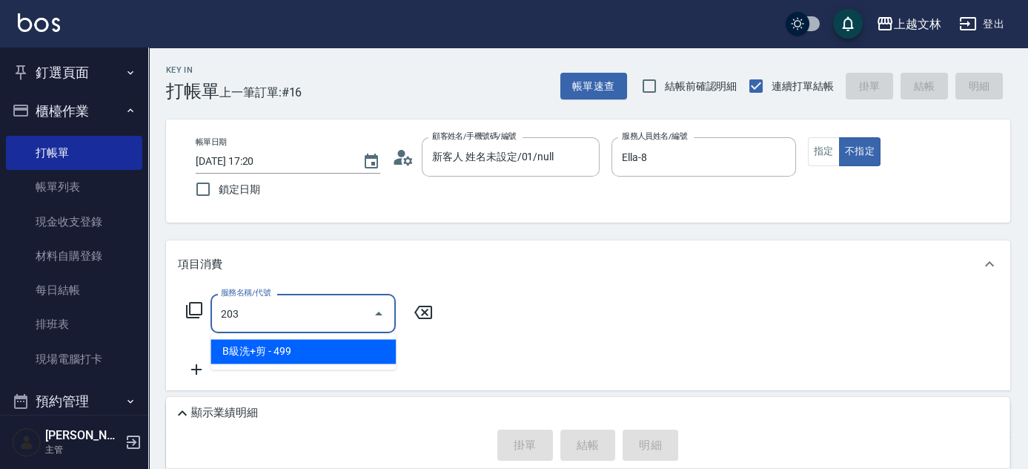
type input "B級洗+剪(203)"
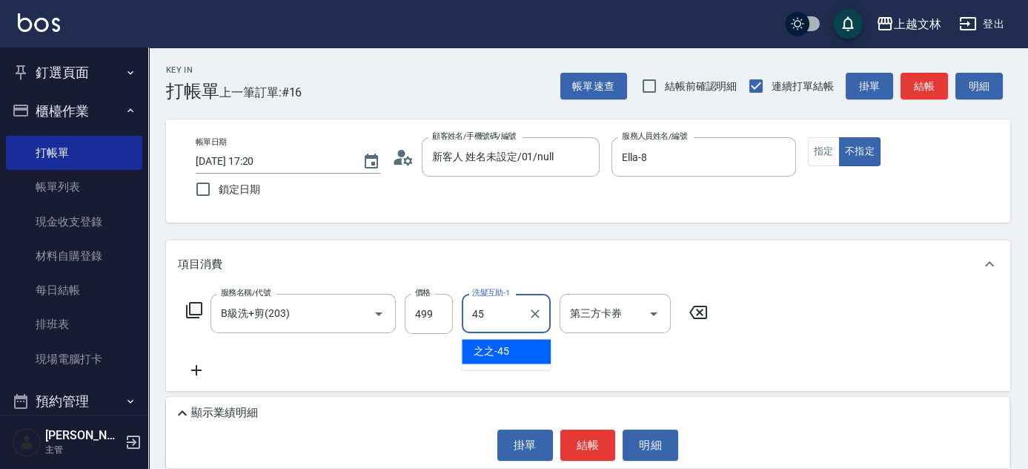
type input "之之-45"
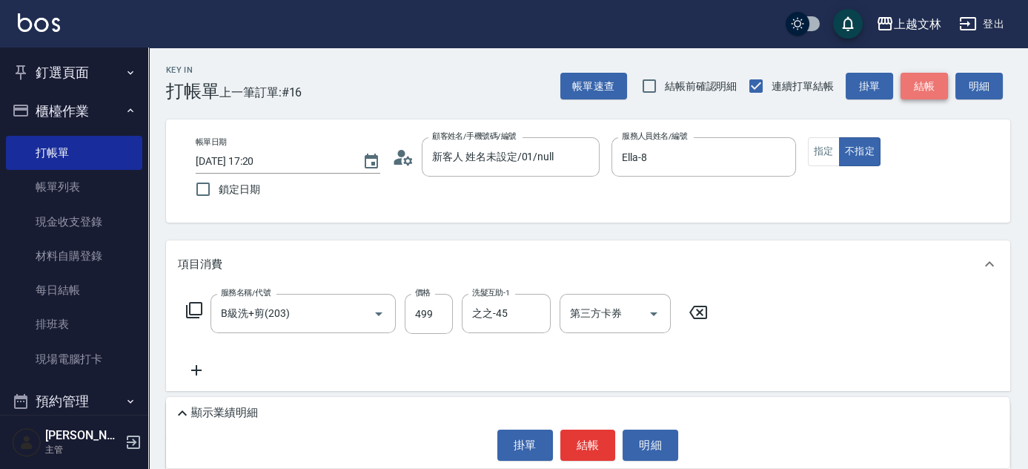
click at [923, 76] on button "結帳" at bounding box center [924, 86] width 47 height 27
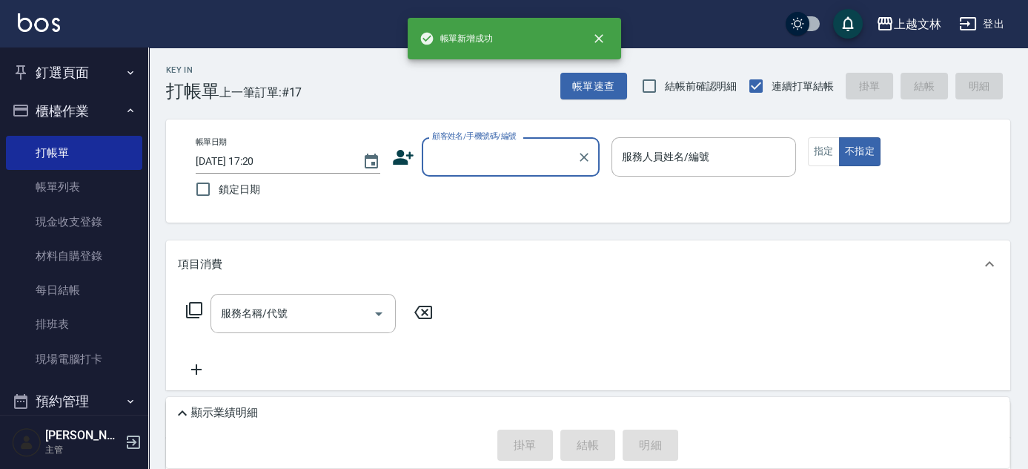
click at [514, 151] on input "顧客姓名/手機號碼/編號" at bounding box center [500, 157] width 142 height 26
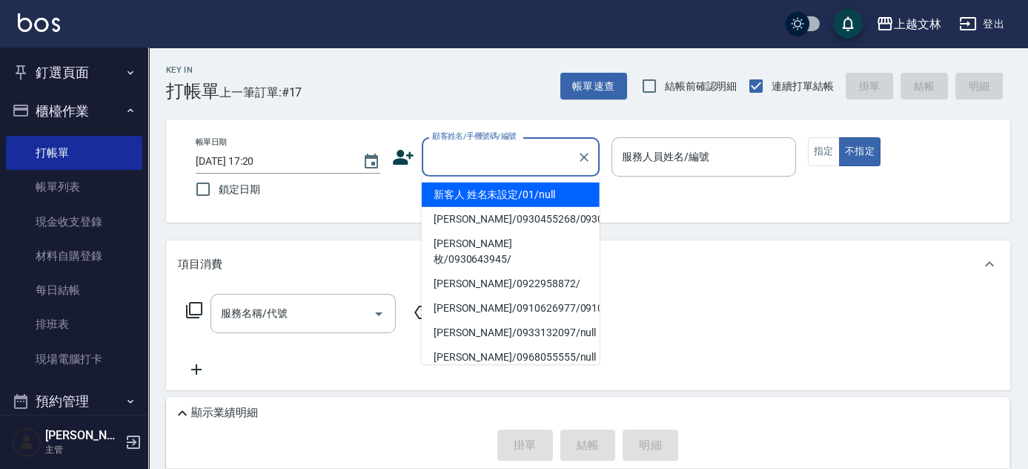
click at [522, 192] on li "新客人 姓名未設定/01/null" at bounding box center [511, 194] width 178 height 24
type input "新客人 姓名未設定/01/null"
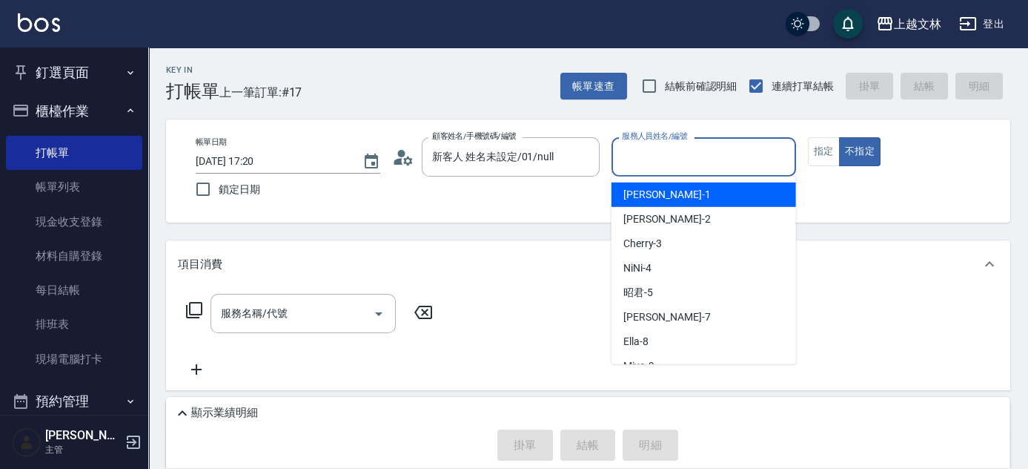
click at [687, 148] on input "服務人員姓名/編號" at bounding box center [703, 157] width 171 height 26
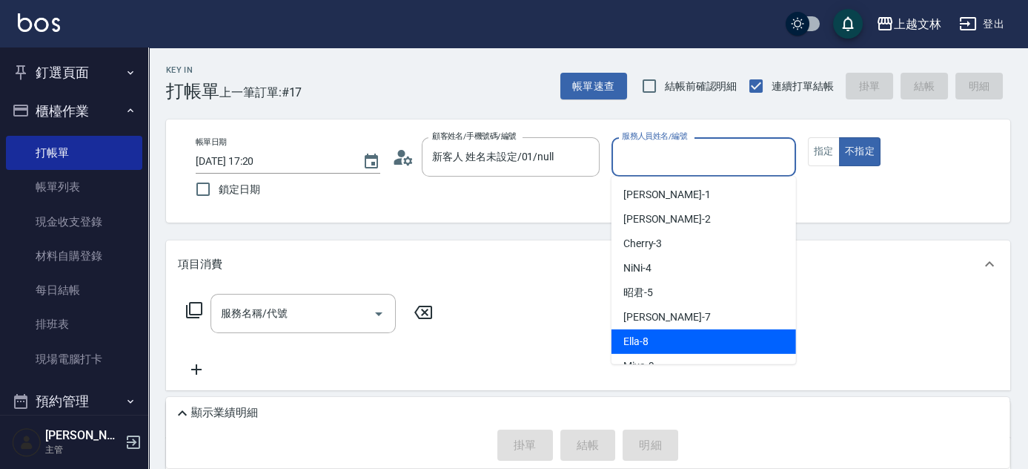
drag, startPoint x: 644, startPoint y: 343, endPoint x: 620, endPoint y: 340, distance: 24.6
click at [644, 343] on span "Ella -8" at bounding box center [636, 342] width 25 height 16
type input "Ella-8"
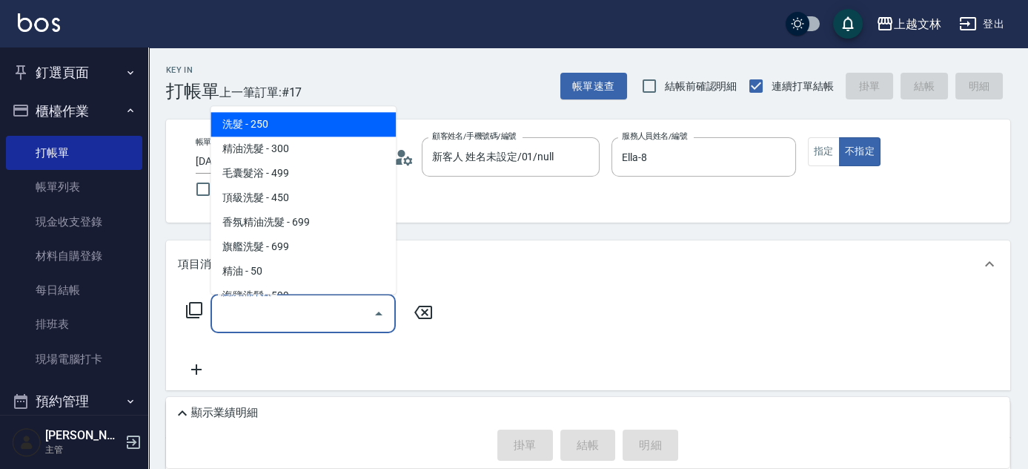
click at [342, 323] on input "服務名稱/代號" at bounding box center [292, 313] width 150 height 26
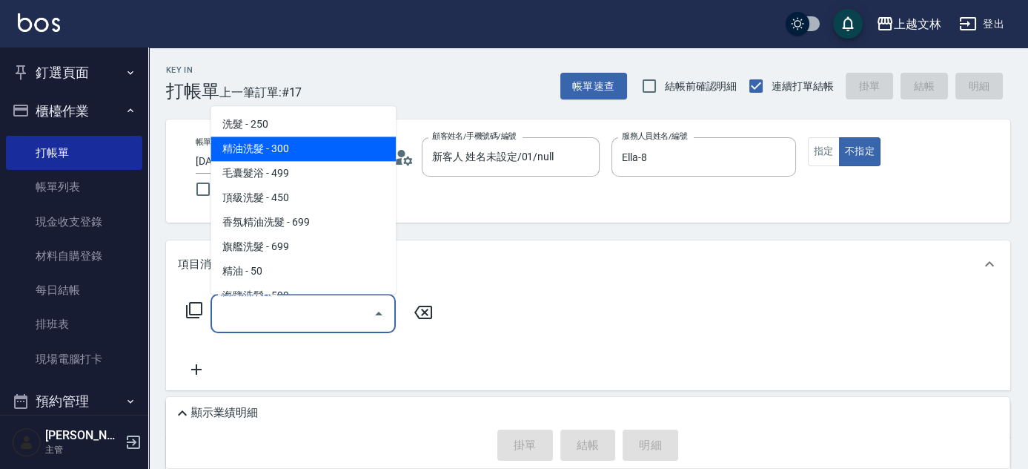
click at [262, 150] on span "精油洗髮 - 300" at bounding box center [303, 149] width 185 height 24
type input "精油洗髮(102)"
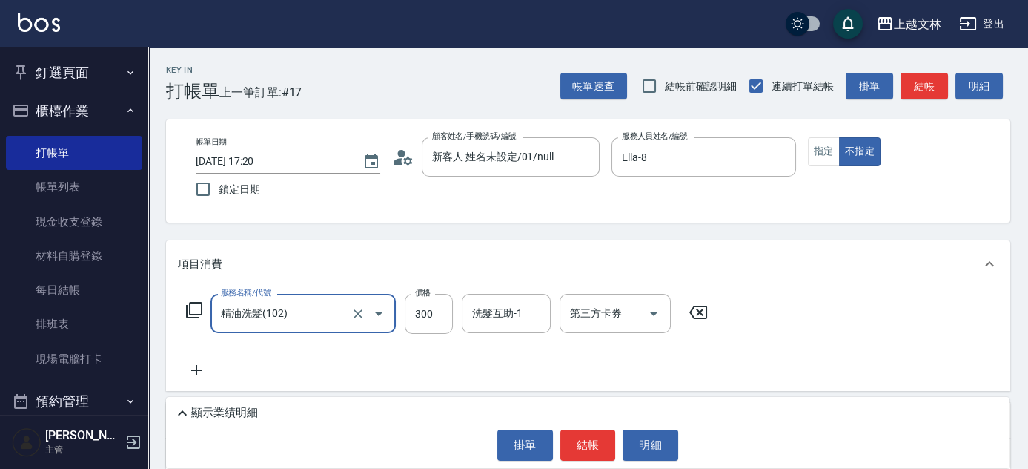
drag, startPoint x: 929, startPoint y: 85, endPoint x: 922, endPoint y: 90, distance: 8.5
click at [925, 86] on button "結帳" at bounding box center [924, 86] width 47 height 27
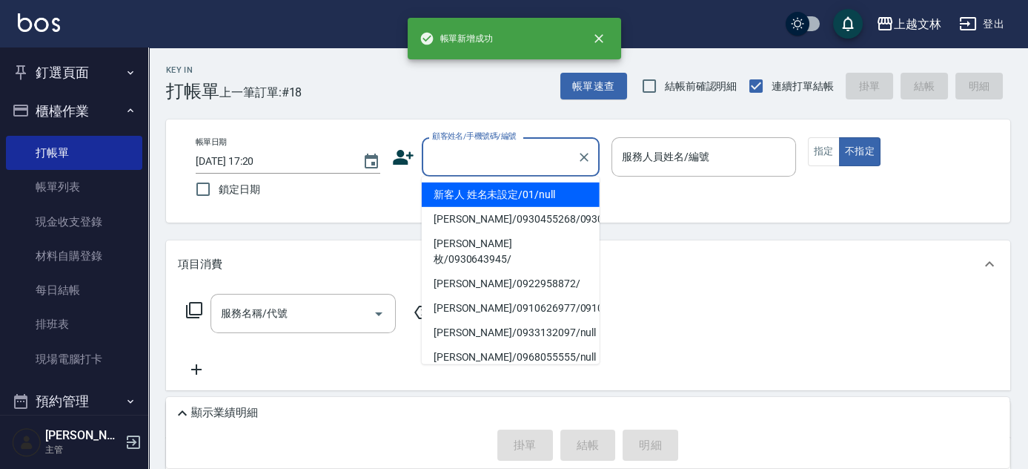
click at [506, 162] on input "顧客姓名/手機號碼/編號" at bounding box center [500, 157] width 142 height 26
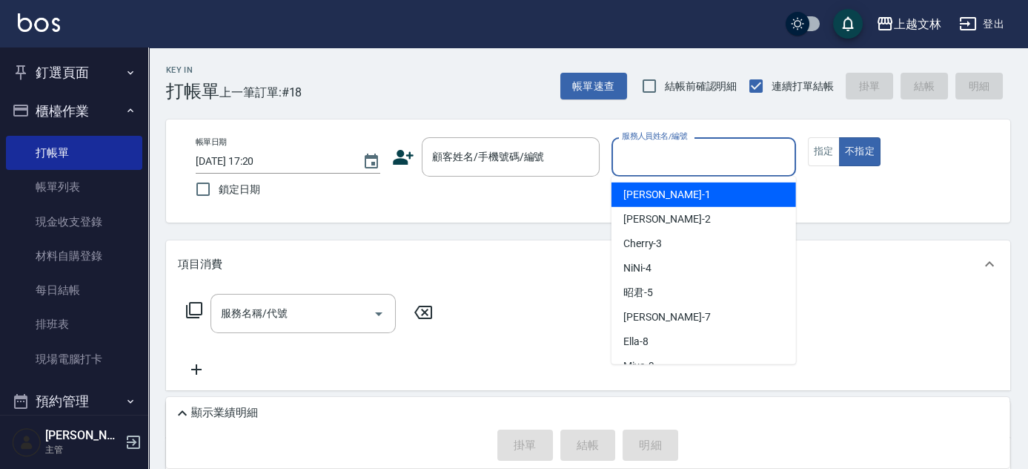
click at [698, 162] on input "服務人員姓名/編號" at bounding box center [703, 157] width 171 height 26
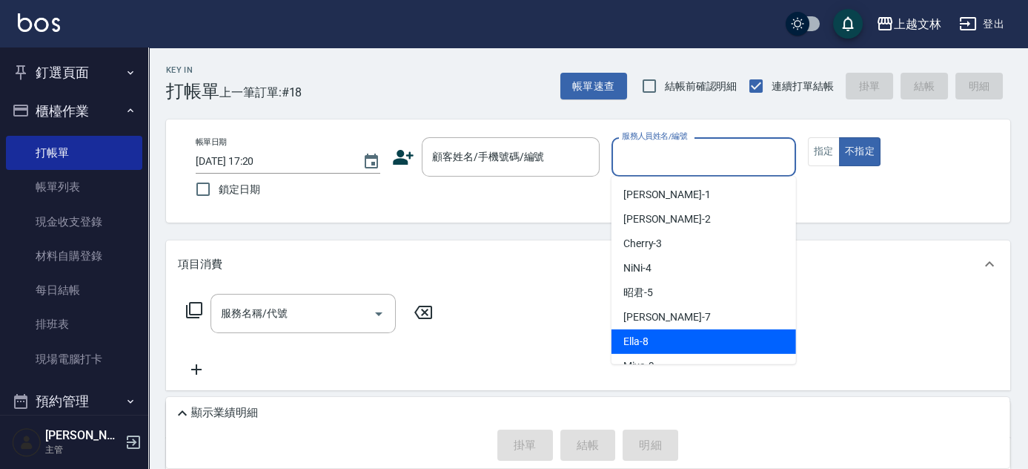
click at [635, 341] on span "Ella -8" at bounding box center [636, 342] width 25 height 16
type input "Ella-8"
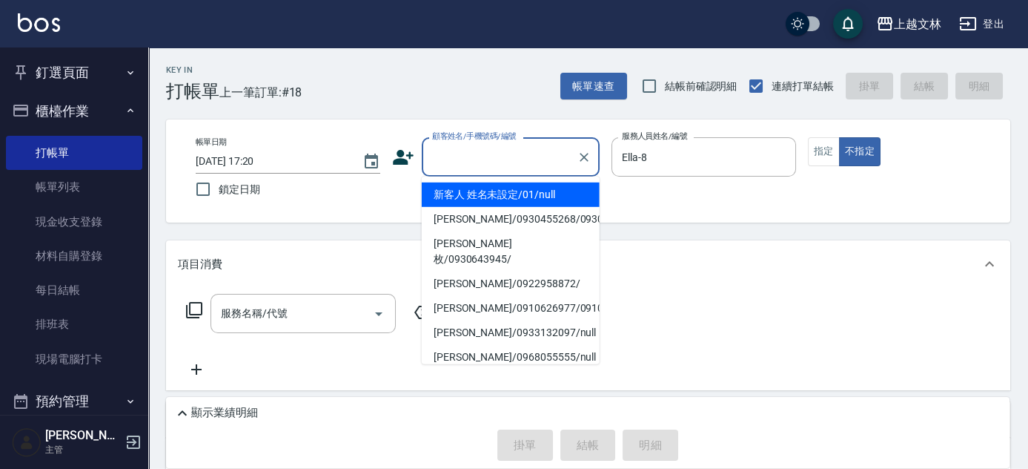
click at [480, 160] on input "顧客姓名/手機號碼/編號" at bounding box center [500, 157] width 142 height 26
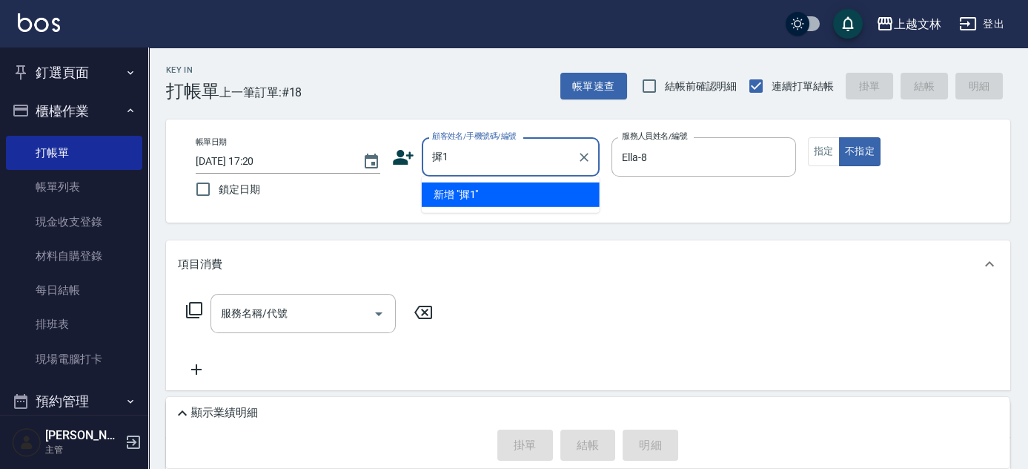
type input "孻"
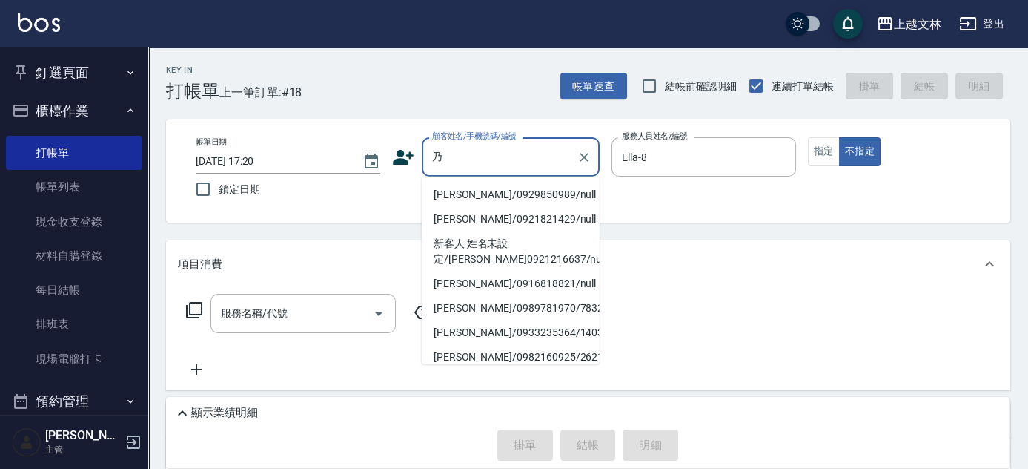
click at [461, 199] on li "[PERSON_NAME]/0929850989/null" at bounding box center [511, 194] width 178 height 24
type input "[PERSON_NAME]/0929850989/null"
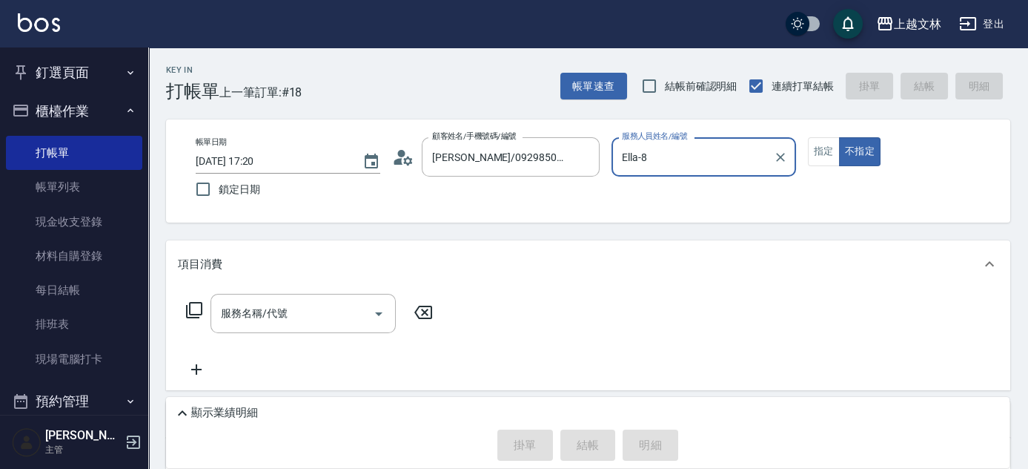
click at [191, 305] on icon at bounding box center [194, 310] width 18 height 18
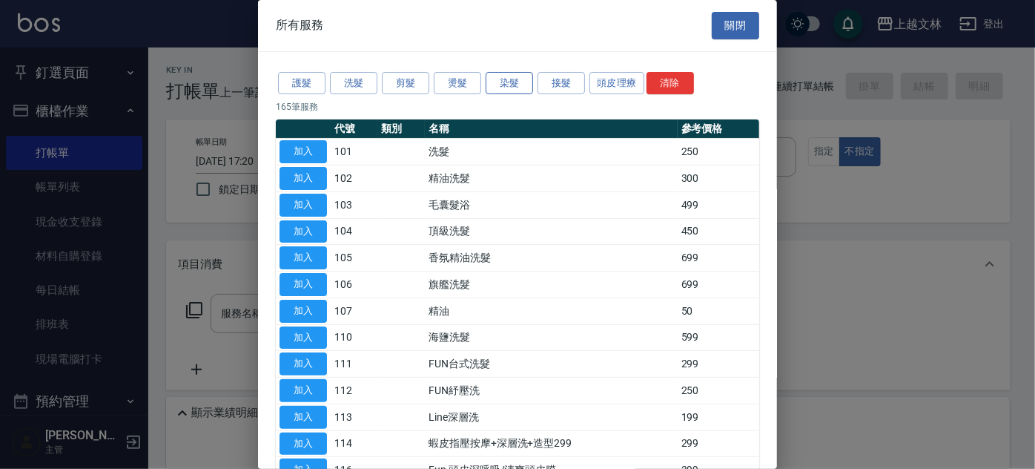
click at [506, 82] on button "染髮" at bounding box center [509, 83] width 47 height 23
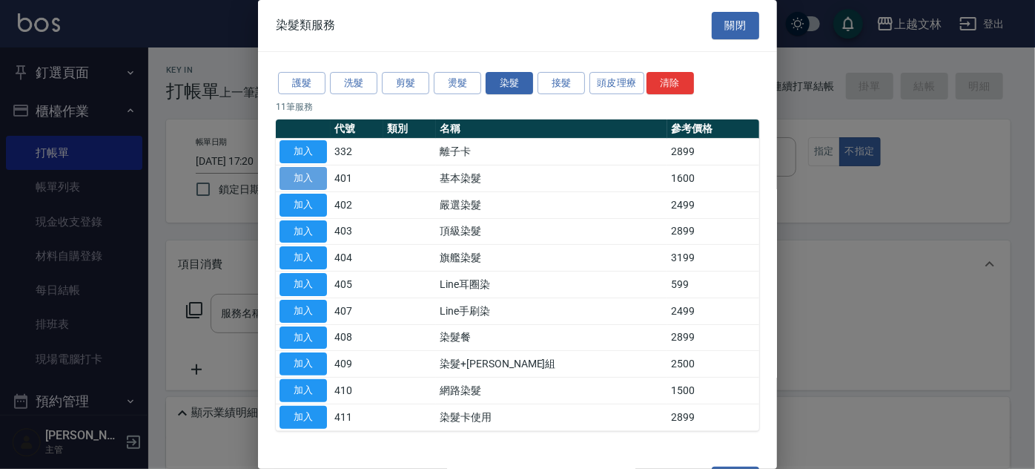
click at [320, 175] on button "加入" at bounding box center [303, 178] width 47 height 23
type input "基本染髮(401)"
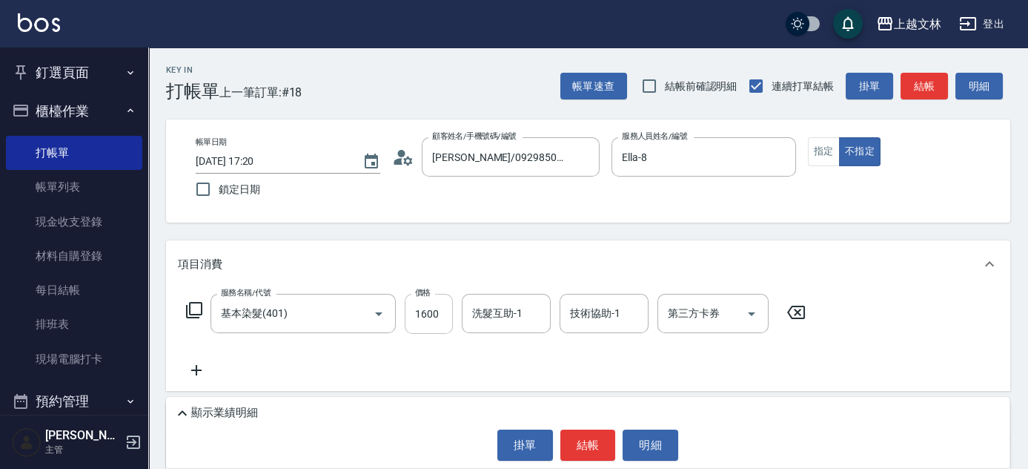
click at [435, 306] on input "1600" at bounding box center [429, 314] width 48 height 40
type input "2499"
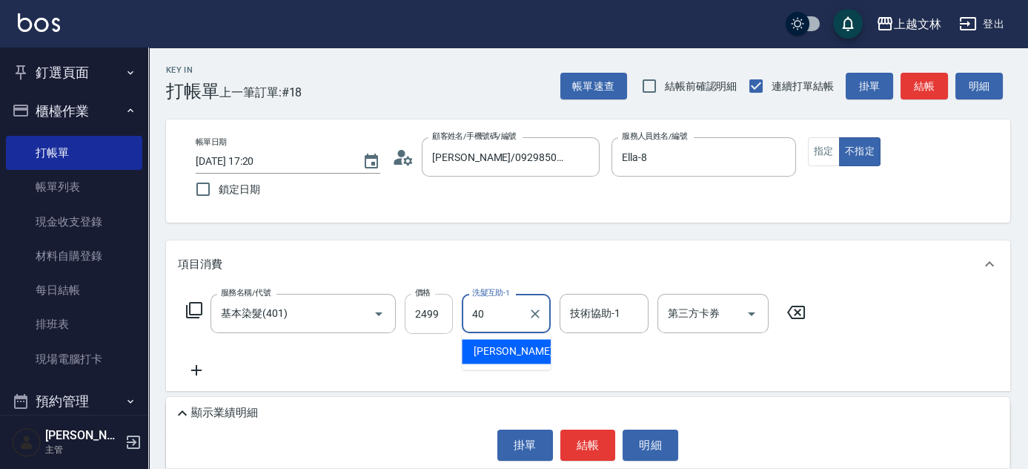
type input "[PERSON_NAME]-40"
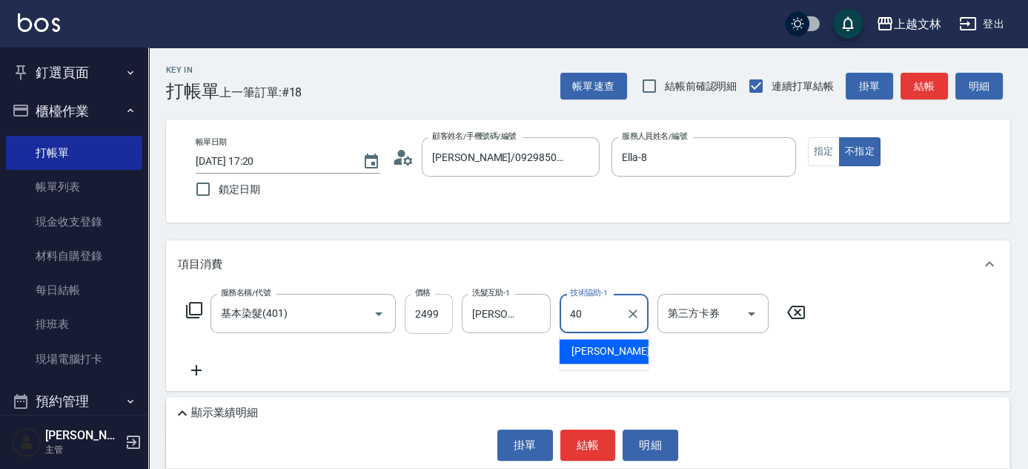
type input "[PERSON_NAME]-40"
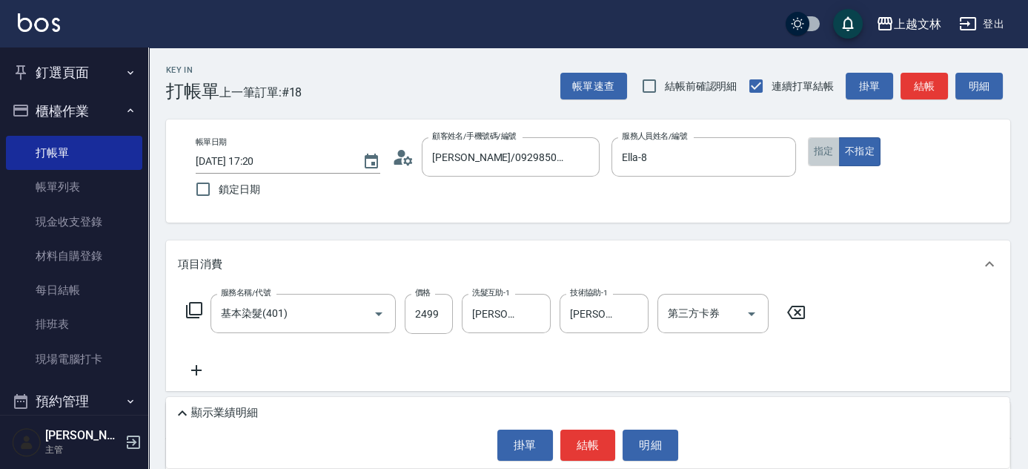
click at [834, 153] on button "指定" at bounding box center [824, 151] width 32 height 29
click at [929, 93] on button "結帳" at bounding box center [924, 86] width 47 height 27
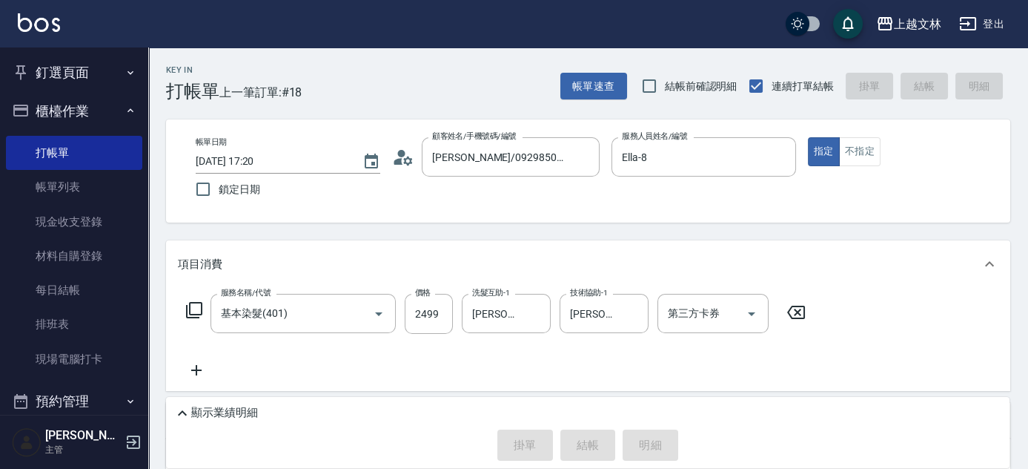
type input "[DATE] 17:21"
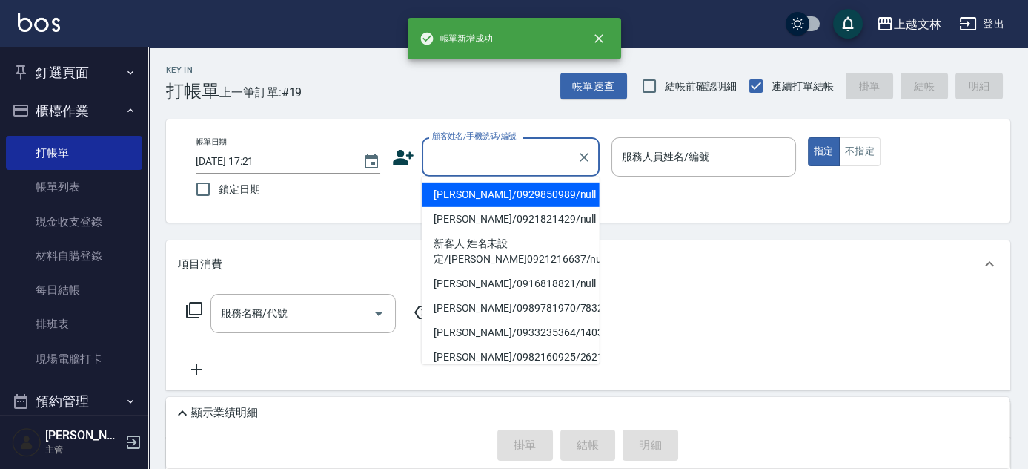
click at [544, 163] on input "顧客姓名/手機號碼/編號" at bounding box center [500, 157] width 142 height 26
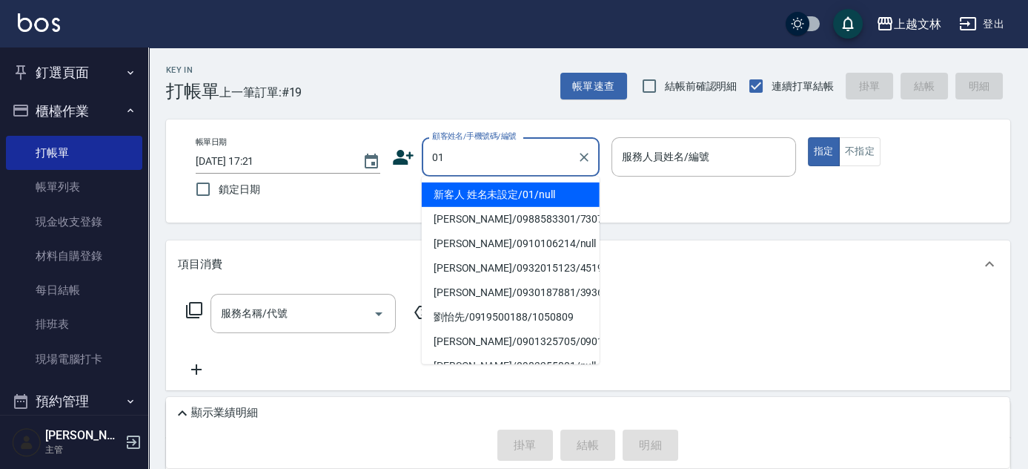
click at [532, 196] on li "新客人 姓名未設定/01/null" at bounding box center [511, 194] width 178 height 24
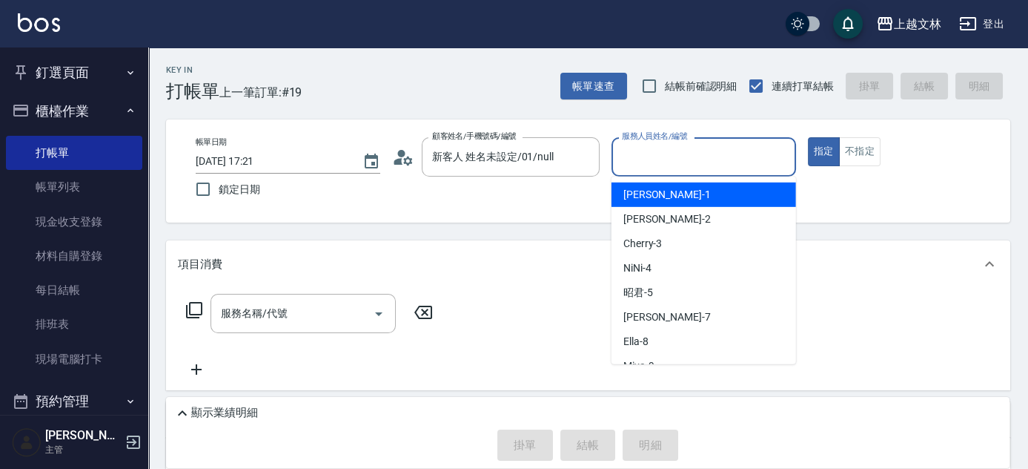
drag, startPoint x: 690, startPoint y: 165, endPoint x: 682, endPoint y: 169, distance: 8.3
click at [690, 165] on input "服務人員姓名/編號" at bounding box center [703, 157] width 171 height 26
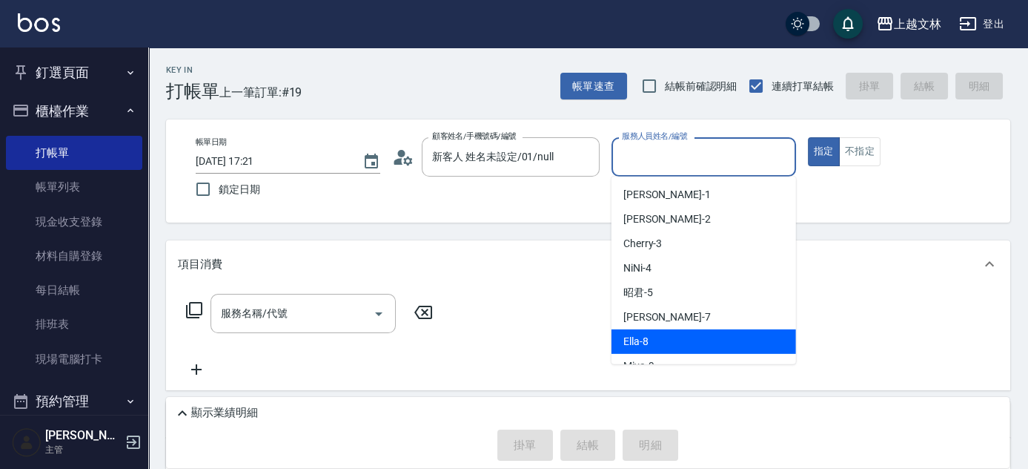
click at [630, 331] on div "Ella -8" at bounding box center [704, 341] width 185 height 24
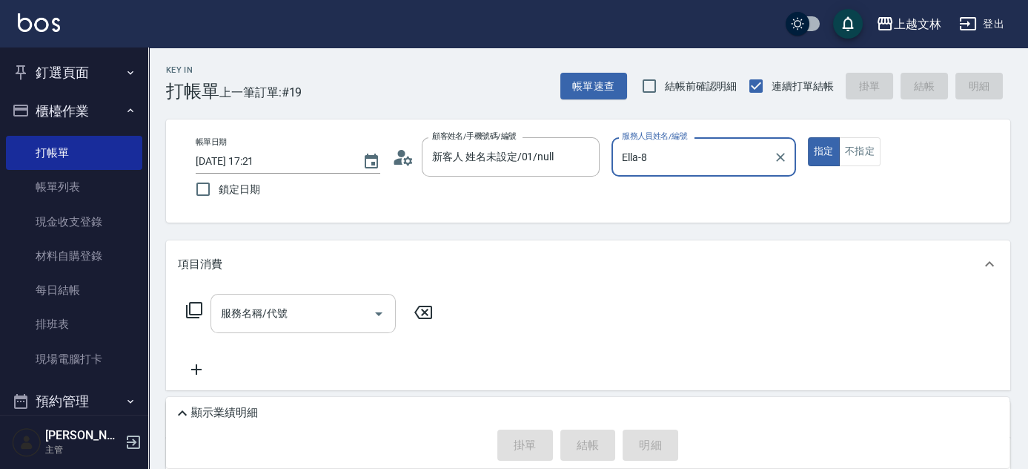
click at [313, 308] on input "服務名稱/代號" at bounding box center [292, 313] width 150 height 26
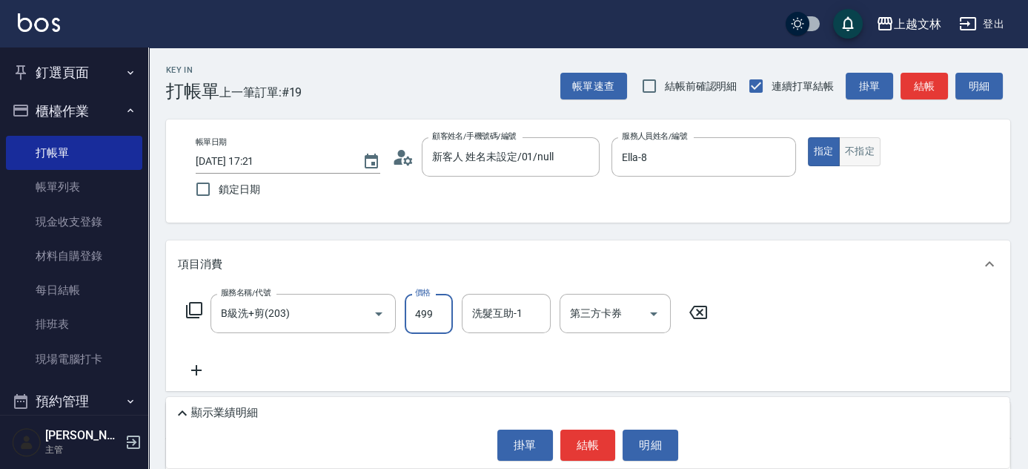
click at [868, 150] on button "不指定" at bounding box center [860, 151] width 42 height 29
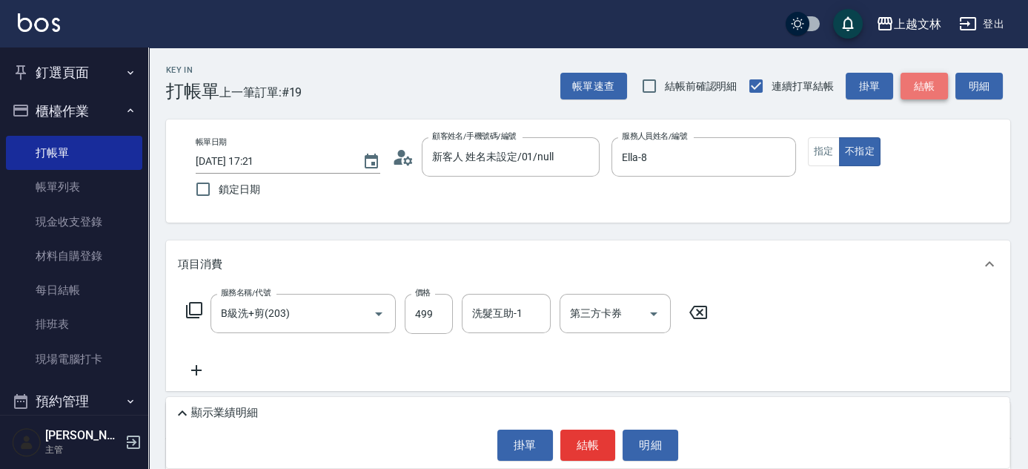
click at [920, 85] on button "結帳" at bounding box center [924, 86] width 47 height 27
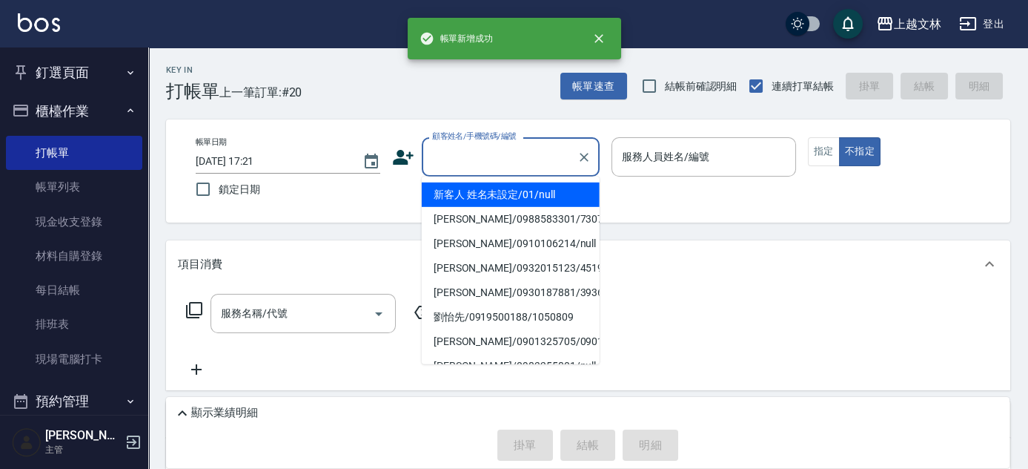
click at [538, 158] on input "顧客姓名/手機號碼/編號" at bounding box center [500, 157] width 142 height 26
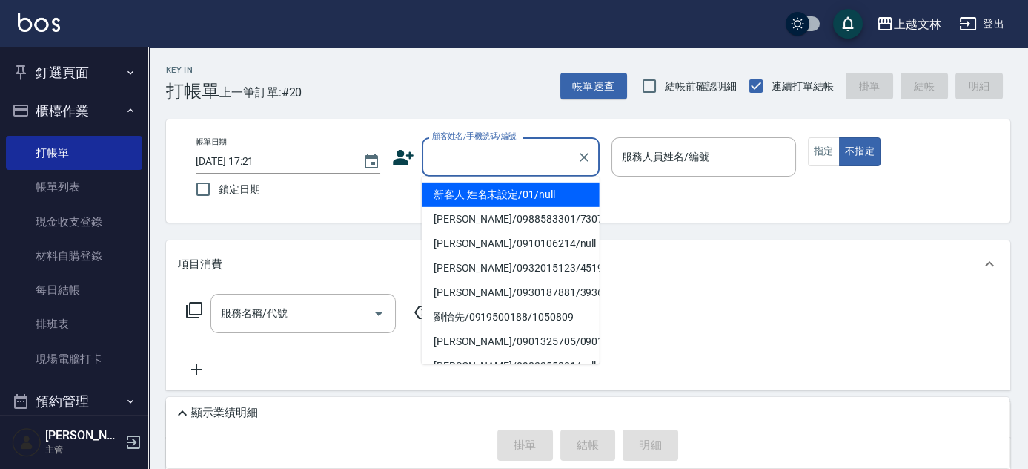
drag, startPoint x: 526, startPoint y: 196, endPoint x: 652, endPoint y: 157, distance: 131.8
click at [526, 197] on li "新客人 姓名未設定/01/null" at bounding box center [511, 194] width 178 height 24
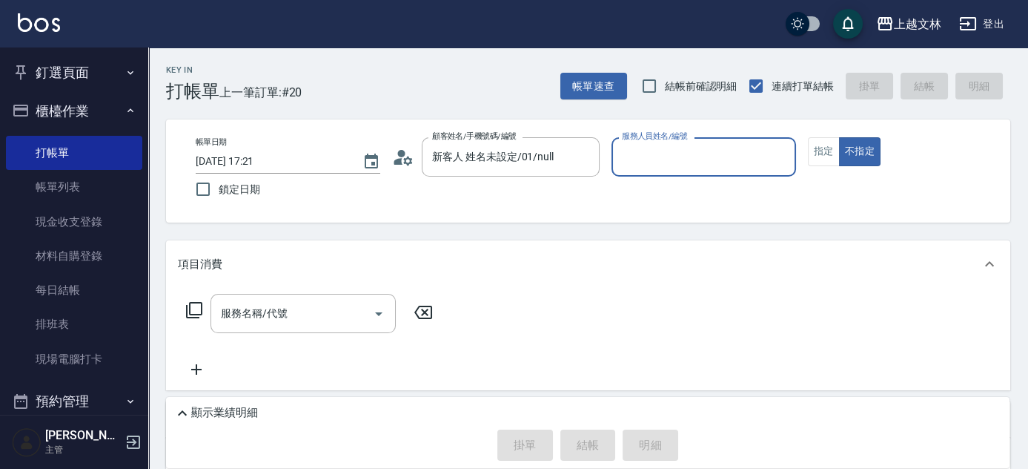
click at [653, 156] on input "服務人員姓名/編號" at bounding box center [703, 157] width 171 height 26
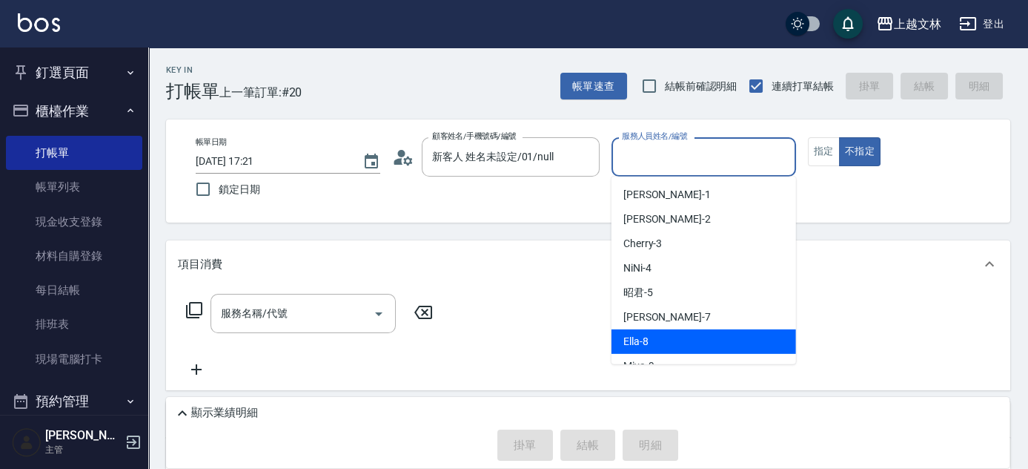
click at [650, 340] on div "Ella -8" at bounding box center [704, 341] width 185 height 24
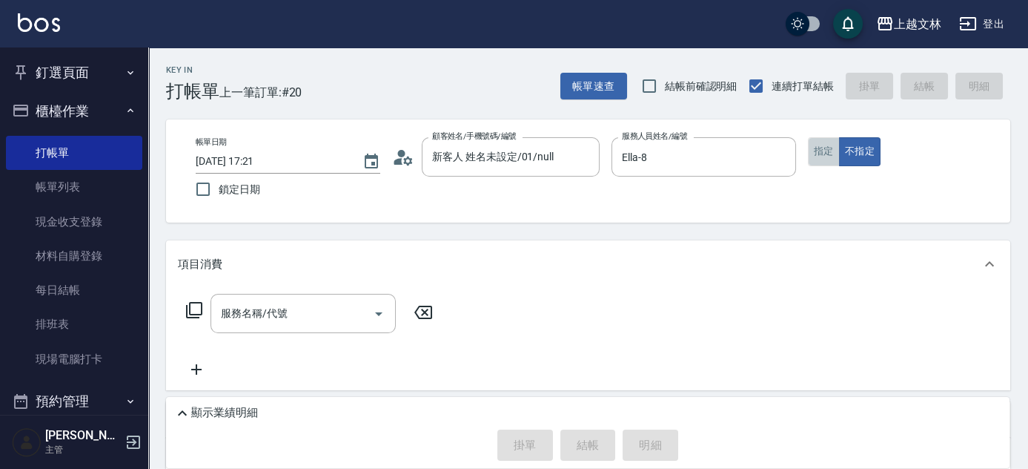
drag, startPoint x: 825, startPoint y: 156, endPoint x: 718, endPoint y: 199, distance: 114.4
click at [825, 156] on button "指定" at bounding box center [824, 151] width 32 height 29
click at [299, 314] on input "服務名稱/代號" at bounding box center [292, 313] width 150 height 26
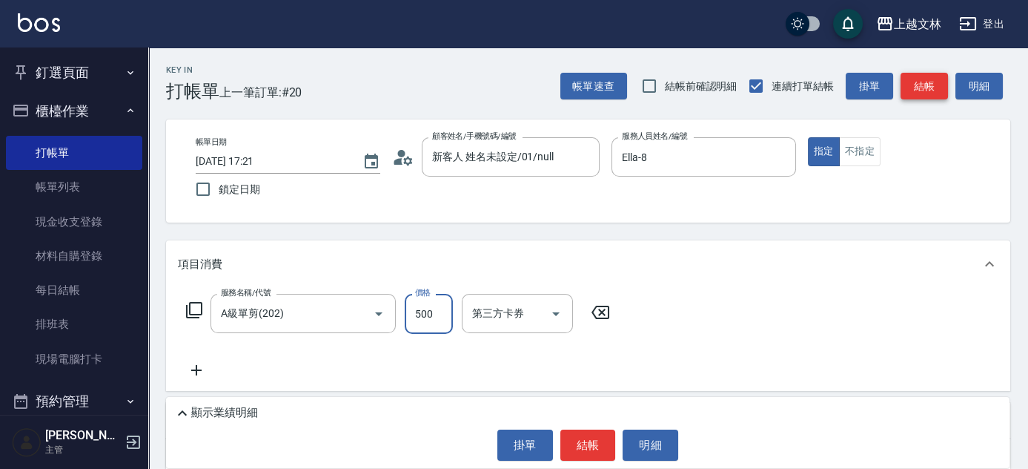
click at [929, 90] on button "結帳" at bounding box center [924, 86] width 47 height 27
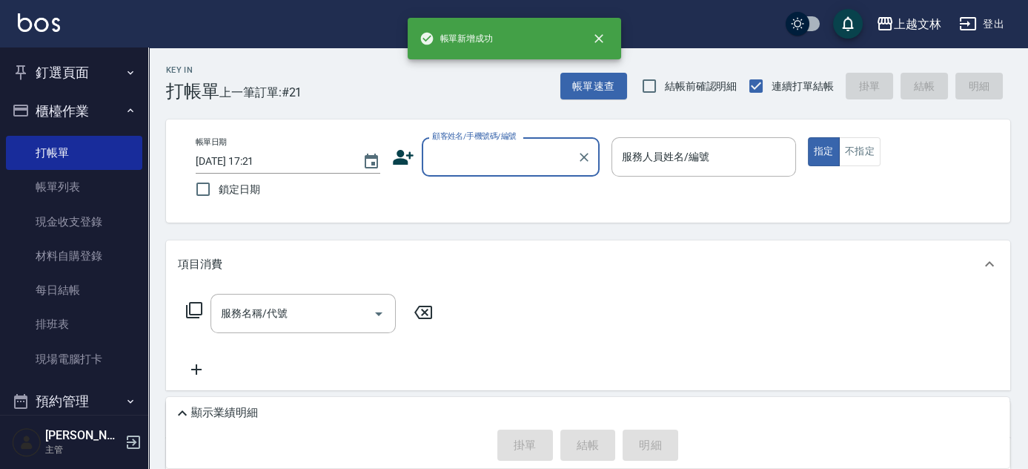
click at [517, 166] on input "顧客姓名/手機號碼/編號" at bounding box center [500, 157] width 142 height 26
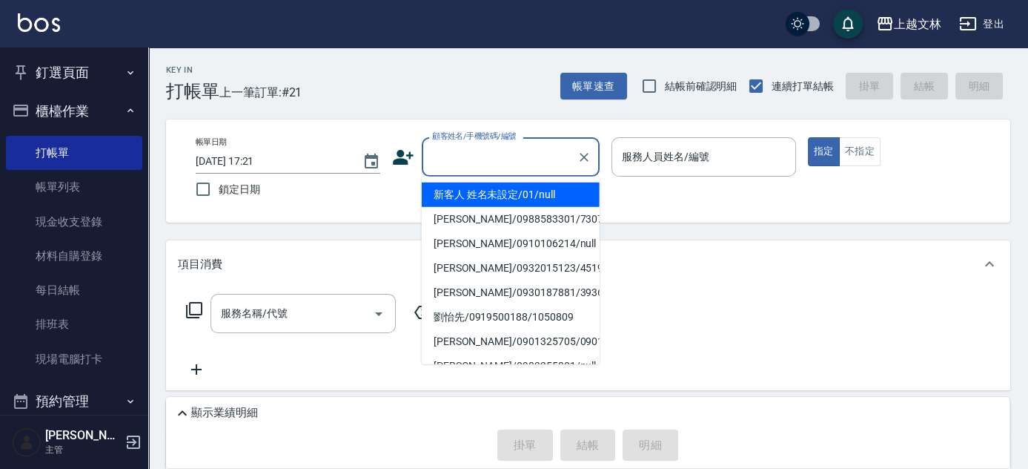
drag, startPoint x: 512, startPoint y: 198, endPoint x: 673, endPoint y: 159, distance: 164.9
click at [512, 199] on li "新客人 姓名未設定/01/null" at bounding box center [511, 194] width 178 height 24
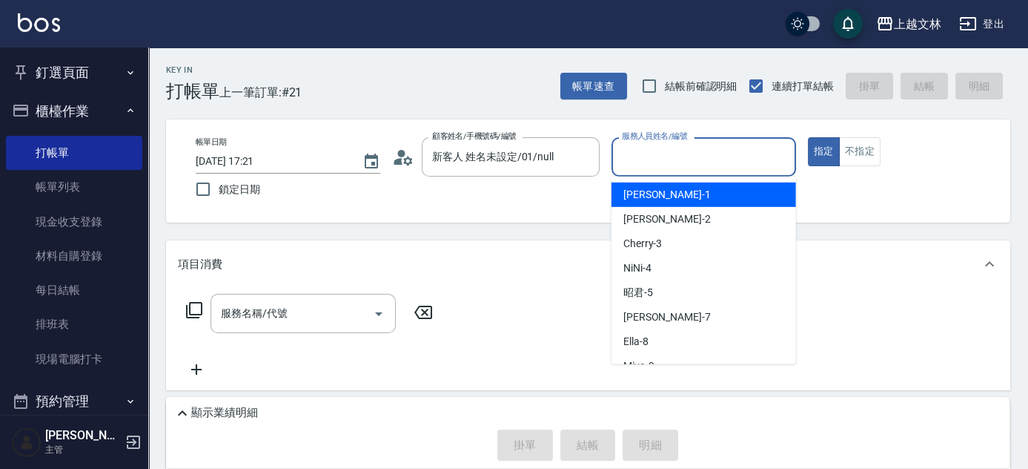
drag, startPoint x: 673, startPoint y: 159, endPoint x: 660, endPoint y: 167, distance: 15.0
click at [672, 158] on input "服務人員姓名/編號" at bounding box center [703, 157] width 171 height 26
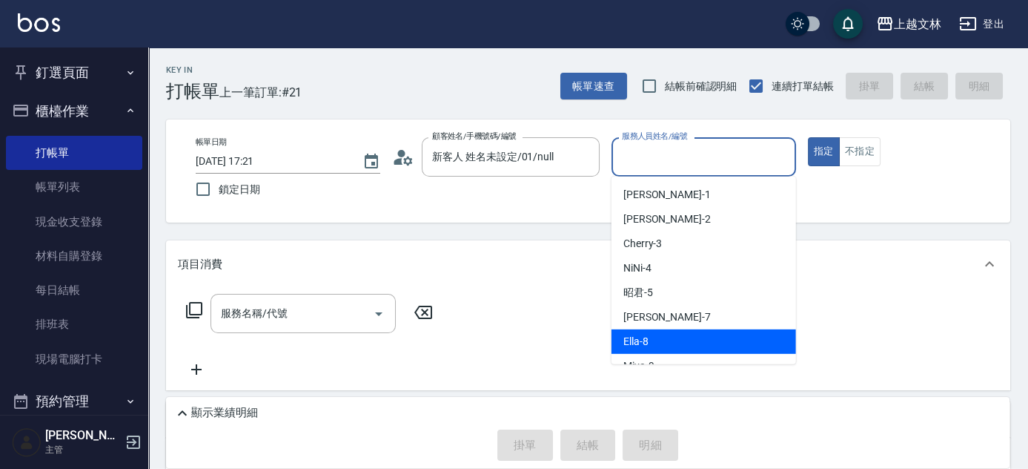
click at [635, 343] on span "Ella -8" at bounding box center [636, 342] width 25 height 16
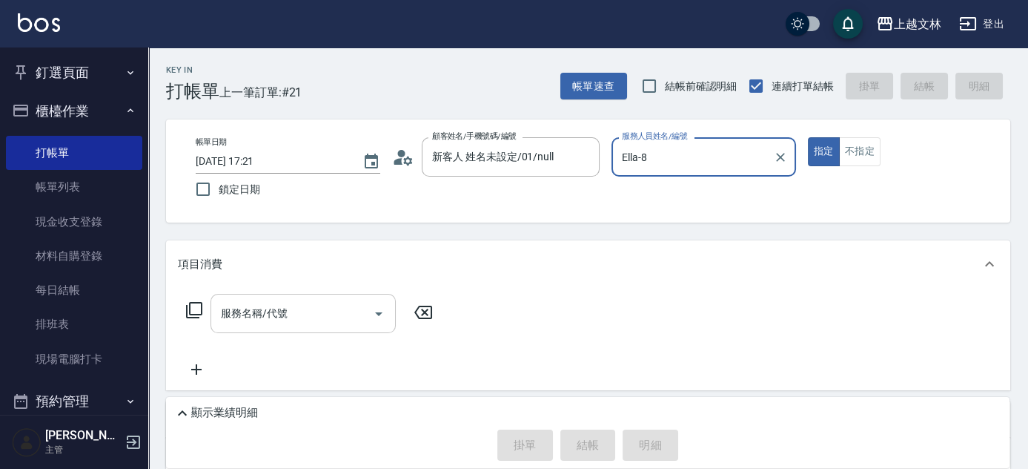
click at [277, 316] on div "服務名稱/代號 服務名稱/代號" at bounding box center [303, 313] width 185 height 39
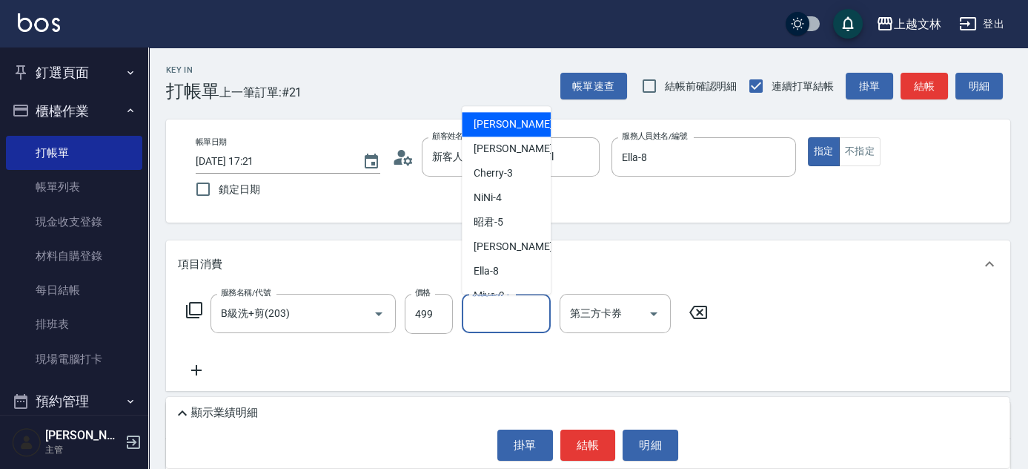
click at [521, 311] on input "洗髮互助-1" at bounding box center [507, 313] width 76 height 26
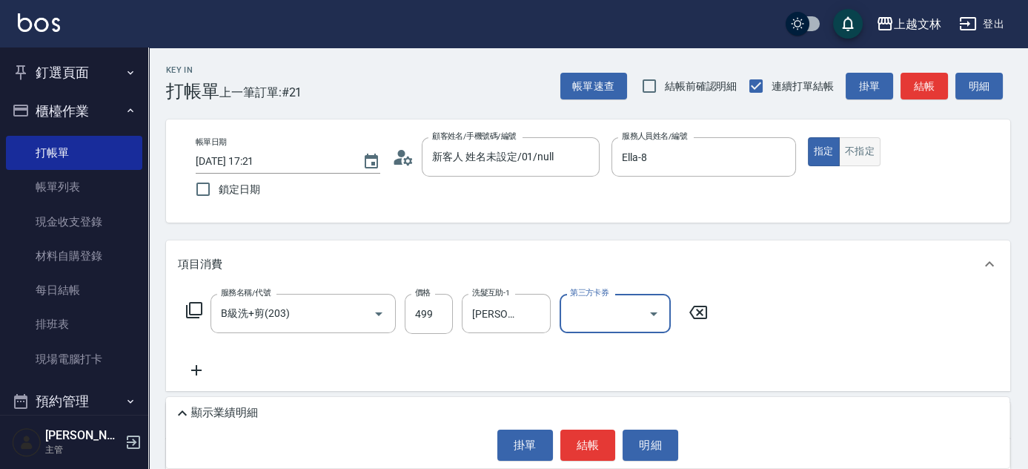
click at [862, 147] on button "不指定" at bounding box center [860, 151] width 42 height 29
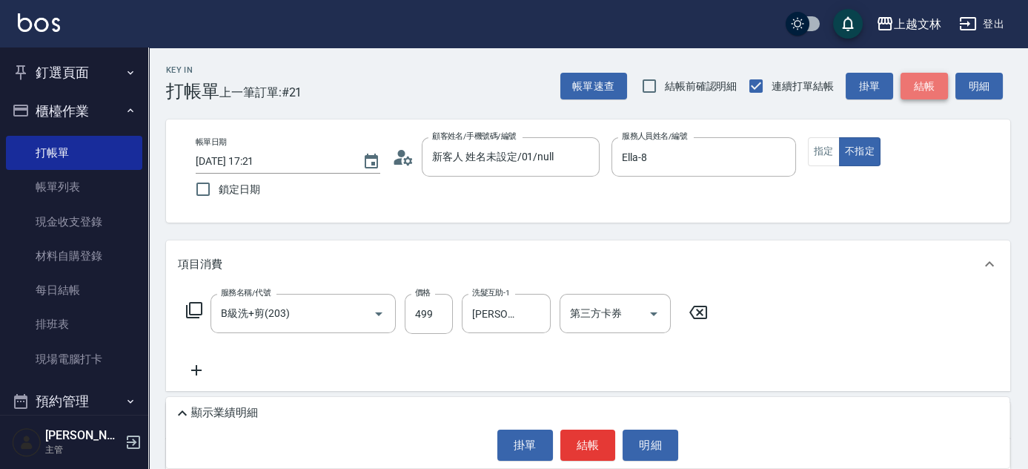
click at [923, 81] on button "結帳" at bounding box center [924, 86] width 47 height 27
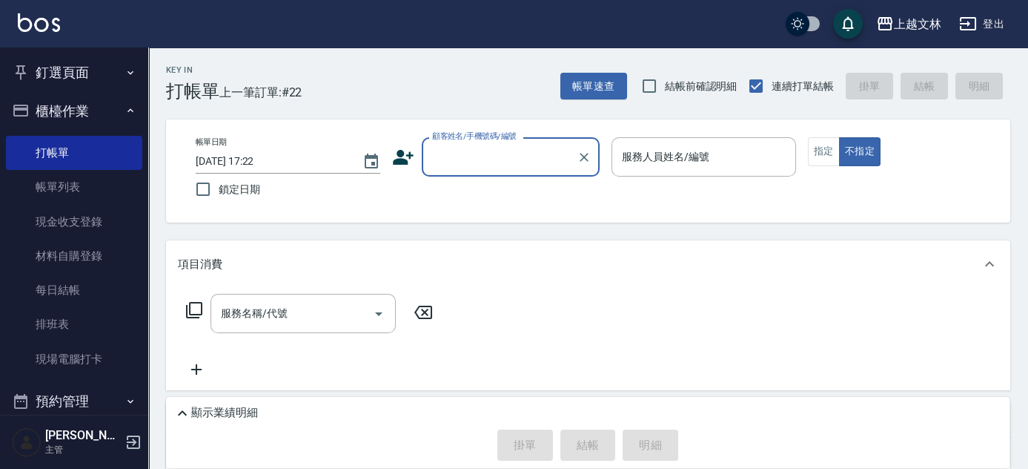
click at [490, 153] on input "顧客姓名/手機號碼/編號" at bounding box center [500, 157] width 142 height 26
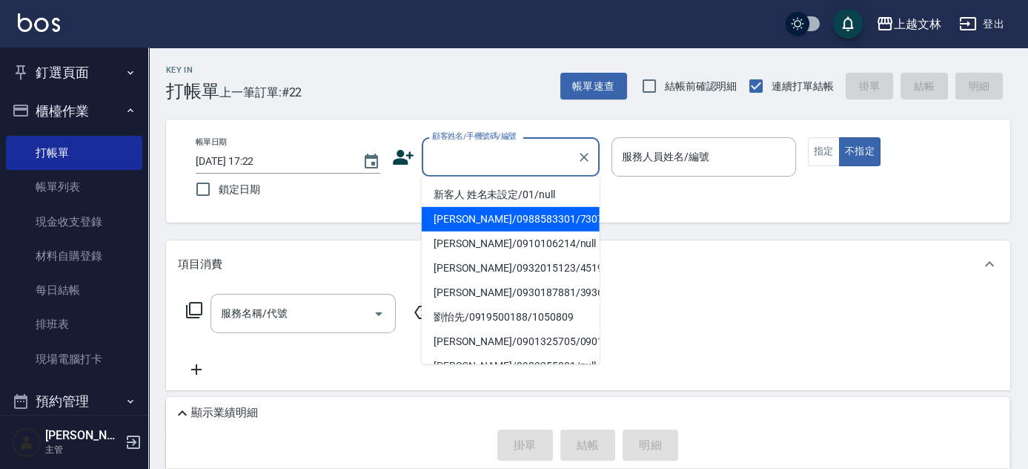
drag, startPoint x: 512, startPoint y: 206, endPoint x: 529, endPoint y: 198, distance: 18.9
click at [513, 207] on li "[PERSON_NAME]/0988583301/730726" at bounding box center [511, 219] width 178 height 24
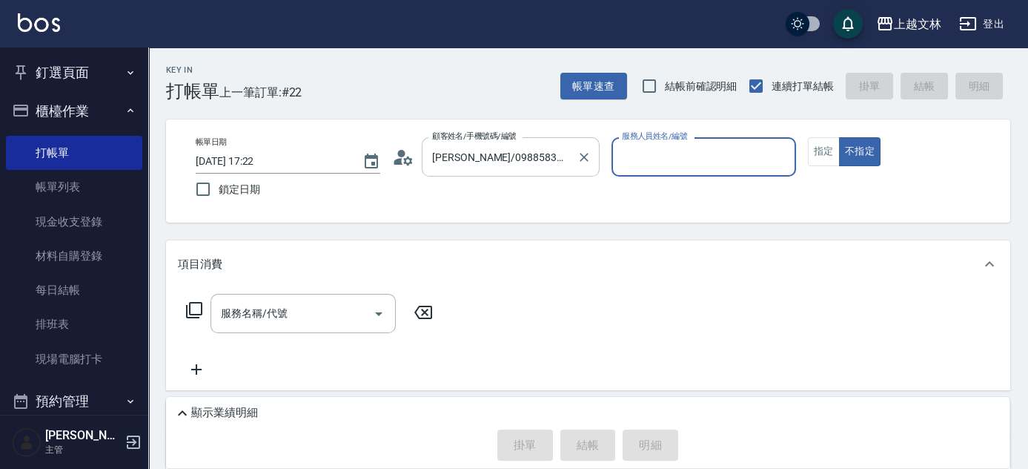
click at [531, 193] on div "帳單日期 [DATE] 17:22 鎖定日期 顧客姓名/手機號碼/編號 [PERSON_NAME]/0988583301/730726 顧客姓名/手機號碼/編…" at bounding box center [588, 170] width 809 height 67
click at [587, 159] on icon "Clear" at bounding box center [584, 157] width 9 height 9
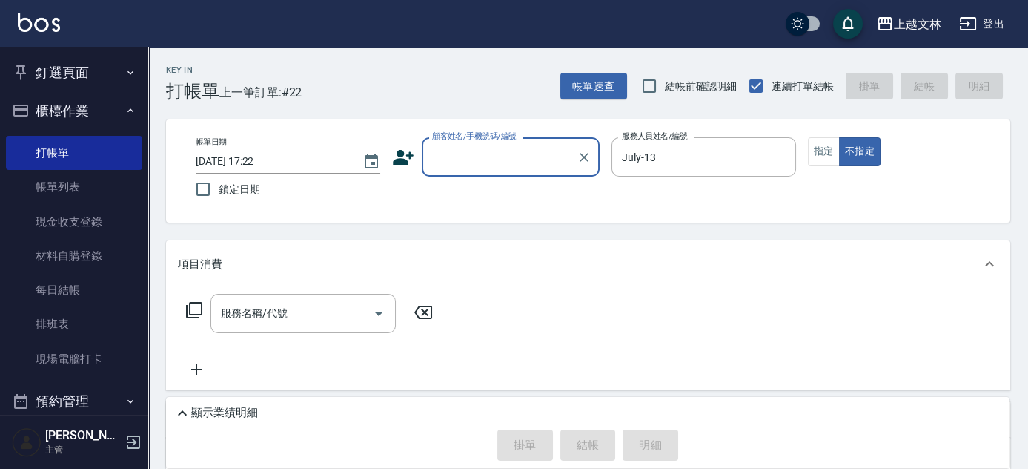
click at [498, 142] on div "顧客姓名/手機號碼/編號" at bounding box center [511, 156] width 178 height 39
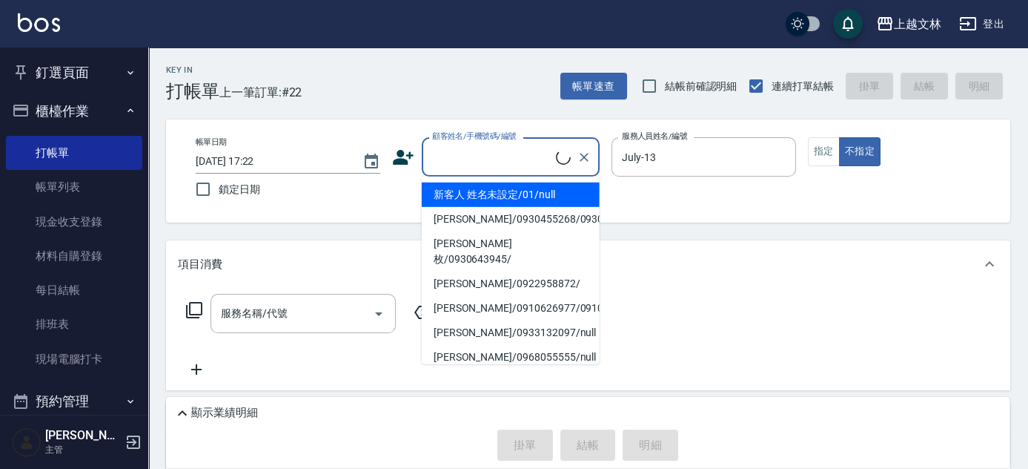
click at [508, 190] on li "新客人 姓名未設定/01/null" at bounding box center [511, 194] width 178 height 24
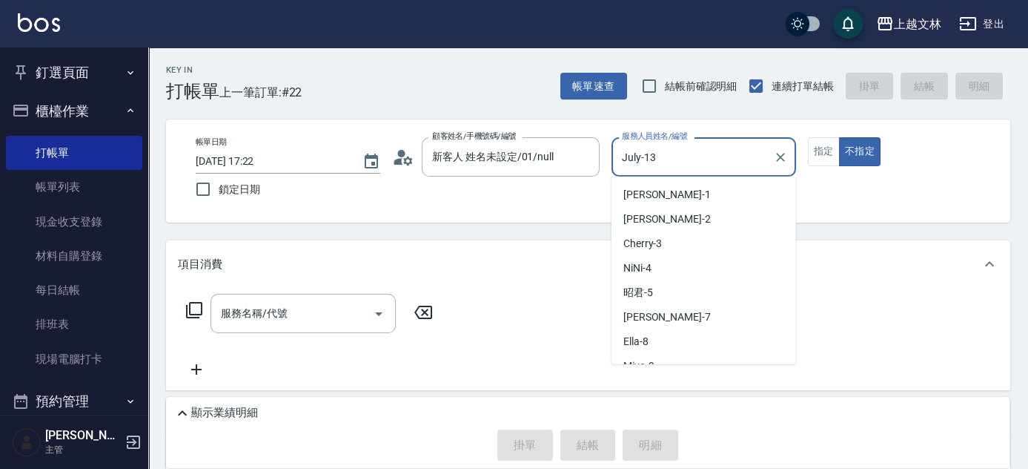
click at [744, 155] on input "July-13" at bounding box center [692, 157] width 149 height 26
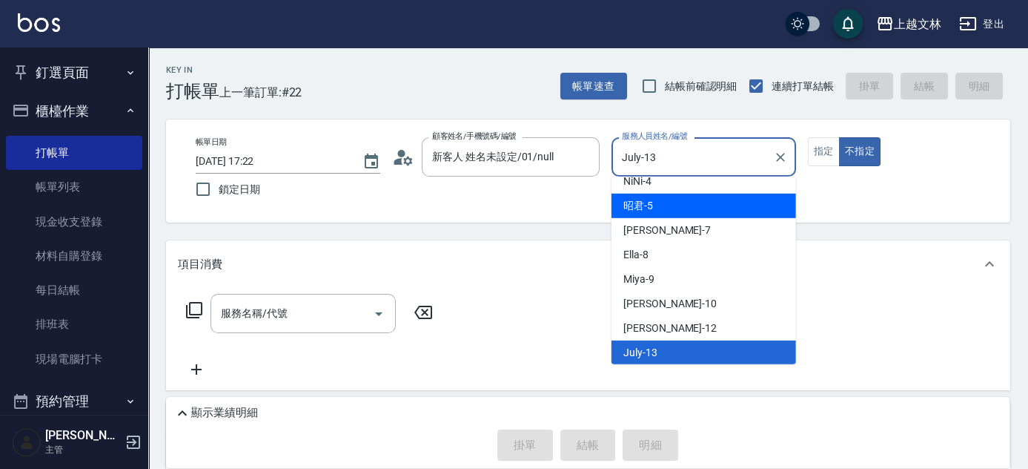
scroll to position [25, 0]
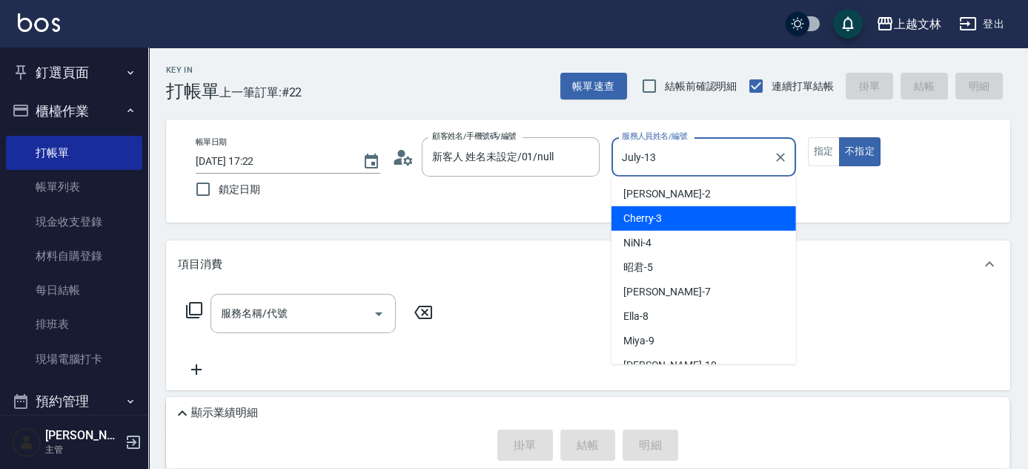
click at [684, 209] on div "Cherry -3" at bounding box center [704, 218] width 185 height 24
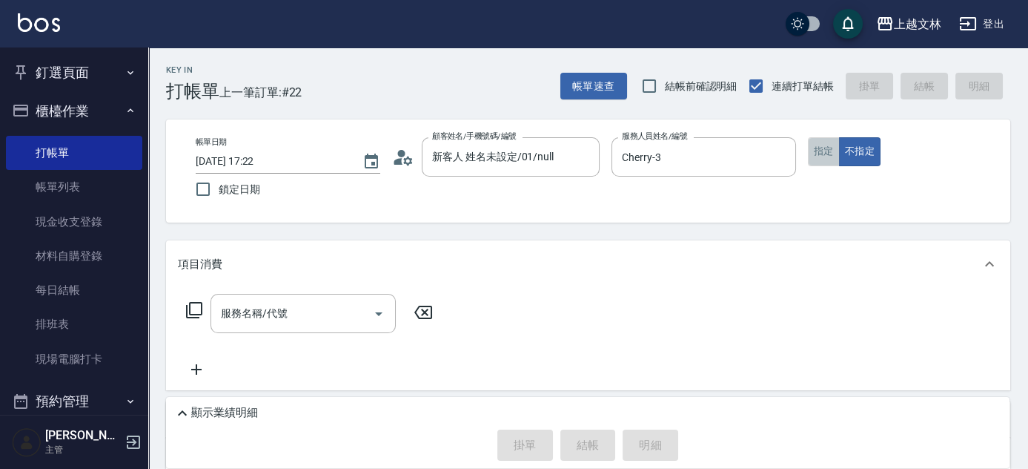
click at [827, 151] on button "指定" at bounding box center [824, 151] width 32 height 29
click at [261, 324] on input "服務名稱/代號" at bounding box center [292, 313] width 150 height 26
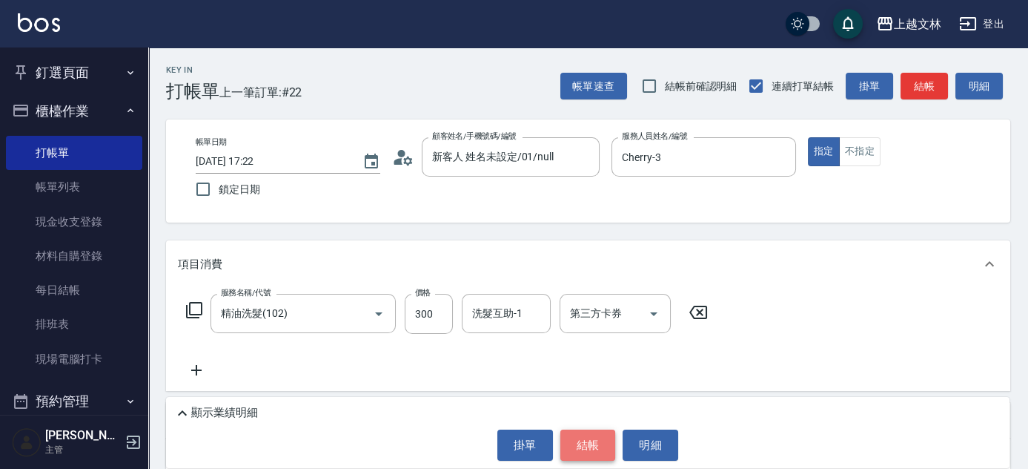
click at [611, 444] on button "結帳" at bounding box center [589, 444] width 56 height 31
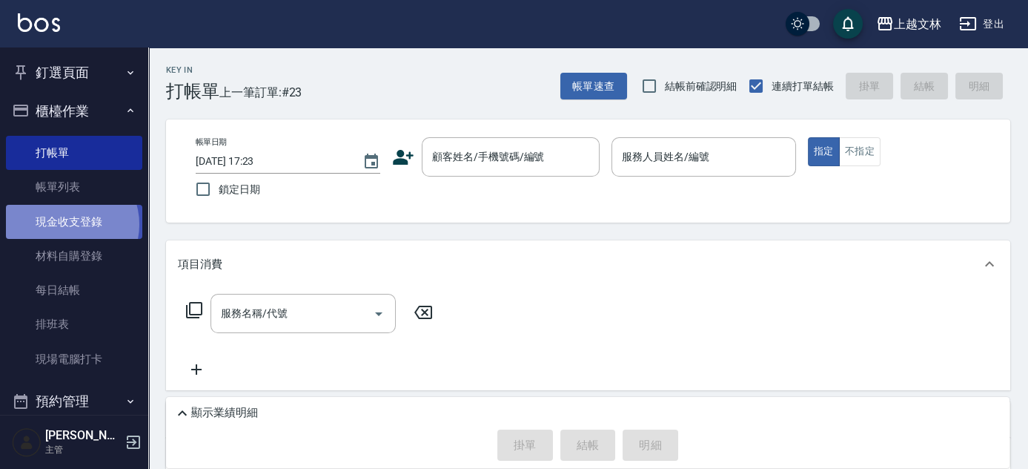
click at [68, 224] on link "現金收支登錄" at bounding box center [74, 222] width 136 height 34
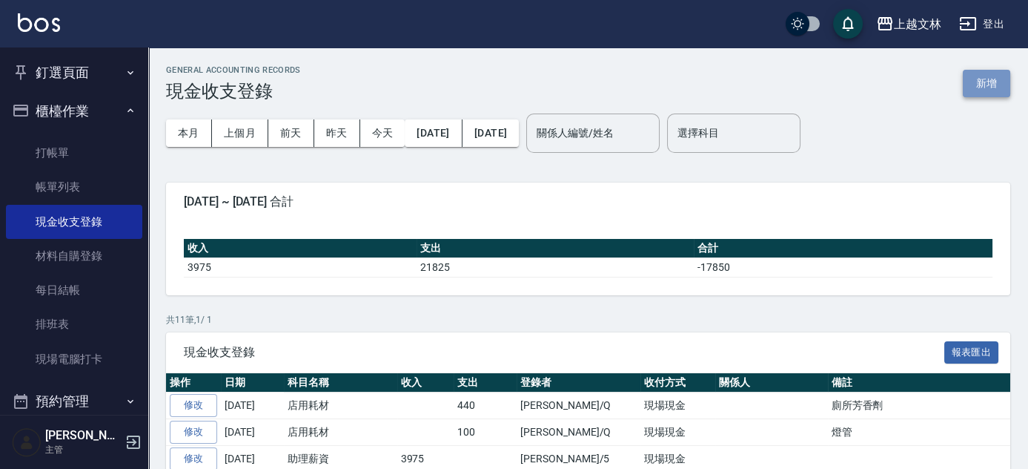
click at [987, 89] on button "新增" at bounding box center [986, 83] width 47 height 27
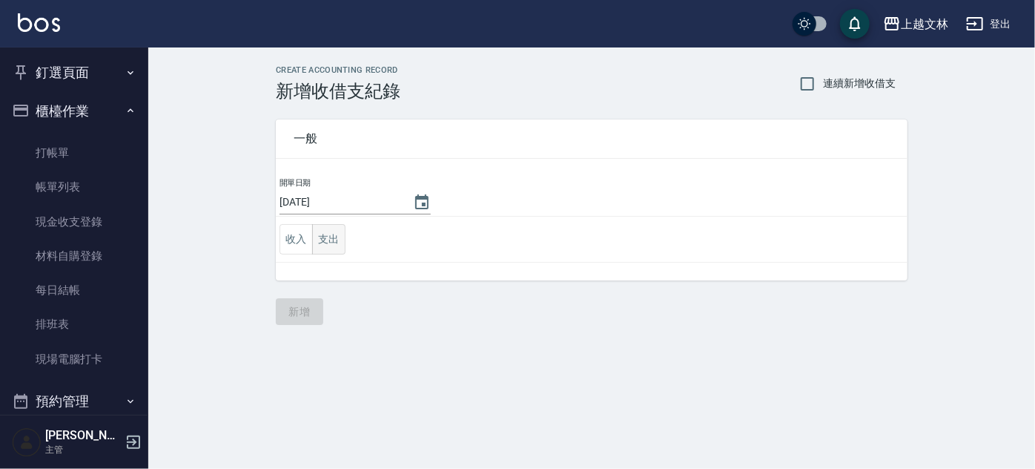
click at [338, 242] on button "支出" at bounding box center [328, 239] width 33 height 30
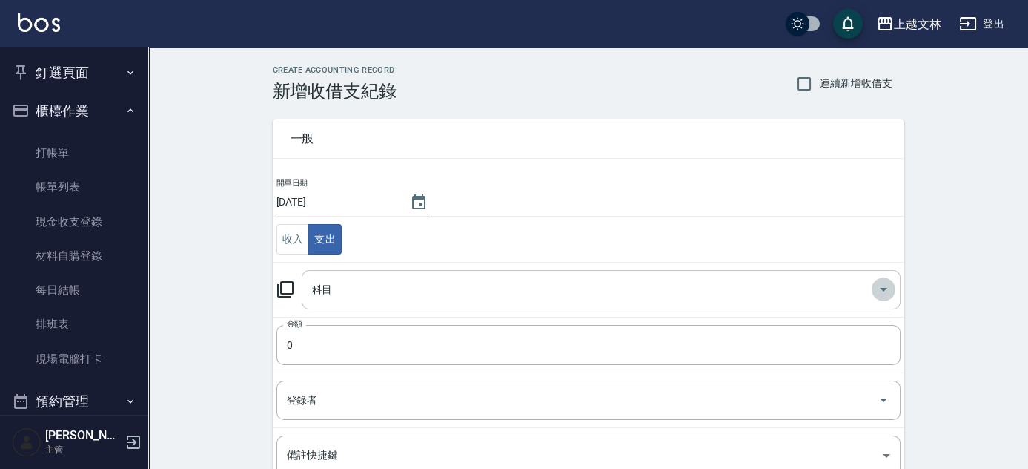
click at [888, 282] on icon "Open" at bounding box center [884, 289] width 18 height 18
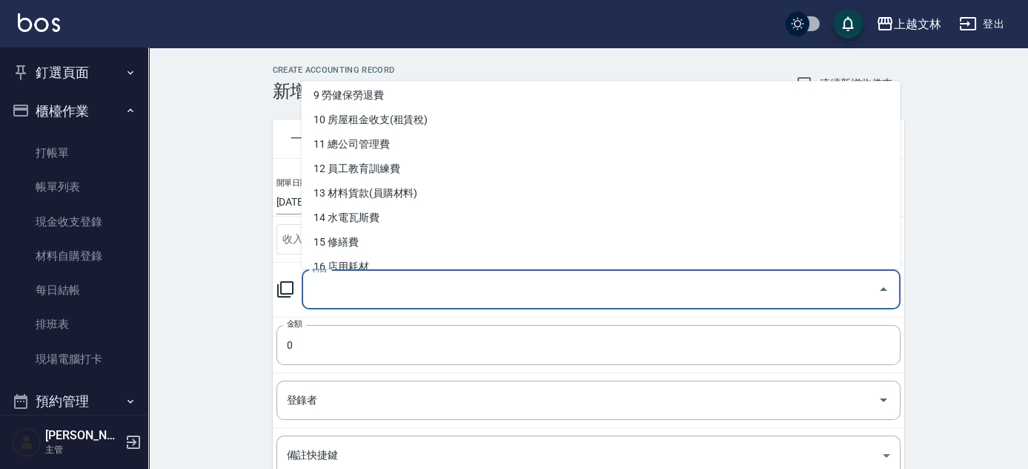
scroll to position [262, 0]
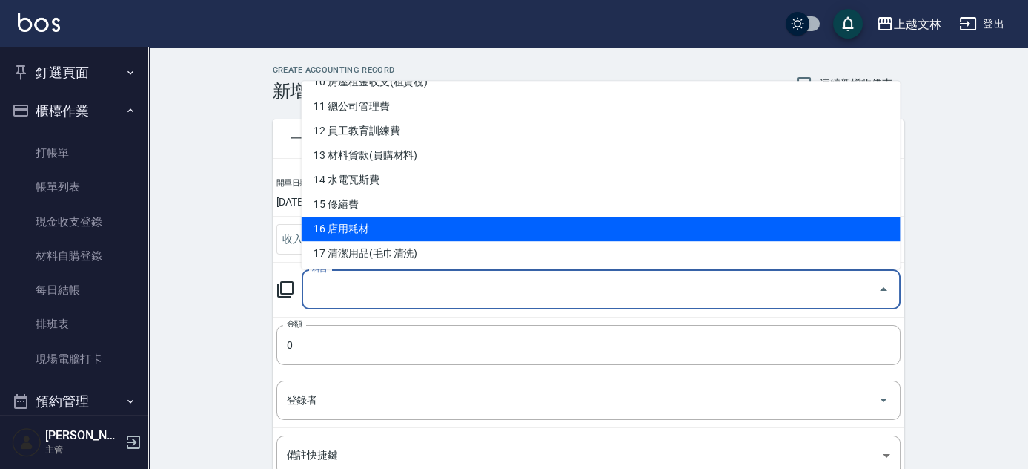
click at [360, 230] on li "16 店用耗材" at bounding box center [601, 229] width 599 height 24
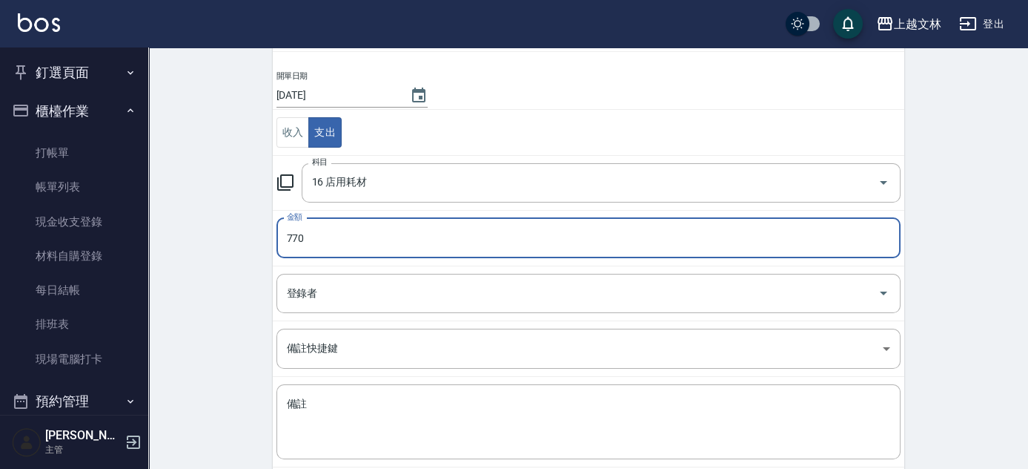
scroll to position [117, 0]
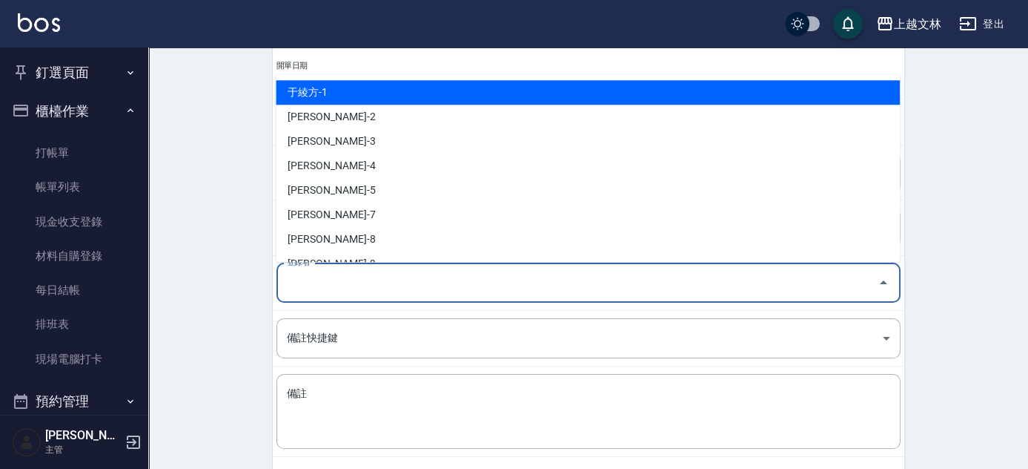
click at [283, 280] on input "登錄者" at bounding box center [577, 283] width 589 height 26
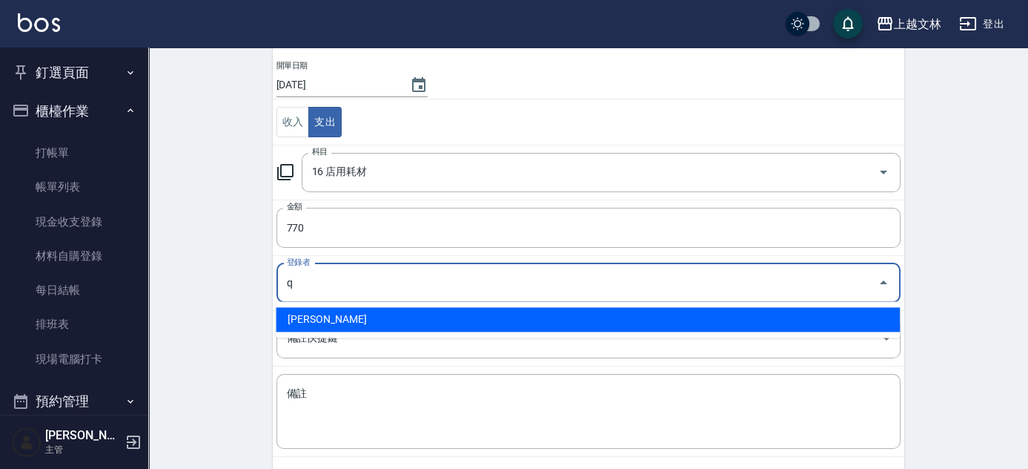
click at [300, 317] on li "[PERSON_NAME]" at bounding box center [588, 319] width 624 height 24
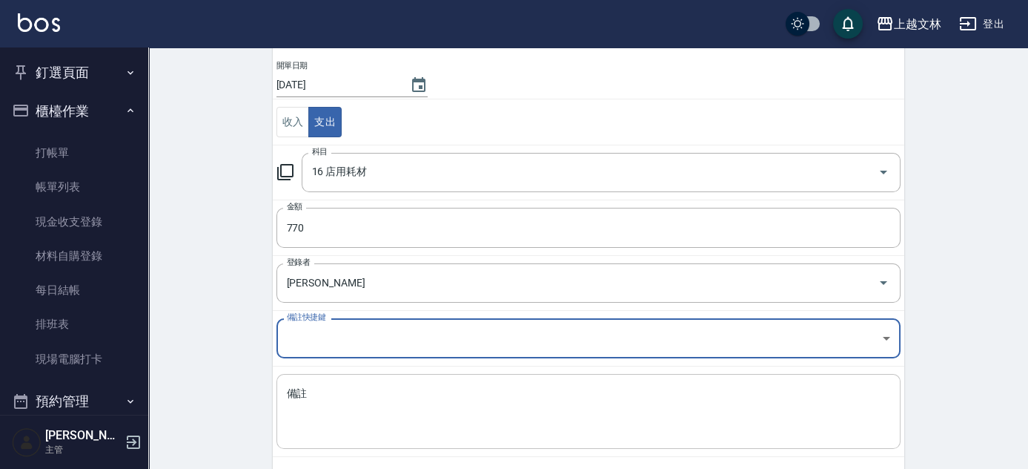
click at [318, 387] on textarea "備註" at bounding box center [589, 411] width 604 height 50
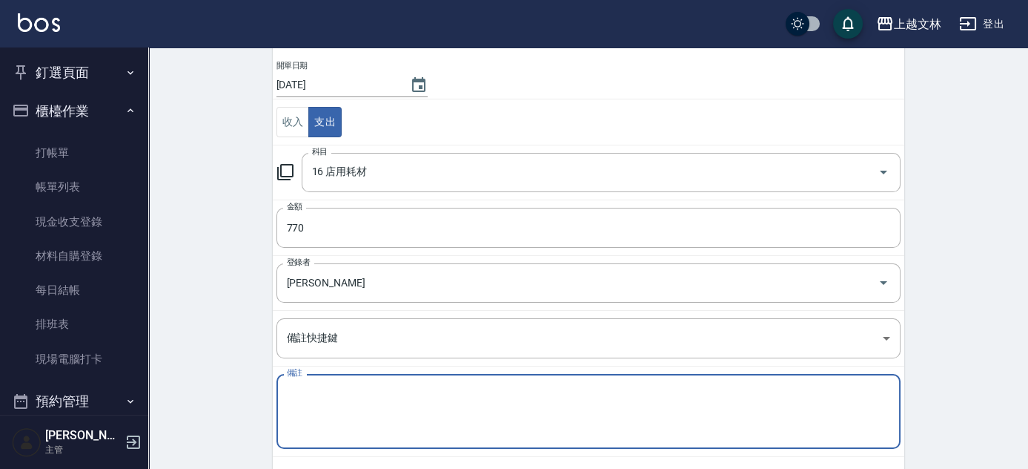
click at [684, 404] on textarea "備註" at bounding box center [589, 411] width 604 height 50
click at [317, 394] on textarea "衛生紙棉條棉花棒" at bounding box center [589, 411] width 604 height 50
click at [360, 388] on textarea "衛生紙$360棉條棉花棒" at bounding box center [589, 411] width 604 height 50
click at [427, 386] on textarea "衛生紙$360棉條$160*2棉花棒" at bounding box center [589, 411] width 604 height 50
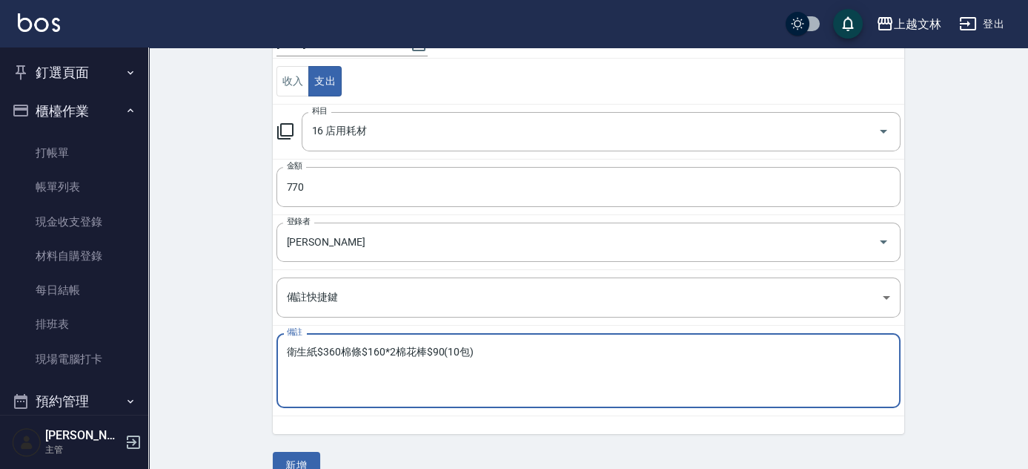
scroll to position [184, 0]
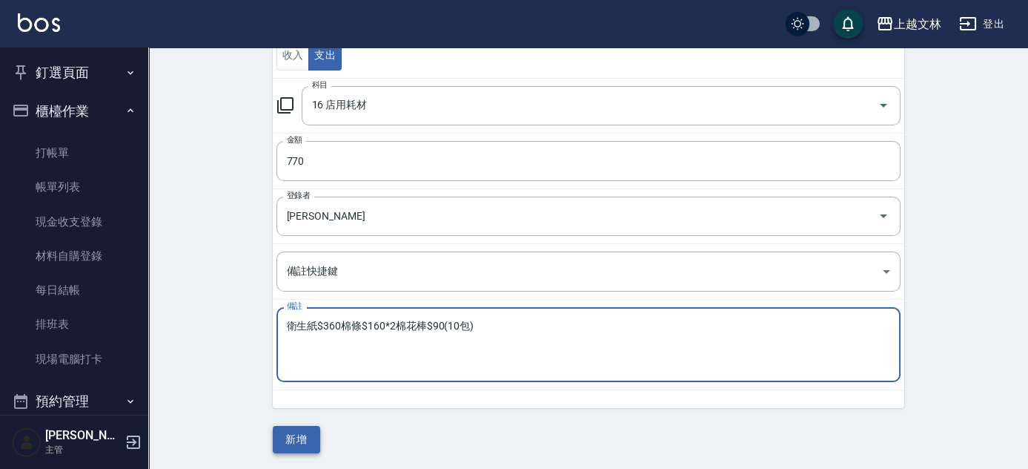
click at [294, 440] on button "新增" at bounding box center [296, 439] width 47 height 27
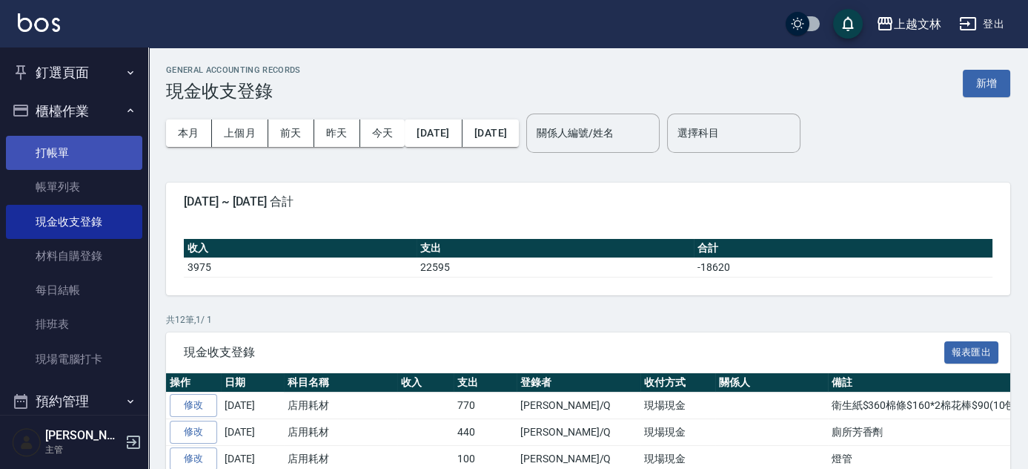
drag, startPoint x: 44, startPoint y: 152, endPoint x: 108, endPoint y: 159, distance: 64.2
click at [44, 152] on link "打帳單" at bounding box center [74, 153] width 136 height 34
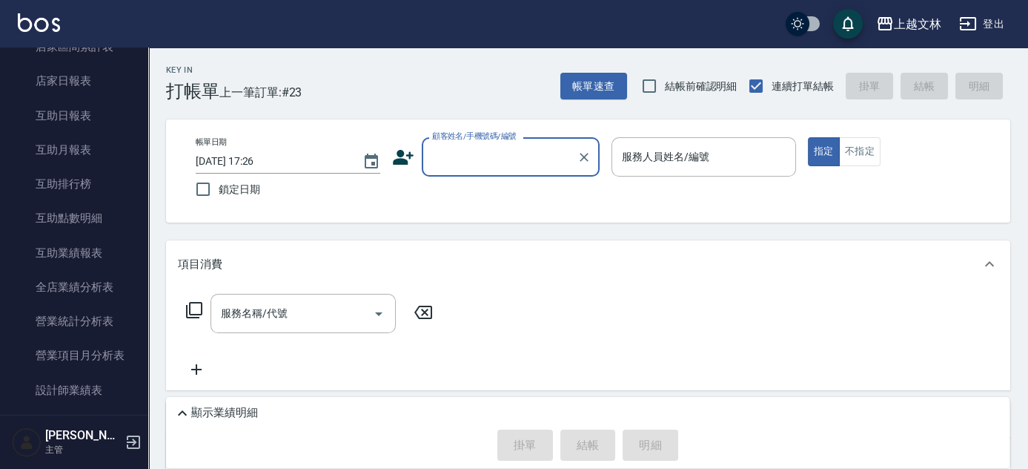
scroll to position [471, 0]
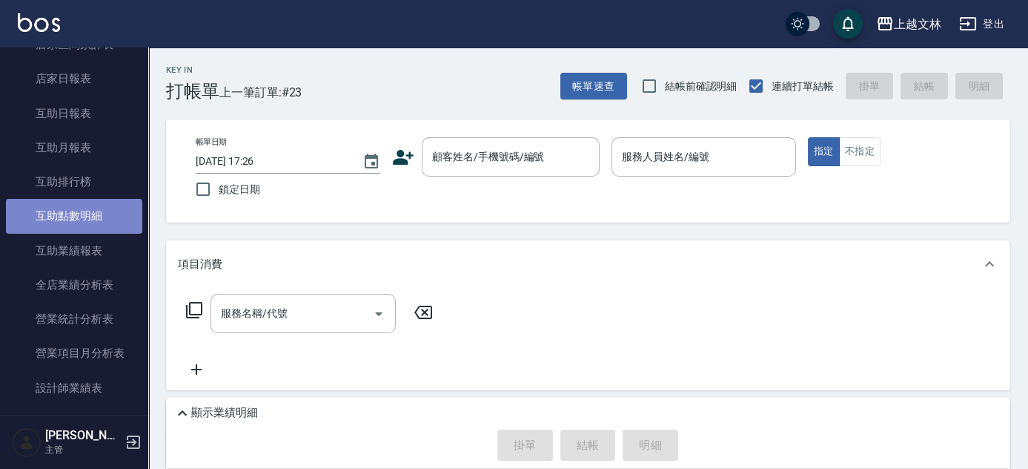
click at [82, 215] on link "互助點數明細" at bounding box center [74, 216] width 136 height 34
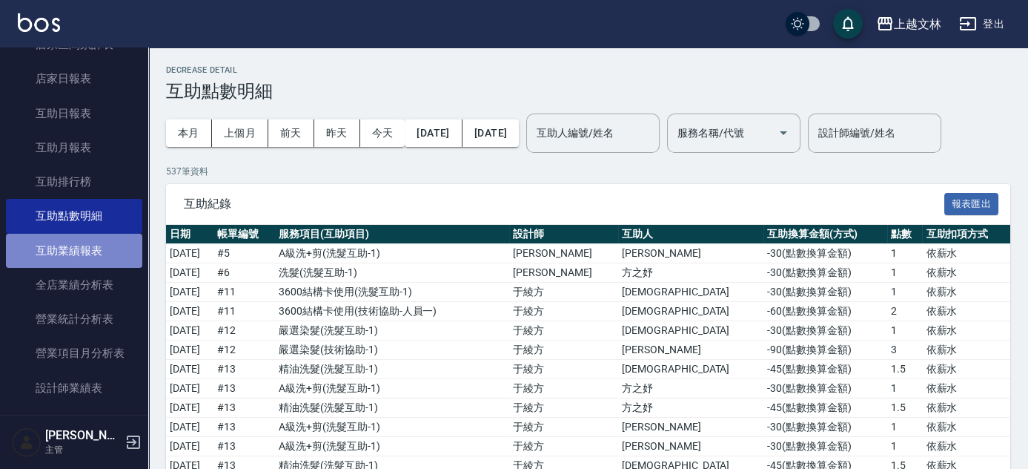
click at [85, 247] on link "互助業績報表" at bounding box center [74, 251] width 136 height 34
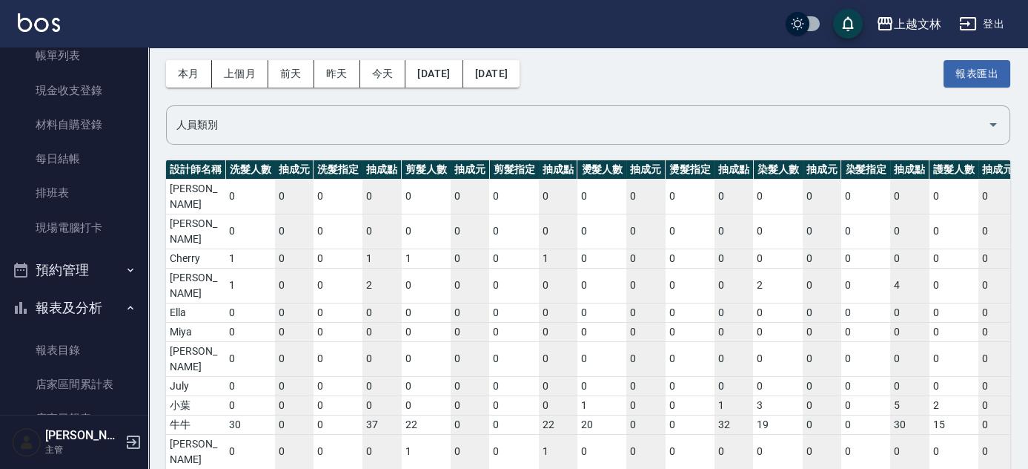
scroll to position [125, 0]
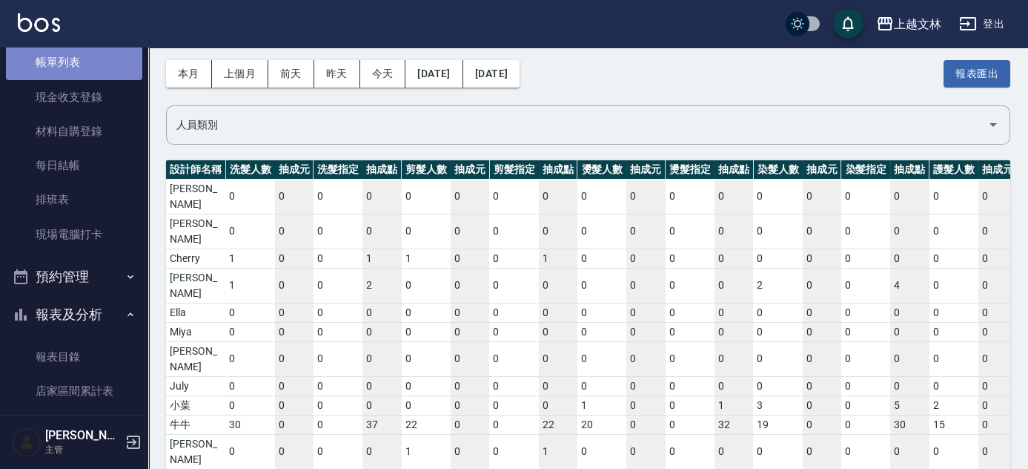
click at [79, 62] on link "帳單列表" at bounding box center [74, 62] width 136 height 34
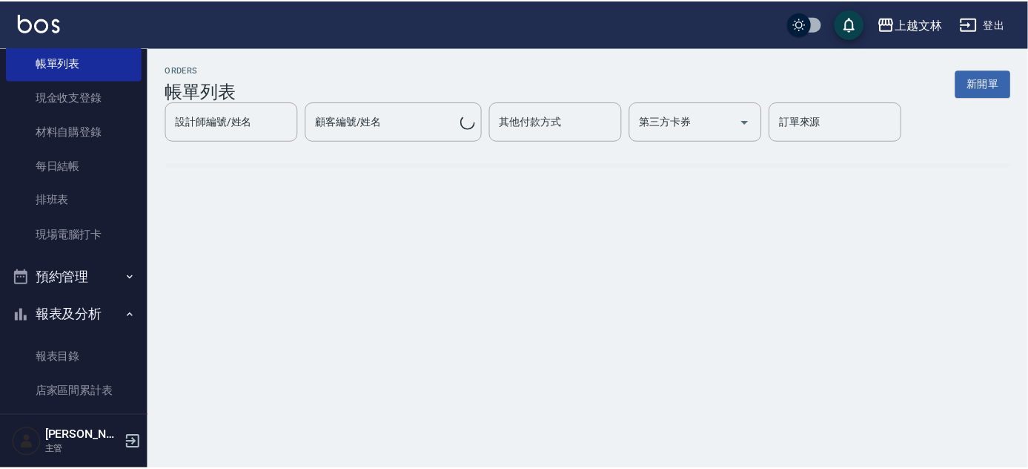
scroll to position [8, 0]
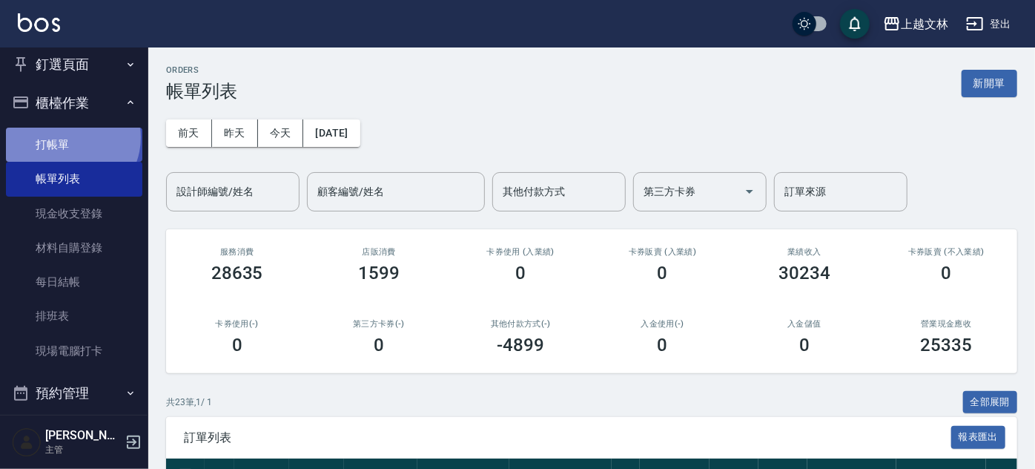
drag, startPoint x: 67, startPoint y: 136, endPoint x: 69, endPoint y: 146, distance: 9.9
click at [67, 138] on link "打帳單" at bounding box center [74, 145] width 136 height 34
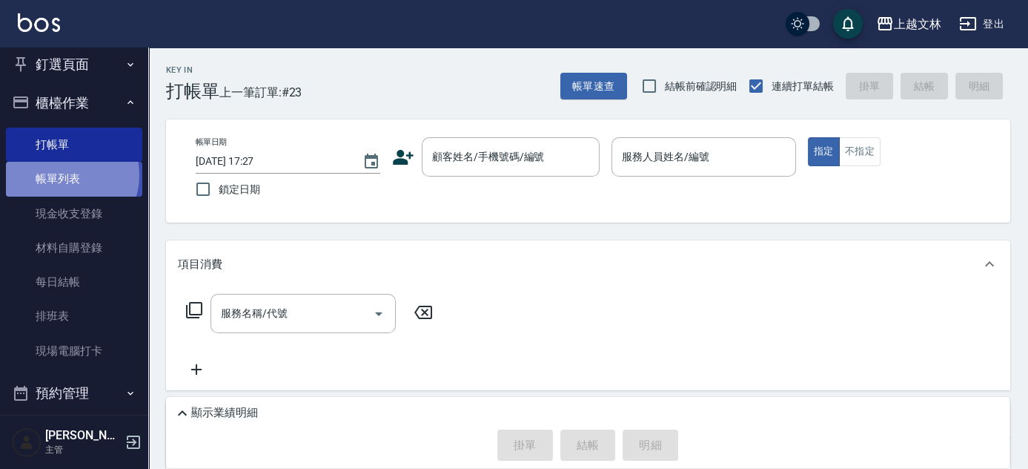
click at [64, 175] on link "帳單列表" at bounding box center [74, 179] width 136 height 34
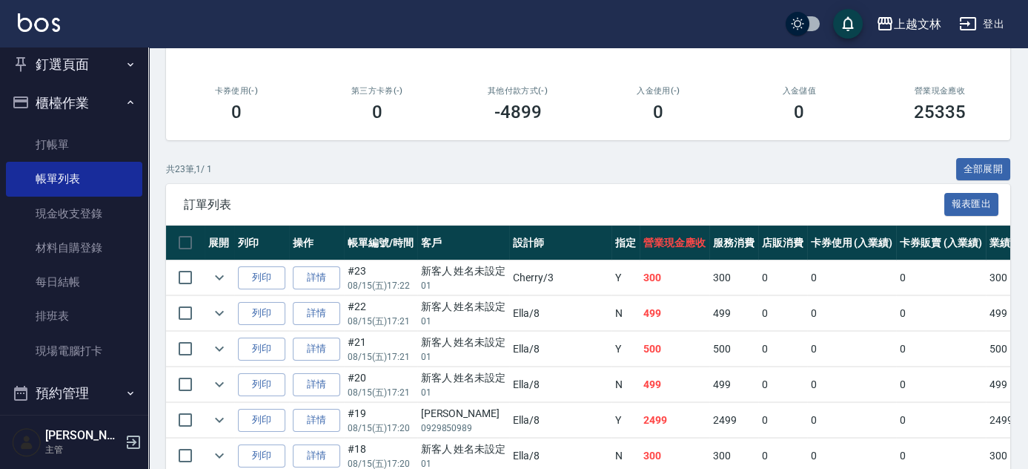
scroll to position [395, 0]
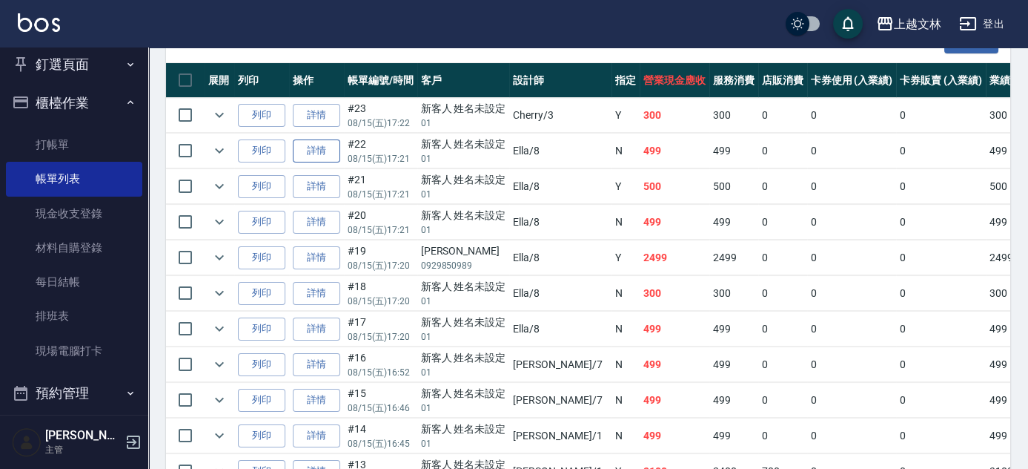
click at [316, 148] on link "詳情" at bounding box center [316, 150] width 47 height 23
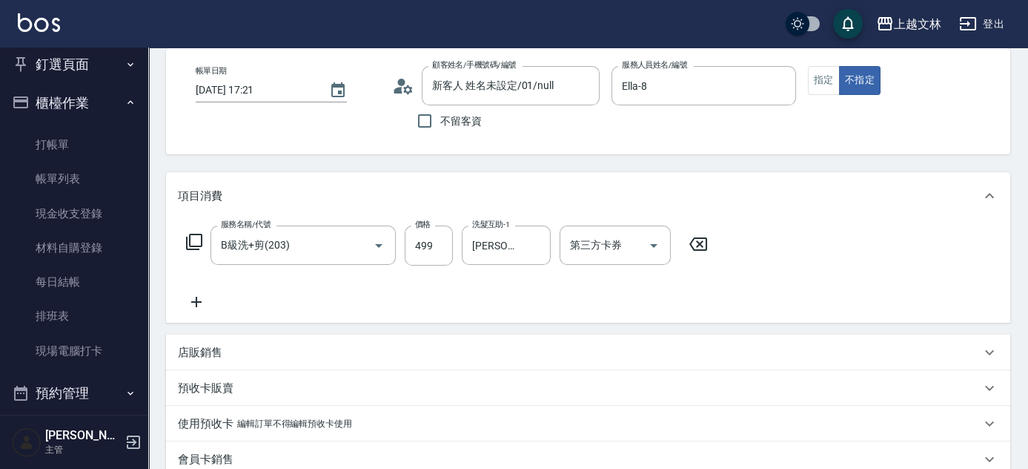
scroll to position [102, 0]
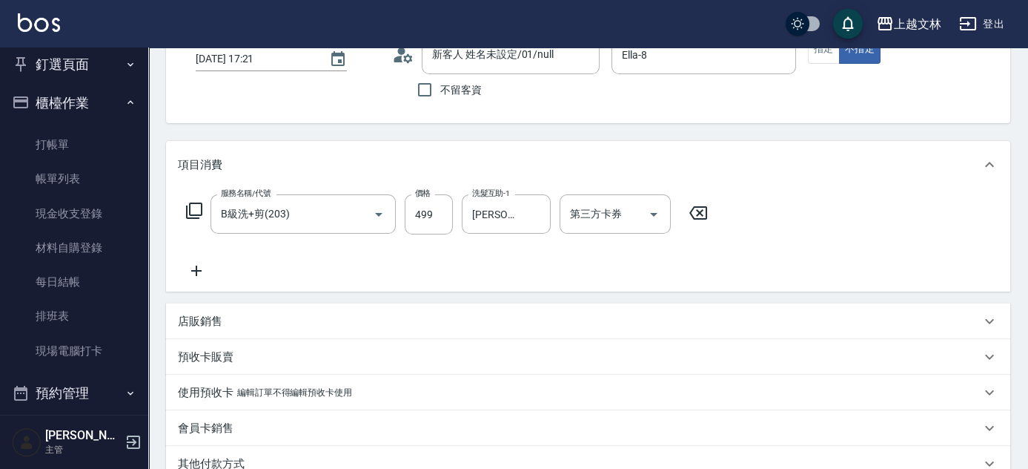
click at [198, 262] on icon at bounding box center [196, 271] width 37 height 18
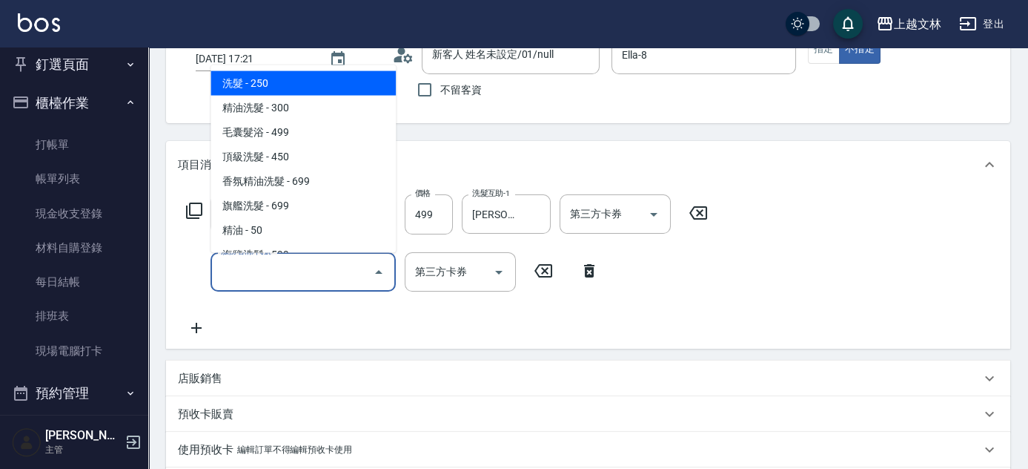
click at [243, 268] on input "服務名稱/代號" at bounding box center [292, 272] width 150 height 26
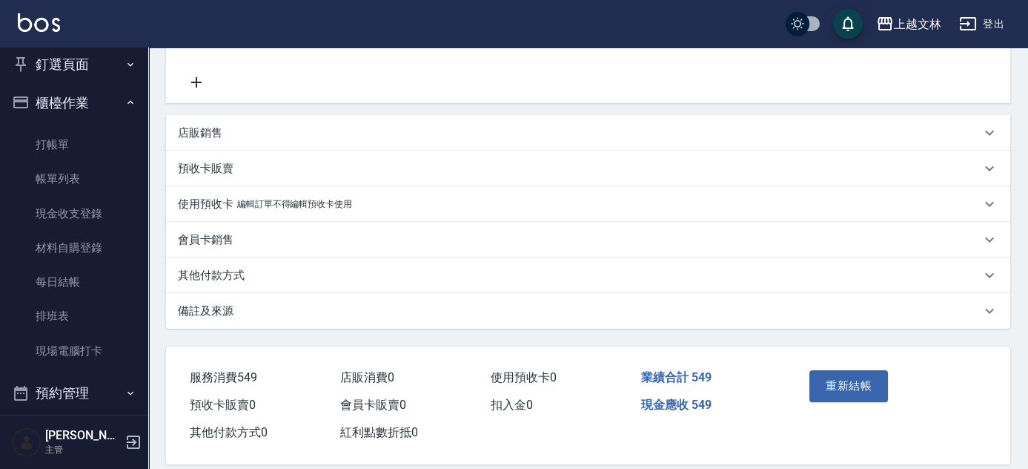
scroll to position [356, 0]
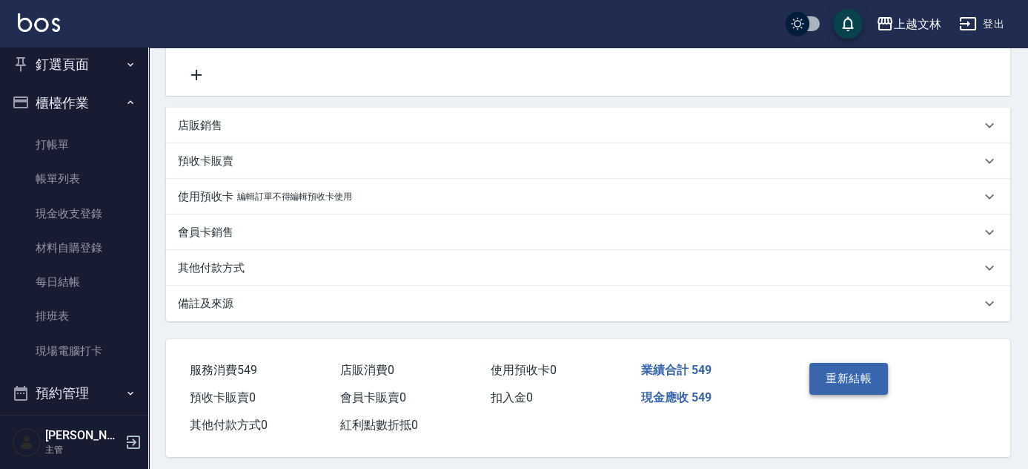
click at [848, 384] on button "重新結帳" at bounding box center [849, 378] width 79 height 31
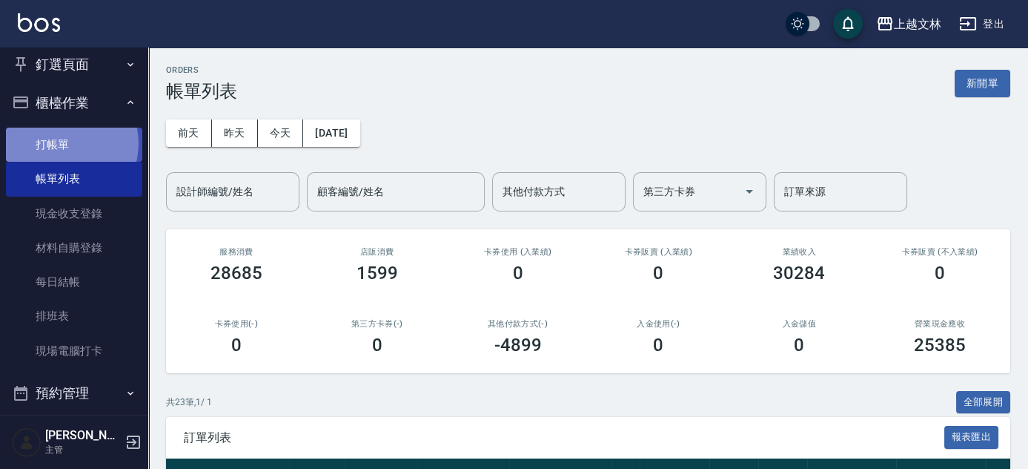
click at [61, 142] on link "打帳單" at bounding box center [74, 145] width 136 height 34
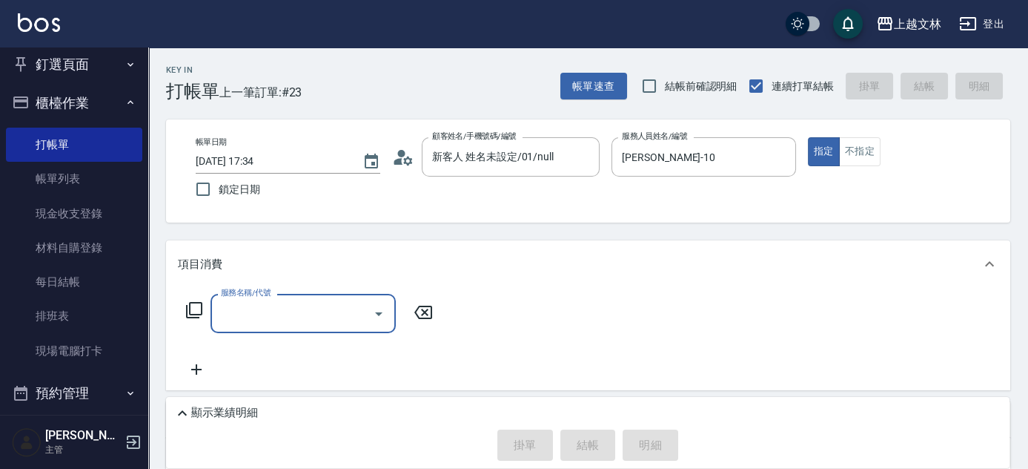
click at [343, 316] on input "服務名稱/代號" at bounding box center [292, 313] width 150 height 26
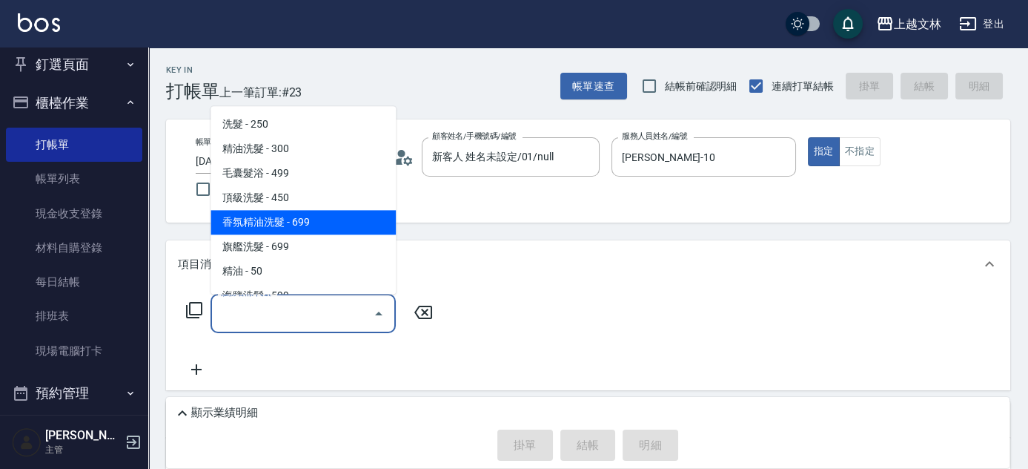
click at [337, 217] on span "香氛精油洗髮 - 699" at bounding box center [303, 223] width 185 height 24
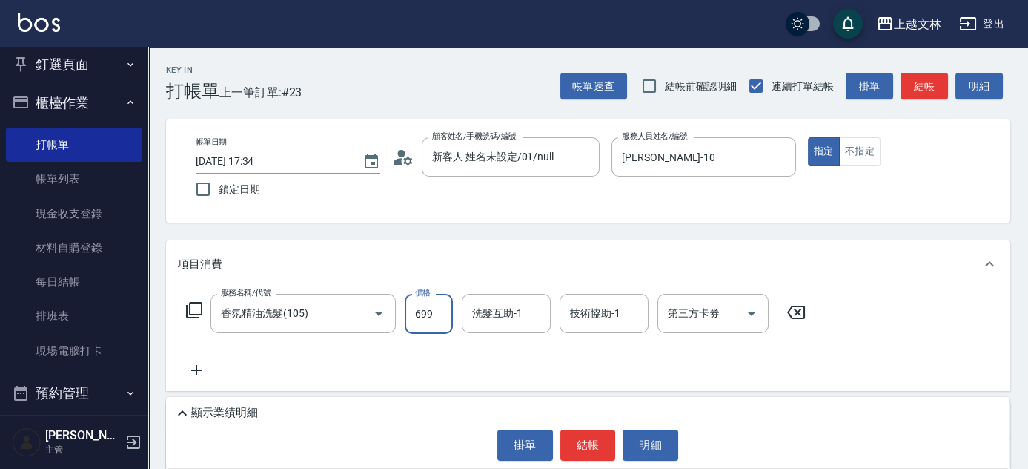
click at [443, 314] on input "699" at bounding box center [429, 314] width 48 height 40
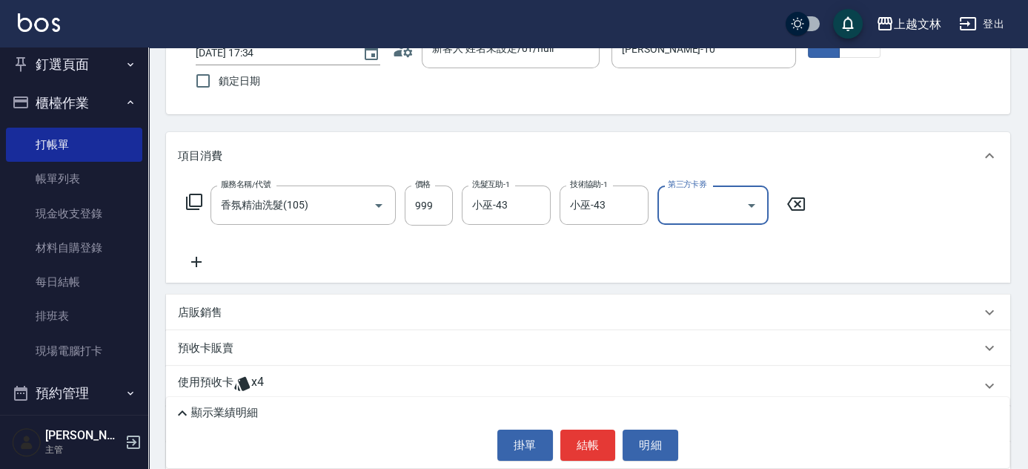
scroll to position [110, 0]
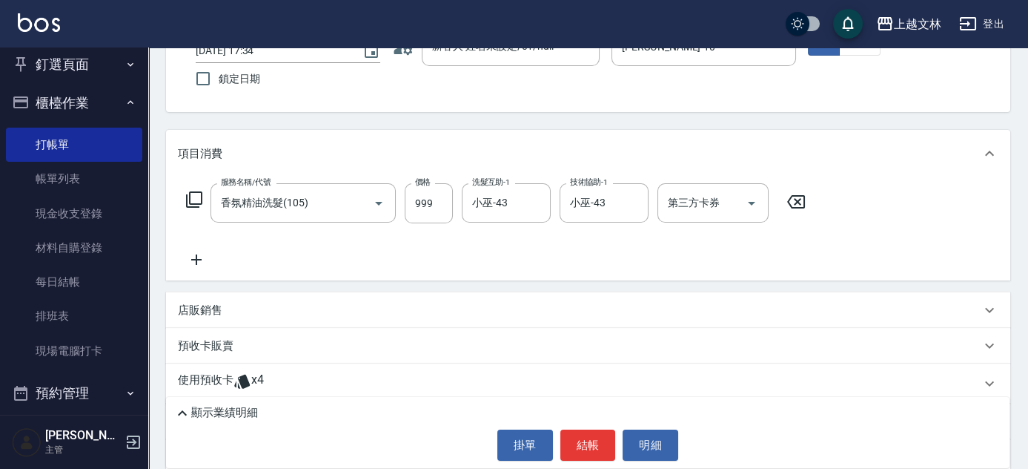
click at [201, 200] on icon at bounding box center [194, 199] width 16 height 16
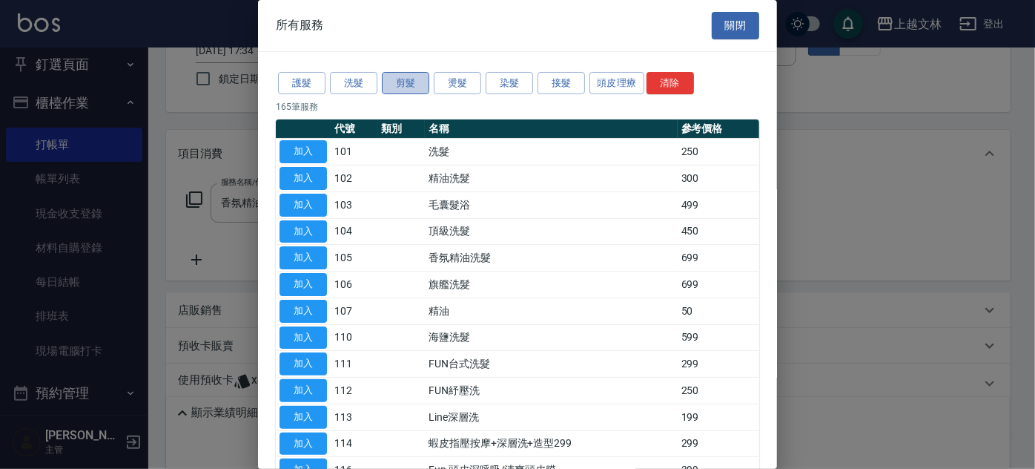
click at [394, 83] on button "剪髮" at bounding box center [405, 83] width 47 height 23
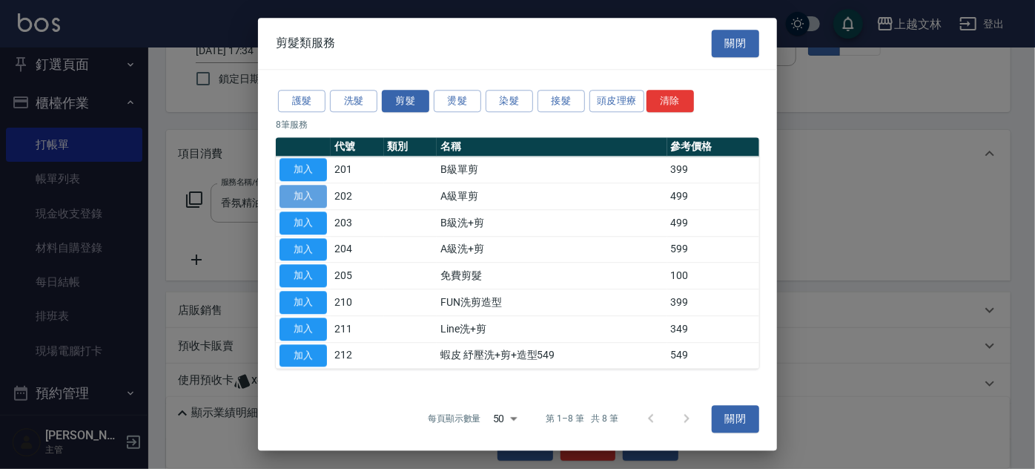
click at [307, 194] on button "加入" at bounding box center [303, 196] width 47 height 23
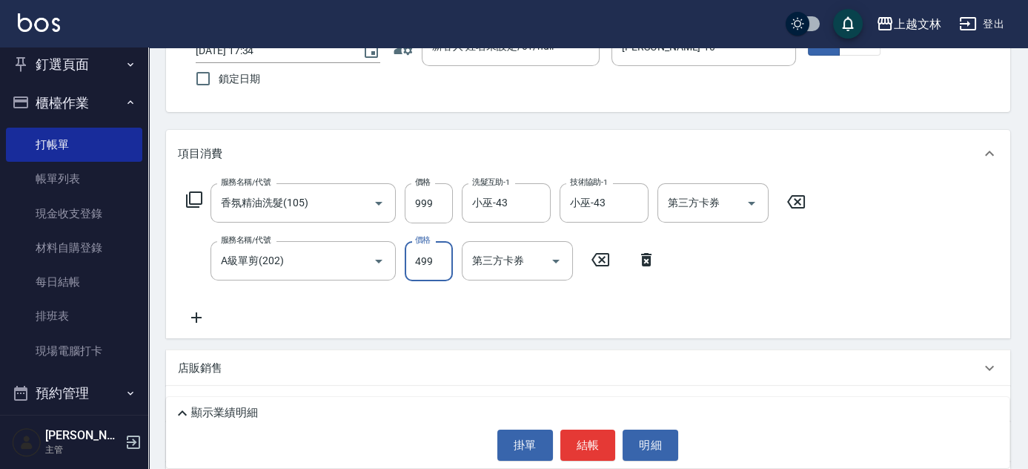
click at [433, 257] on input "499" at bounding box center [429, 261] width 48 height 40
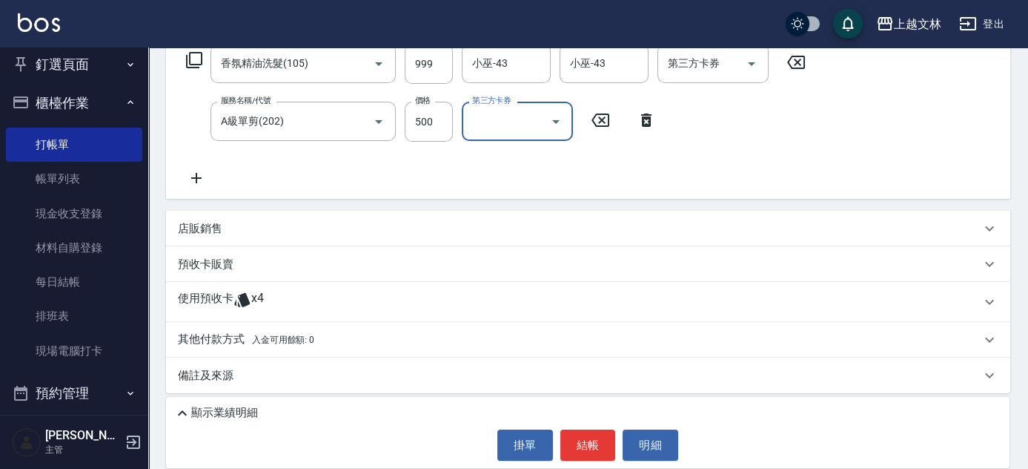
scroll to position [256, 0]
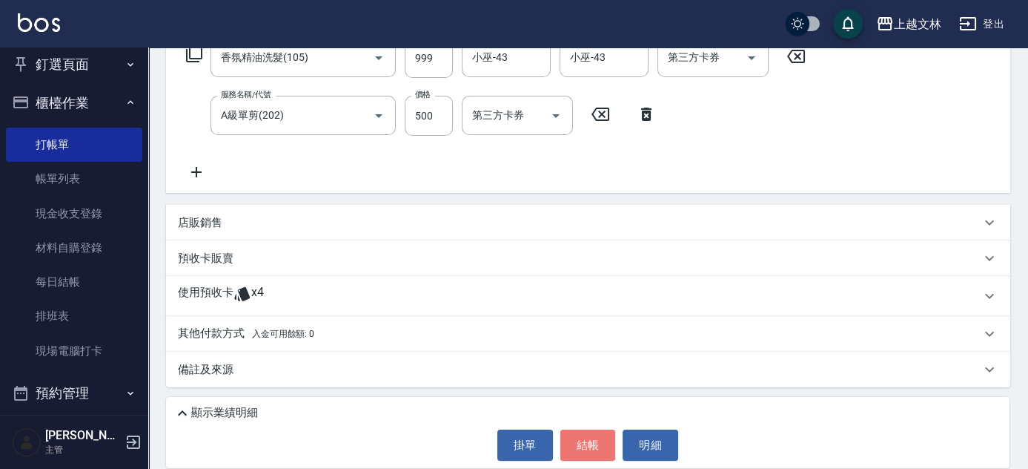
click at [575, 443] on button "結帳" at bounding box center [589, 444] width 56 height 31
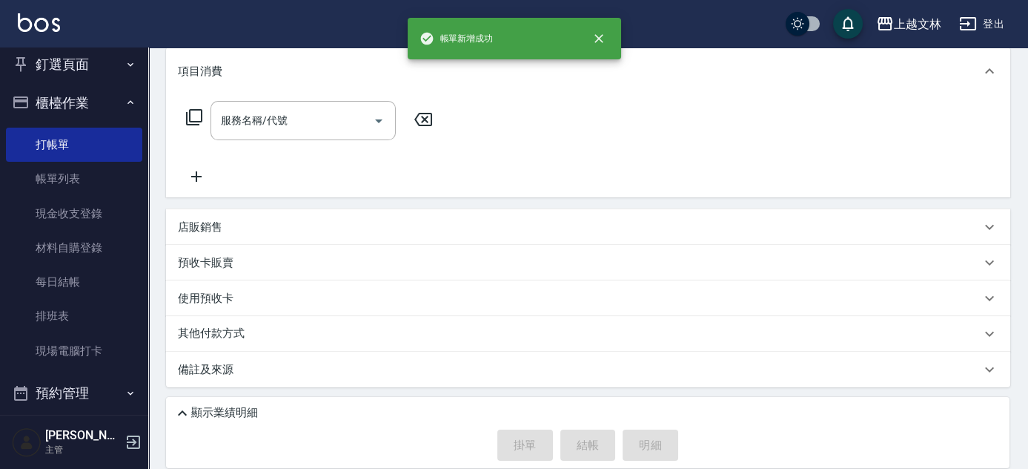
scroll to position [0, 0]
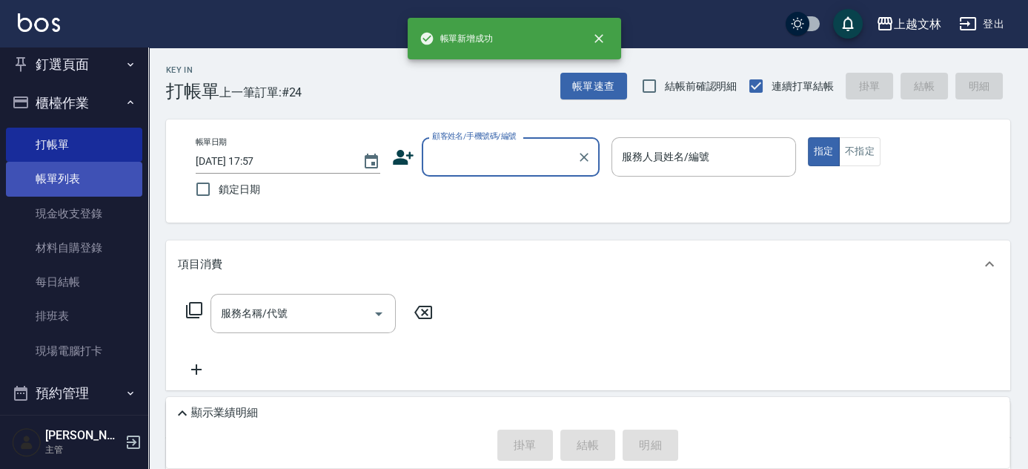
click at [100, 179] on link "帳單列表" at bounding box center [74, 179] width 136 height 34
click at [120, 177] on link "帳單列表" at bounding box center [74, 179] width 136 height 34
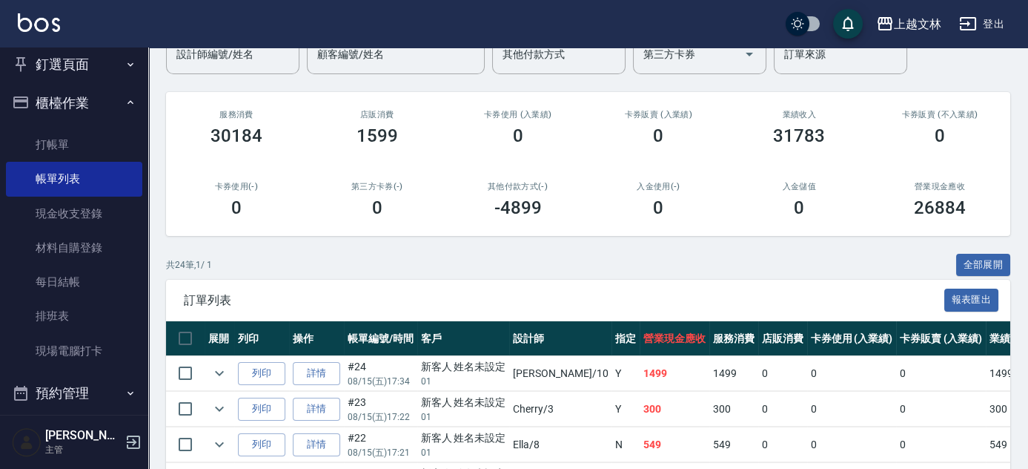
scroll to position [144, 0]
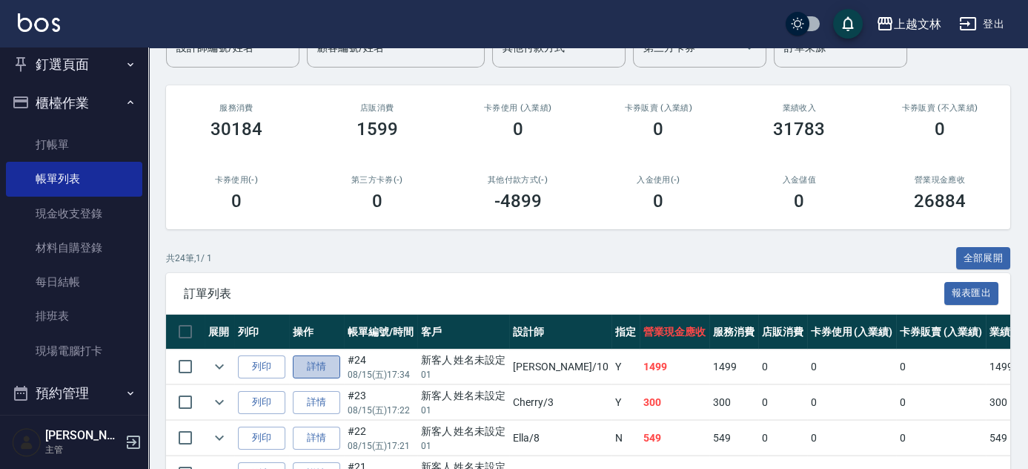
click at [310, 367] on link "詳情" at bounding box center [316, 366] width 47 height 23
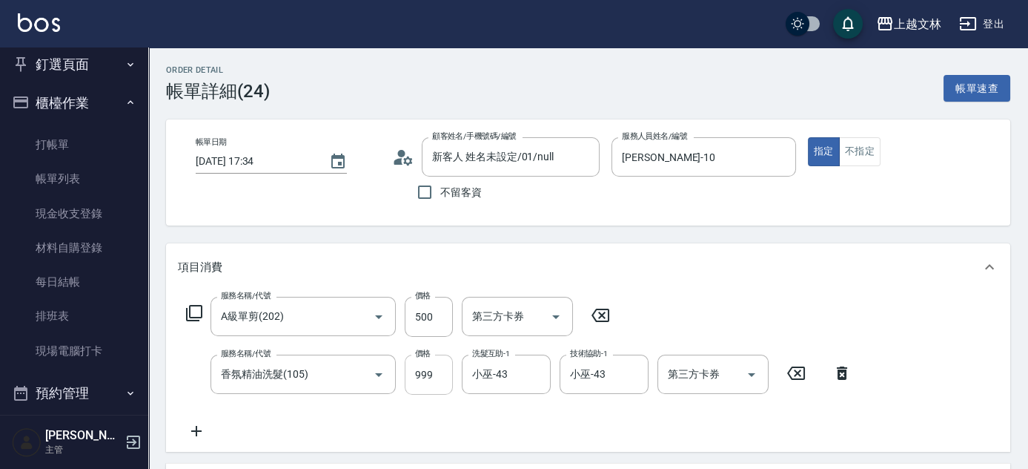
click at [446, 366] on input "999" at bounding box center [429, 374] width 48 height 40
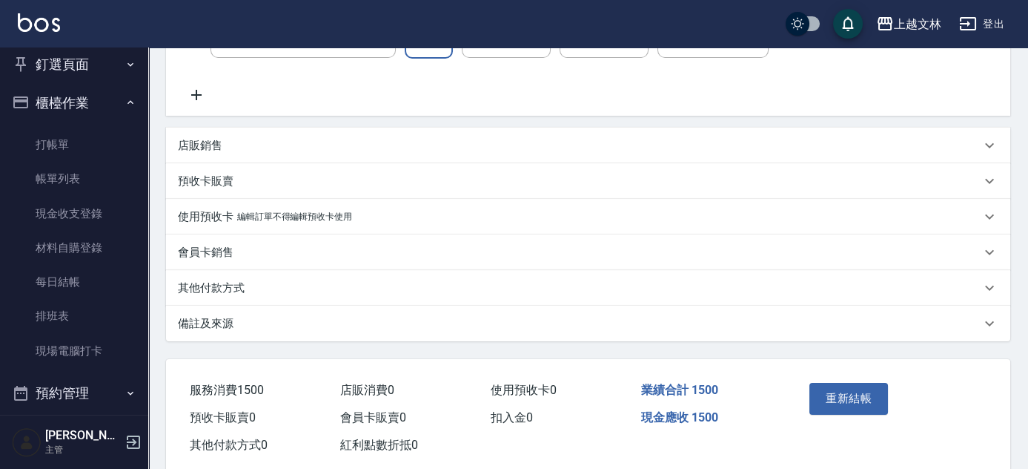
scroll to position [339, 0]
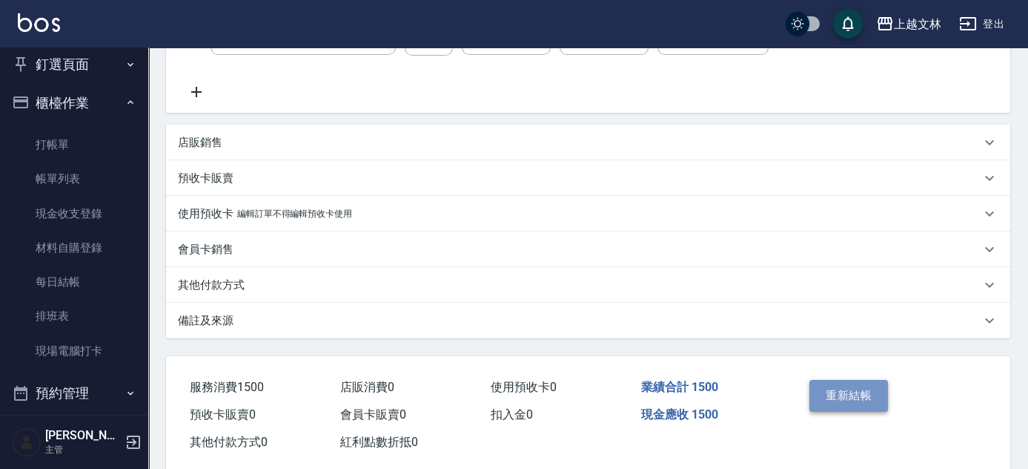
click at [858, 394] on button "重新結帳" at bounding box center [849, 395] width 79 height 31
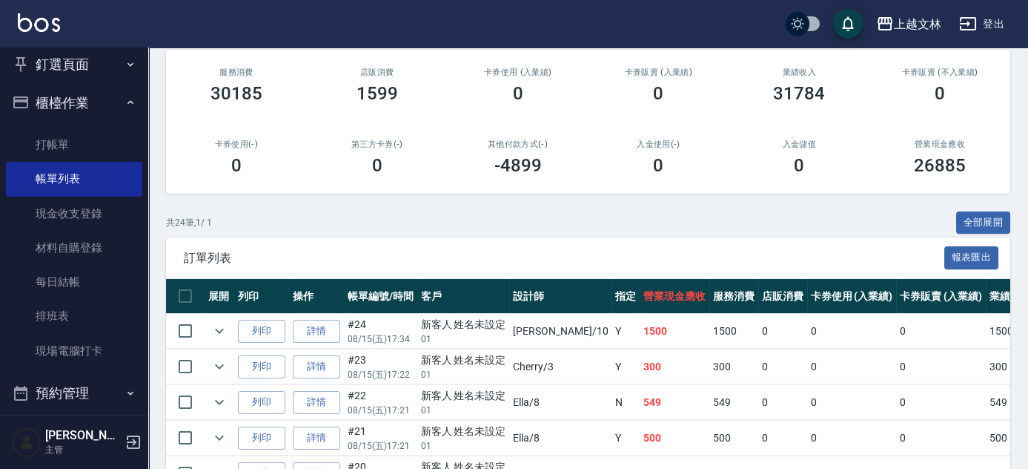
scroll to position [236, 0]
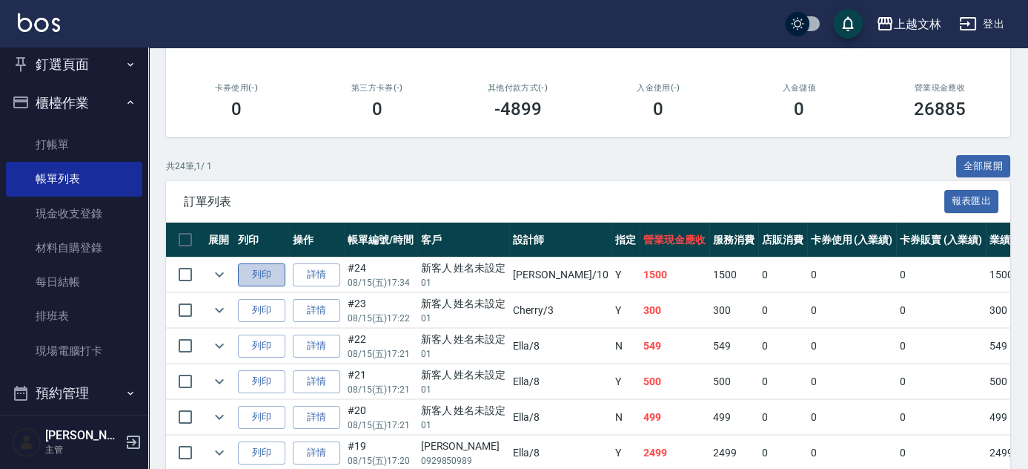
click at [267, 279] on button "列印" at bounding box center [261, 274] width 47 height 23
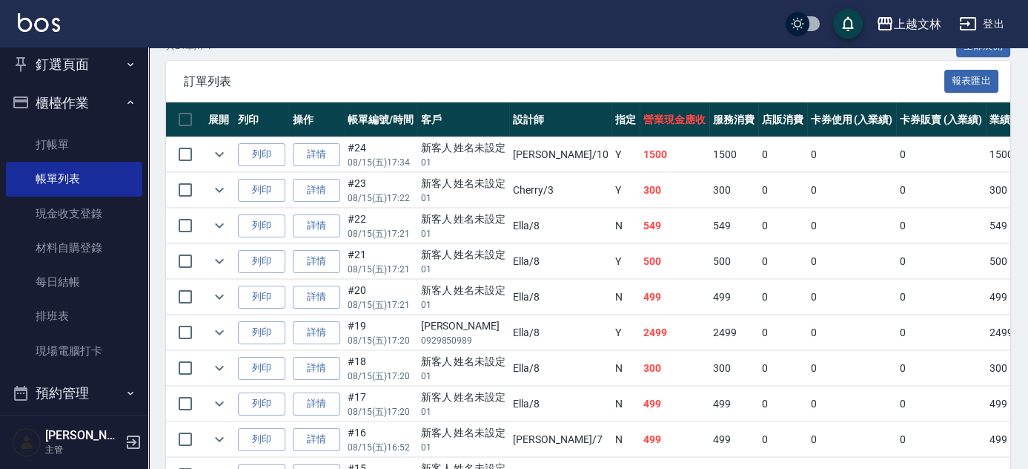
scroll to position [349, 0]
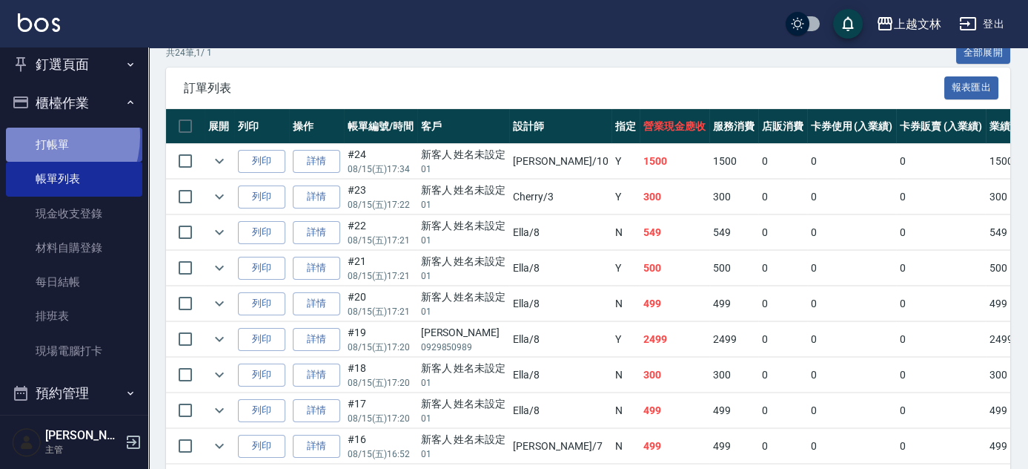
click at [42, 136] on link "打帳單" at bounding box center [74, 145] width 136 height 34
